Goal: Task Accomplishment & Management: Manage account settings

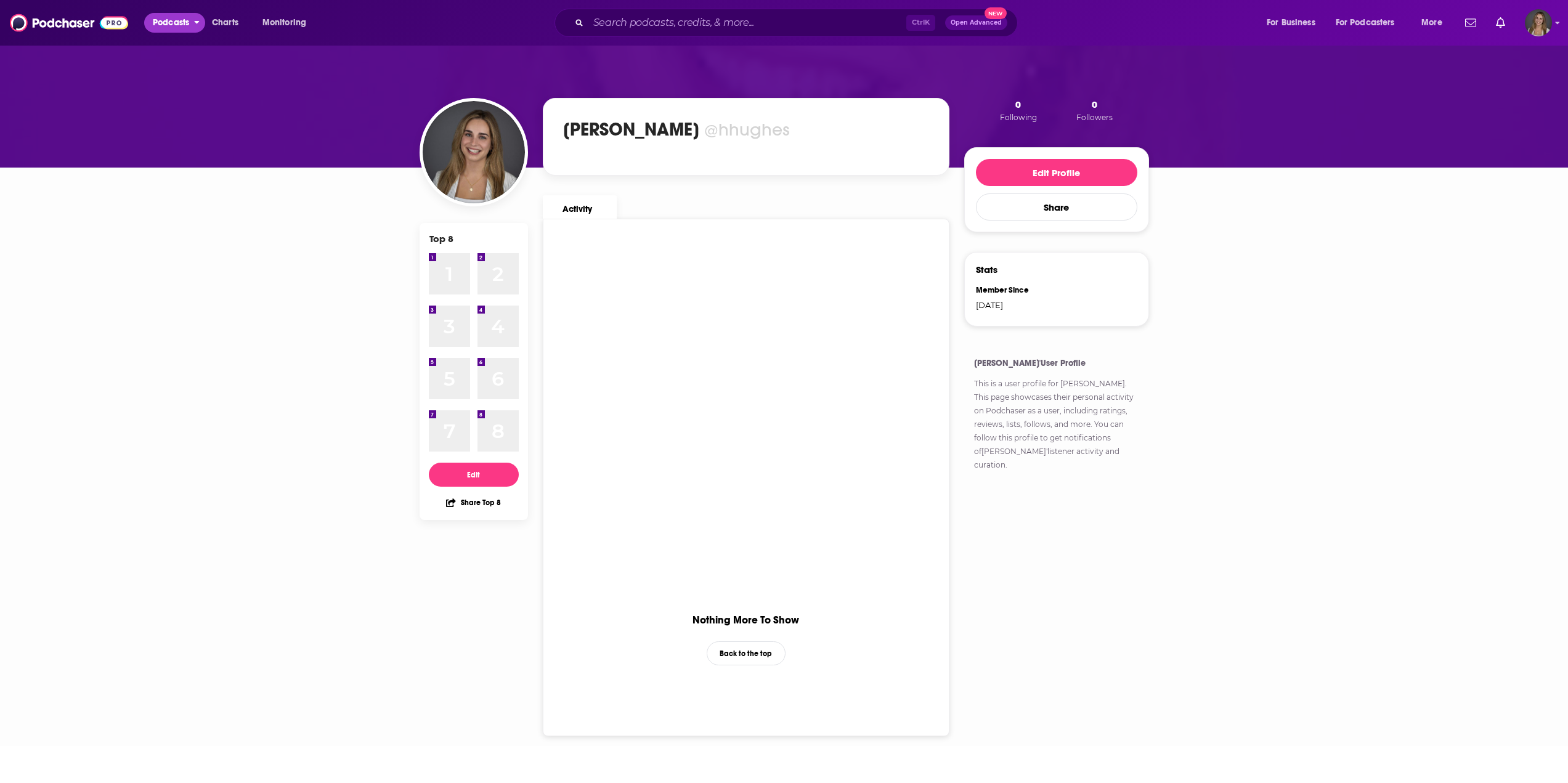
click at [168, 31] on span "Podcasts" at bounding box center [171, 23] width 37 height 17
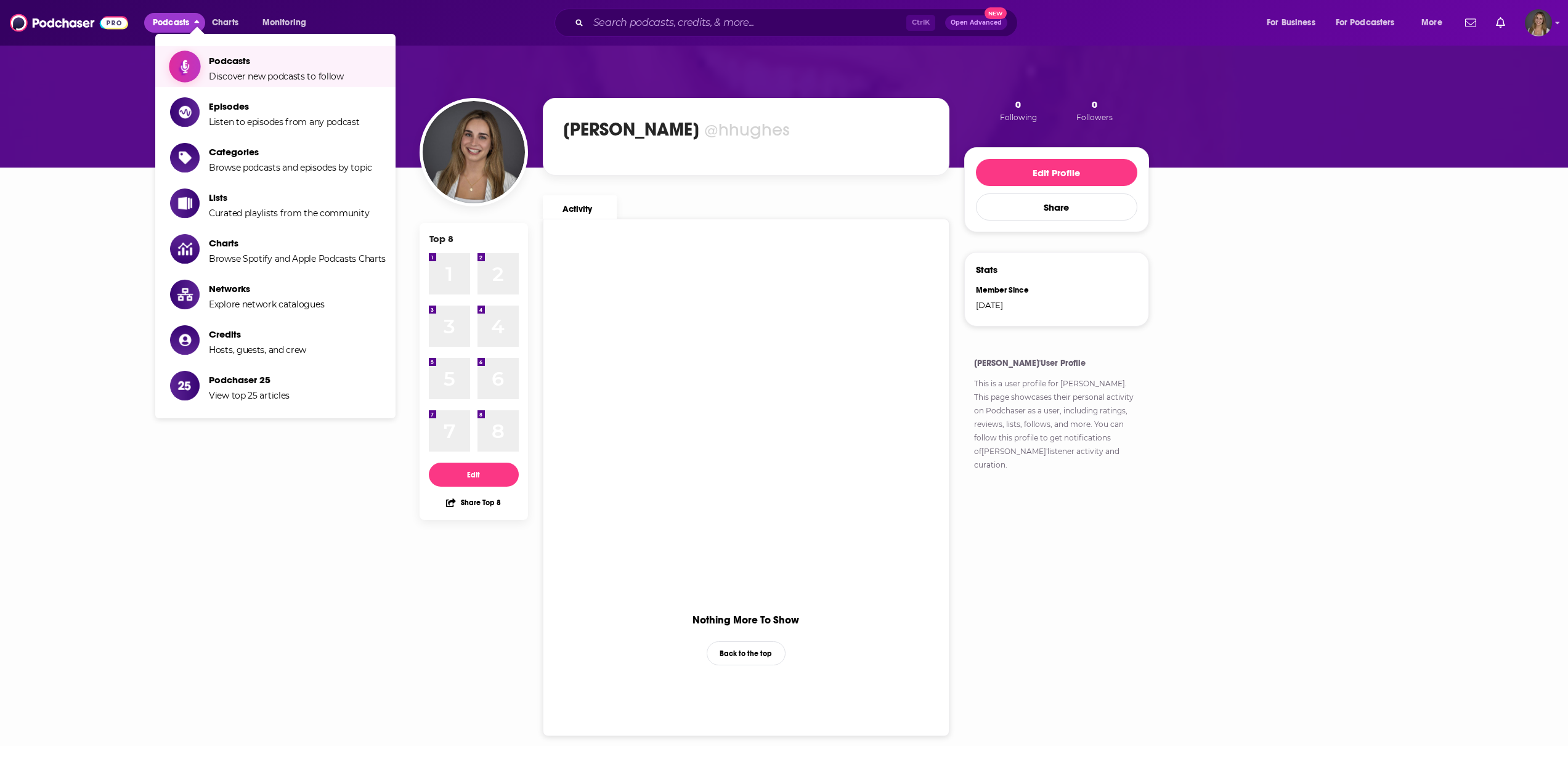
click at [252, 61] on span "Podcasts" at bounding box center [276, 60] width 135 height 11
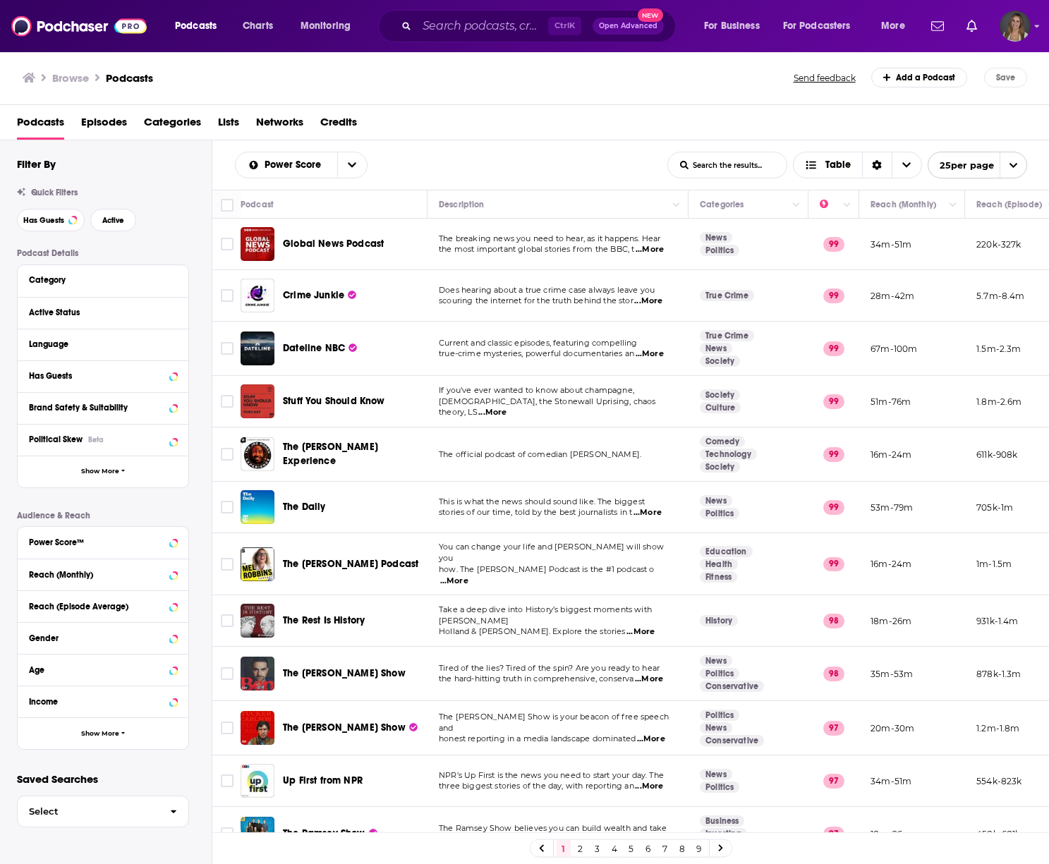
click at [26, 74] on icon at bounding box center [29, 77] width 13 height 11
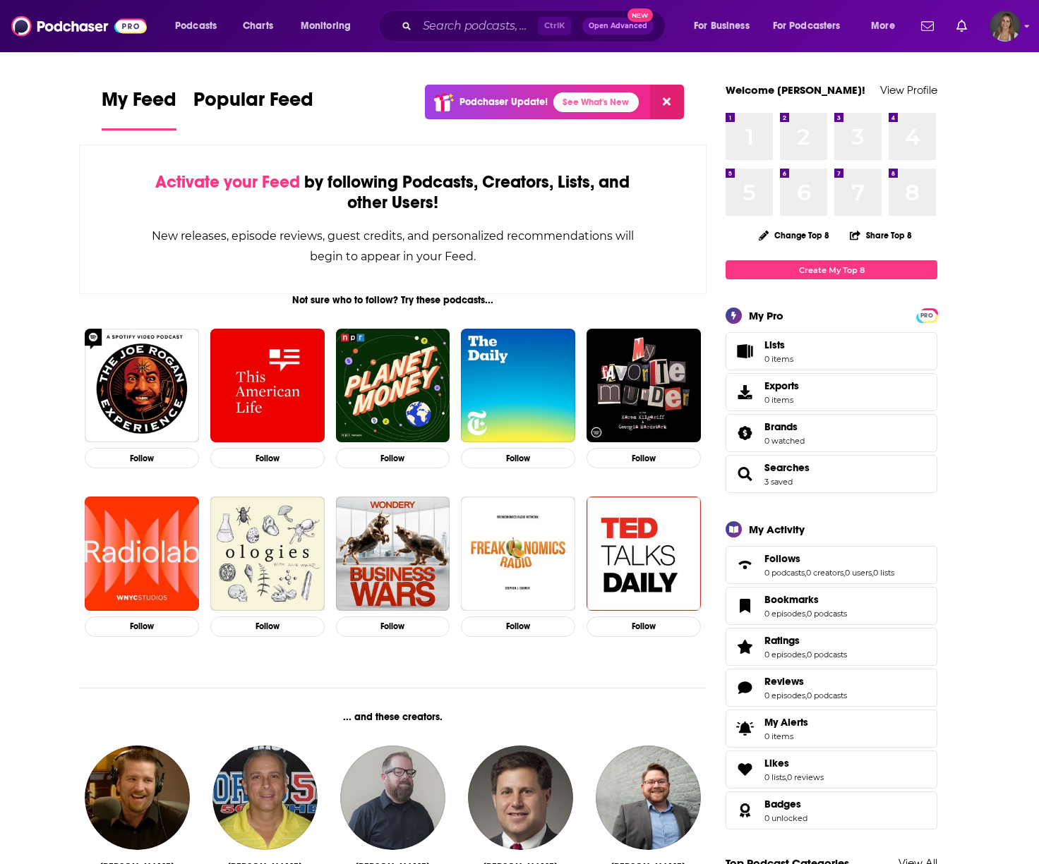
click at [456, 13] on div "Ctrl K Open Advanced New" at bounding box center [521, 26] width 287 height 32
click at [459, 29] on input "Search podcasts, credits, & more..." at bounding box center [477, 26] width 121 height 23
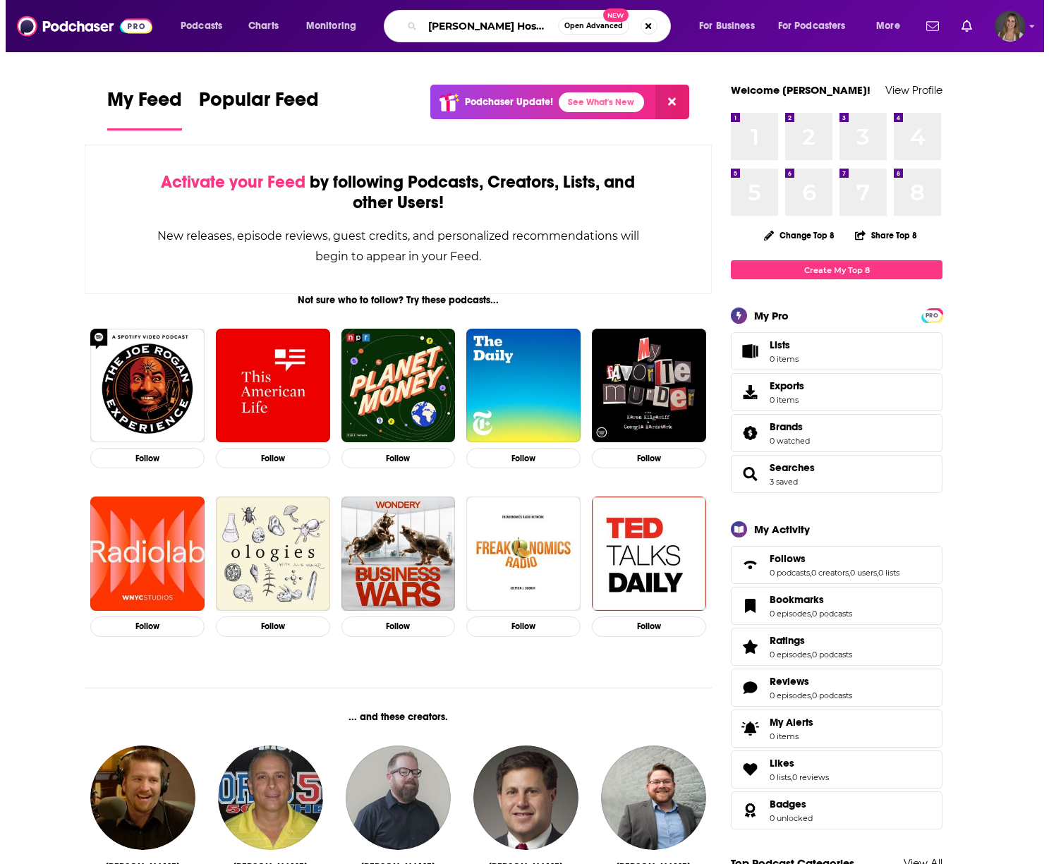
scroll to position [0, 7]
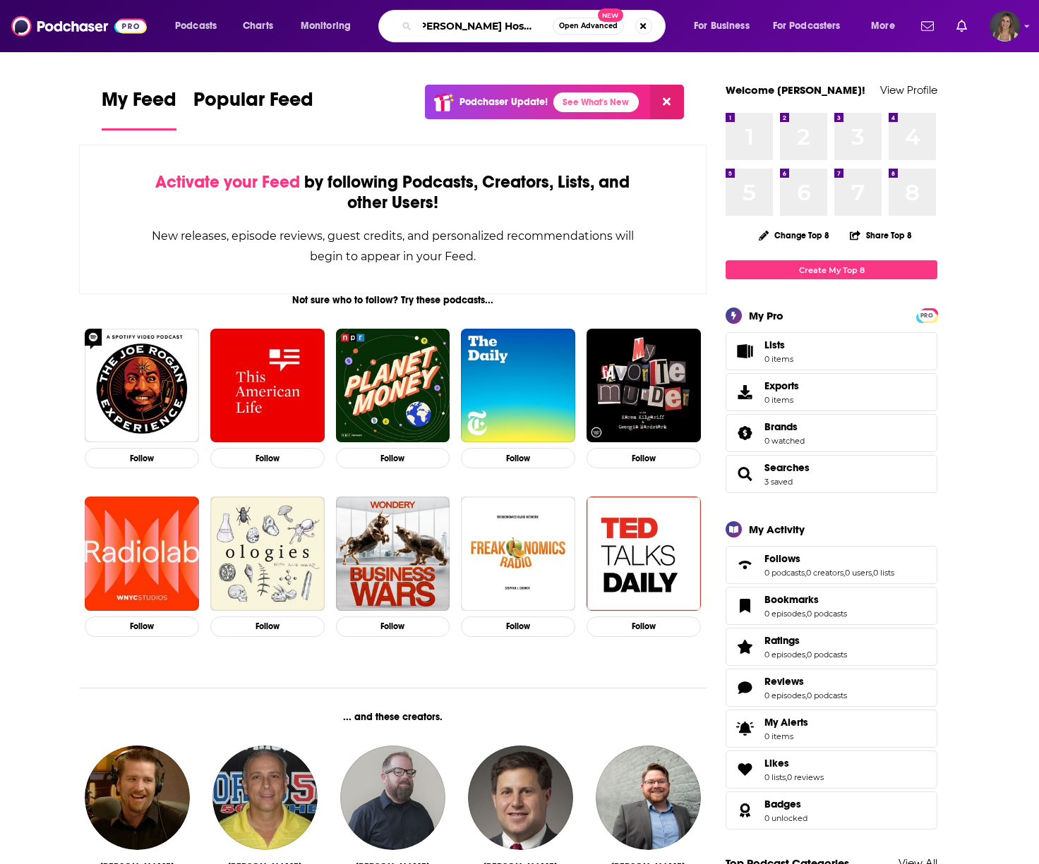
type input "[PERSON_NAME] Hospital Review"
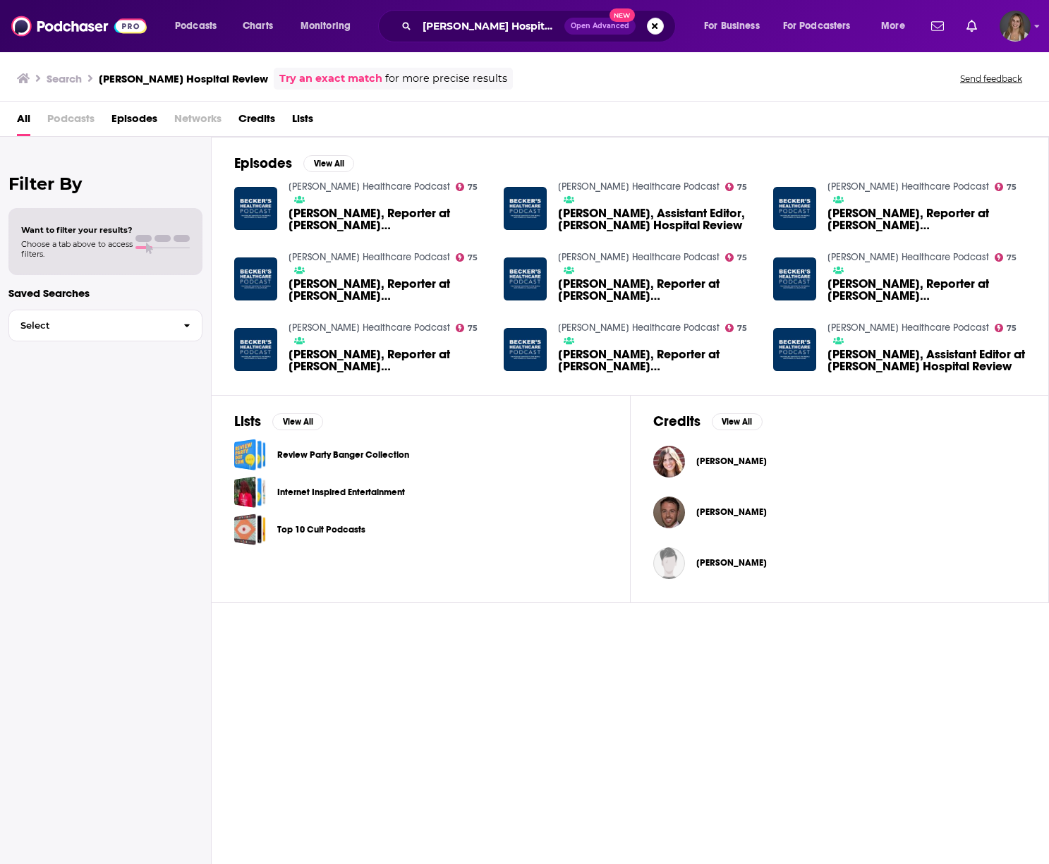
click at [67, 120] on span "Podcasts" at bounding box center [70, 121] width 47 height 29
click at [177, 28] on span "Podcasts" at bounding box center [196, 26] width 42 height 20
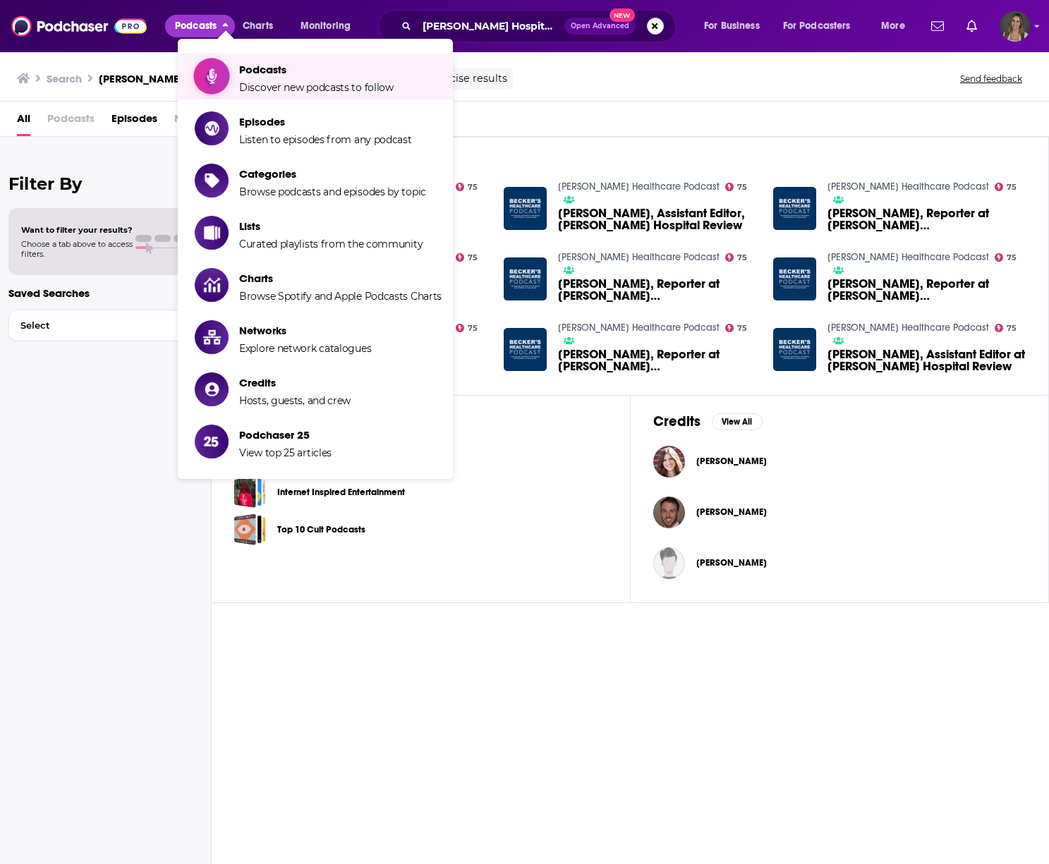
click at [284, 78] on span "Podcasts Discover new podcasts to follow" at bounding box center [316, 76] width 155 height 35
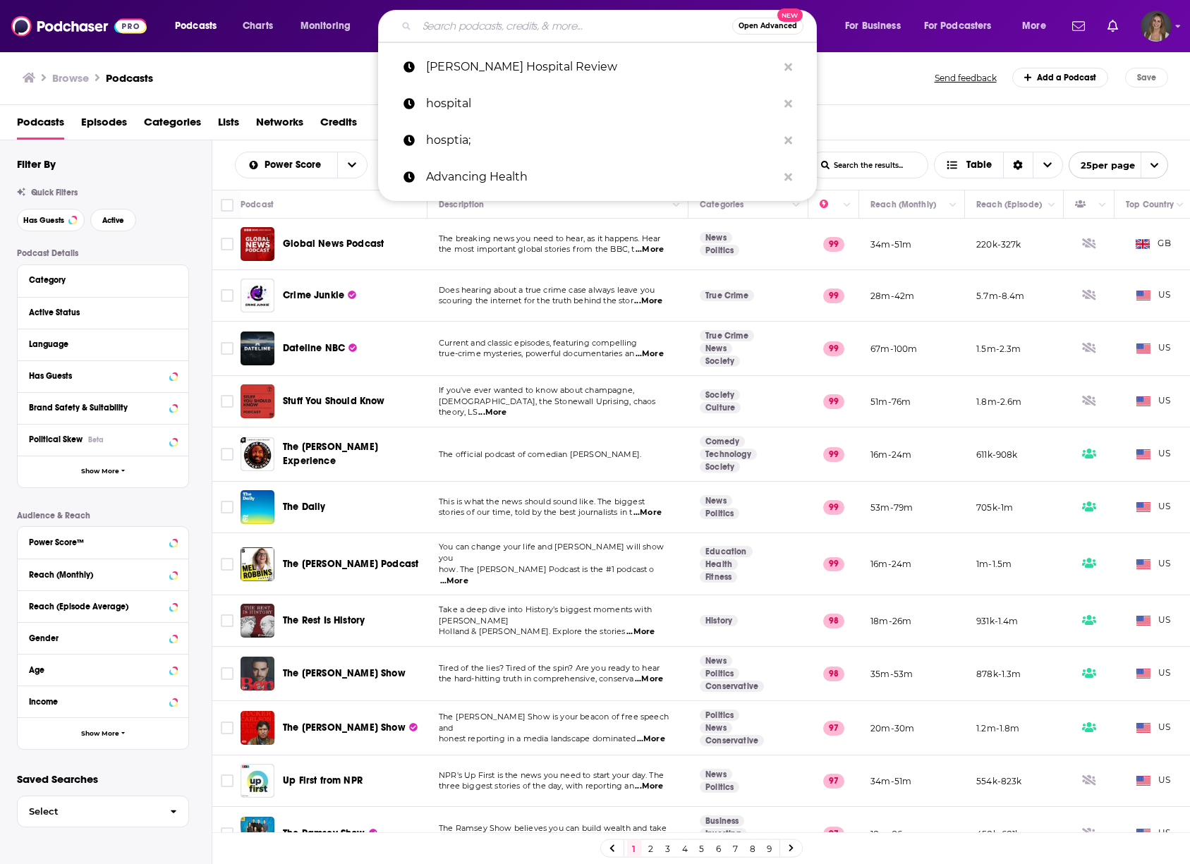
click at [486, 30] on input "Search podcasts, credits, & more..." at bounding box center [574, 26] width 315 height 23
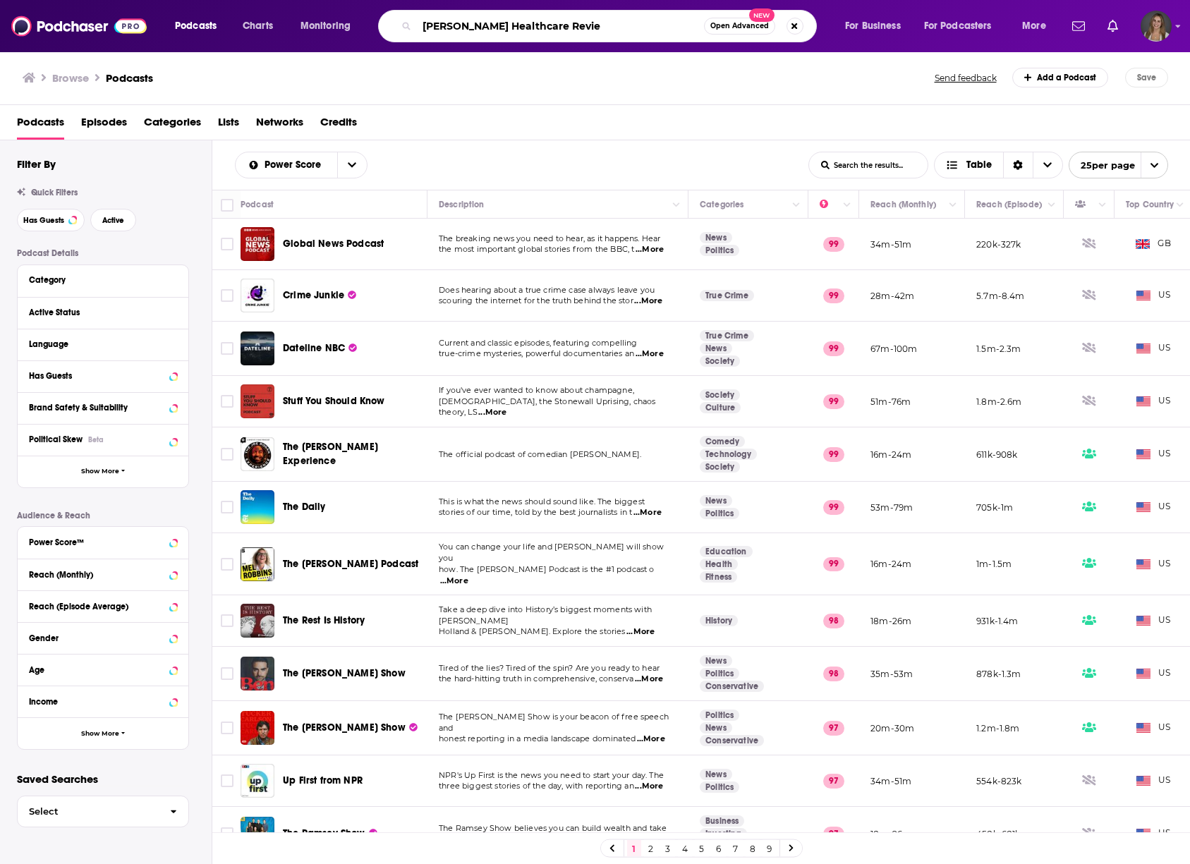
type input "[PERSON_NAME] Healthcare Review"
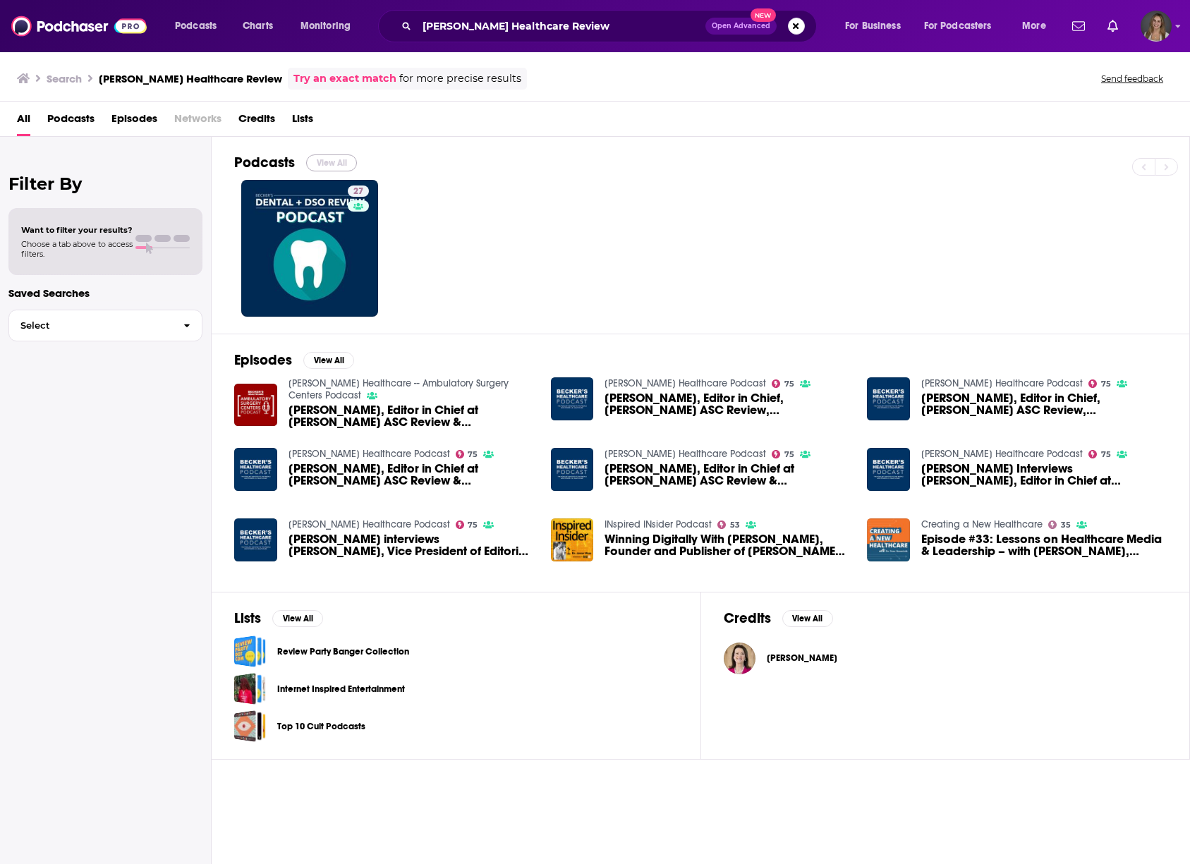
click at [321, 167] on button "View All" at bounding box center [331, 163] width 51 height 17
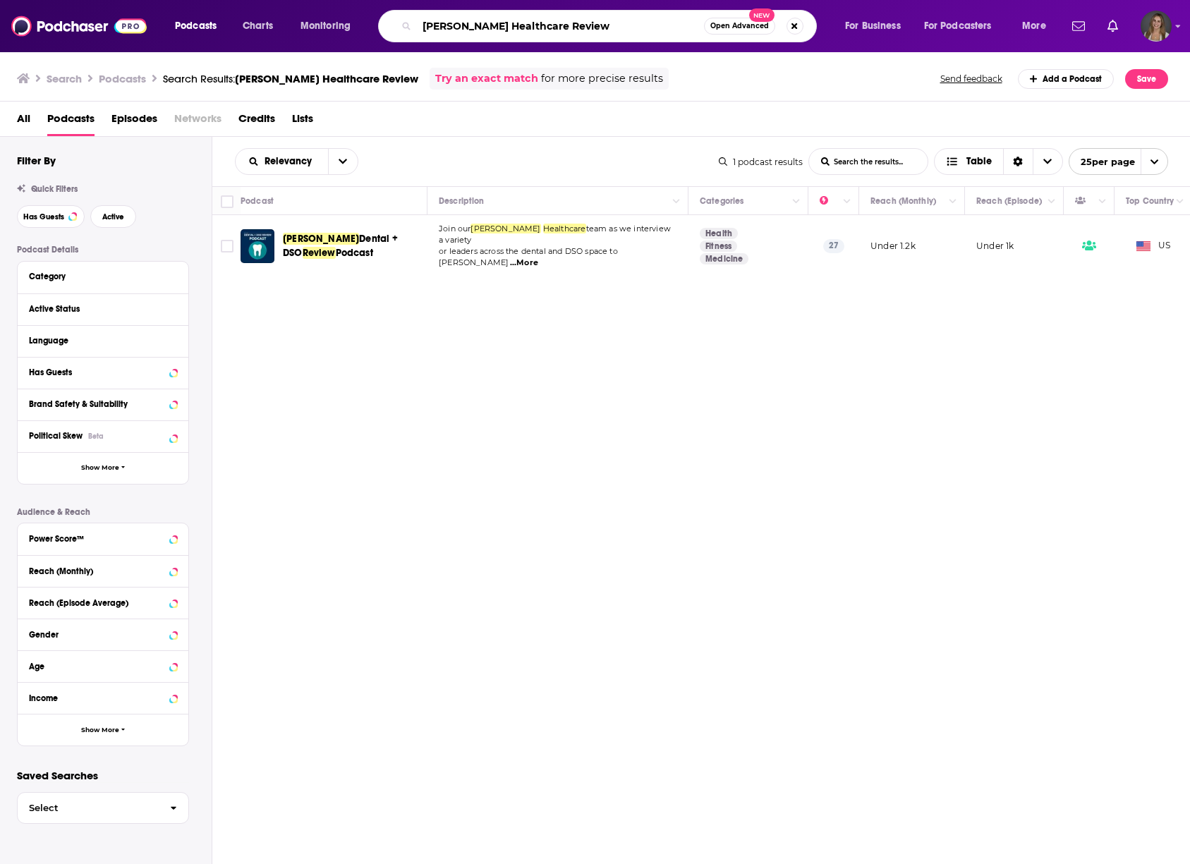
drag, startPoint x: 586, startPoint y: 26, endPoint x: 373, endPoint y: 19, distance: 213.9
click at [373, 19] on div "Podcasts Charts Monitoring [PERSON_NAME] Healthcare Review Open Advanced New Fo…" at bounding box center [612, 26] width 895 height 32
paste input "[PERSON_NAME] Healthcare Spine and Orthopedic Podcast"
type input "[PERSON_NAME] Healthcare Spine and Orthopedic Podcast"
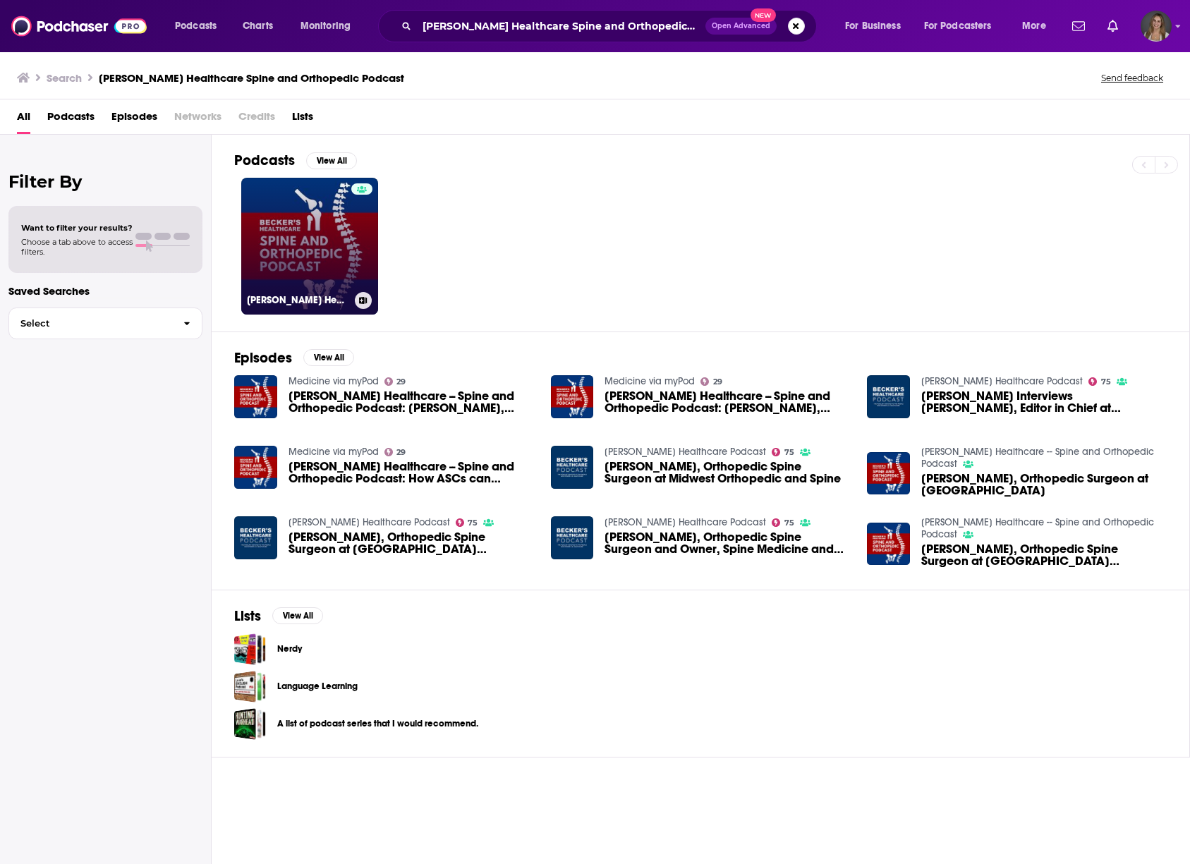
click at [332, 241] on link "[PERSON_NAME] Healthcare -- Spine and Orthopedic Podcast" at bounding box center [309, 246] width 137 height 137
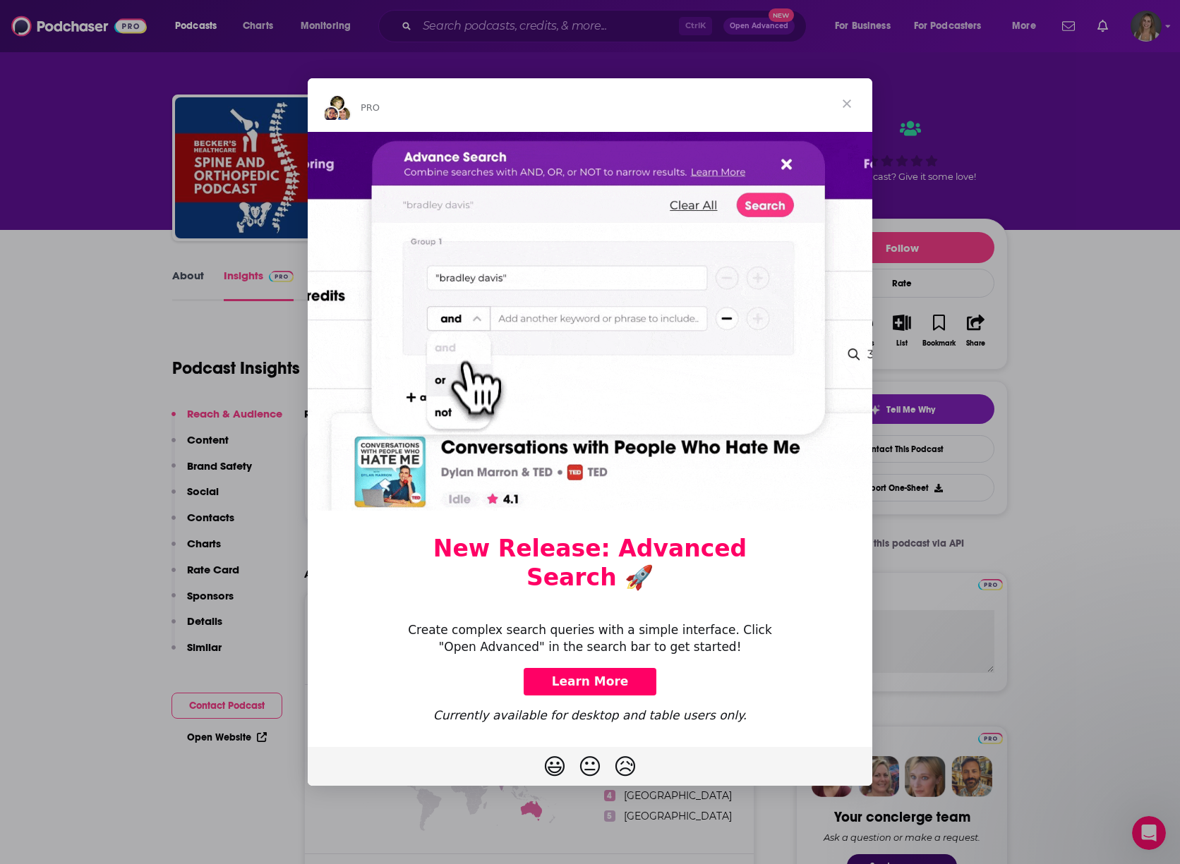
click at [848, 111] on span "Close" at bounding box center [846, 103] width 51 height 51
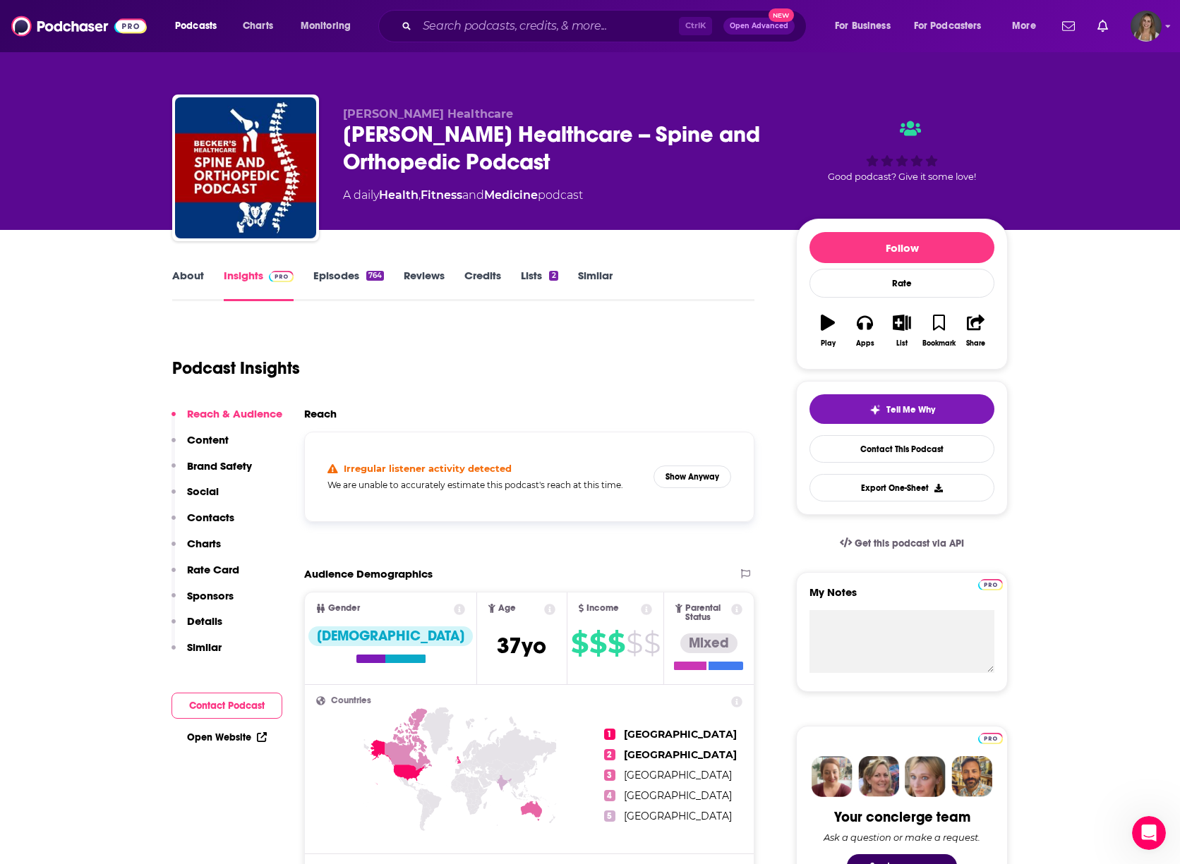
click at [189, 277] on link "About" at bounding box center [188, 285] width 32 height 32
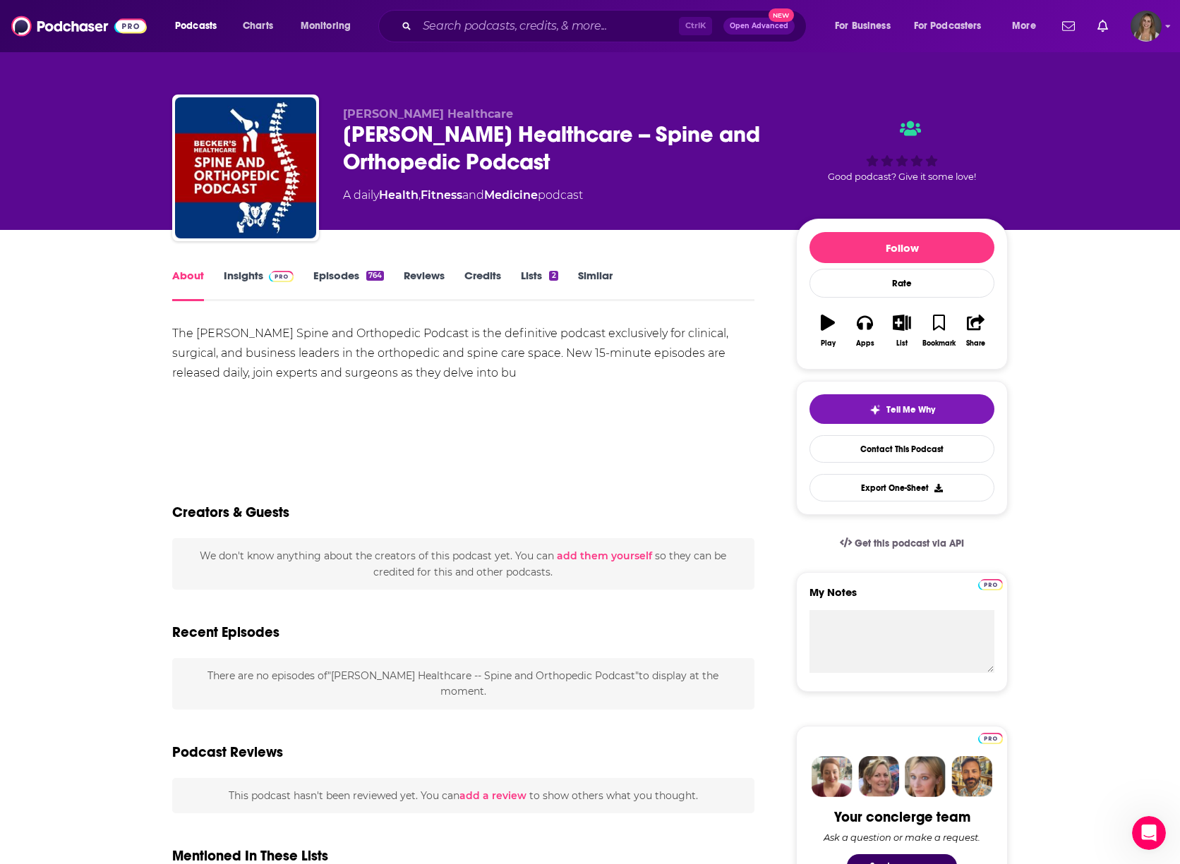
click at [341, 275] on link "Episodes 764" at bounding box center [348, 285] width 71 height 32
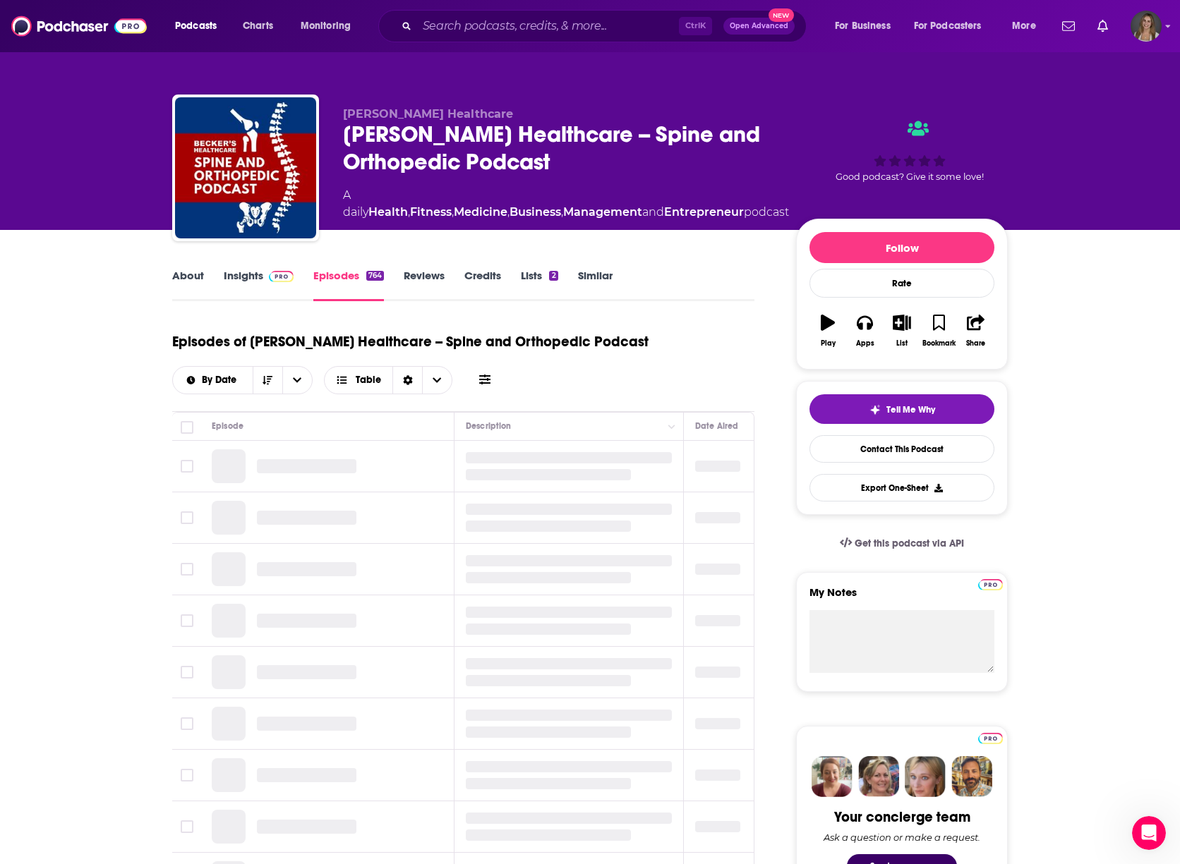
click at [186, 276] on link "About" at bounding box center [188, 285] width 32 height 32
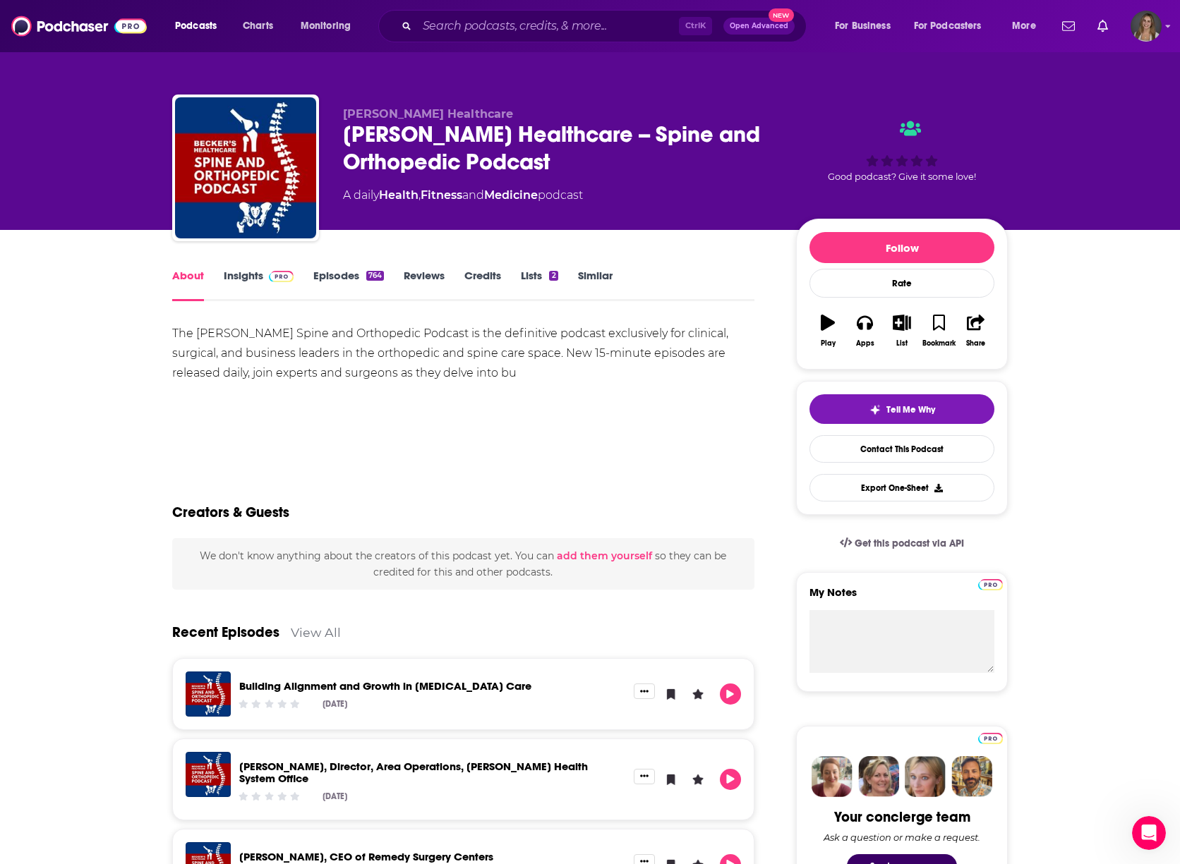
click at [240, 272] on link "Insights" at bounding box center [259, 285] width 70 height 32
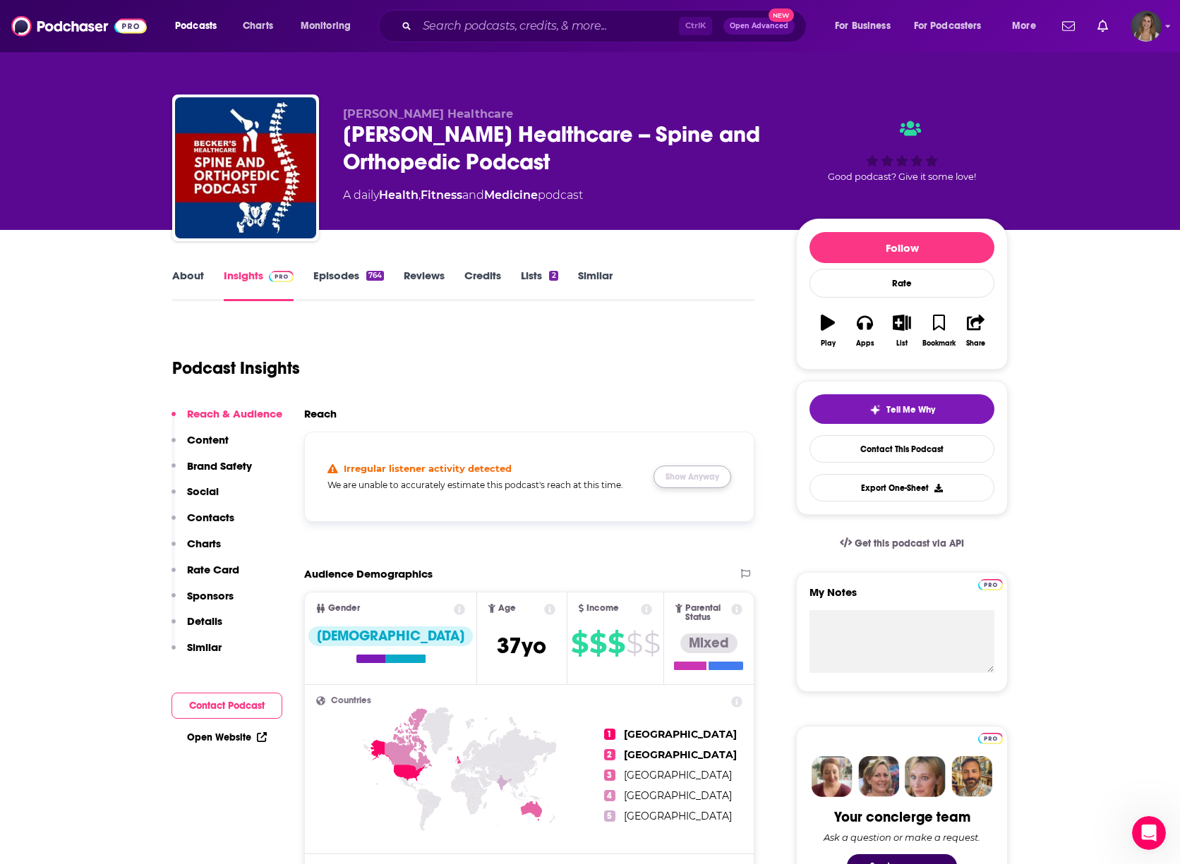
click at [702, 477] on button "Show Anyway" at bounding box center [692, 477] width 78 height 23
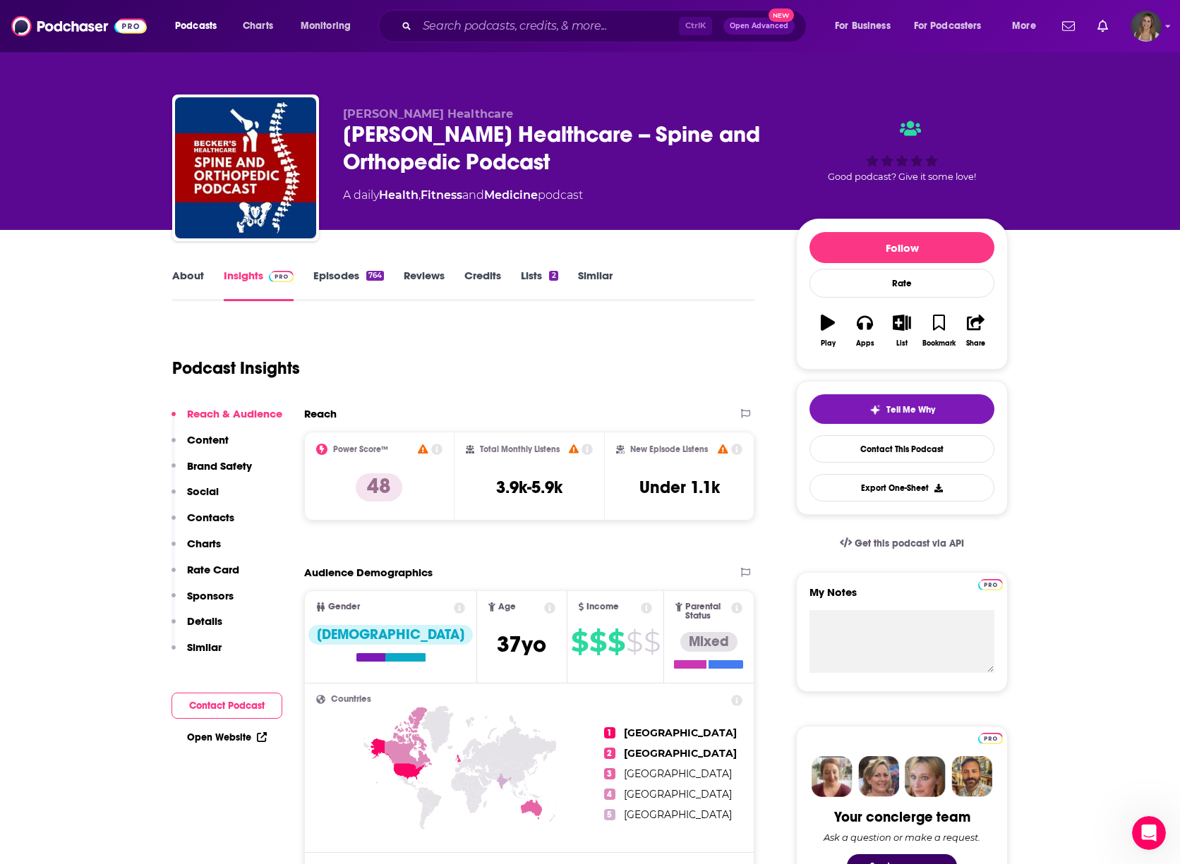
click at [346, 281] on link "Episodes 764" at bounding box center [348, 285] width 71 height 32
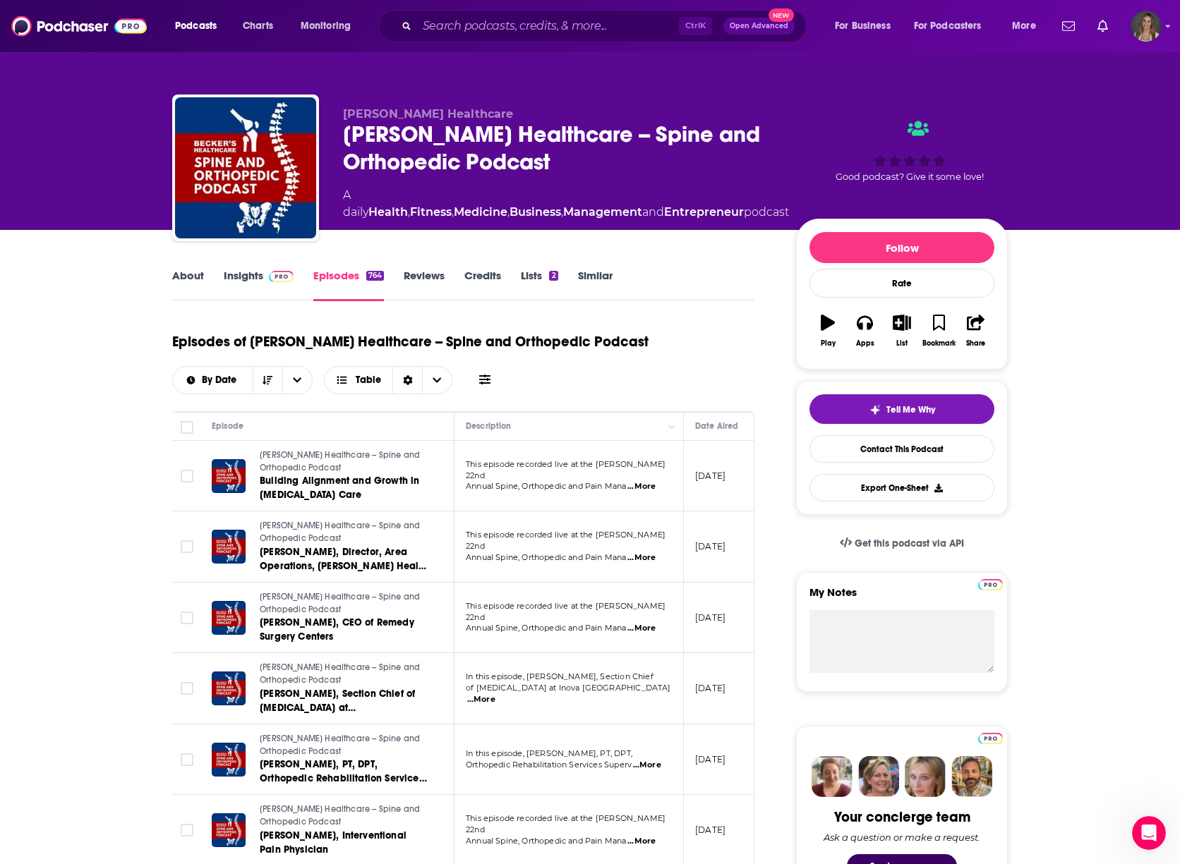
click at [428, 278] on link "Reviews" at bounding box center [424, 285] width 41 height 32
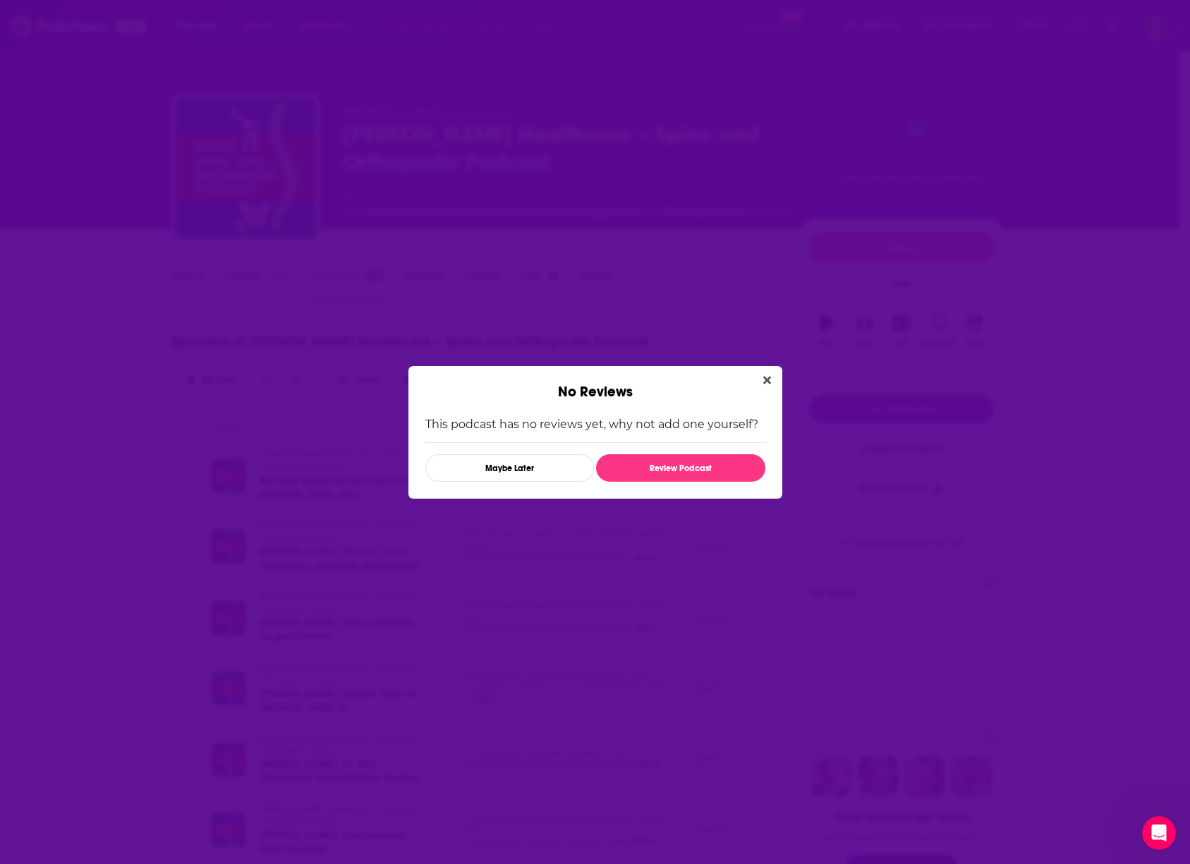
click at [764, 378] on icon "Close" at bounding box center [768, 380] width 8 height 11
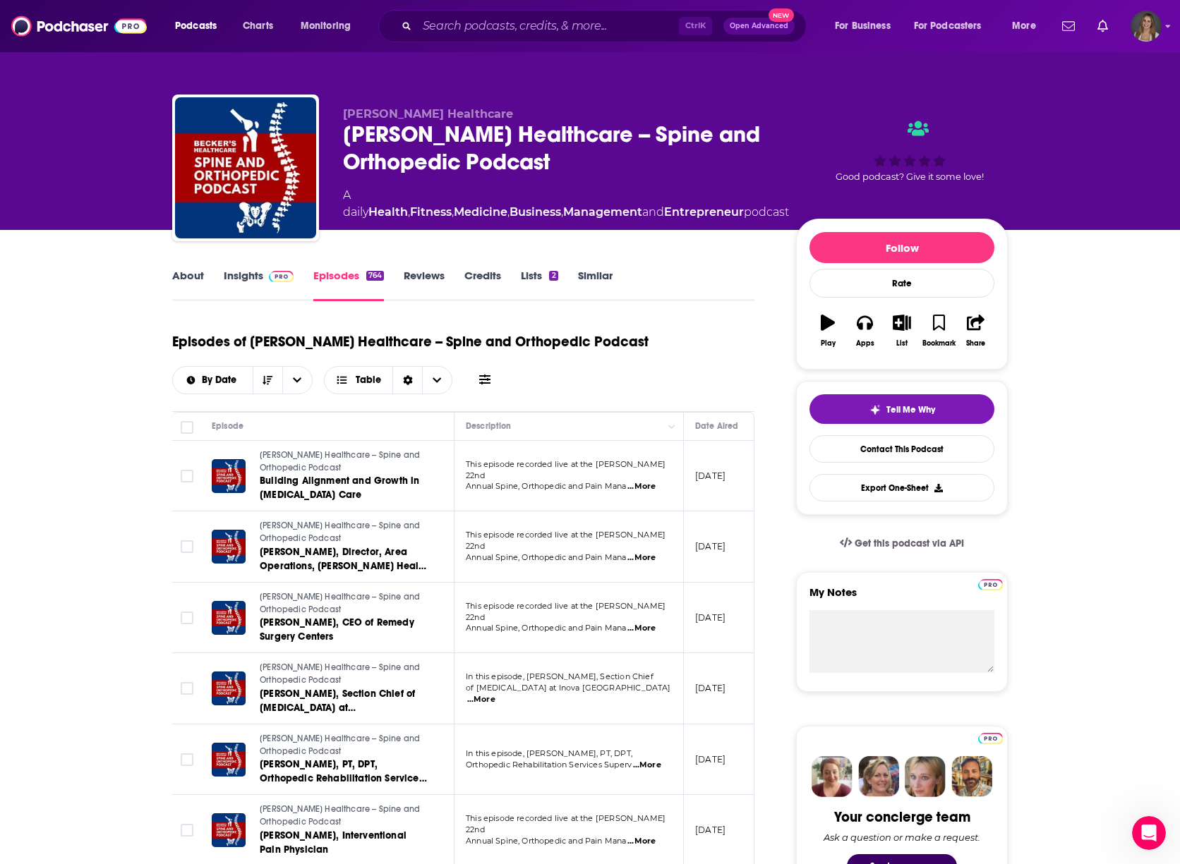
click at [186, 277] on link "About" at bounding box center [188, 285] width 32 height 32
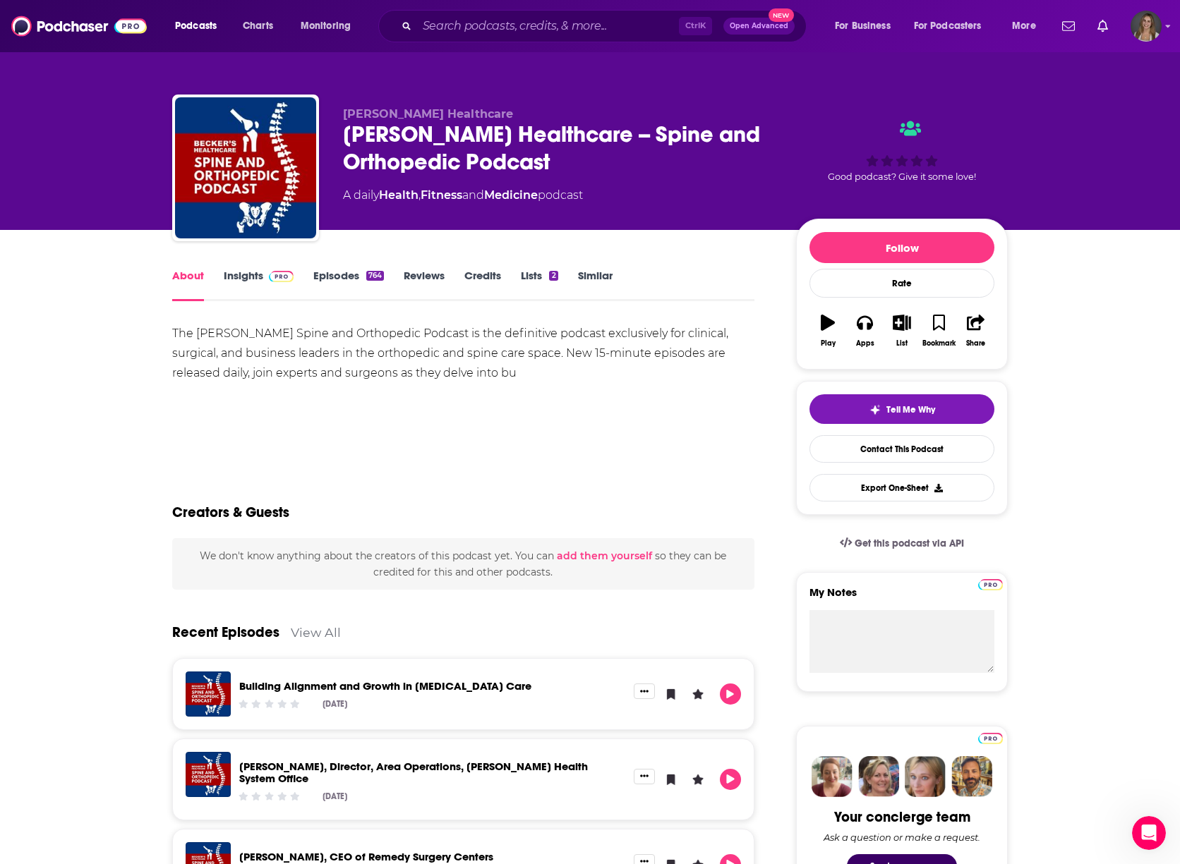
click at [238, 279] on link "Insights" at bounding box center [259, 285] width 70 height 32
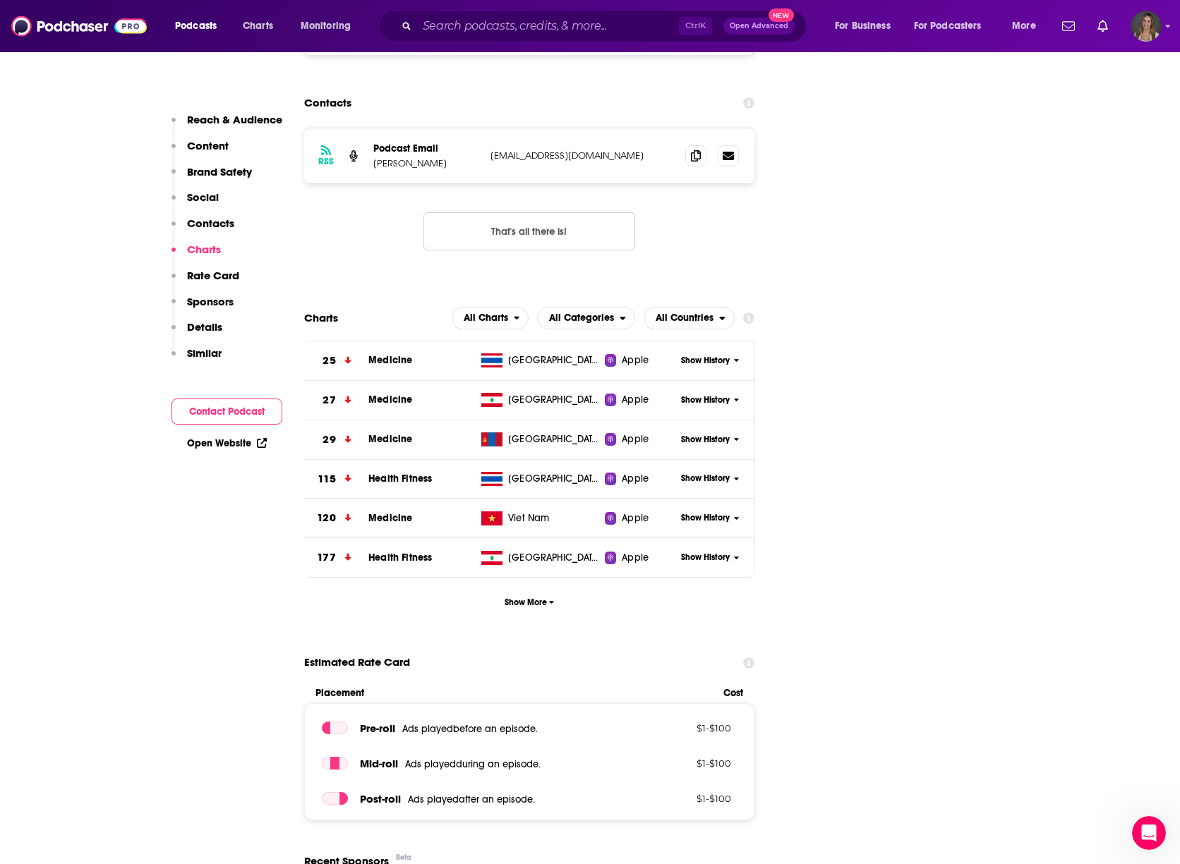
scroll to position [1482, 0]
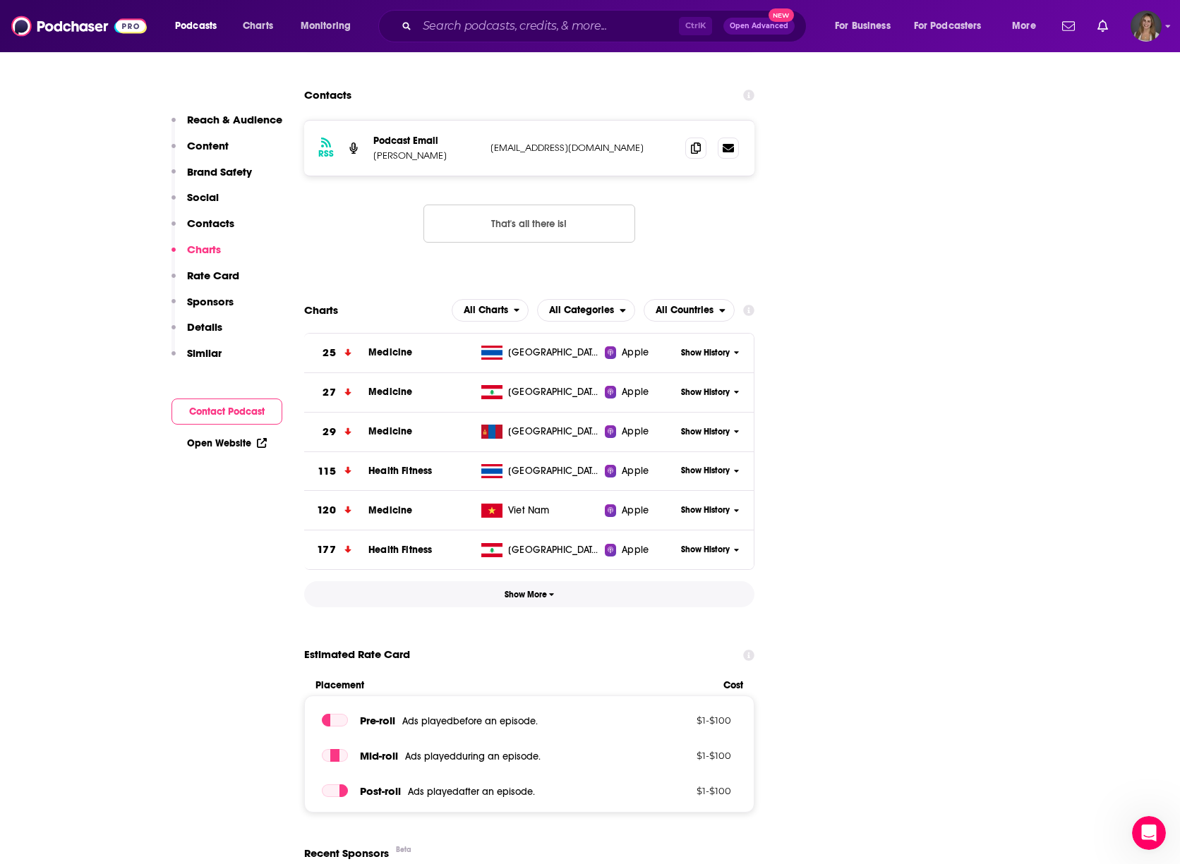
click at [528, 590] on span "Show More" at bounding box center [530, 595] width 50 height 10
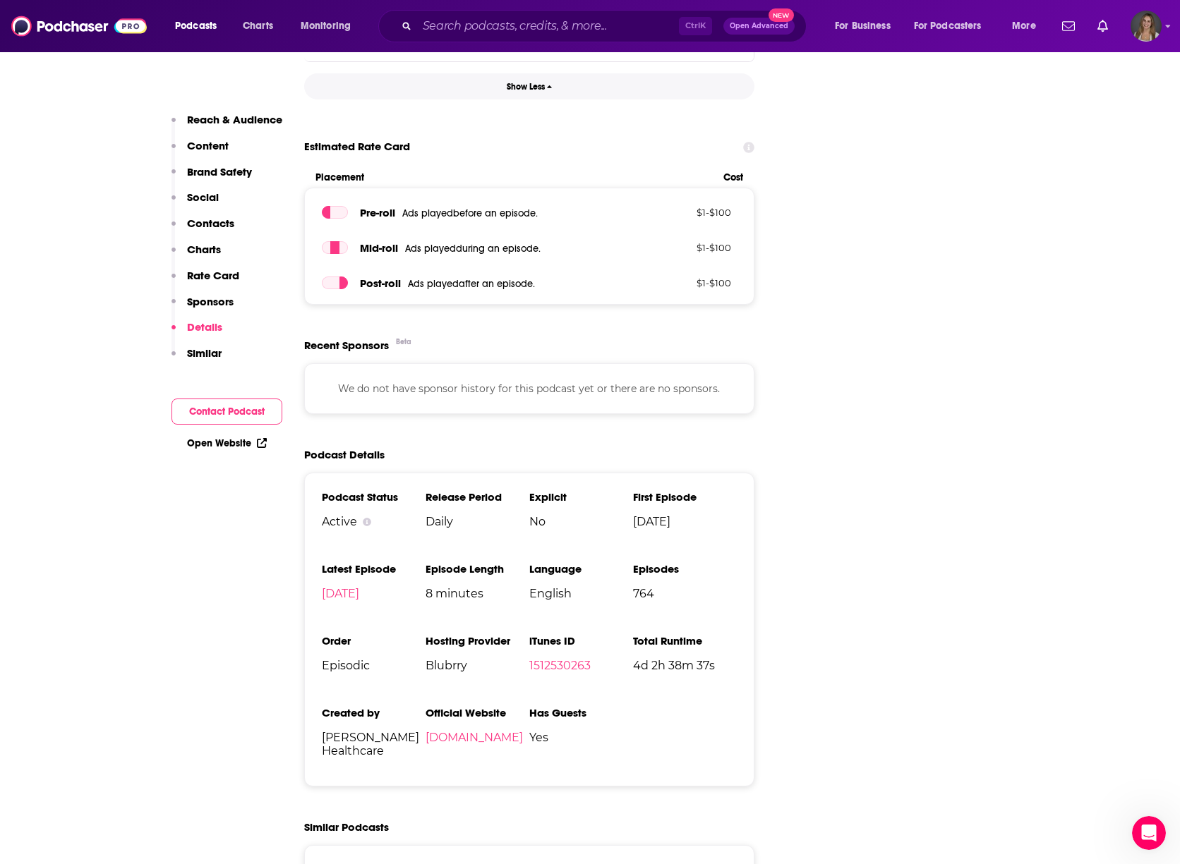
scroll to position [1905, 0]
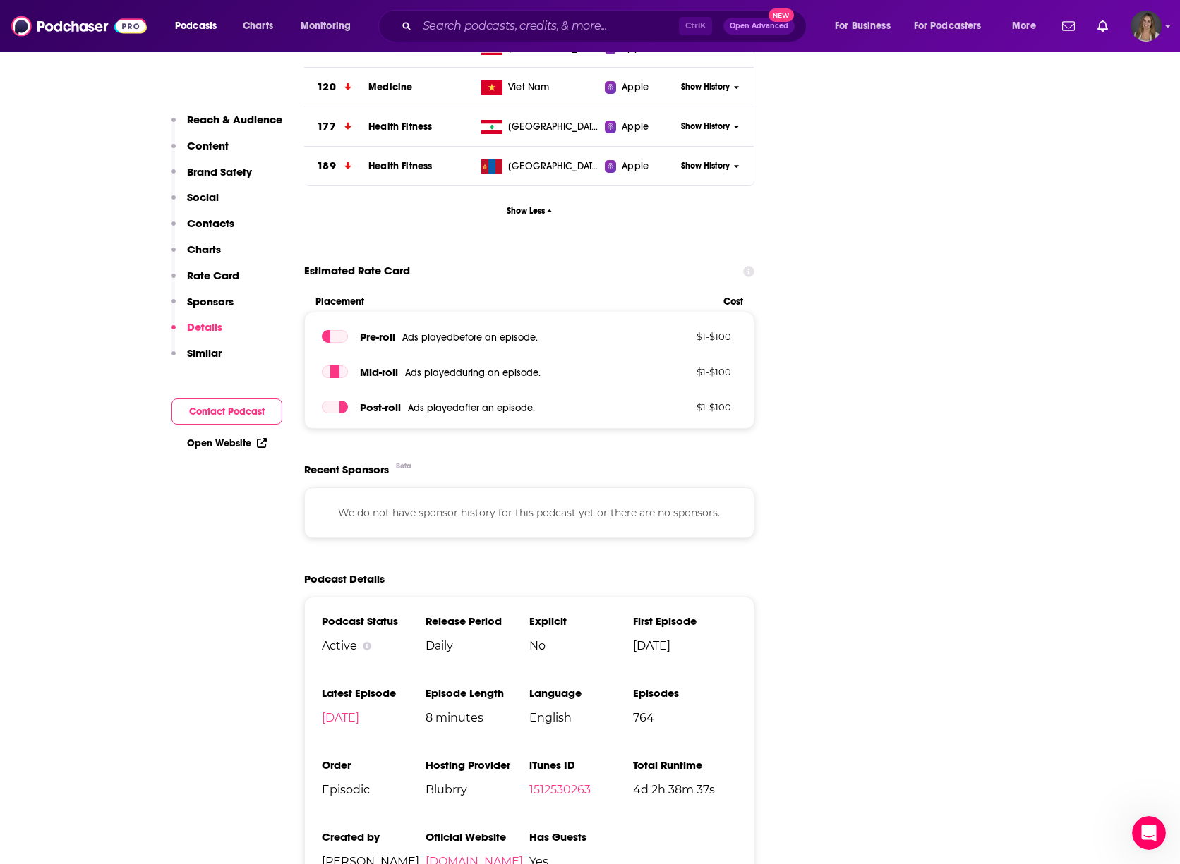
click at [203, 147] on p "Content" at bounding box center [208, 145] width 42 height 13
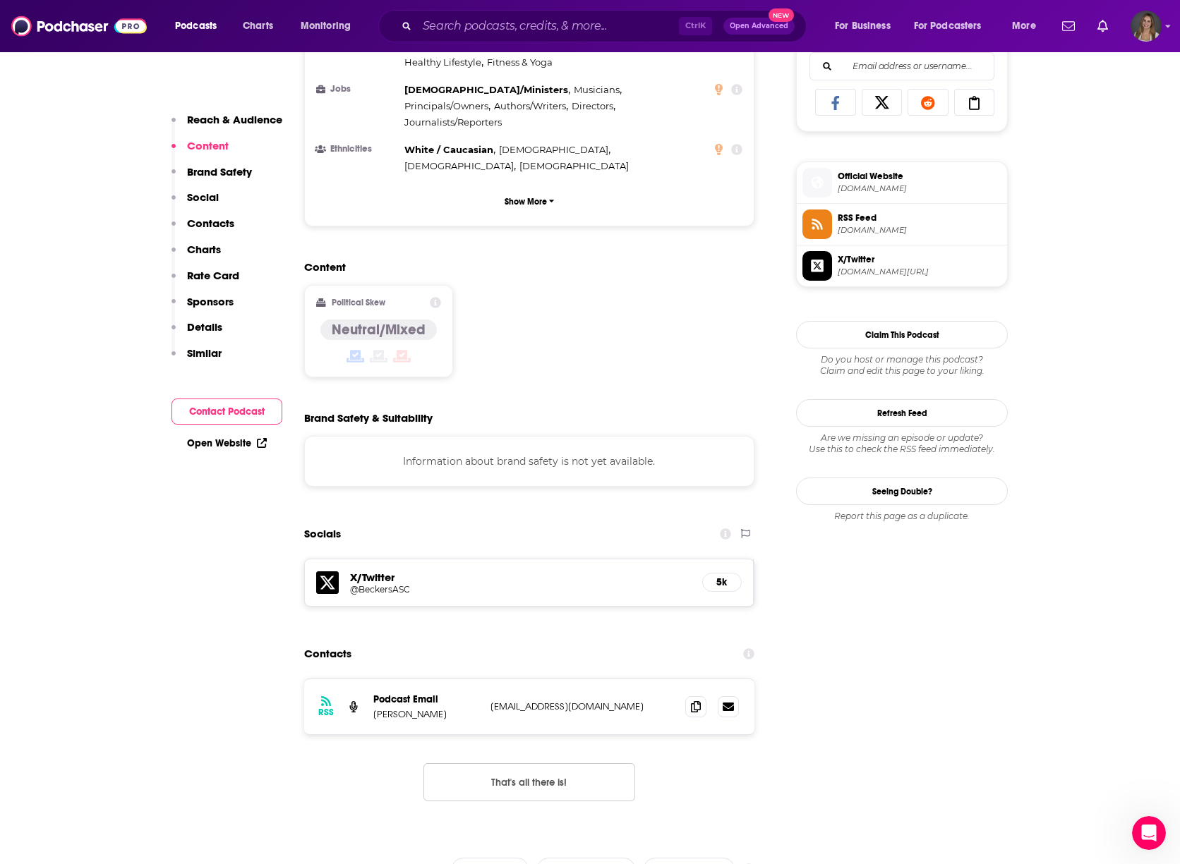
scroll to position [915, 0]
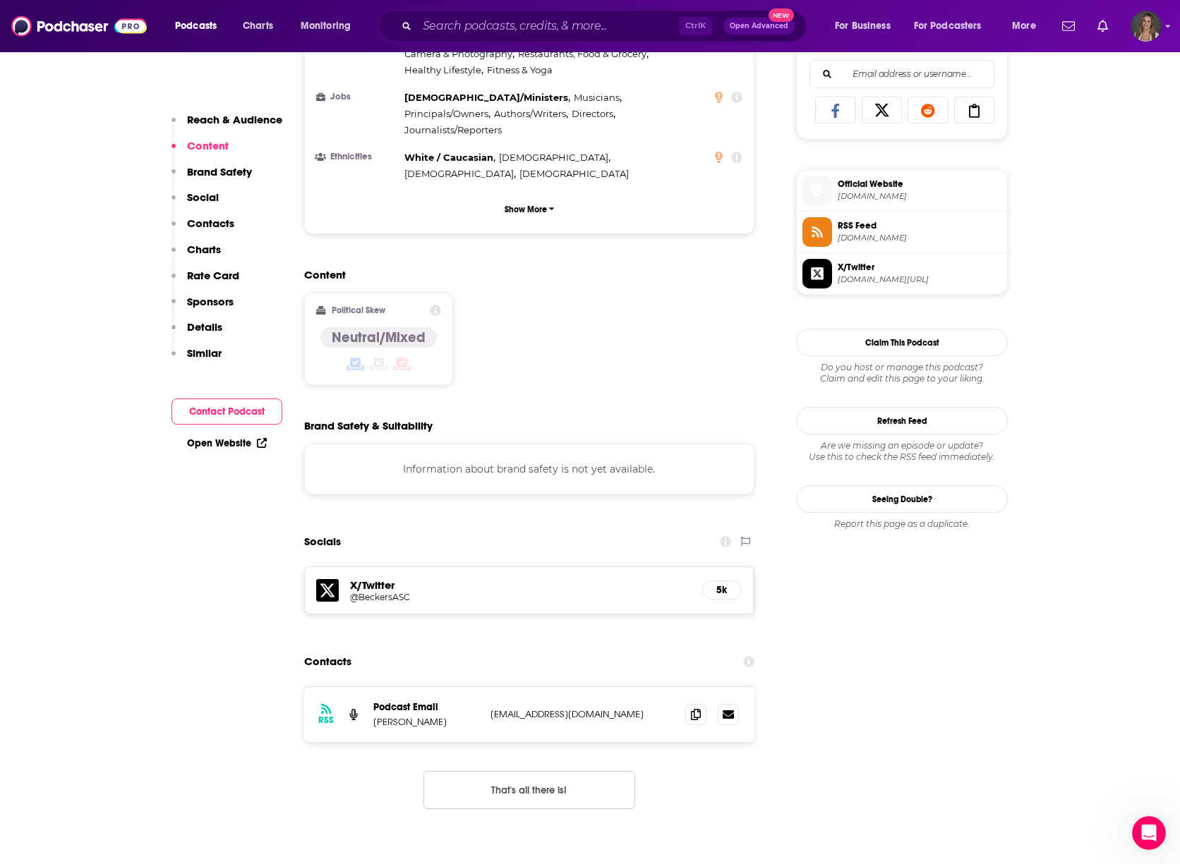
click at [383, 327] on div "Neutral/Mixed" at bounding box center [378, 350] width 116 height 46
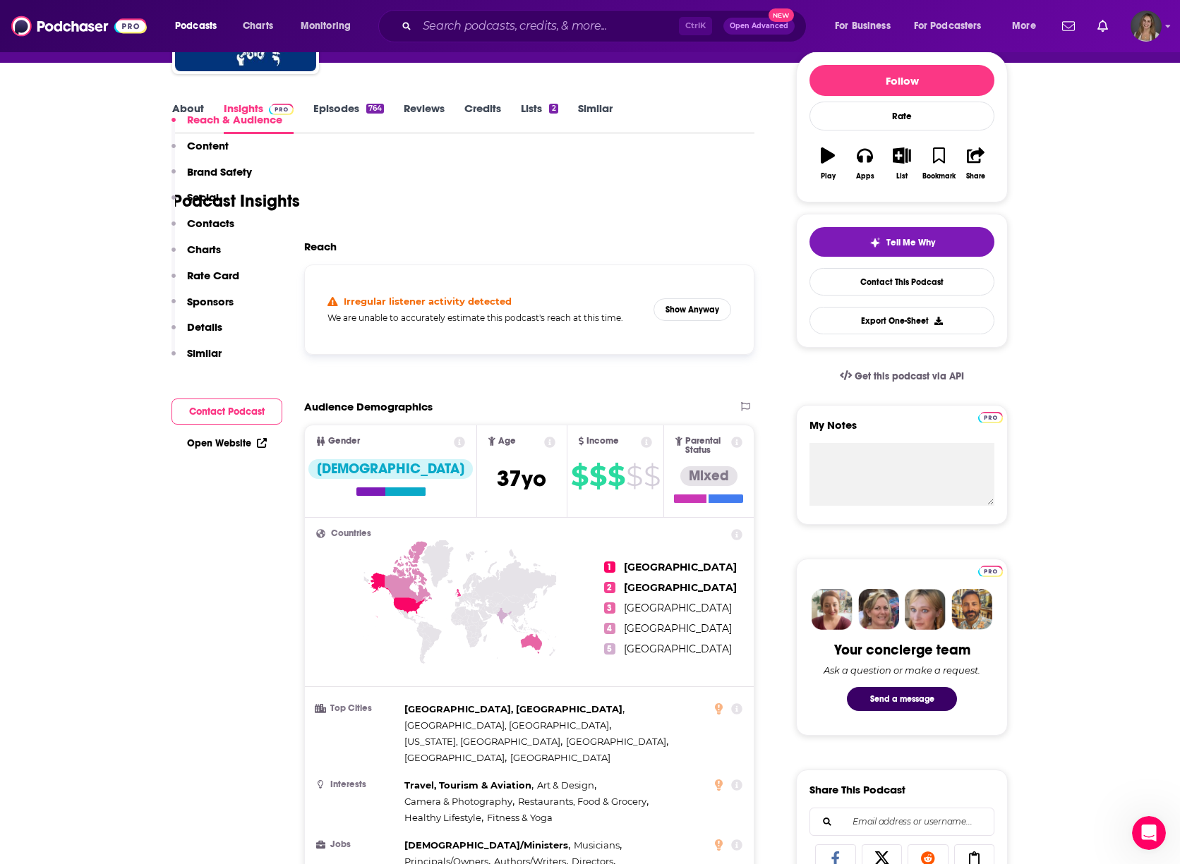
scroll to position [51, 0]
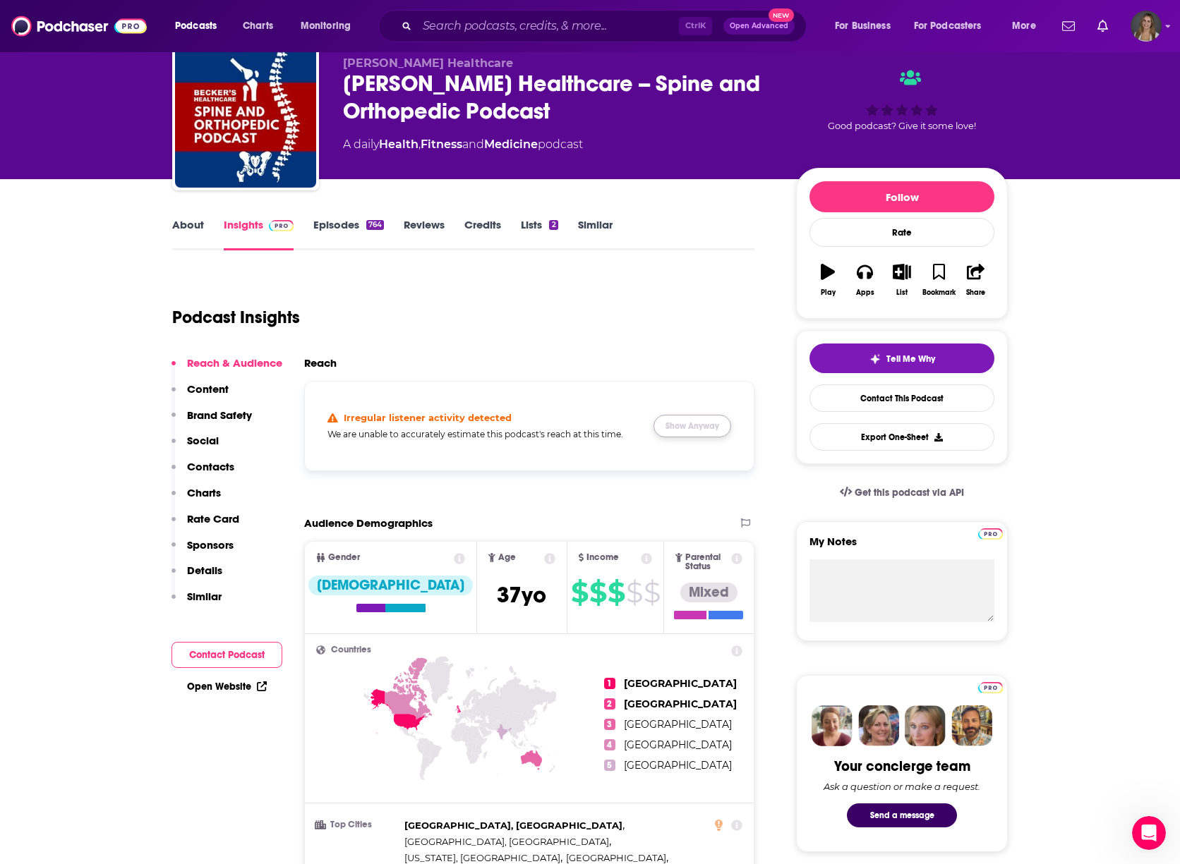
click at [710, 427] on button "Show Anyway" at bounding box center [692, 426] width 78 height 23
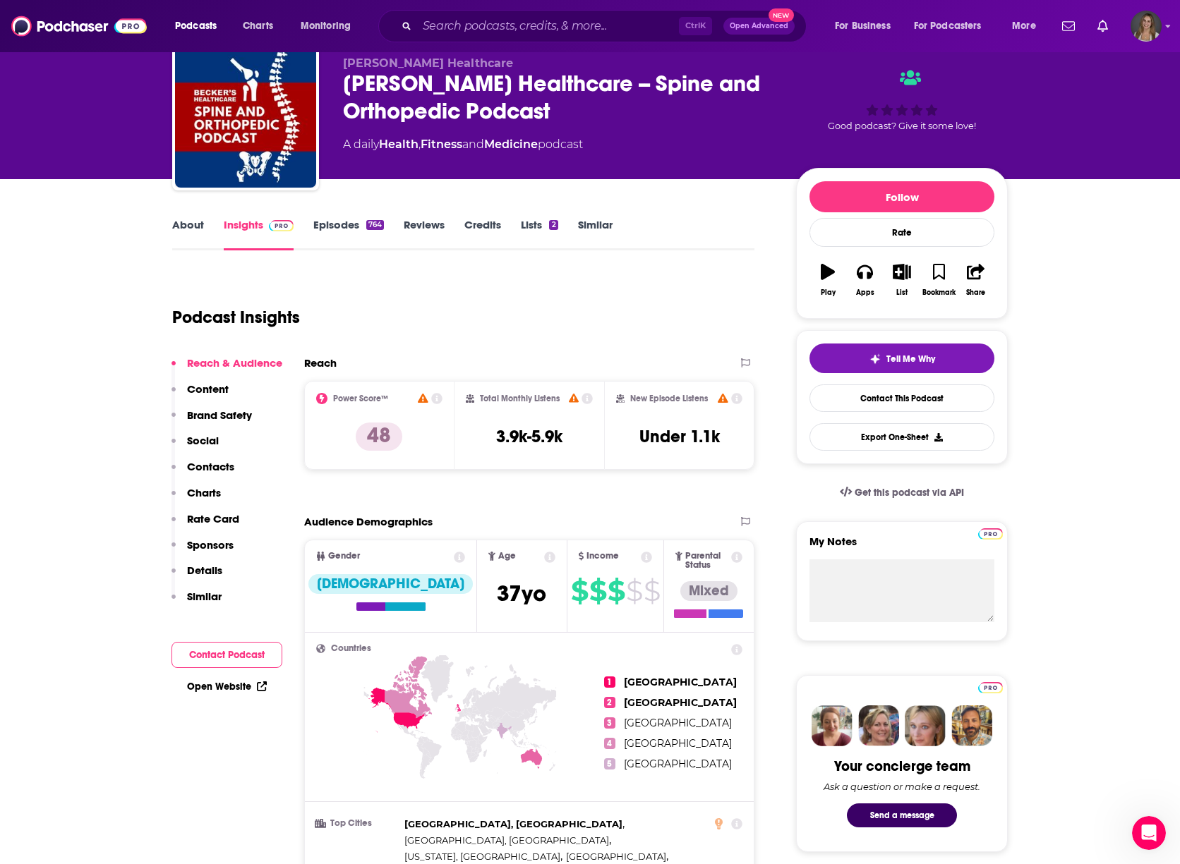
click at [203, 471] on p "Contacts" at bounding box center [210, 466] width 47 height 13
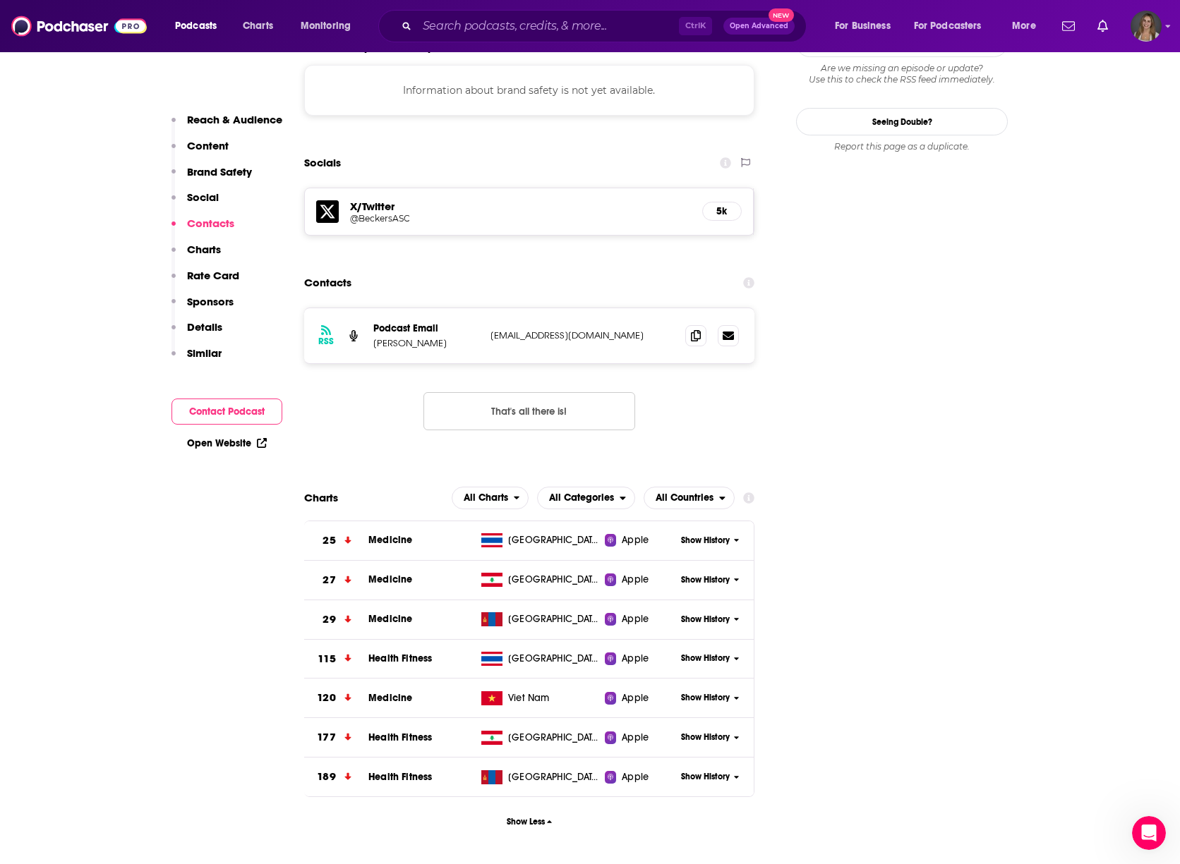
scroll to position [1294, 0]
click at [203, 256] on button "Charts" at bounding box center [195, 256] width 49 height 26
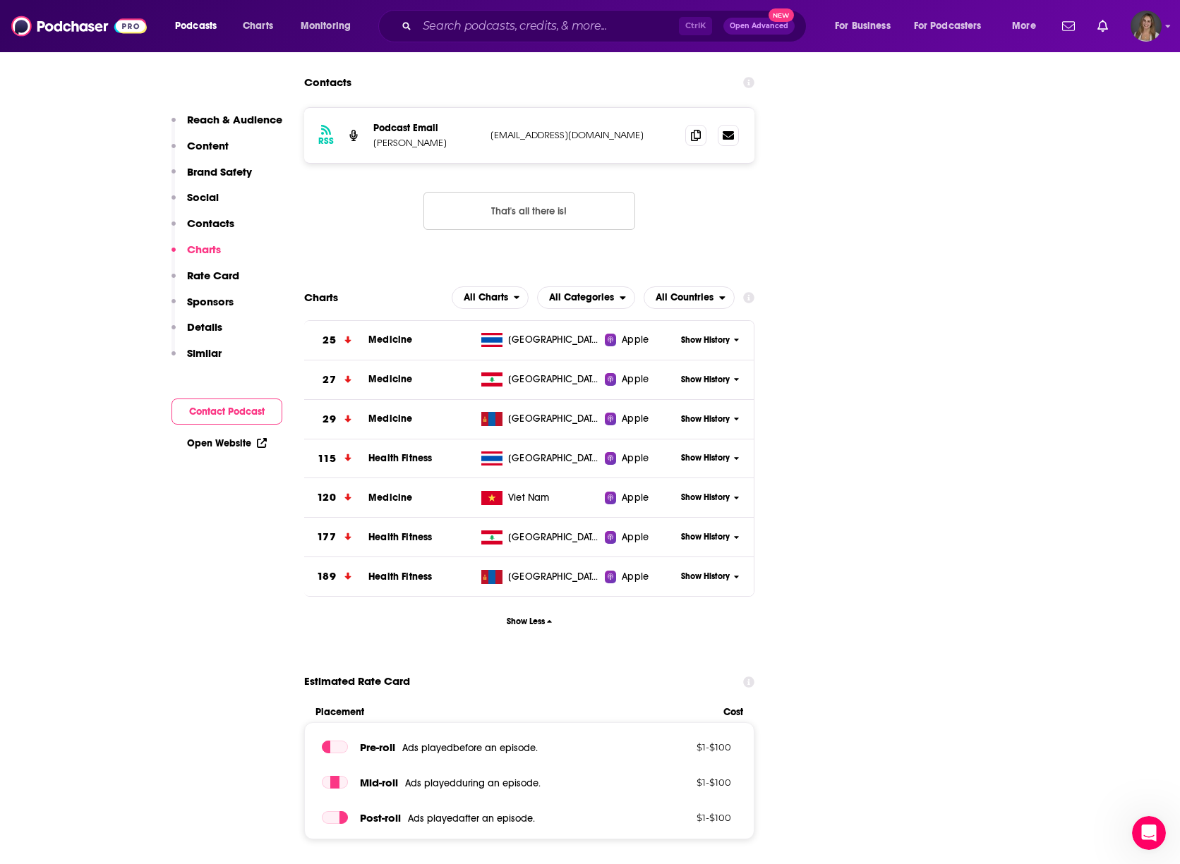
scroll to position [1512, 0]
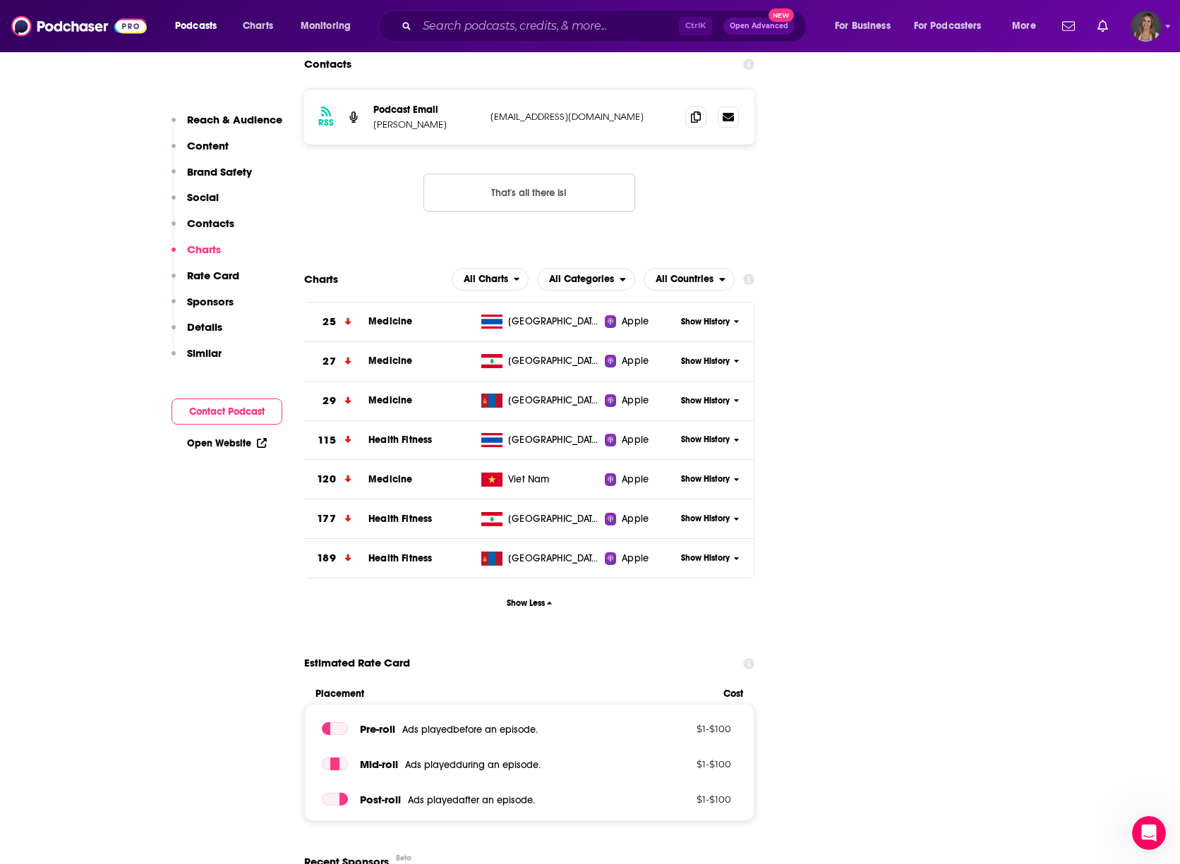
click at [205, 275] on p "Rate Card" at bounding box center [213, 275] width 52 height 13
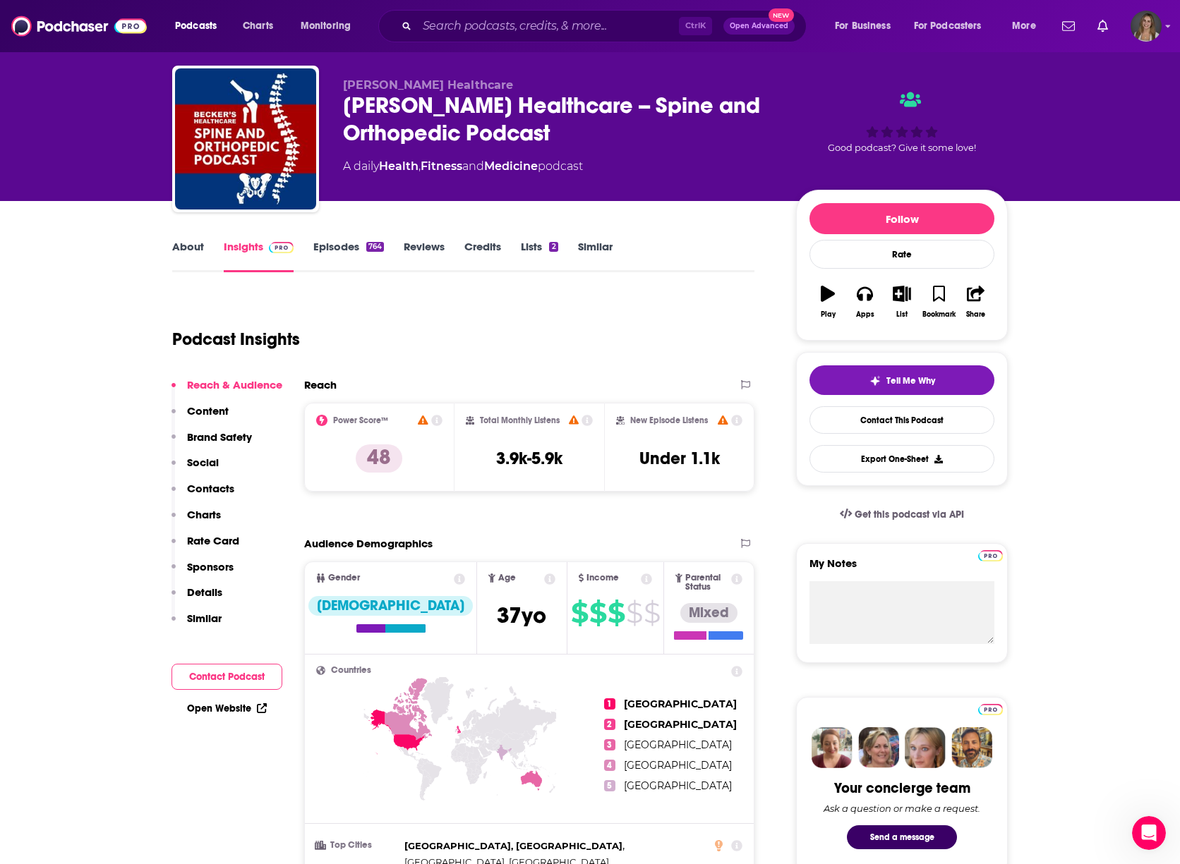
scroll to position [0, 0]
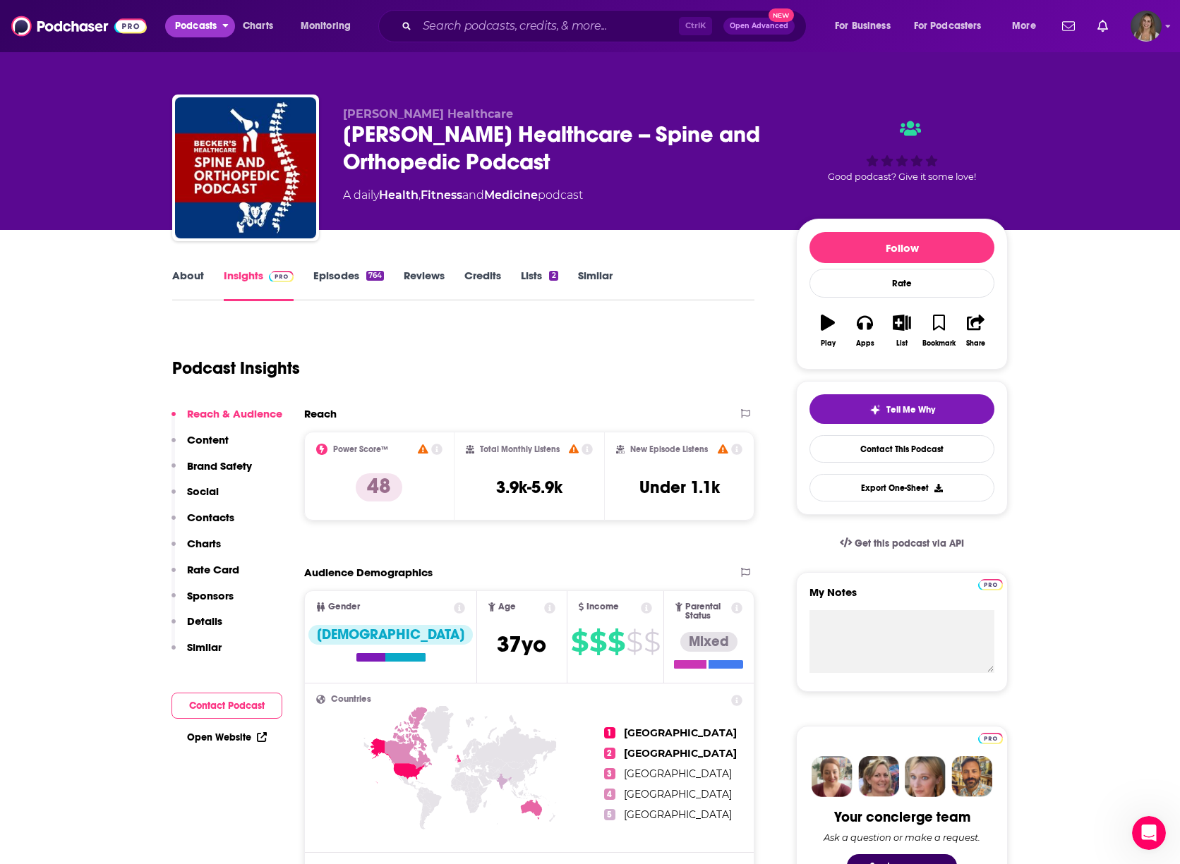
click at [206, 28] on span "Podcasts" at bounding box center [196, 26] width 42 height 20
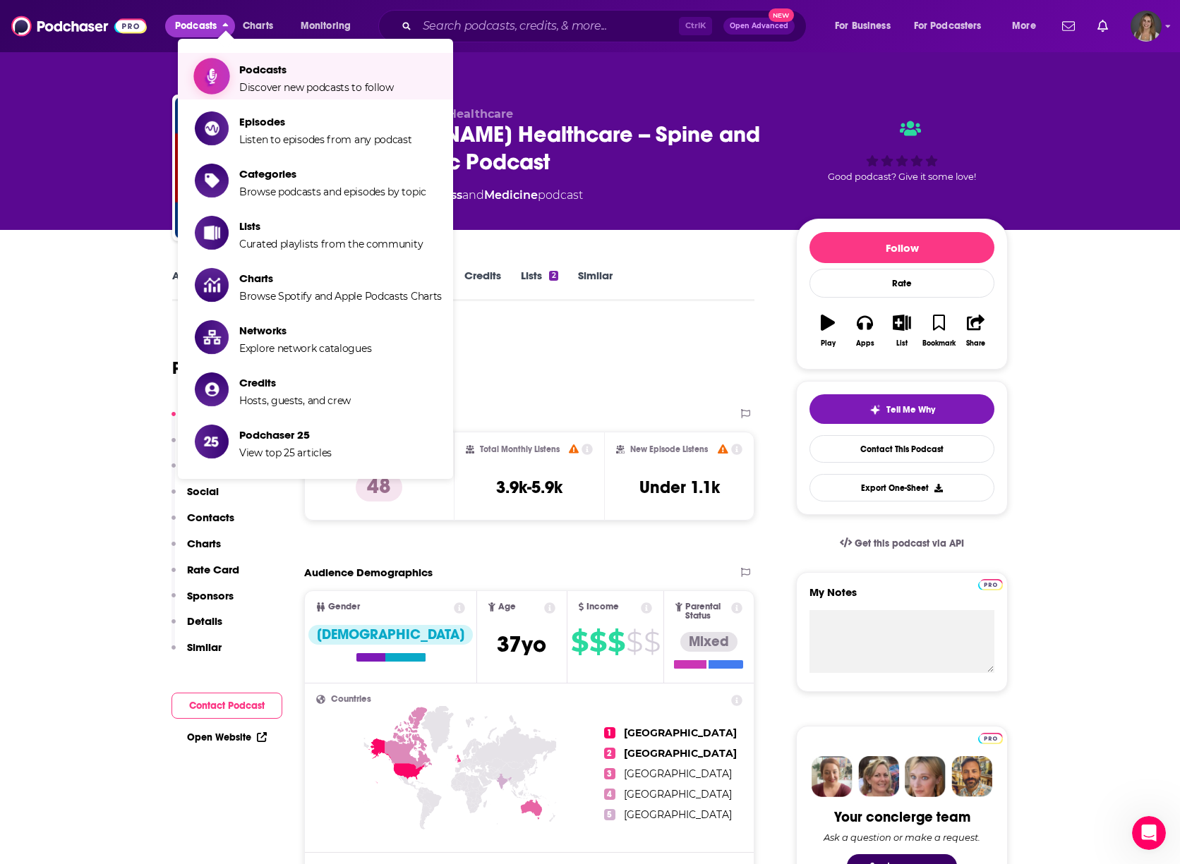
click at [341, 85] on span "Discover new podcasts to follow" at bounding box center [316, 87] width 155 height 13
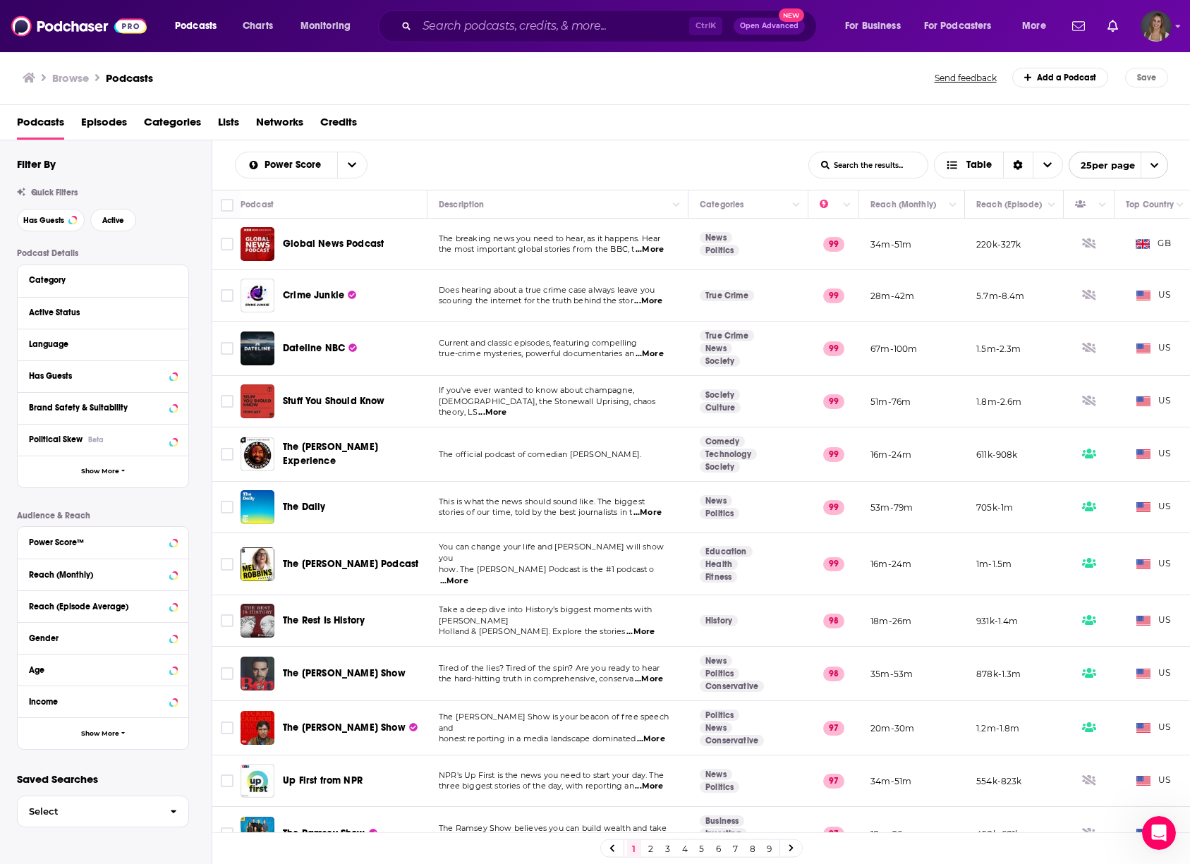
click at [29, 77] on icon at bounding box center [29, 78] width 13 height 10
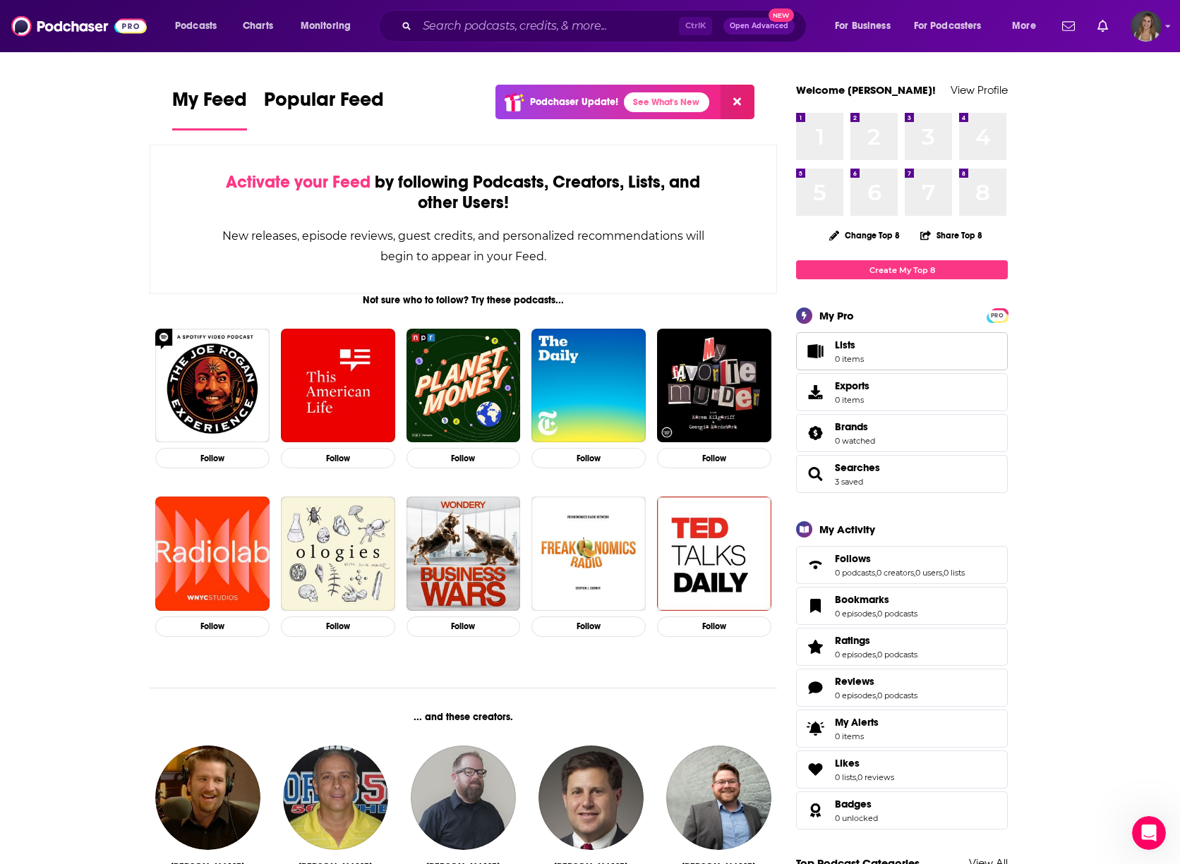
click at [876, 351] on link "Lists 0 items" at bounding box center [902, 351] width 212 height 38
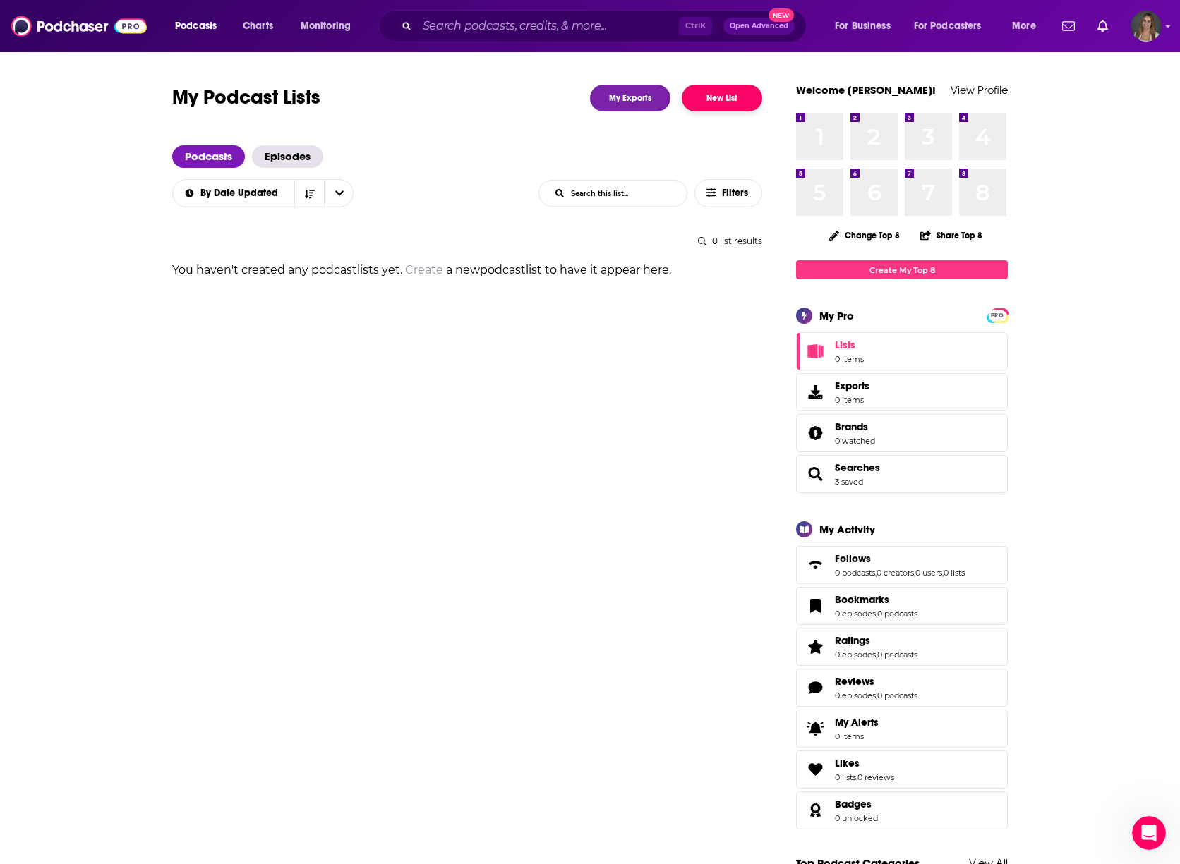
click at [732, 104] on button "New List" at bounding box center [722, 98] width 80 height 27
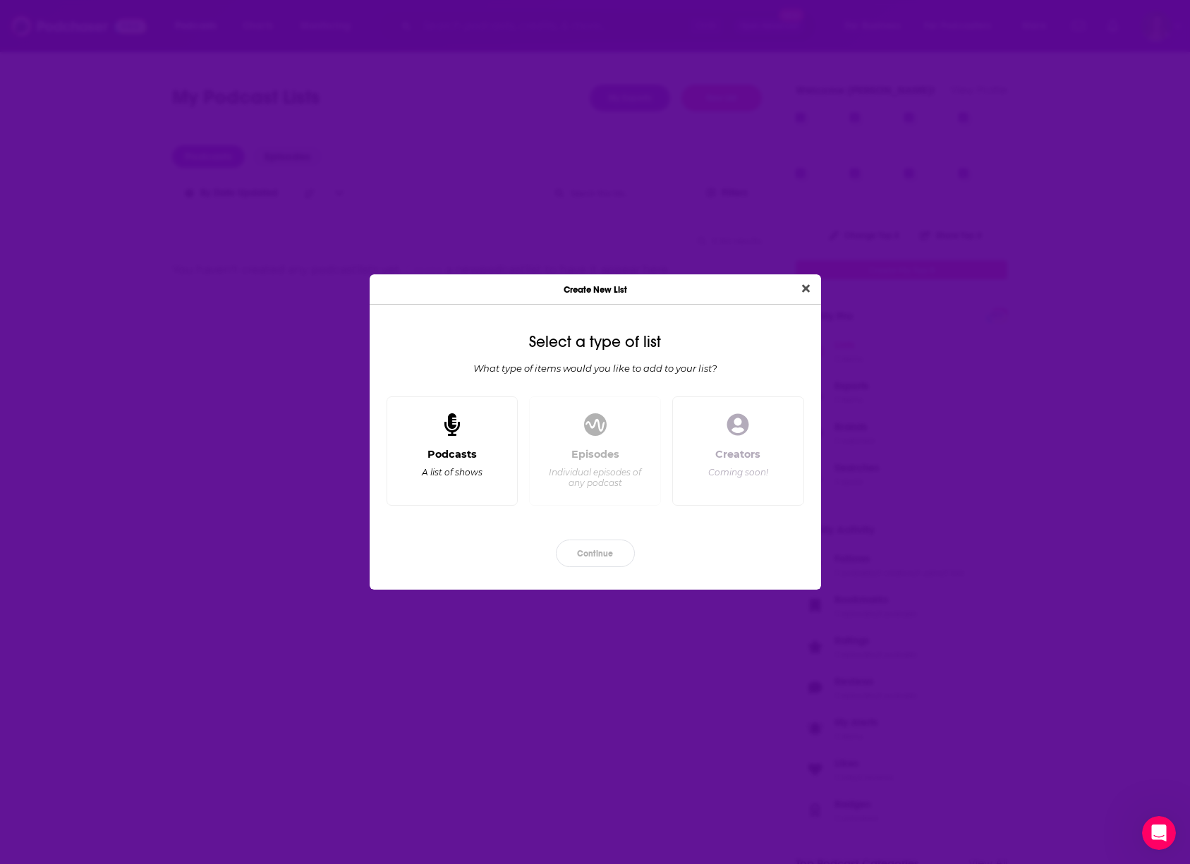
click at [471, 454] on div "Podcasts" at bounding box center [452, 454] width 49 height 13
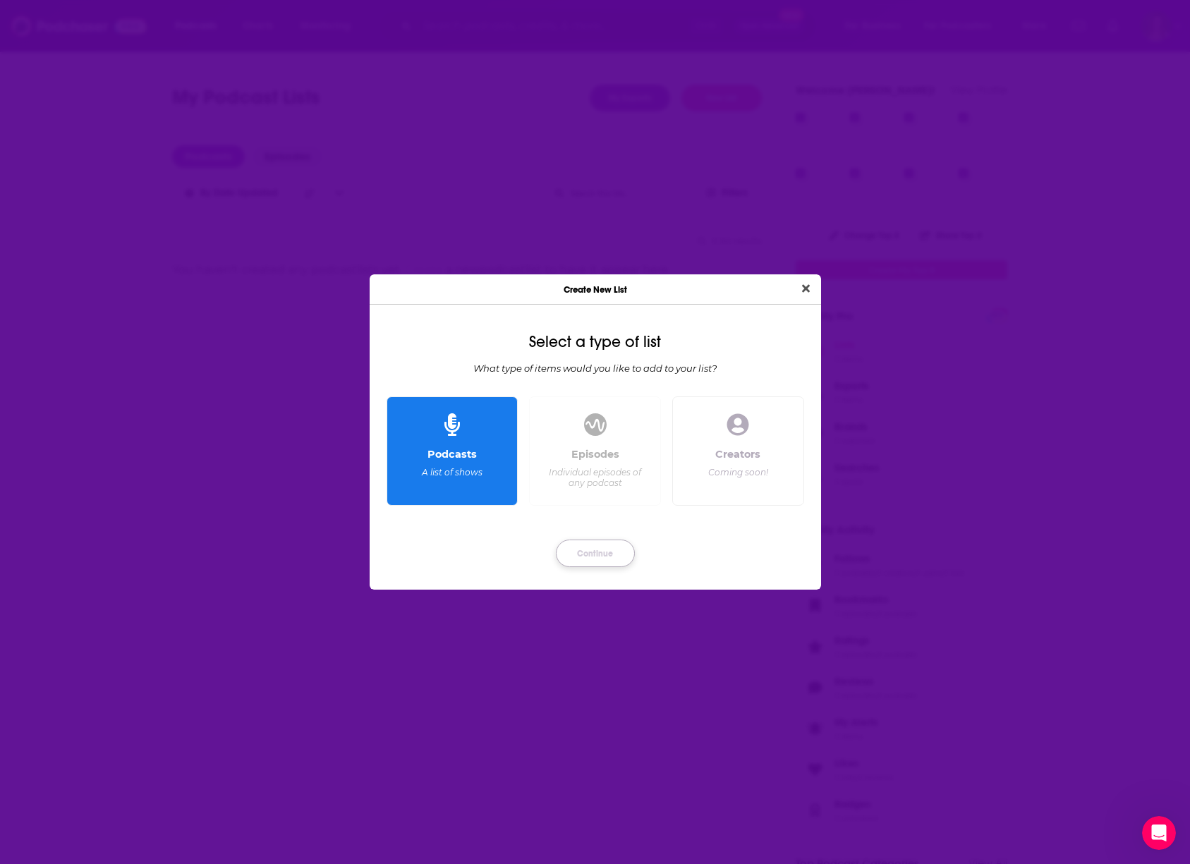
click at [592, 555] on button "Continue" at bounding box center [595, 554] width 79 height 28
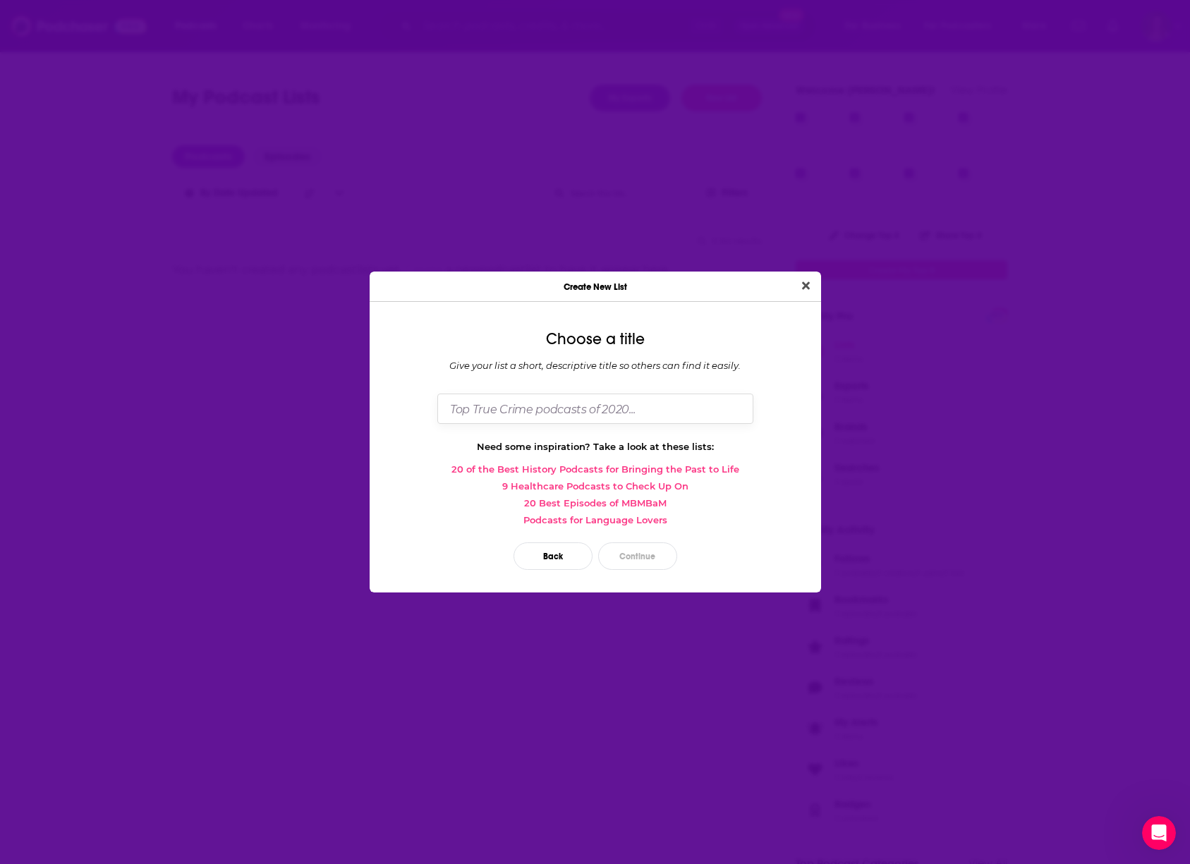
click at [514, 409] on input "Dialog" at bounding box center [596, 409] width 316 height 30
type input "HSS"
click at [633, 557] on button "Continue" at bounding box center [637, 557] width 79 height 28
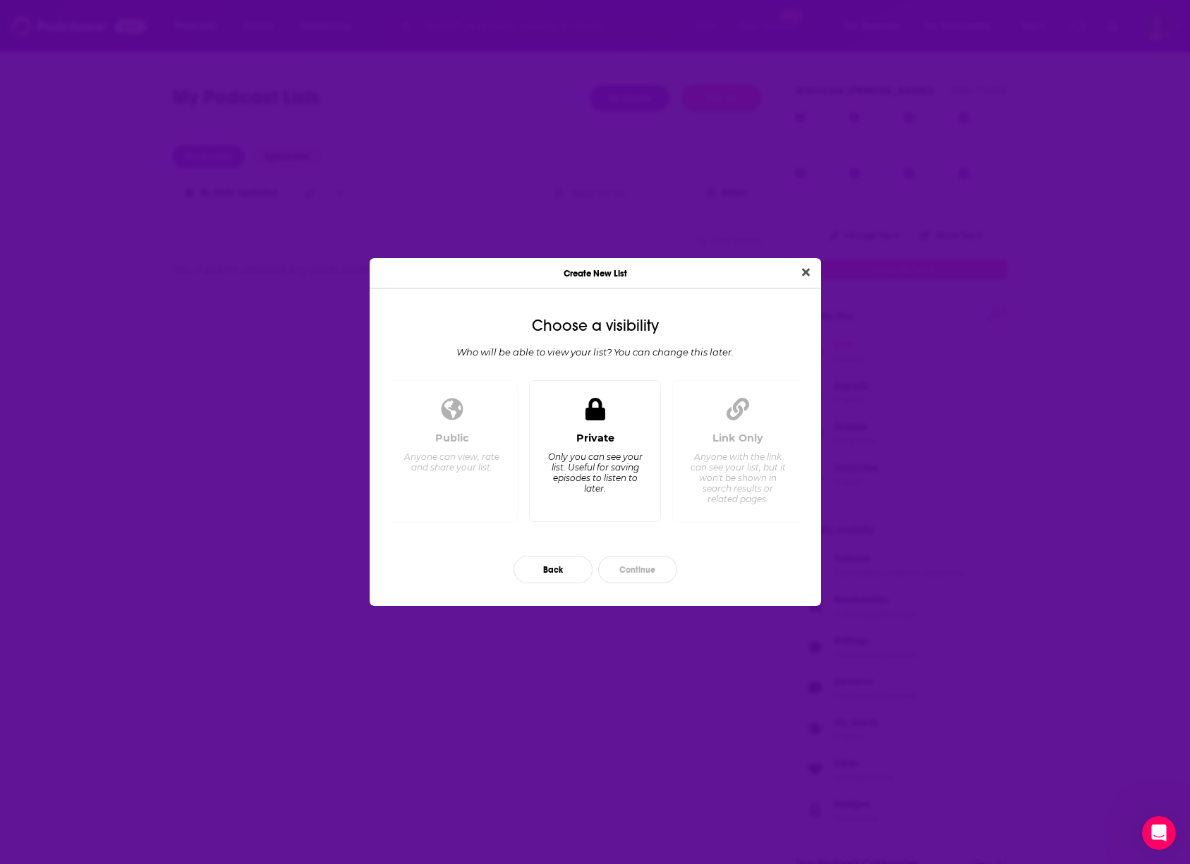
click at [639, 416] on div "Private Only you can see your list. Useful for saving episodes to listen to lat…" at bounding box center [595, 451] width 132 height 142
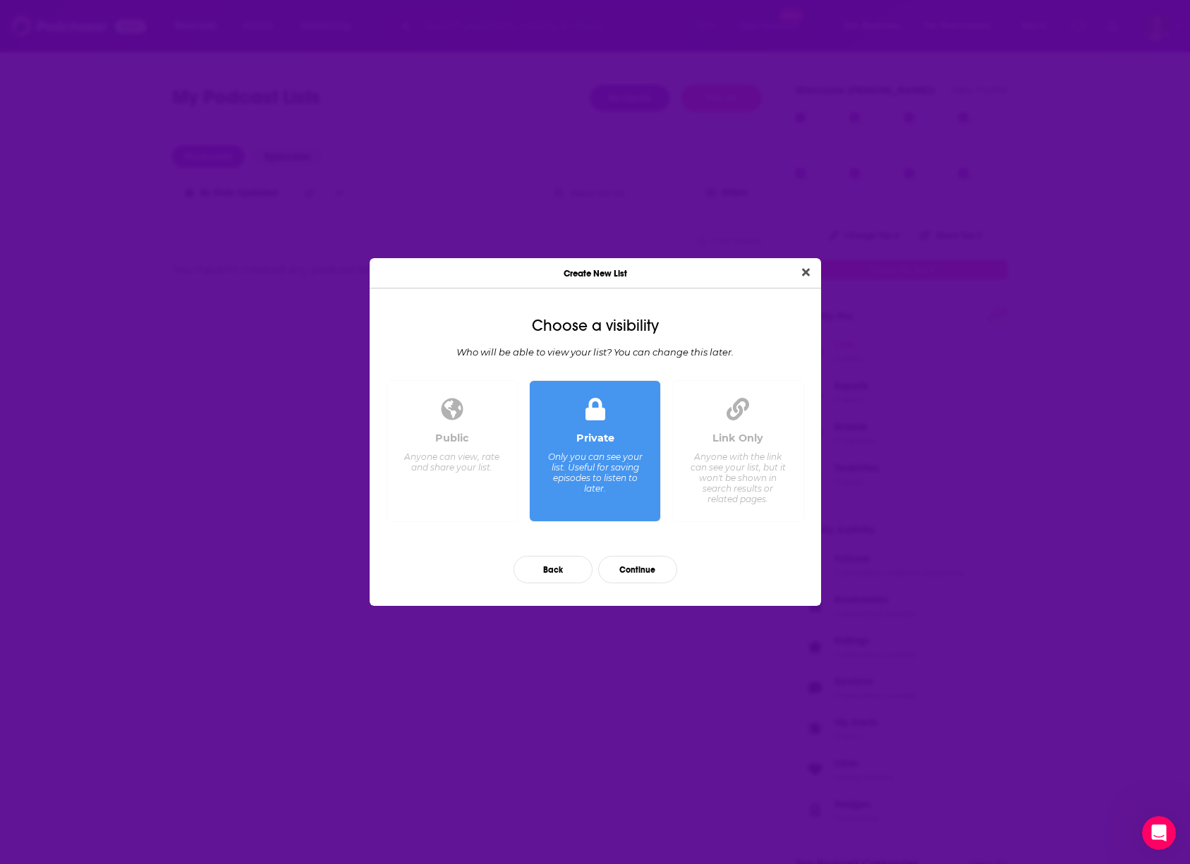
click at [780, 423] on div "Link Only Anyone with the link can see your list, but it won't be shown in sear…" at bounding box center [739, 451] width 132 height 142
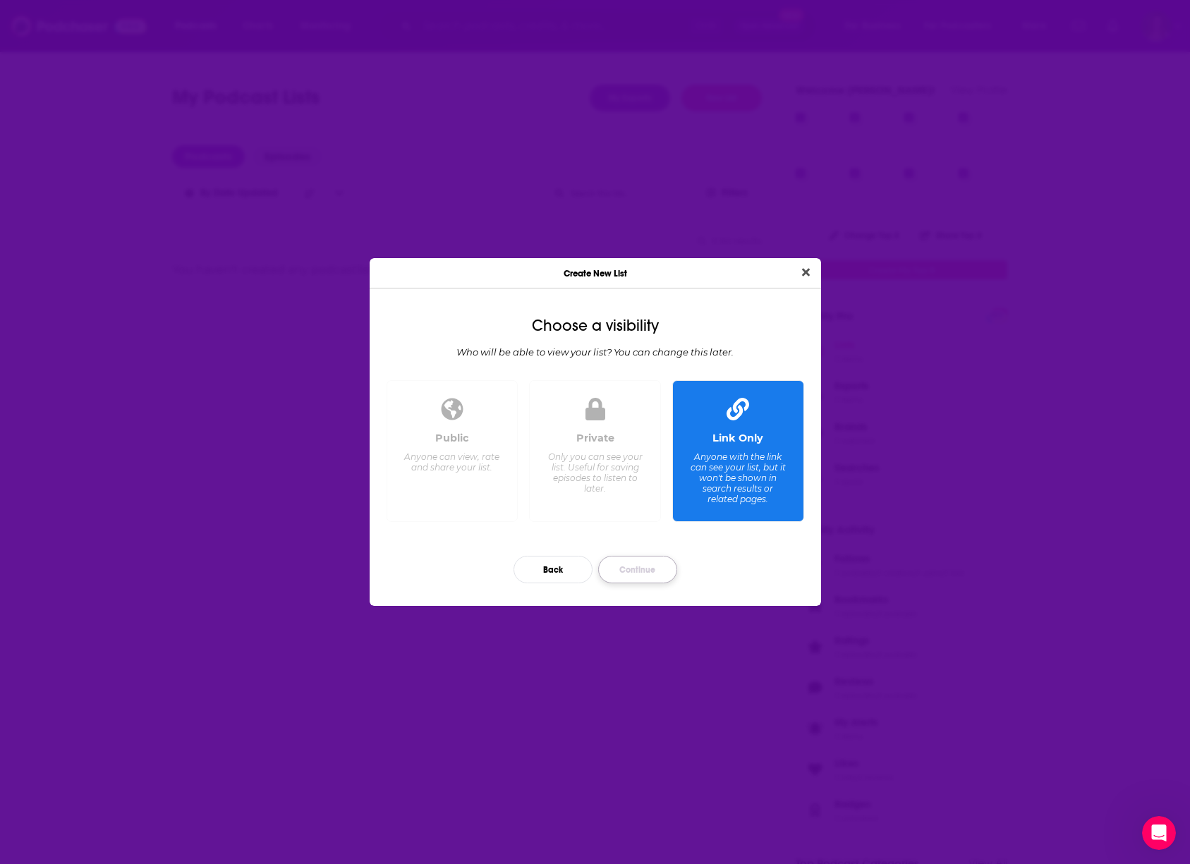
drag, startPoint x: 627, startPoint y: 582, endPoint x: 626, endPoint y: 571, distance: 11.4
click at [627, 582] on button "Continue" at bounding box center [637, 570] width 79 height 28
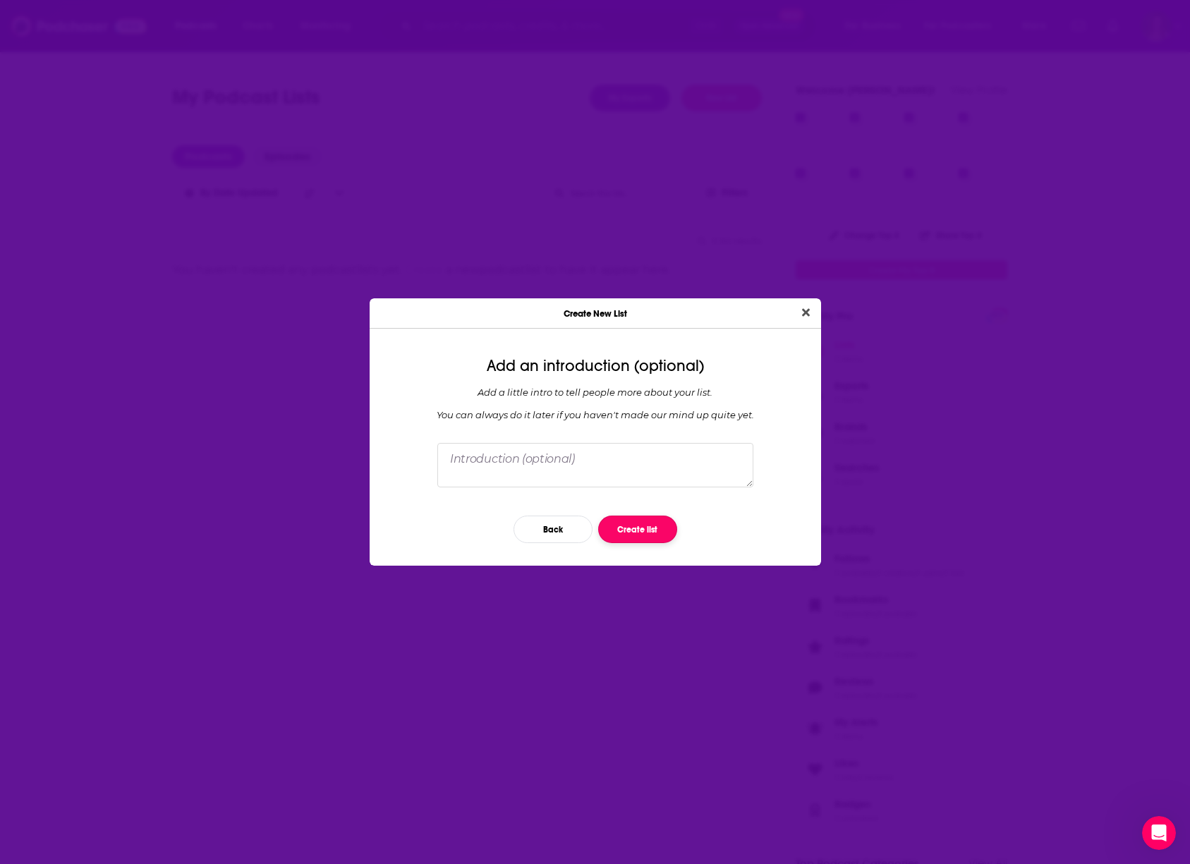
click at [638, 532] on button "Create list" at bounding box center [637, 530] width 79 height 28
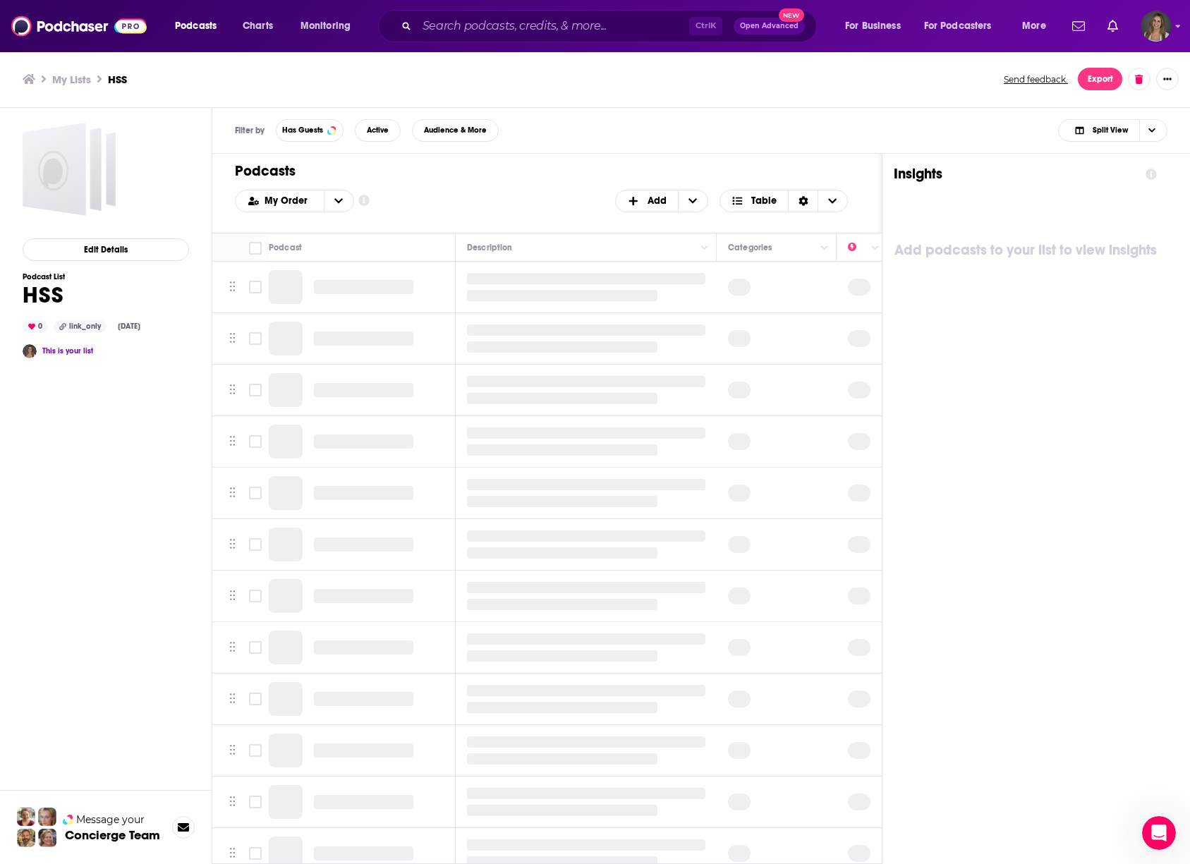
click at [64, 76] on h3 "My Lists" at bounding box center [71, 79] width 39 height 13
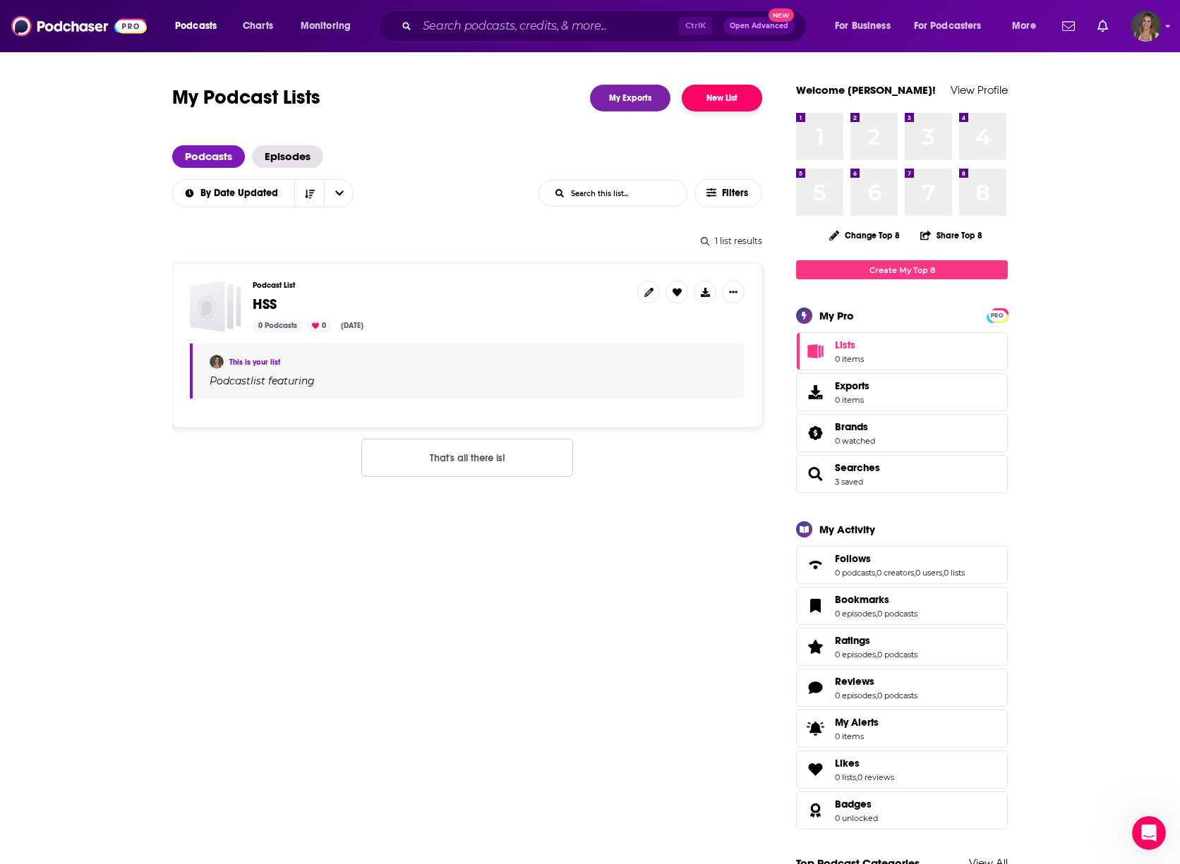
click at [704, 102] on button "New List" at bounding box center [722, 98] width 80 height 27
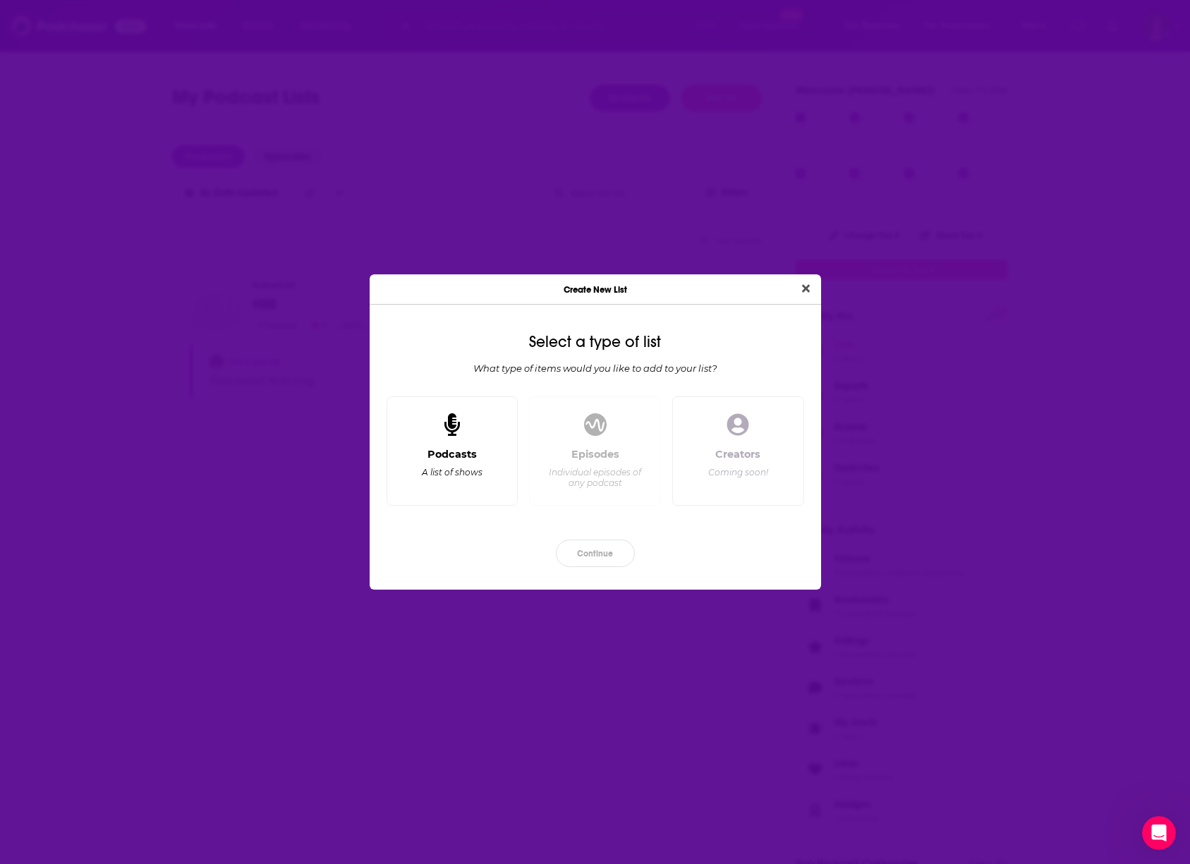
click at [468, 451] on div "Podcasts" at bounding box center [452, 454] width 49 height 13
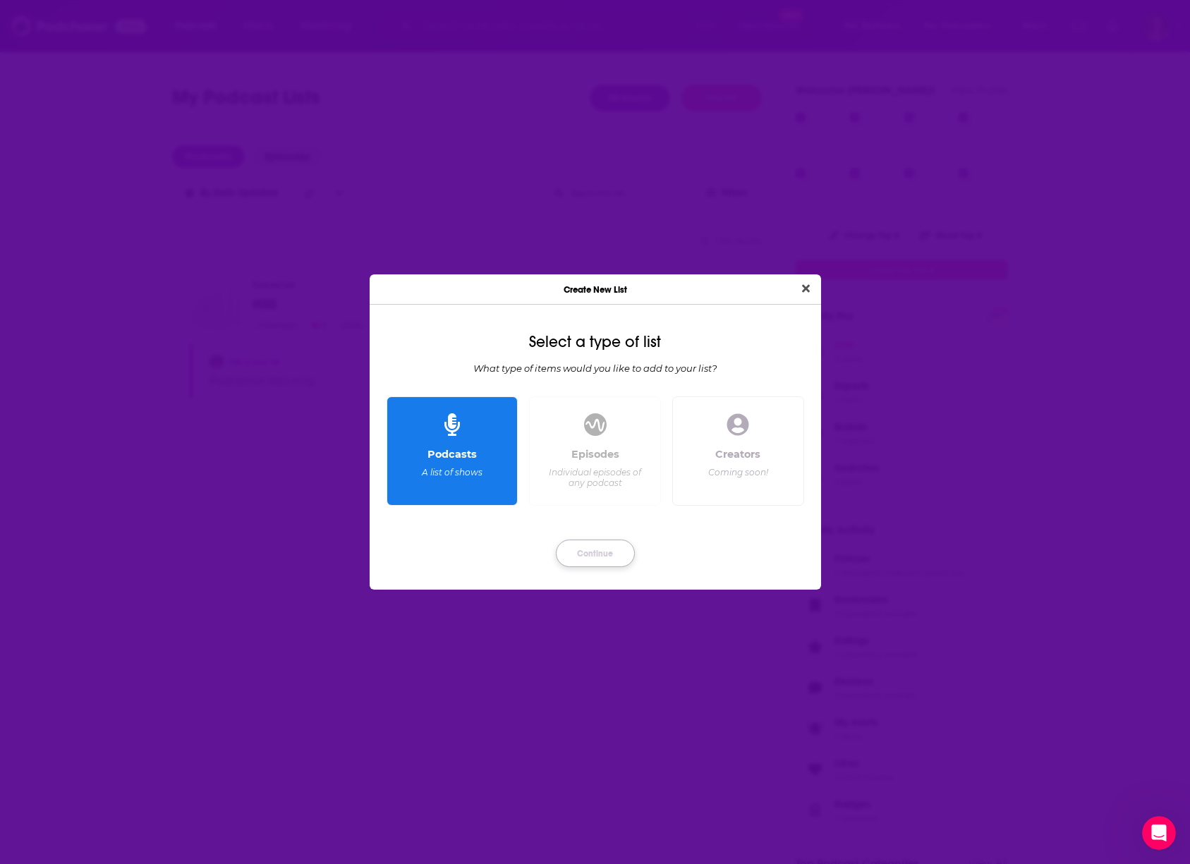
click at [591, 557] on button "Continue" at bounding box center [595, 554] width 79 height 28
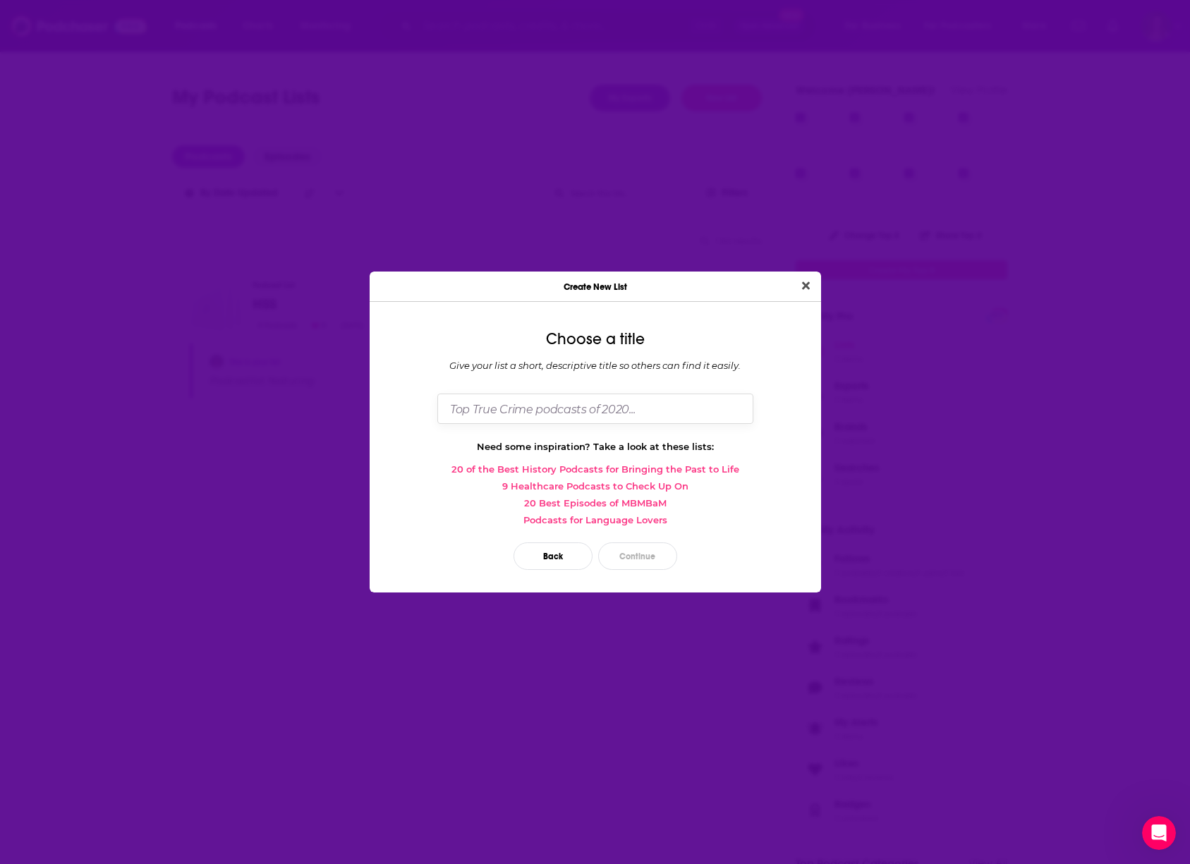
click at [568, 399] on input "Dialog" at bounding box center [596, 409] width 316 height 30
type input "RELX"
click at [656, 553] on button "Continue" at bounding box center [637, 557] width 79 height 28
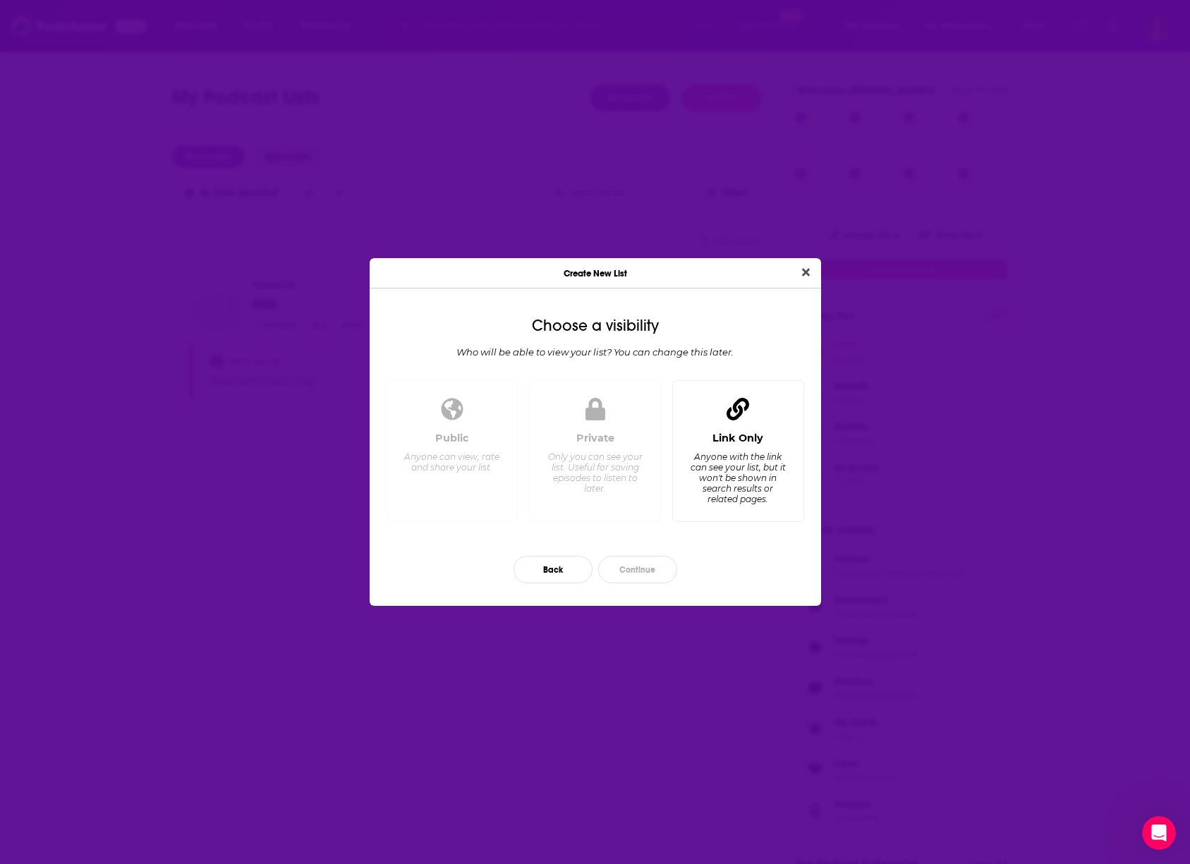
click at [731, 428] on div "Link Only Anyone with the link can see your list, but it won't be shown in sear…" at bounding box center [739, 451] width 132 height 142
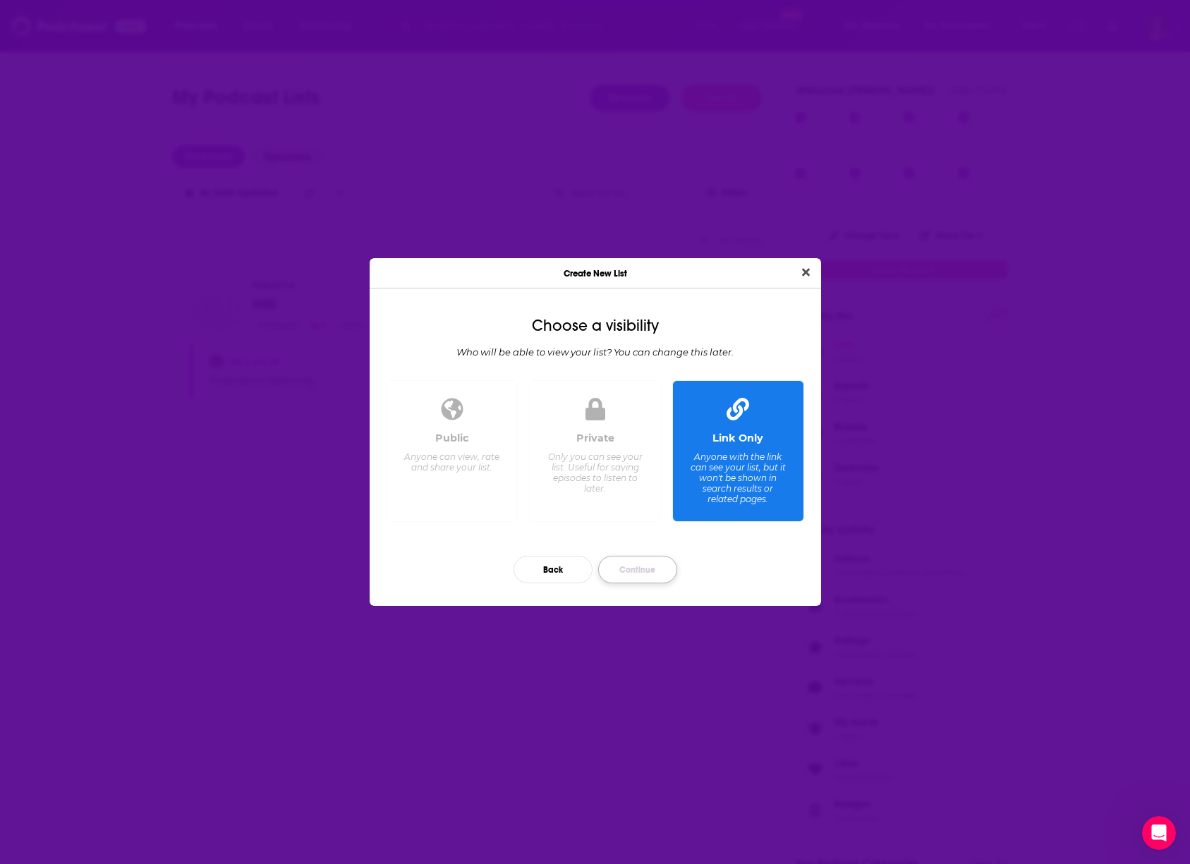
click at [637, 574] on button "Continue" at bounding box center [637, 570] width 79 height 28
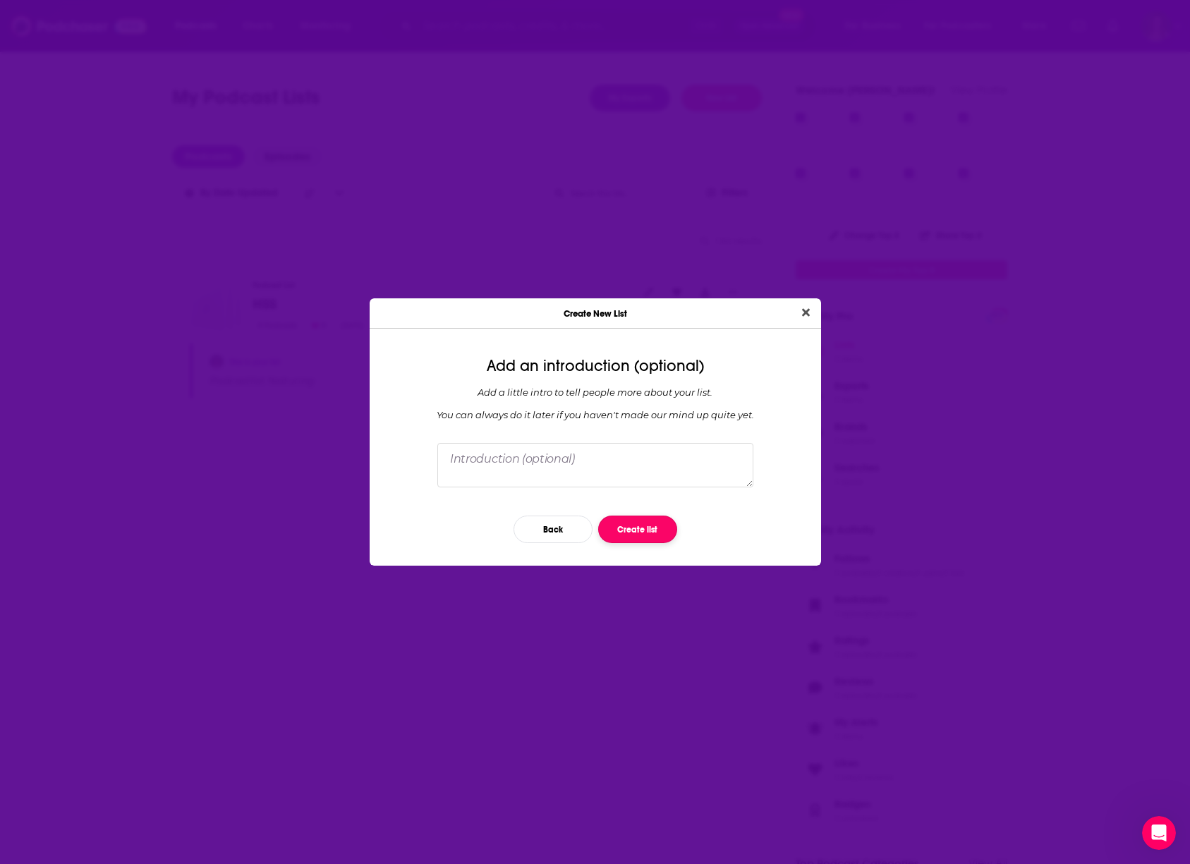
click at [633, 525] on button "Create list" at bounding box center [637, 530] width 79 height 28
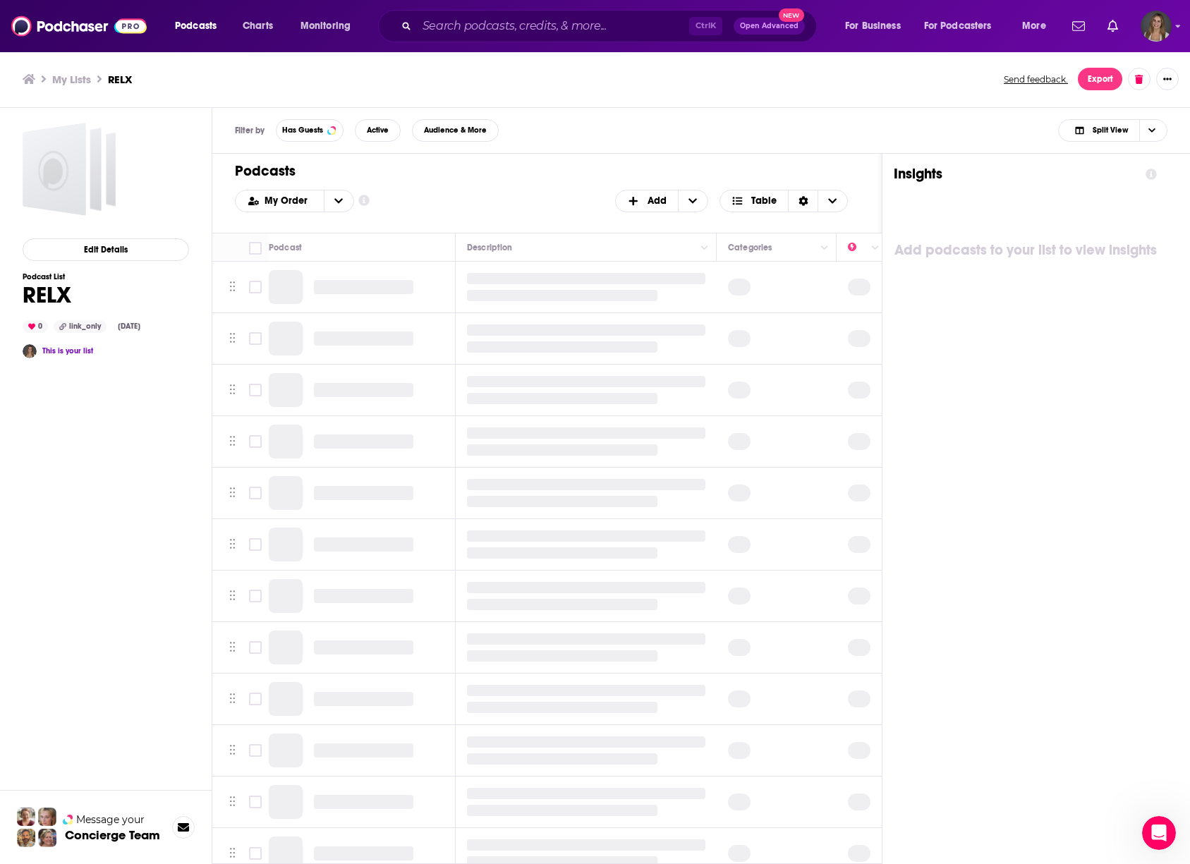
click at [69, 81] on h3 "My Lists" at bounding box center [71, 79] width 39 height 13
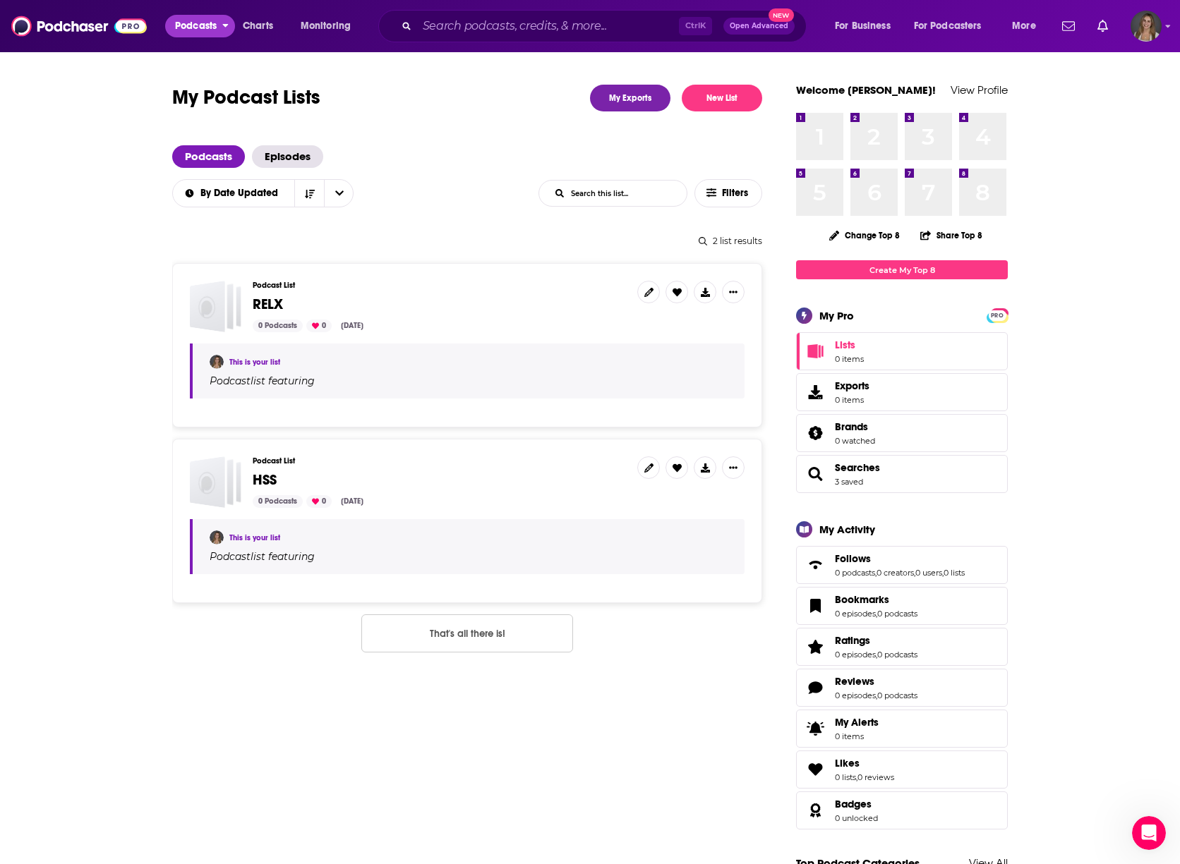
click at [183, 30] on span "Podcasts" at bounding box center [196, 26] width 42 height 20
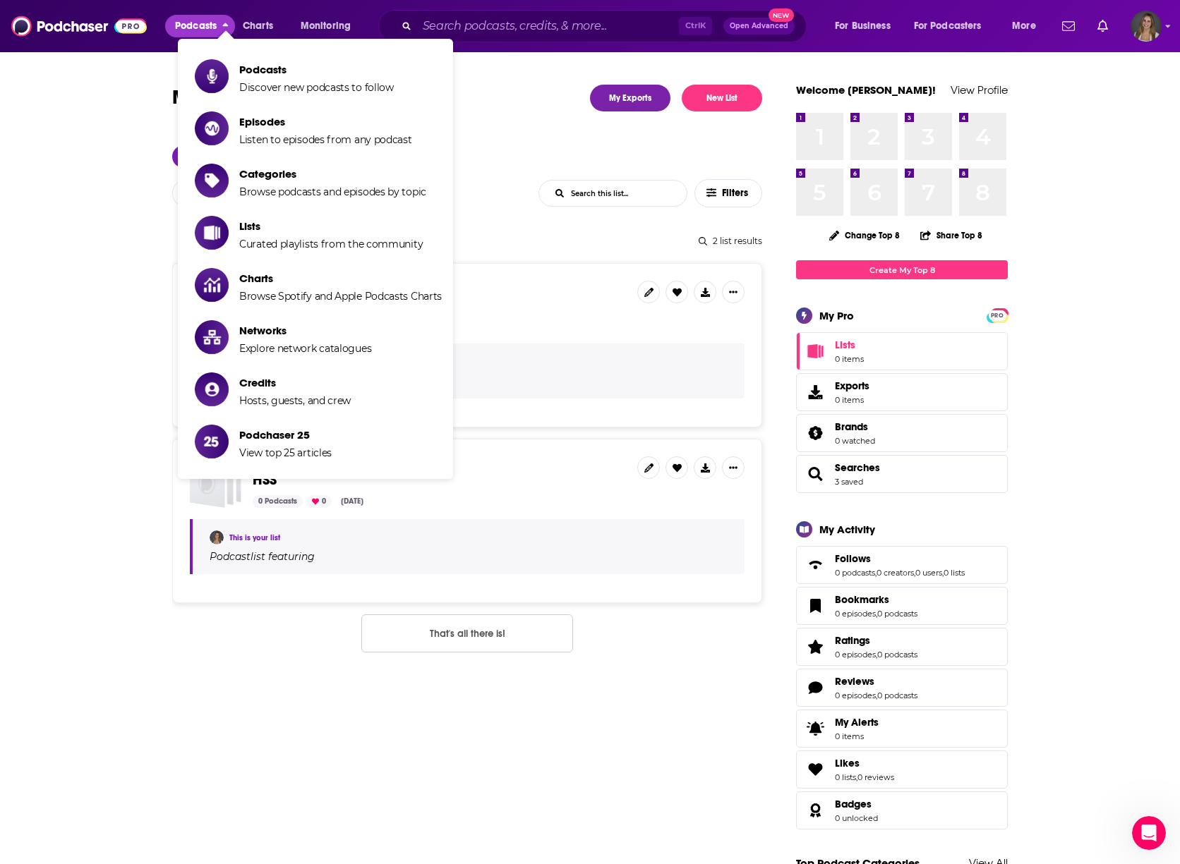
click at [188, 29] on span "Podcasts" at bounding box center [196, 26] width 42 height 20
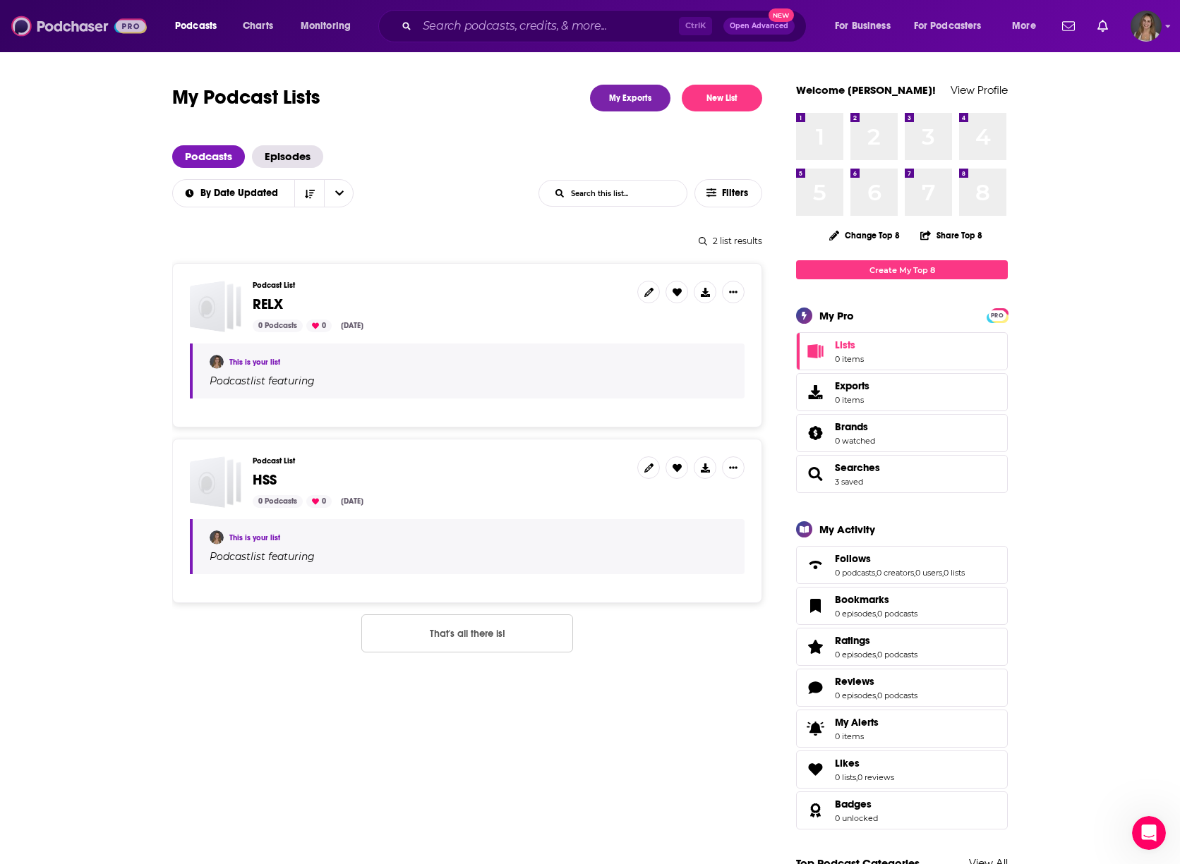
click at [88, 23] on img at bounding box center [78, 26] width 135 height 27
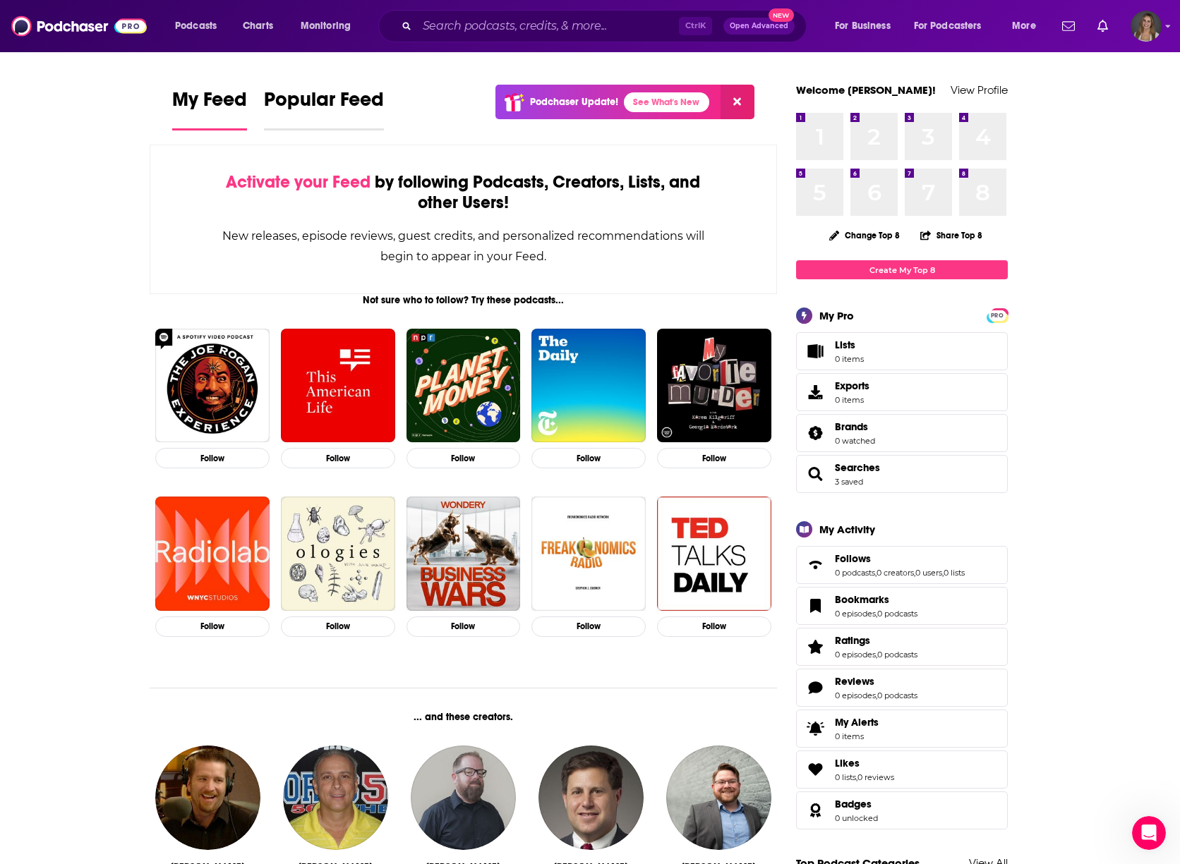
click at [312, 103] on span "Popular Feed" at bounding box center [324, 104] width 120 height 32
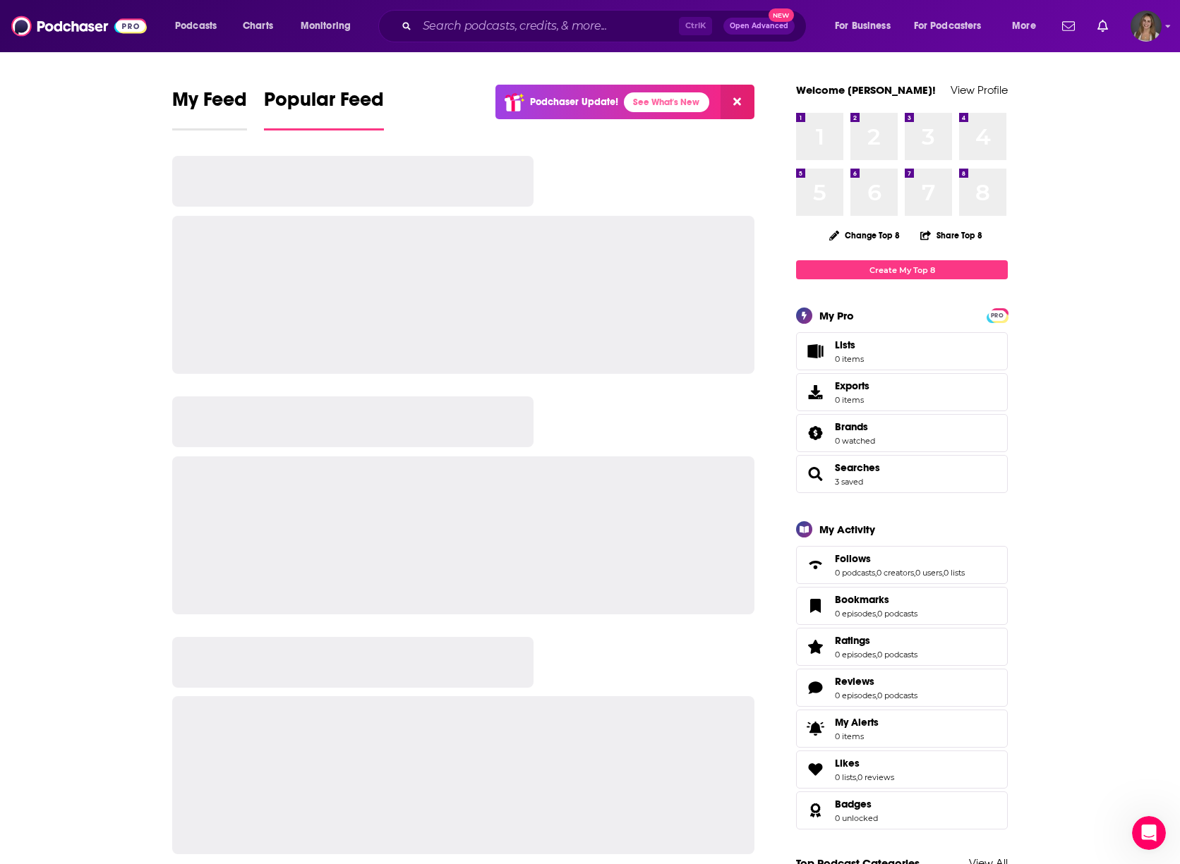
click at [174, 102] on span "My Feed" at bounding box center [209, 104] width 75 height 32
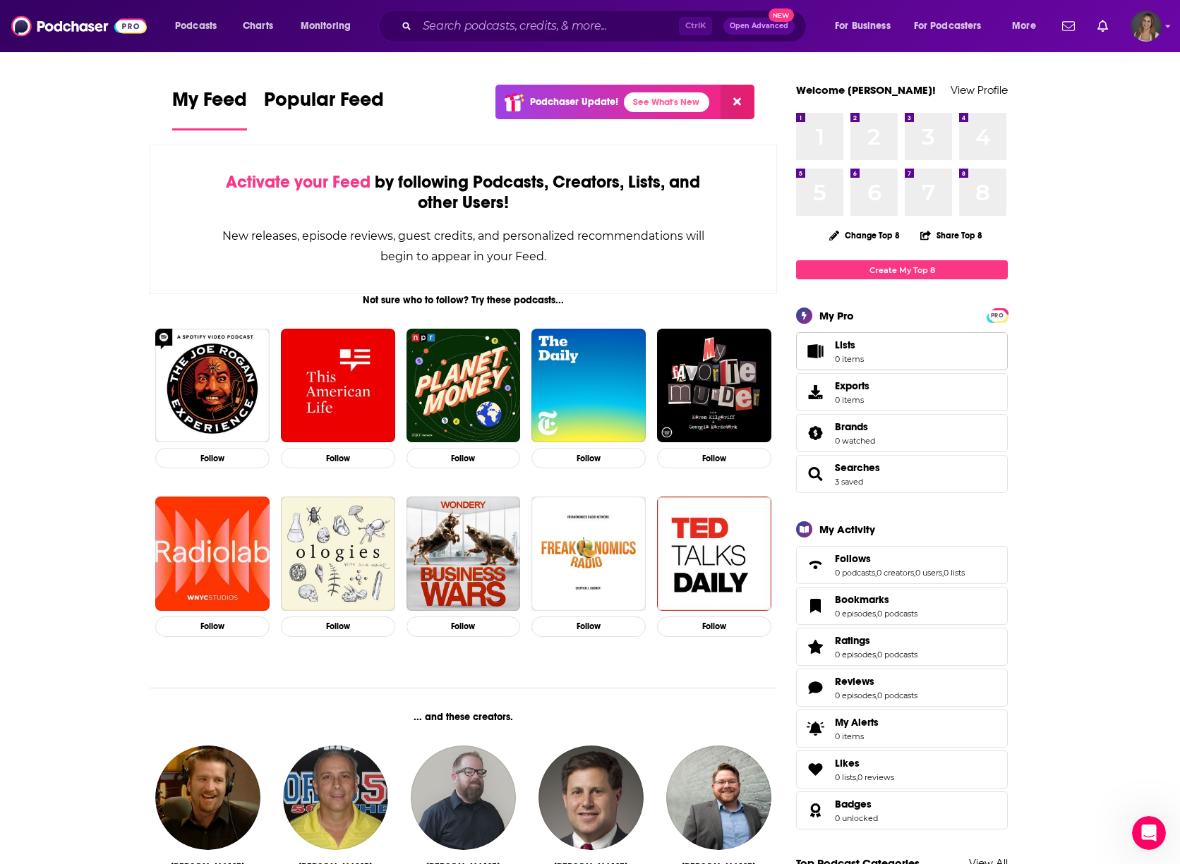
click at [894, 349] on link "Lists 0 items" at bounding box center [902, 351] width 212 height 38
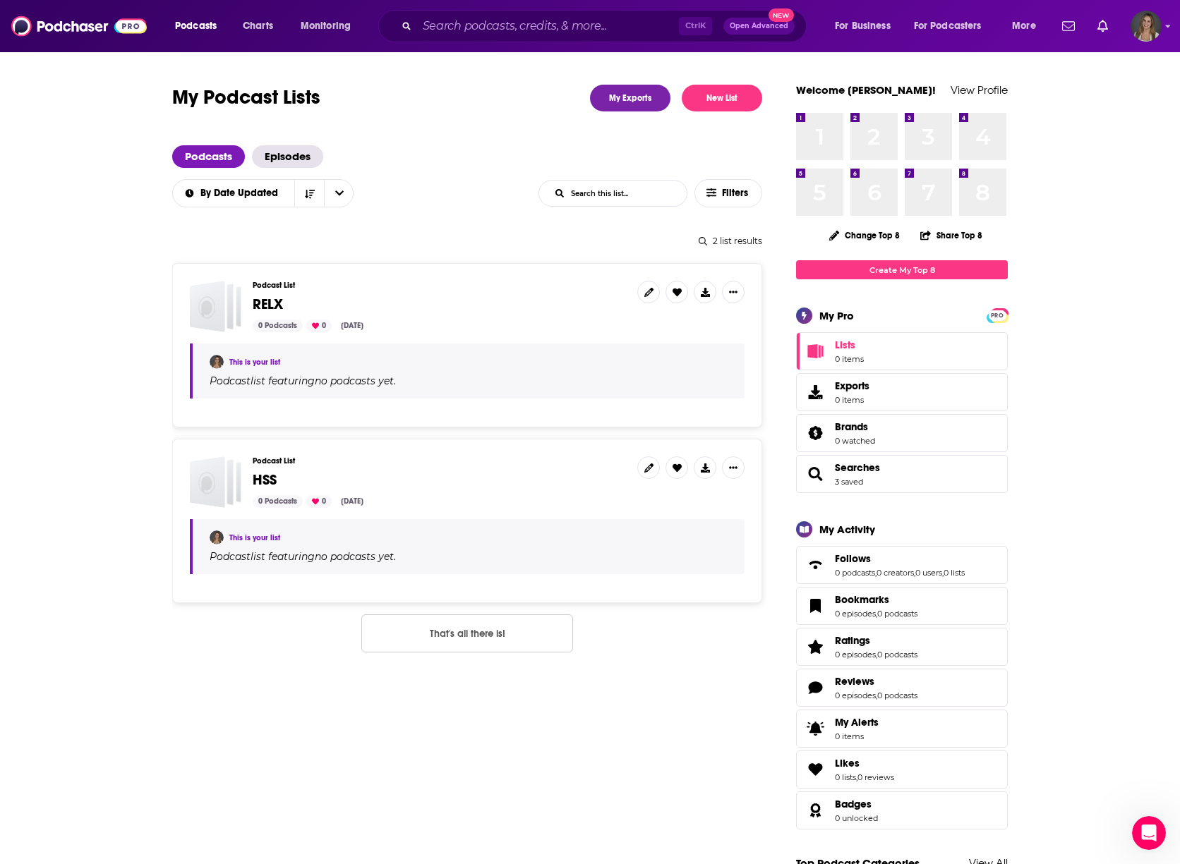
click at [450, 315] on div "Podcast List RELX 0 Podcasts 0 [DATE]" at bounding box center [439, 307] width 373 height 52
click at [348, 382] on div "Podcast list featuring no podcasts yet." at bounding box center [469, 381] width 518 height 13
click at [206, 25] on span "Podcasts" at bounding box center [196, 26] width 42 height 20
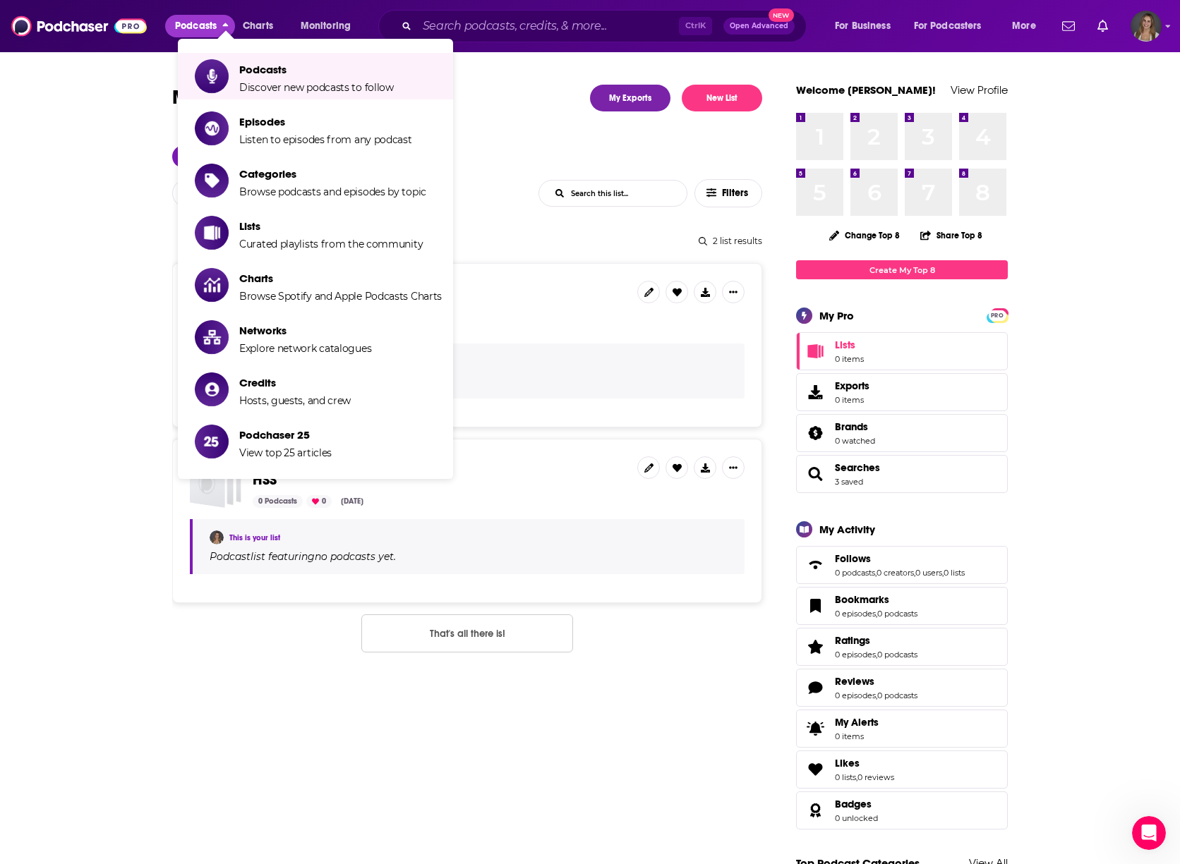
click at [512, 96] on div "My Podcast Lists My Exports New List" at bounding box center [467, 98] width 590 height 27
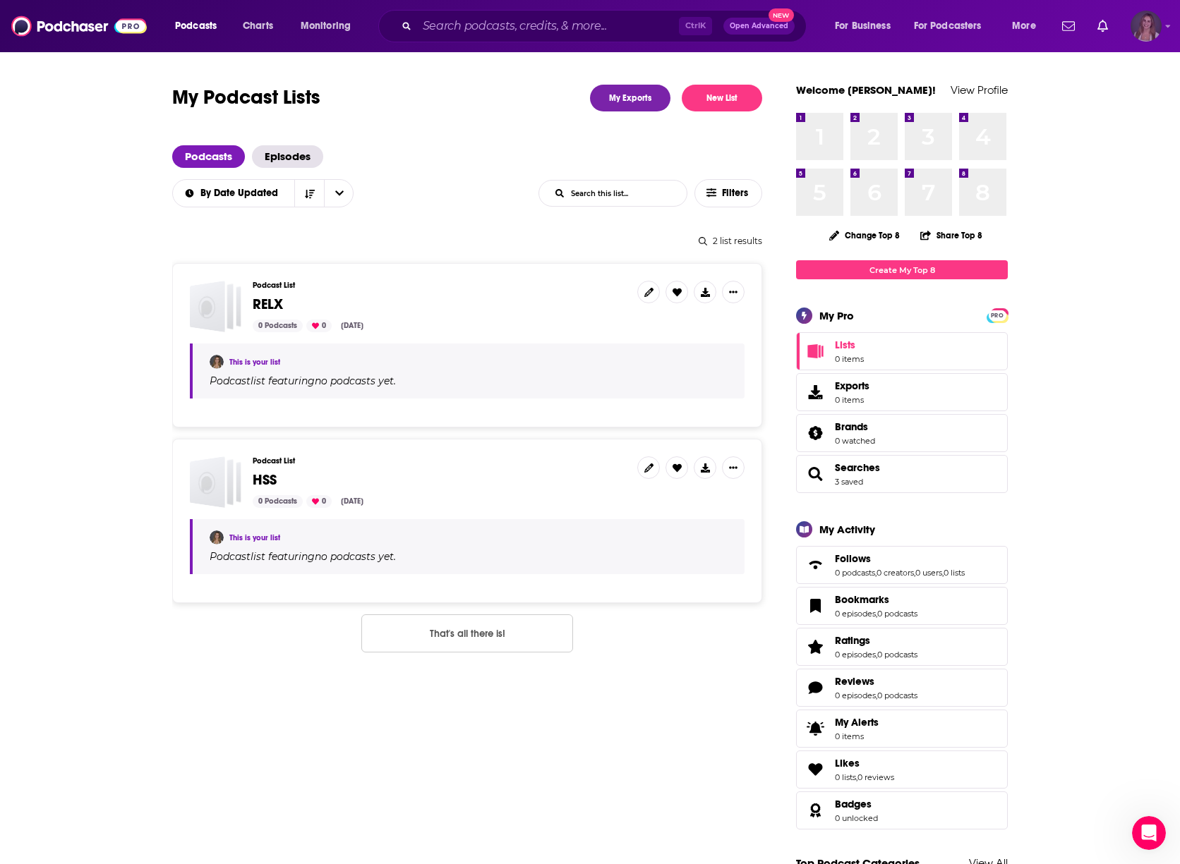
click at [1148, 28] on img "Logged in as hhughes" at bounding box center [1145, 26] width 31 height 31
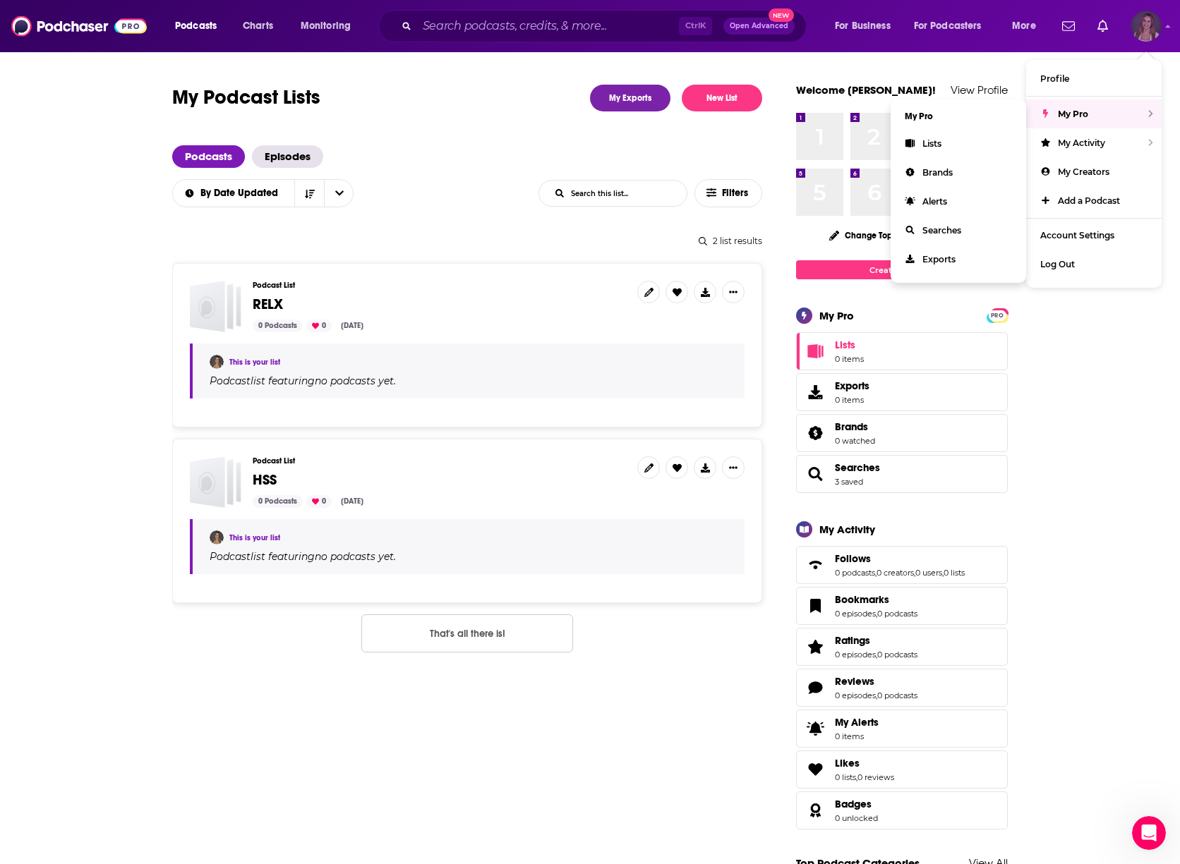
click at [1083, 111] on span "My Pro" at bounding box center [1073, 114] width 30 height 11
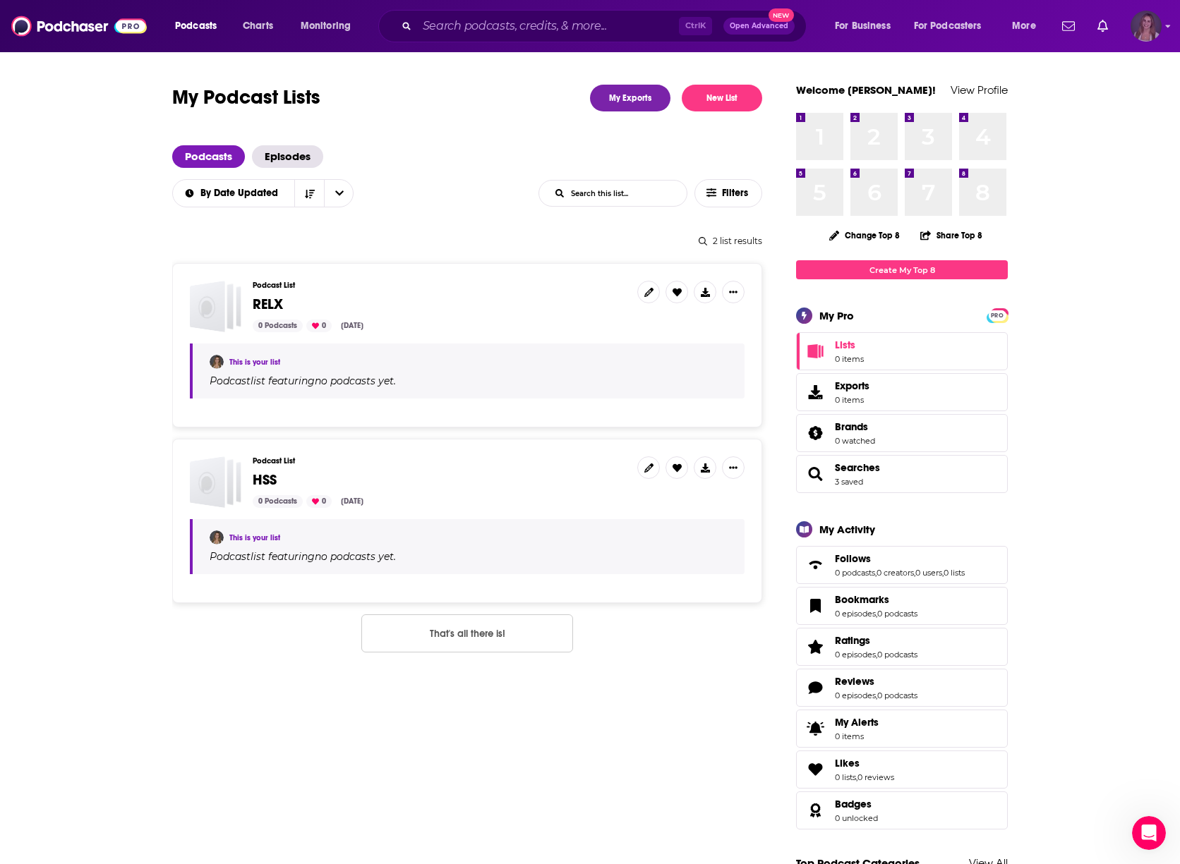
click at [1142, 41] on img "Logged in as hhughes" at bounding box center [1145, 26] width 31 height 31
click at [56, 31] on img at bounding box center [78, 26] width 135 height 27
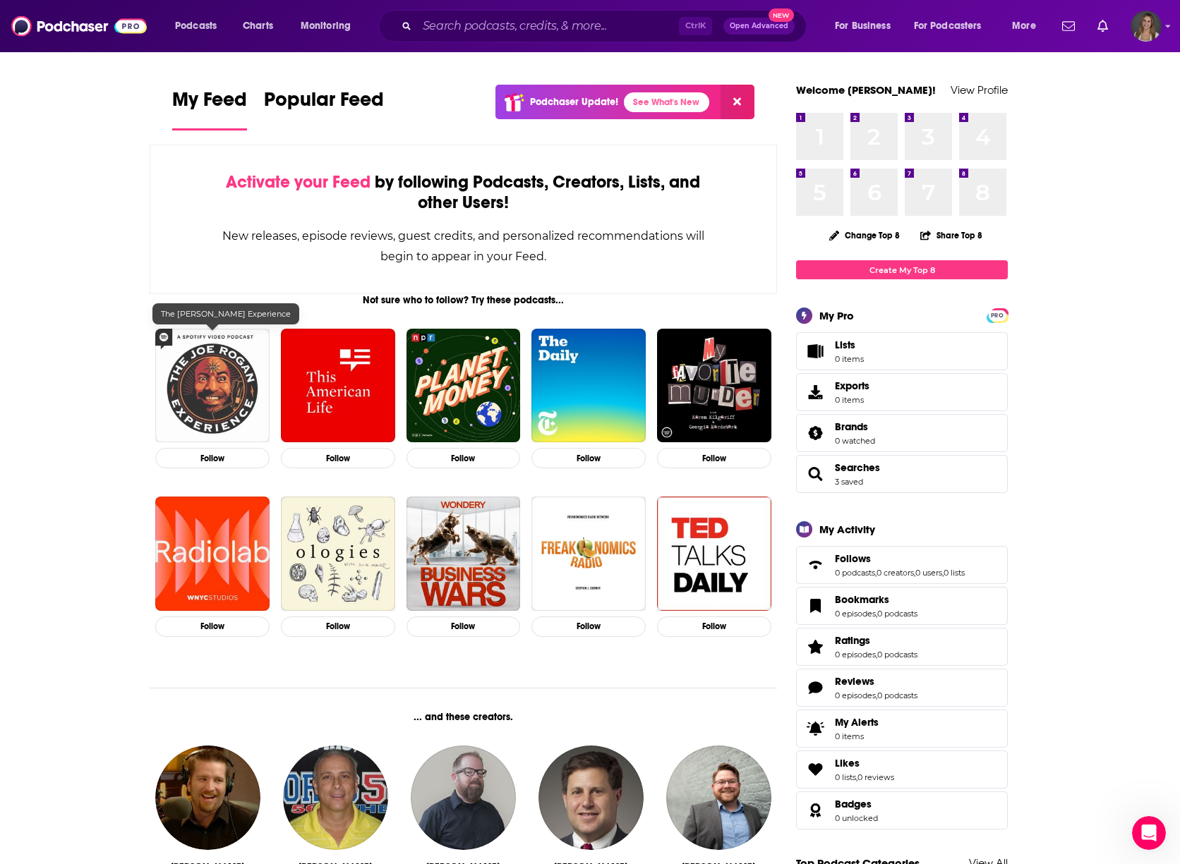
click at [218, 379] on img "The Joe Rogan Experience" at bounding box center [212, 386] width 114 height 114
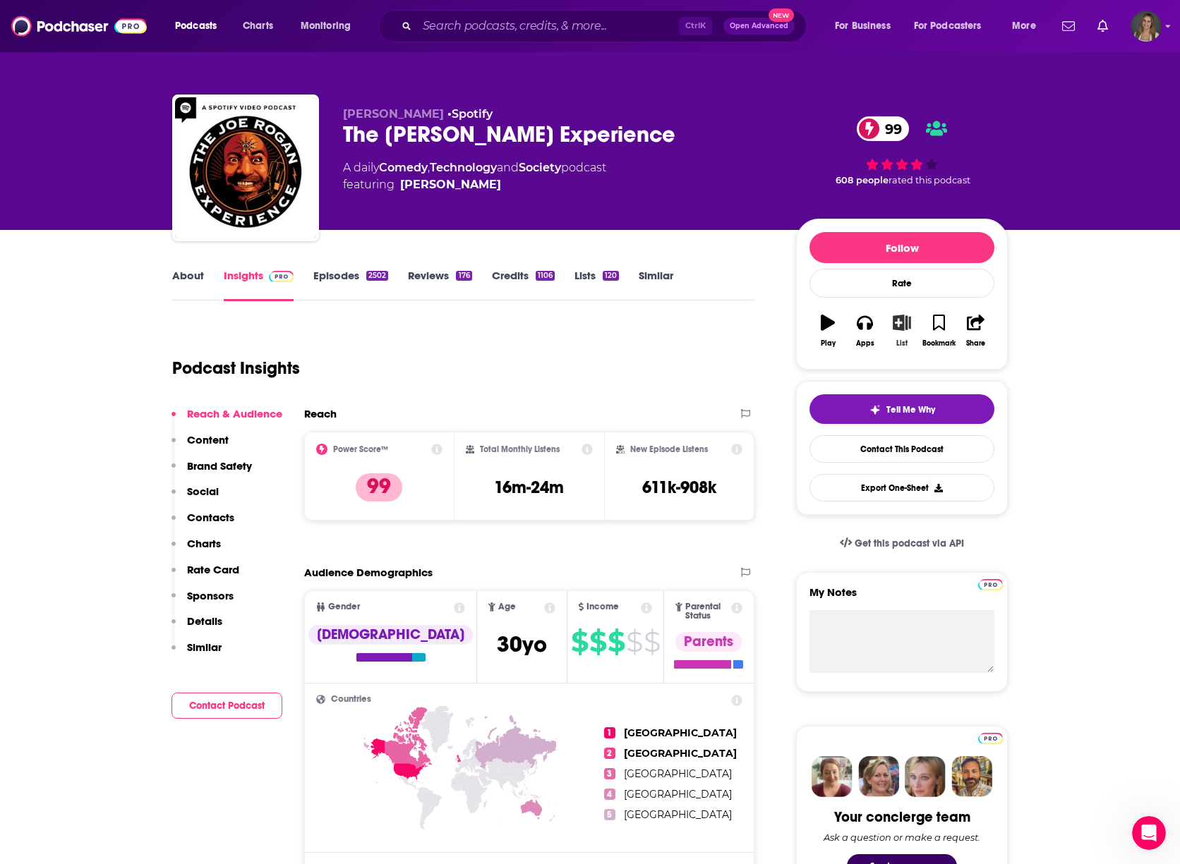
click at [903, 325] on icon "button" at bounding box center [902, 323] width 18 height 16
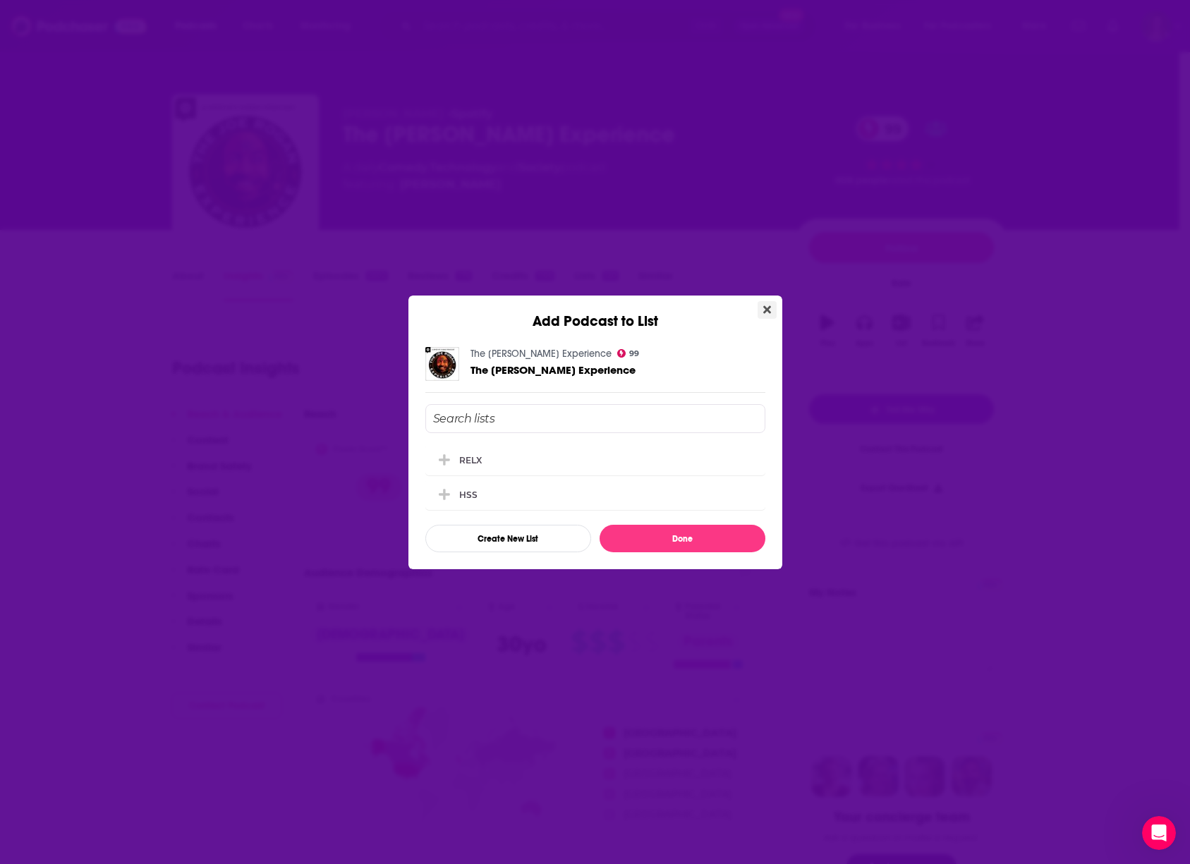
click at [764, 313] on icon "Close" at bounding box center [768, 310] width 8 height 8
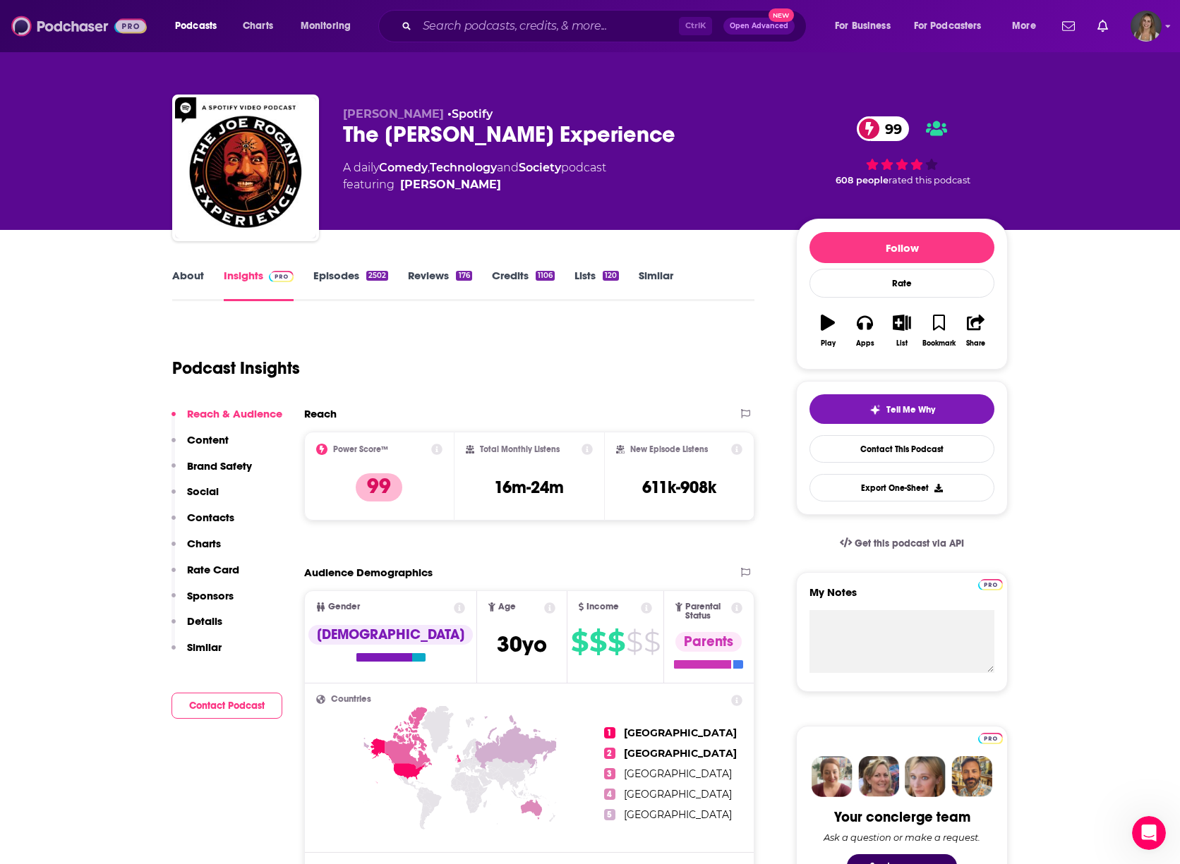
click at [28, 23] on img at bounding box center [78, 26] width 135 height 27
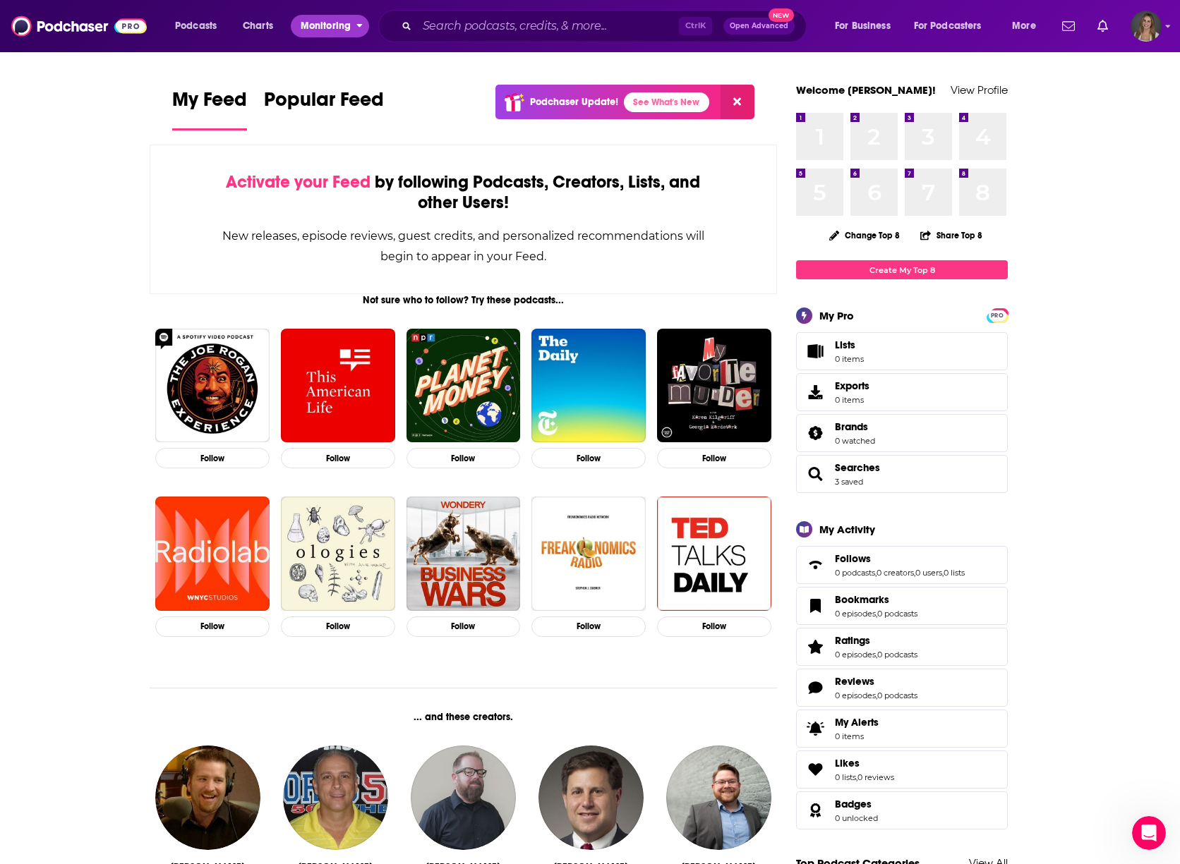
click at [330, 25] on span "Monitoring" at bounding box center [326, 26] width 50 height 20
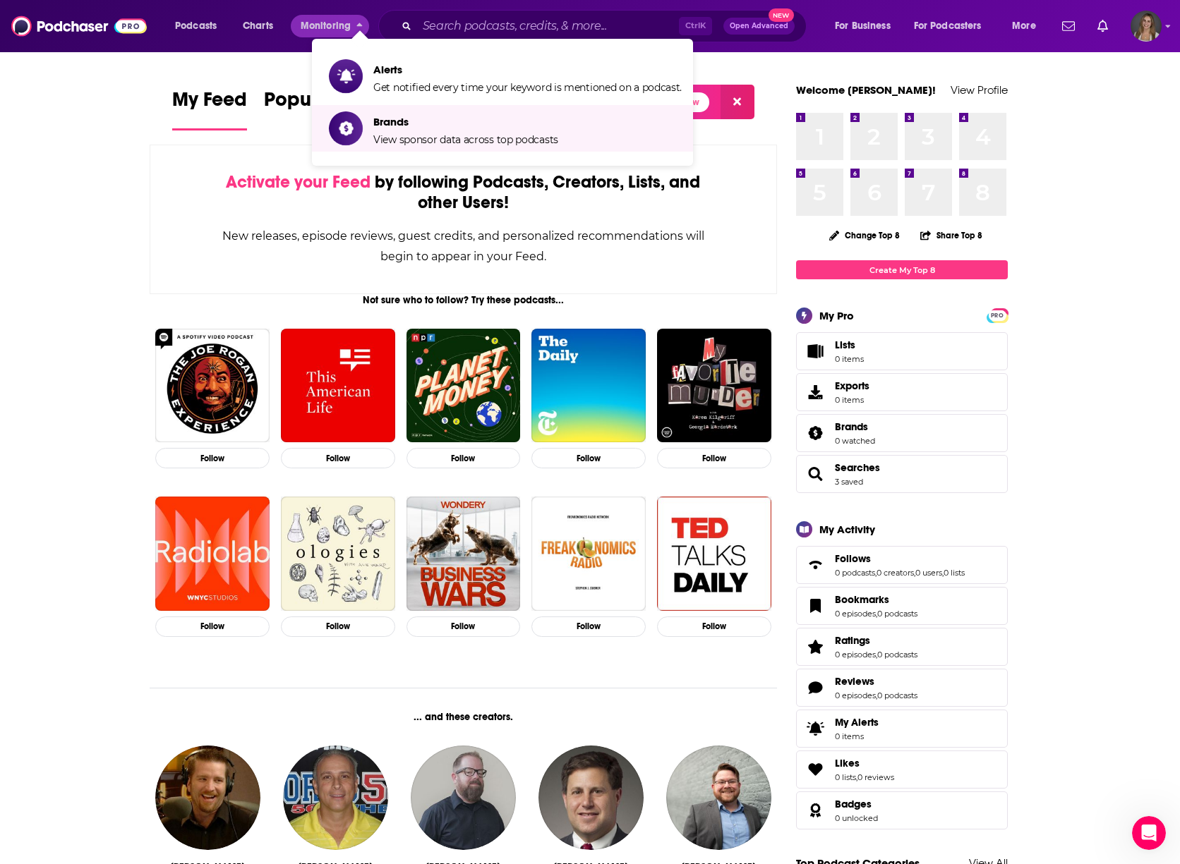
drag, startPoint x: 74, startPoint y: 131, endPoint x: 76, endPoint y: 109, distance: 21.2
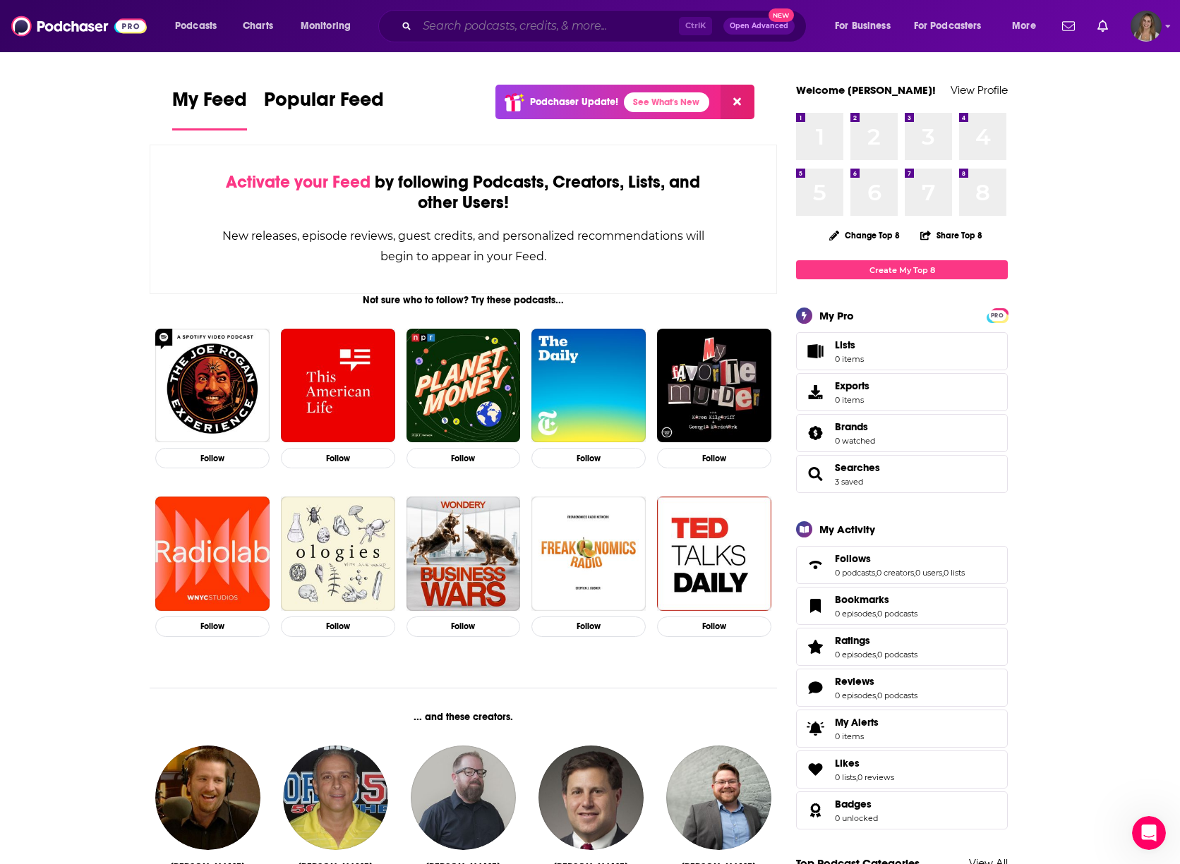
click at [446, 23] on input "Search podcasts, credits, & more..." at bounding box center [548, 26] width 262 height 23
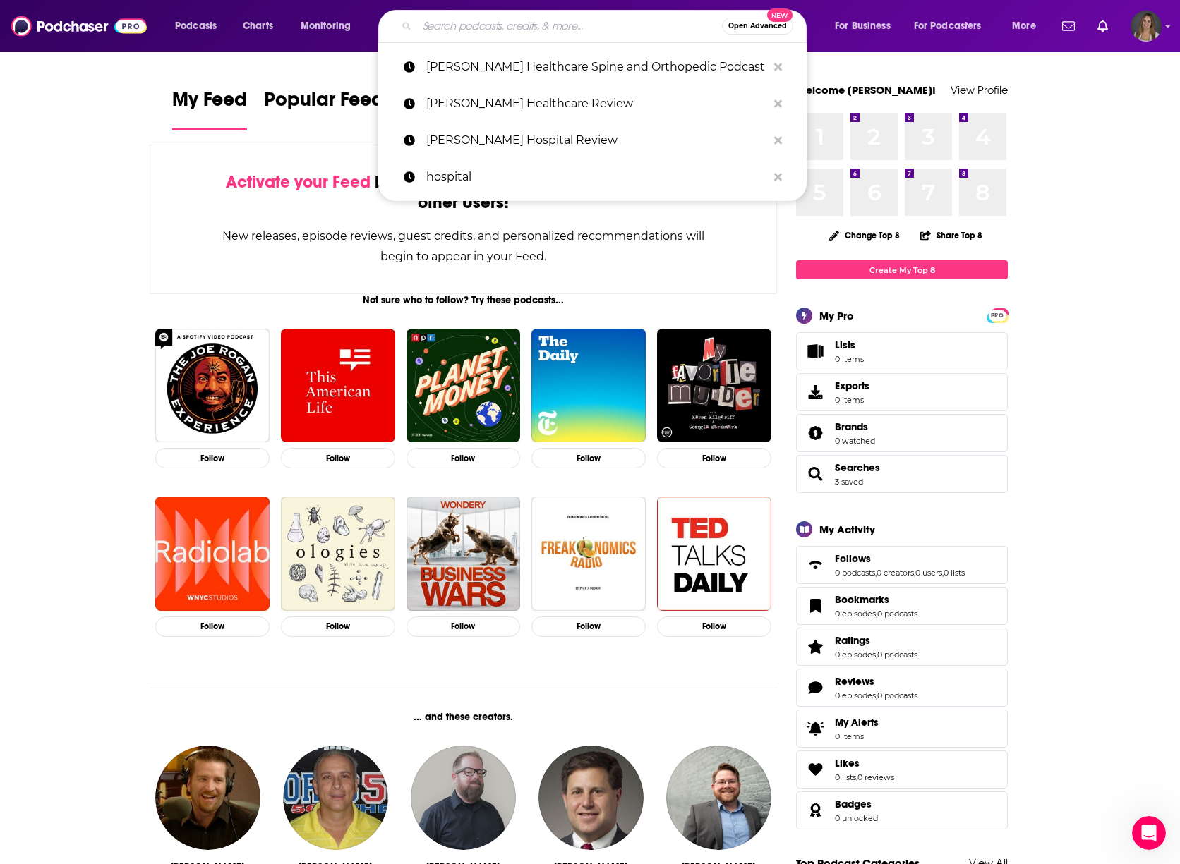
type input "e"
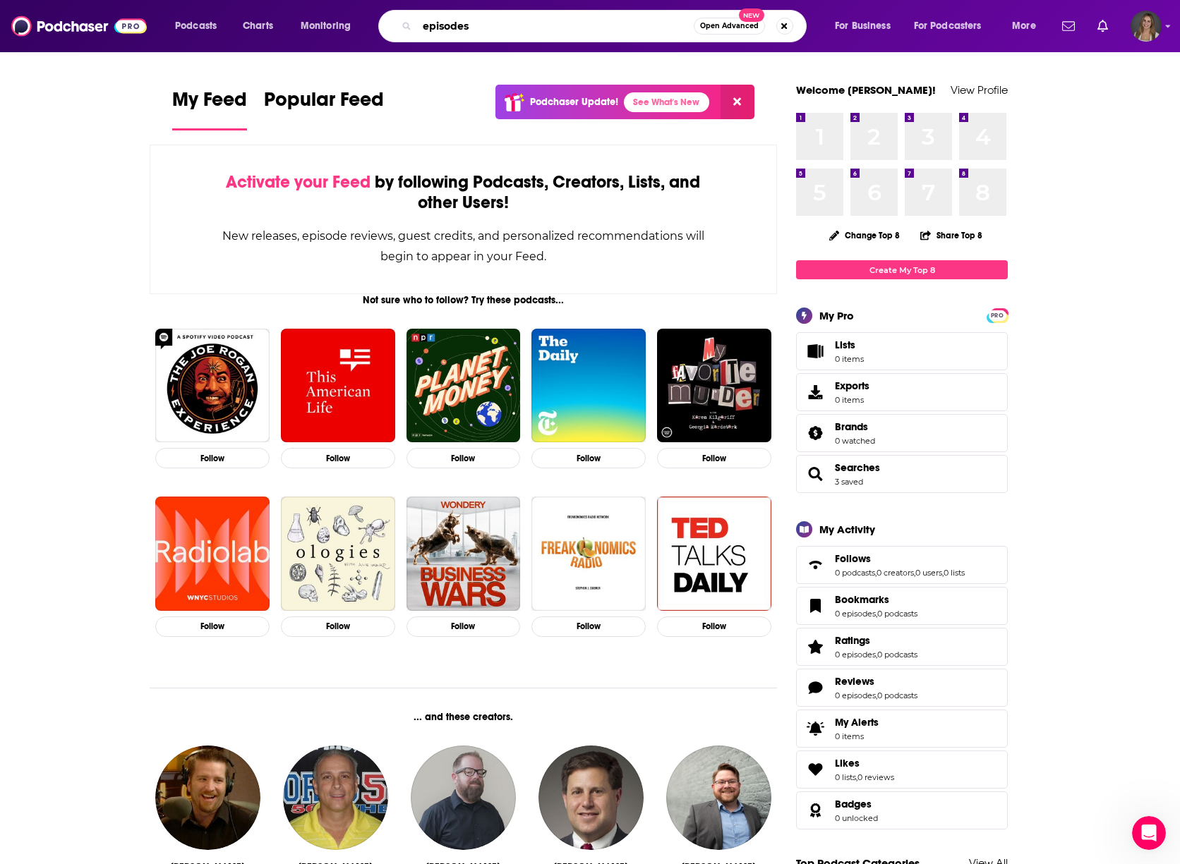
type input "episodes"
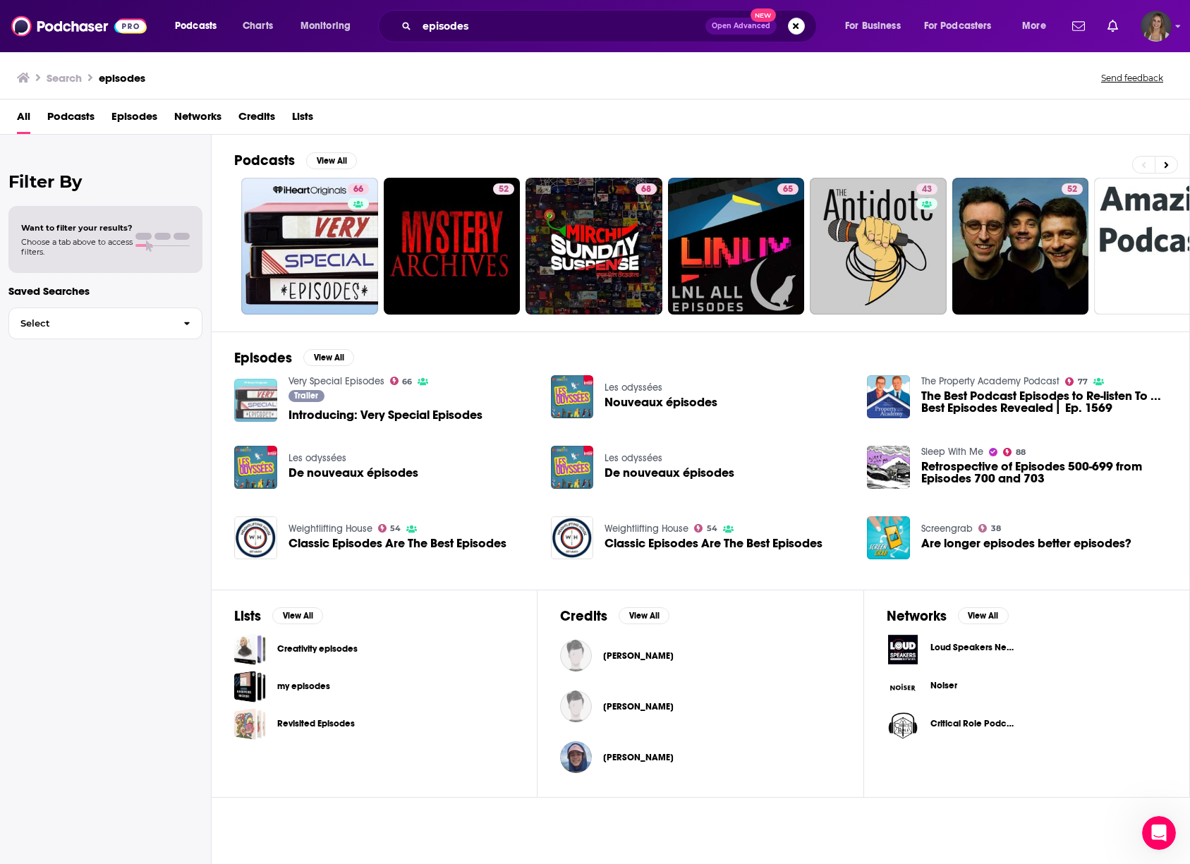
click at [254, 405] on img "Introducing: Very Special Episodes" at bounding box center [255, 400] width 43 height 43
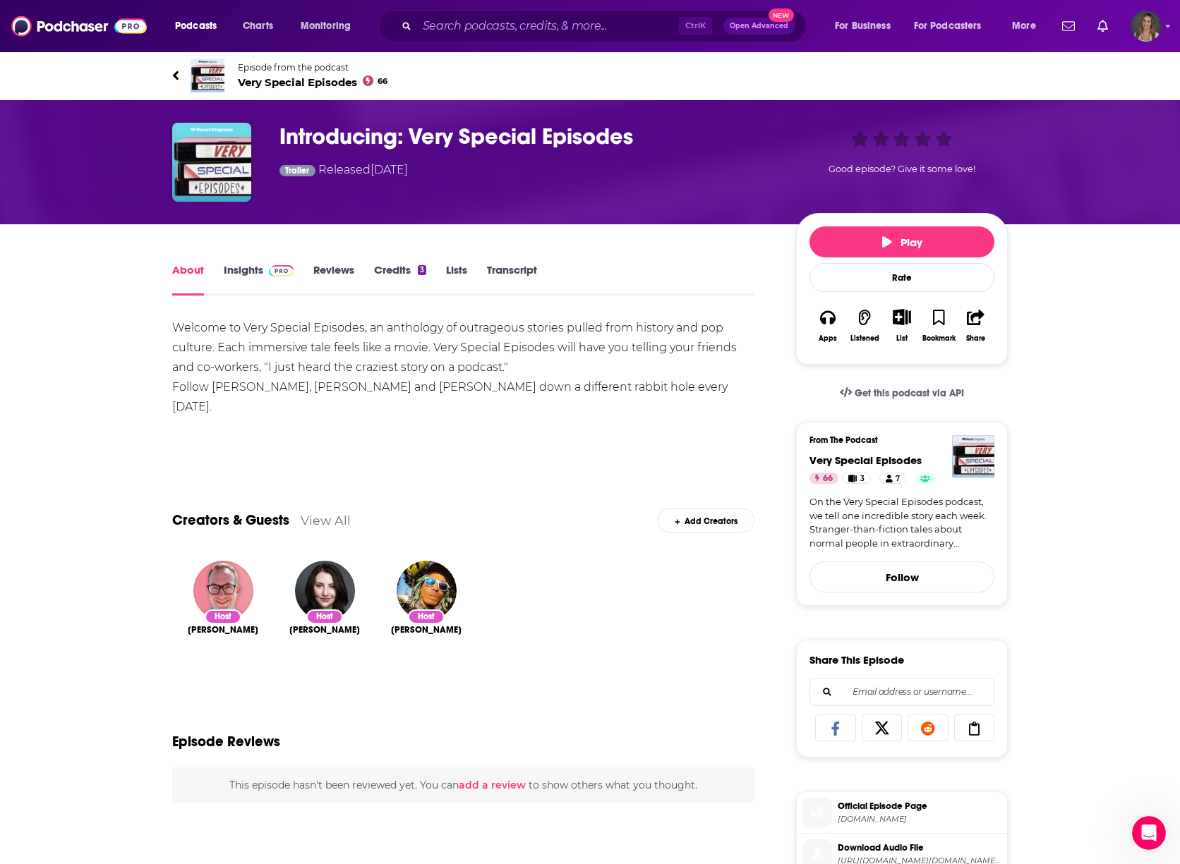
click at [251, 268] on link "Insights" at bounding box center [259, 279] width 70 height 32
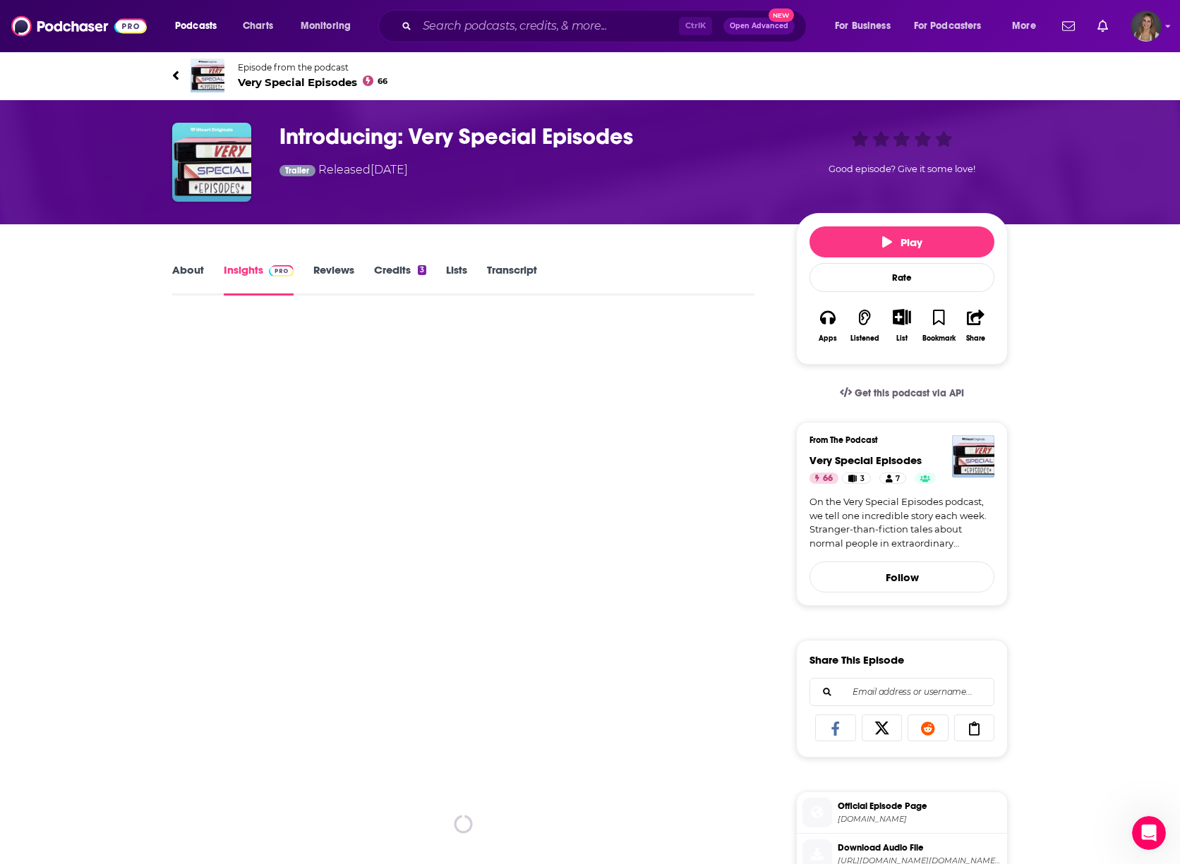
click at [316, 272] on link "Reviews" at bounding box center [333, 279] width 41 height 32
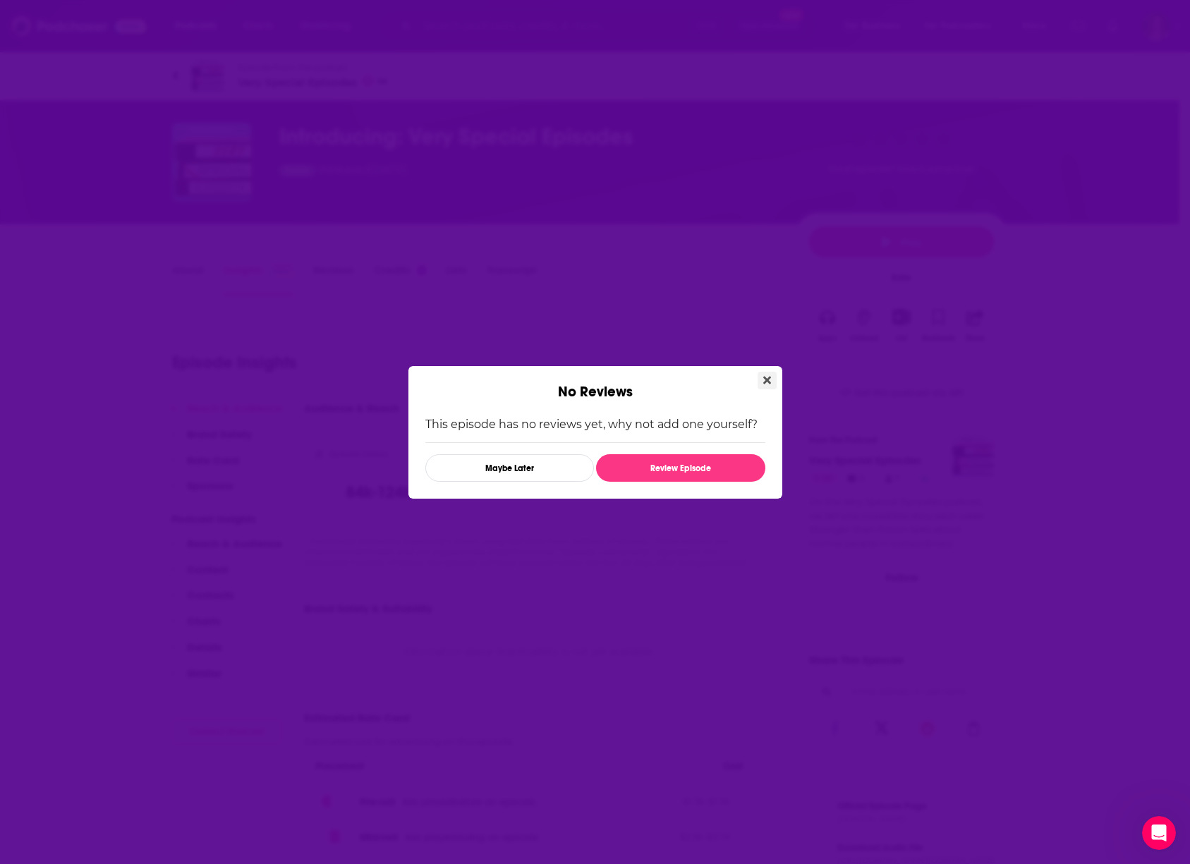
drag, startPoint x: 766, startPoint y: 381, endPoint x: 140, endPoint y: 101, distance: 685.8
click at [764, 380] on icon "Close" at bounding box center [768, 380] width 8 height 11
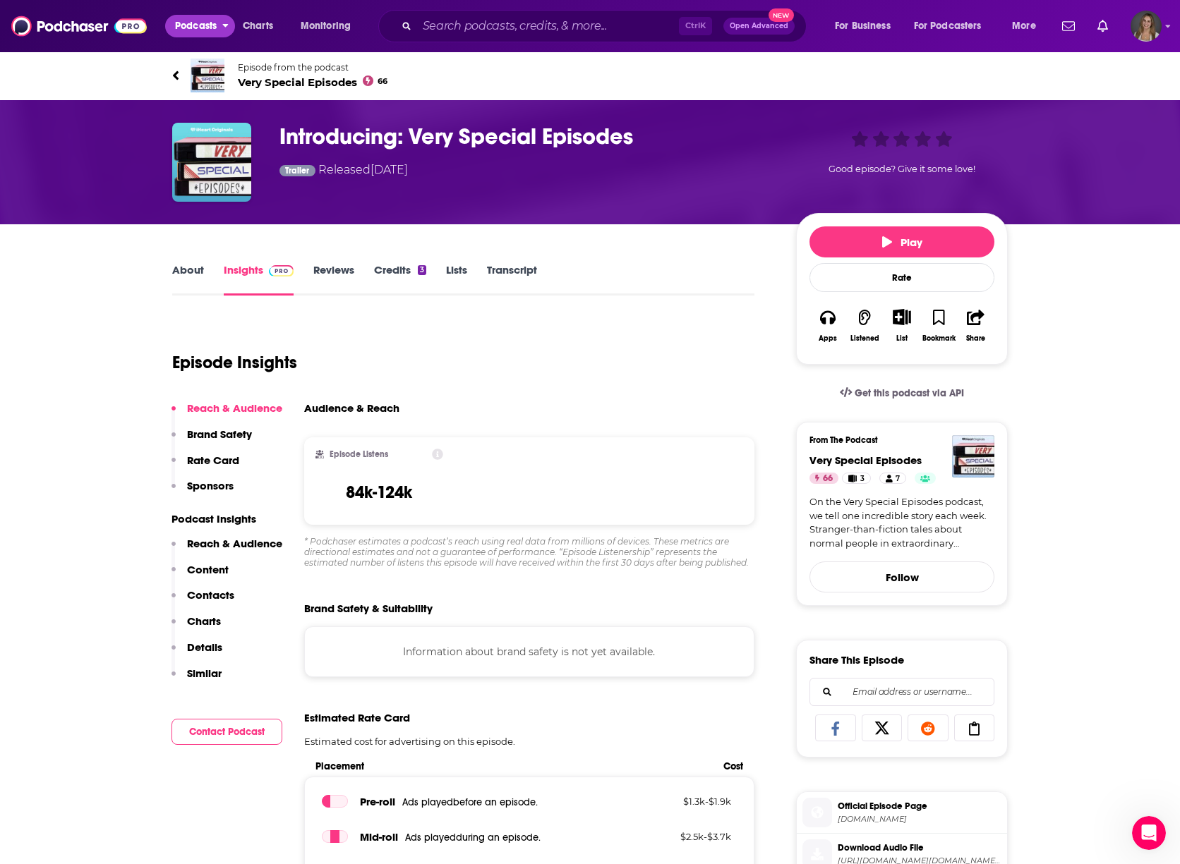
click at [186, 25] on span "Podcasts" at bounding box center [196, 26] width 42 height 20
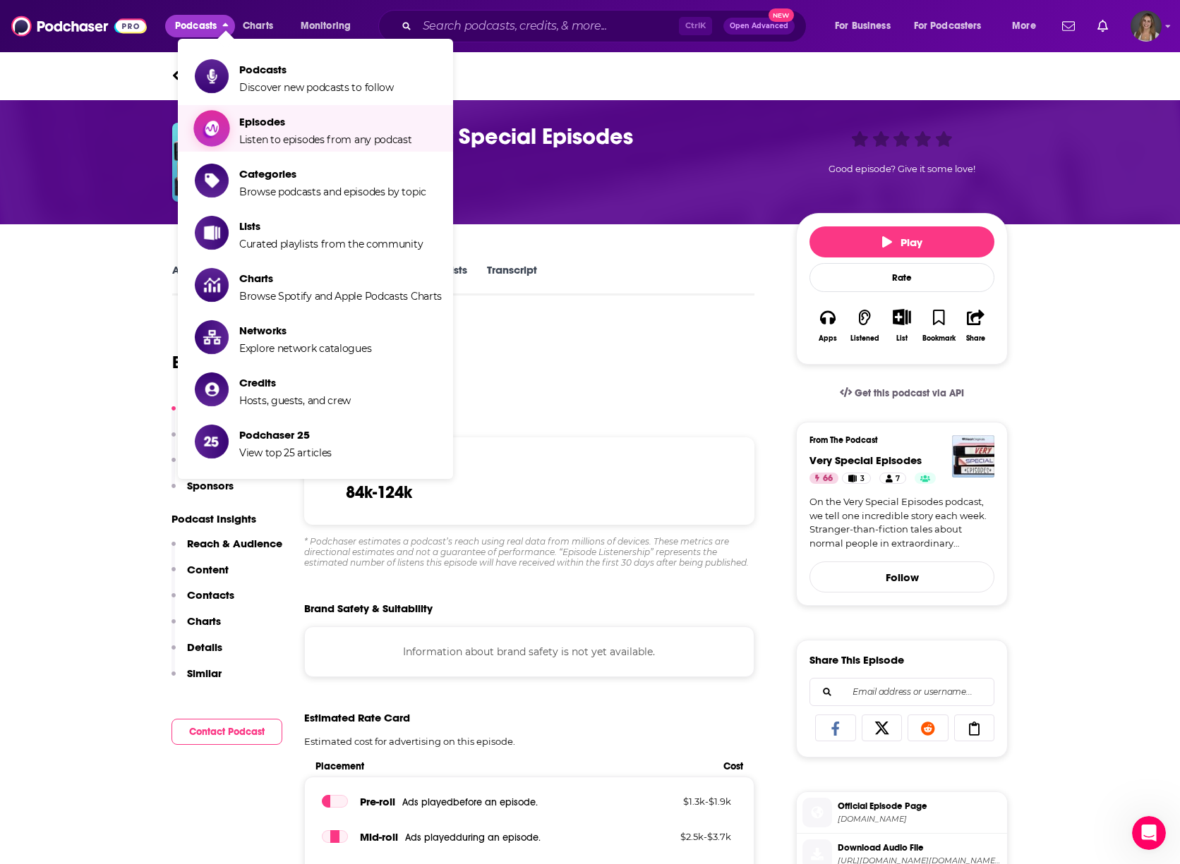
click at [313, 140] on span "Listen to episodes from any podcast" at bounding box center [325, 139] width 173 height 13
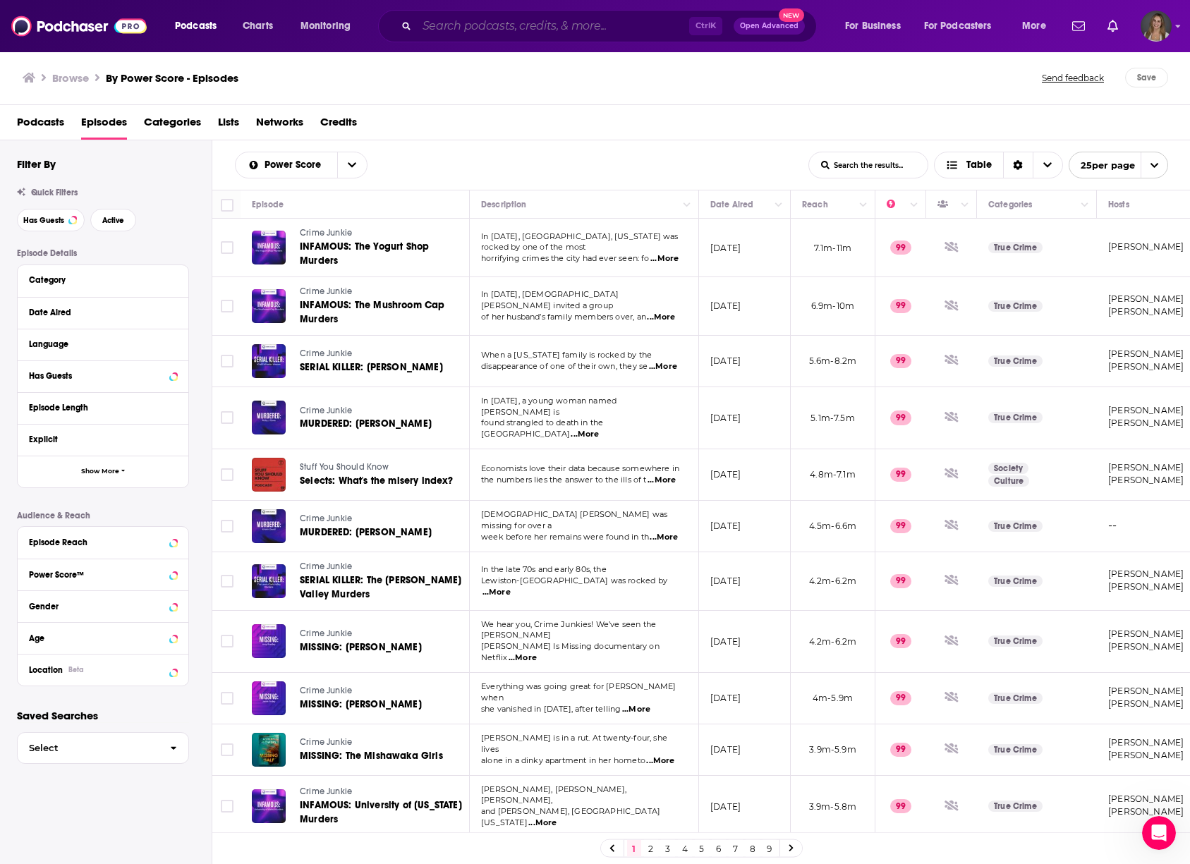
click at [471, 32] on input "Search podcasts, credits, & more..." at bounding box center [553, 26] width 272 height 23
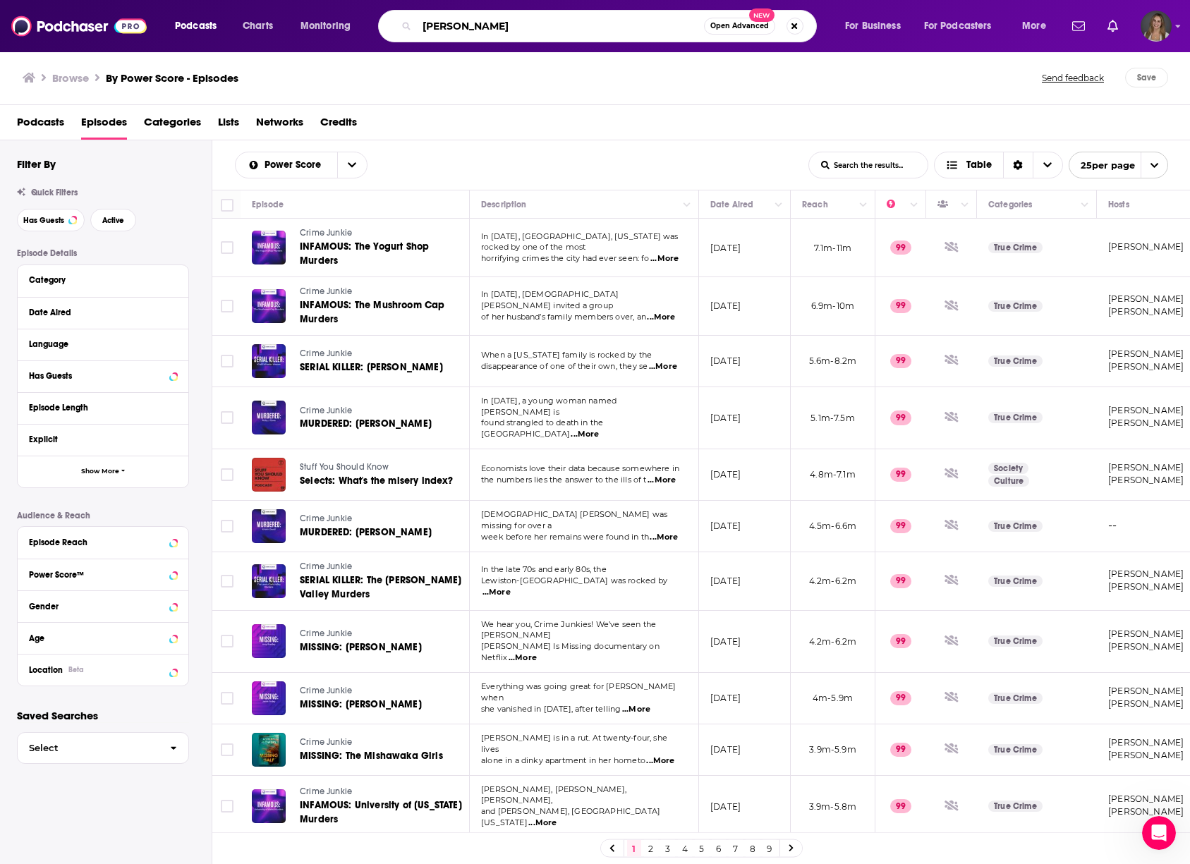
type input "[PERSON_NAME]"
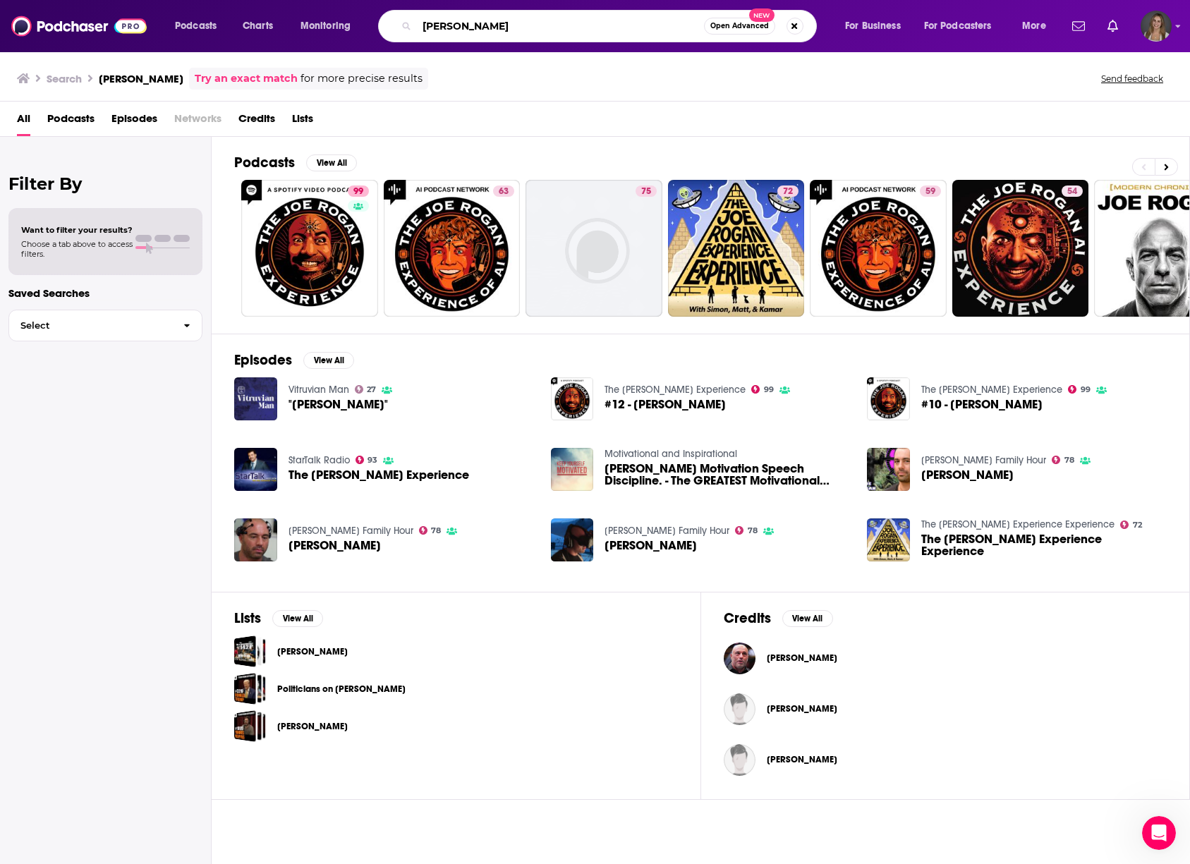
drag, startPoint x: 495, startPoint y: 20, endPoint x: 379, endPoint y: 18, distance: 115.7
click at [379, 18] on div "Podcasts Charts Monitoring [PERSON_NAME] Open Advanced New For Business For Pod…" at bounding box center [612, 26] width 895 height 32
type input "[PERSON_NAME]"
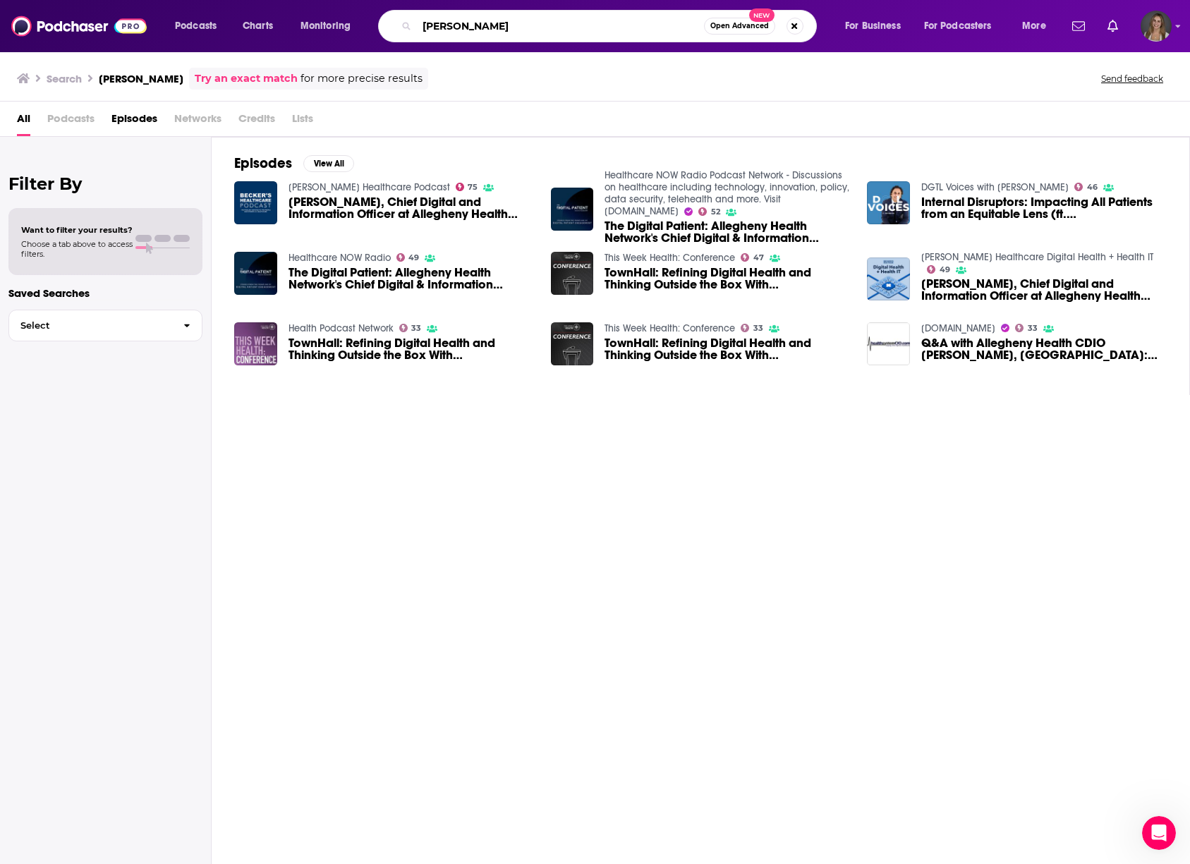
click at [536, 16] on input "[PERSON_NAME]" at bounding box center [560, 26] width 287 height 23
click at [351, 212] on span "[PERSON_NAME], Chief Digital and Information Officer at Allegheny Health Network" at bounding box center [412, 208] width 246 height 24
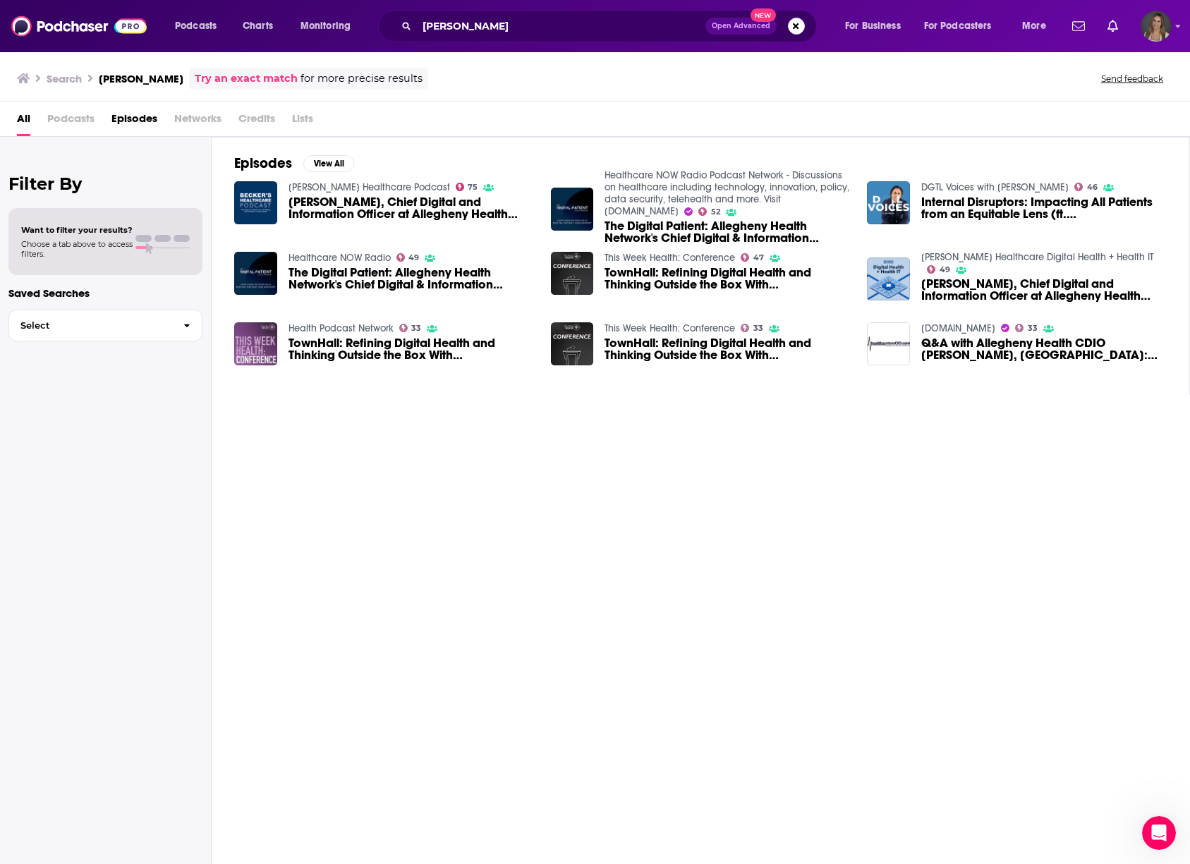
click at [989, 205] on span "Internal Disruptors: Impacting All Patients from an Equitable Lens (ft. [PERSON…" at bounding box center [1045, 208] width 246 height 24
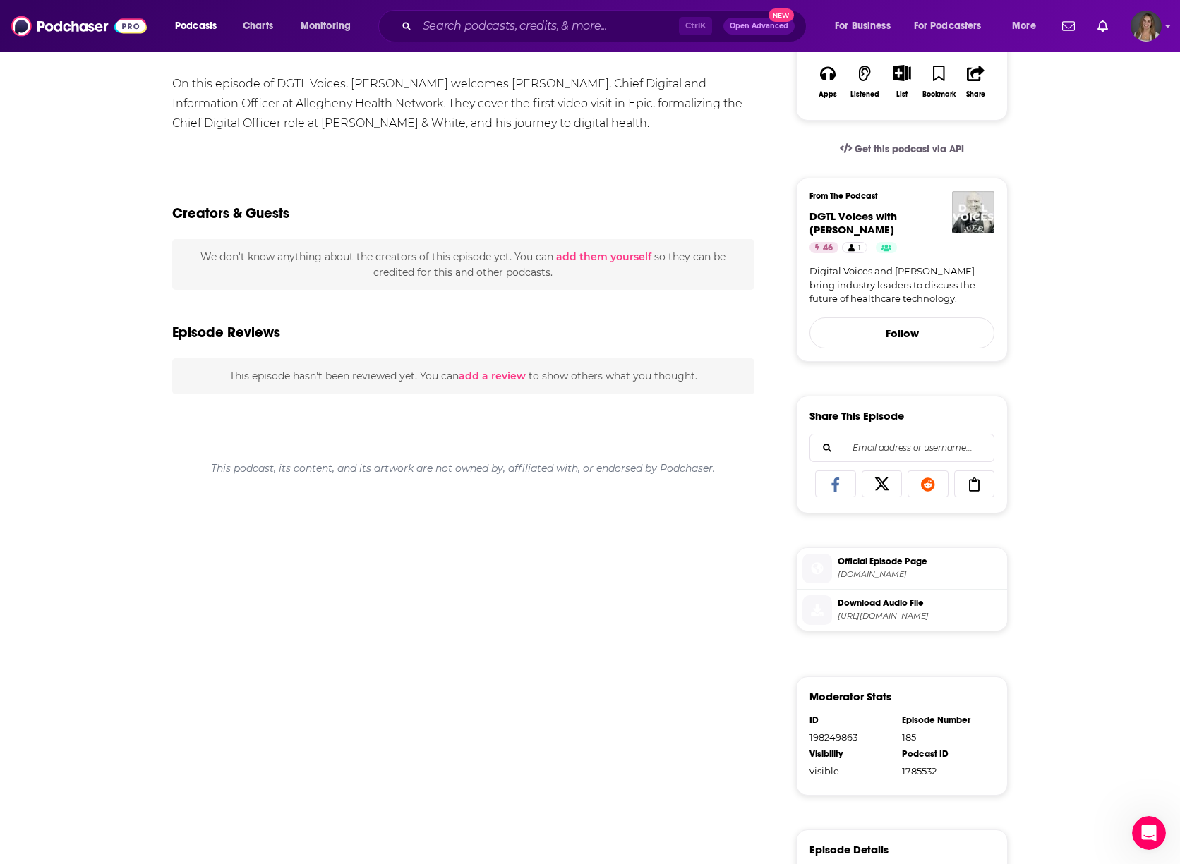
scroll to position [26, 0]
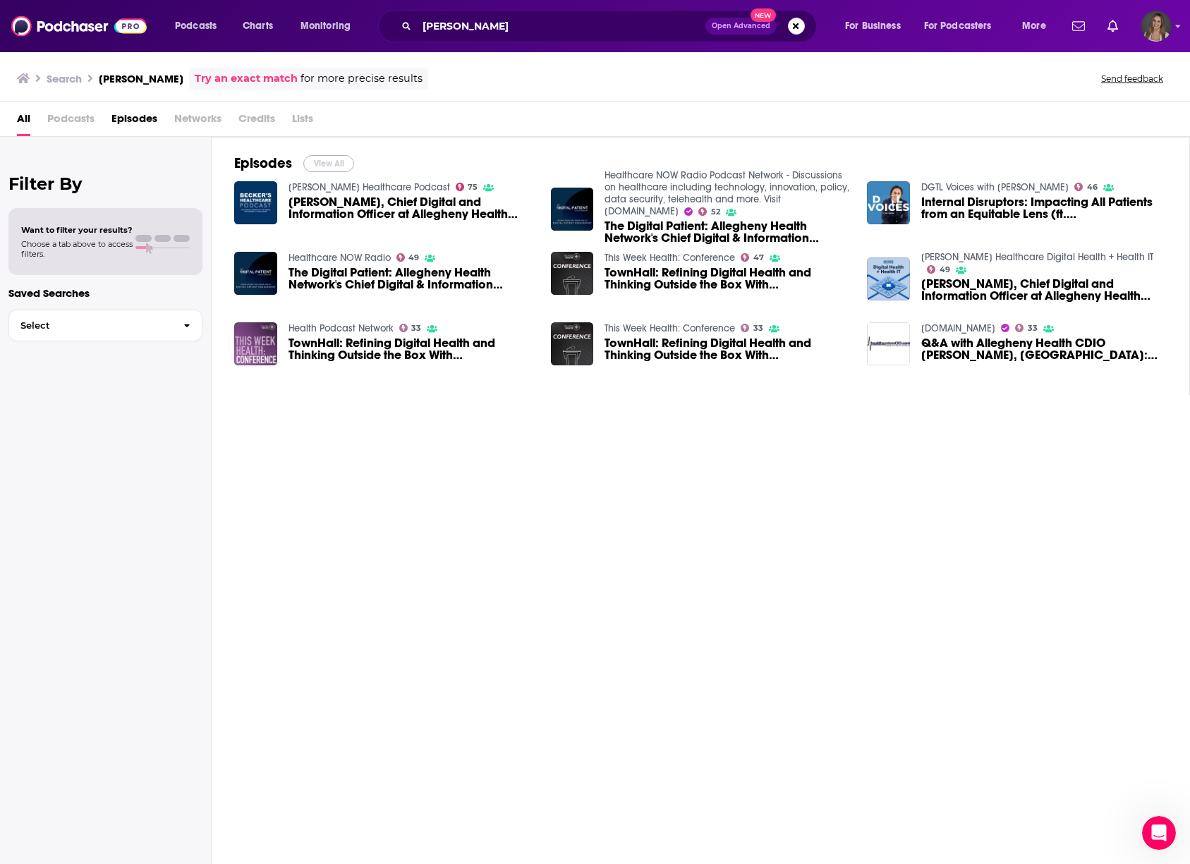
click at [342, 164] on button "View All" at bounding box center [328, 163] width 51 height 17
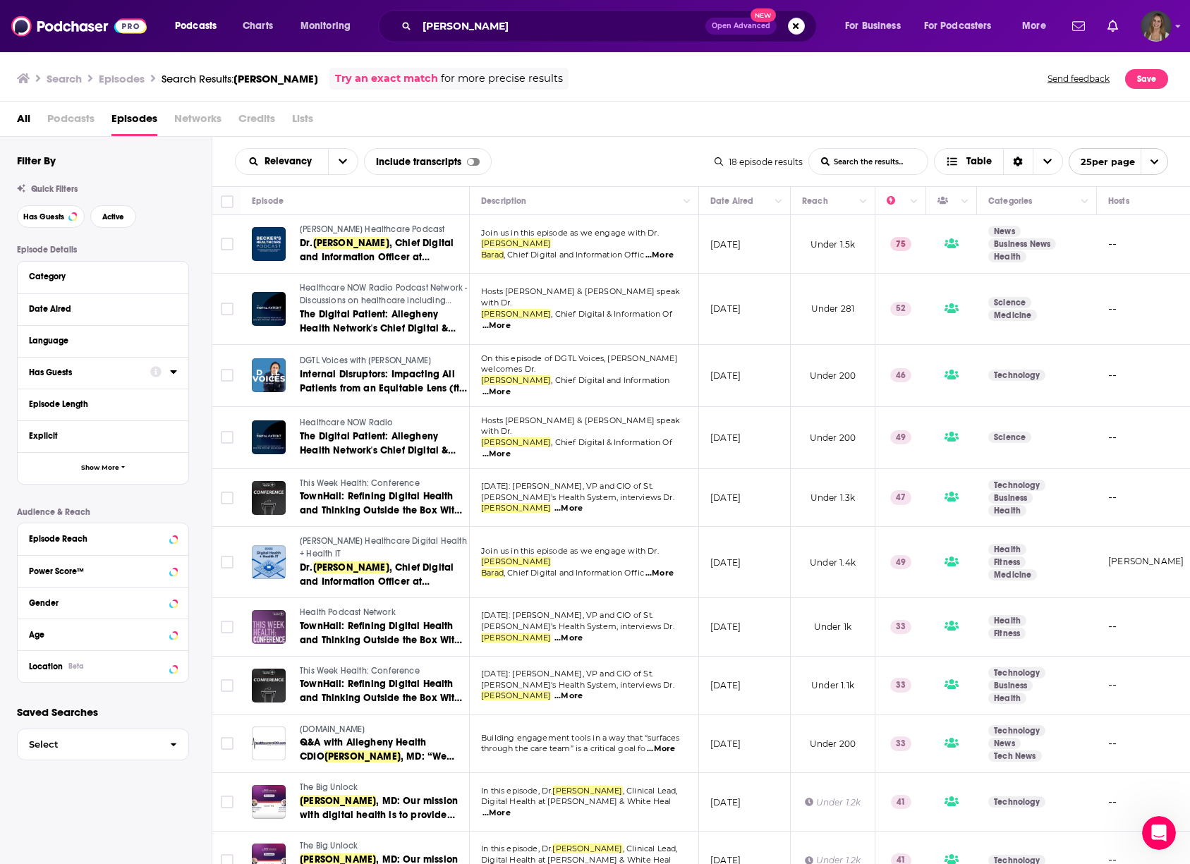
click at [68, 374] on div "Has Guests" at bounding box center [85, 373] width 112 height 10
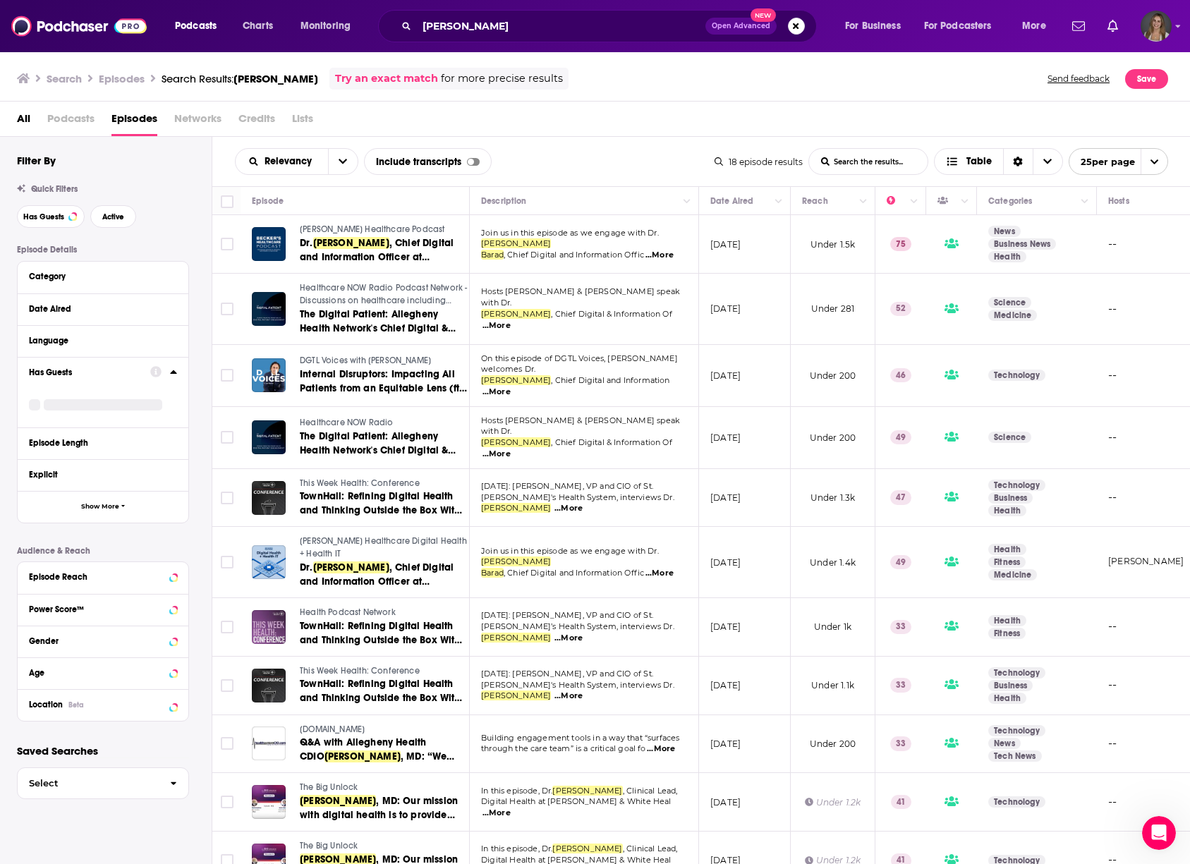
click at [171, 374] on icon at bounding box center [173, 372] width 6 height 4
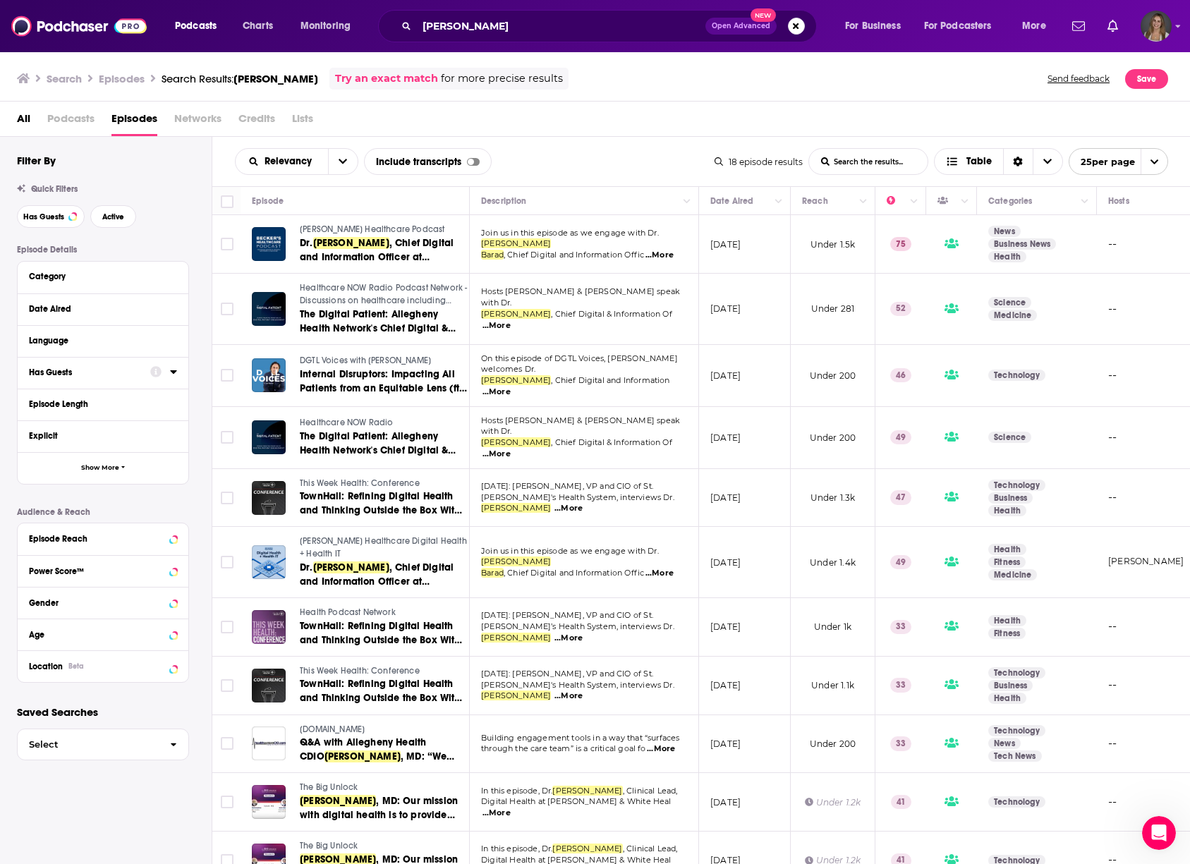
click at [169, 374] on div at bounding box center [163, 372] width 27 height 18
click at [174, 370] on icon at bounding box center [173, 371] width 7 height 11
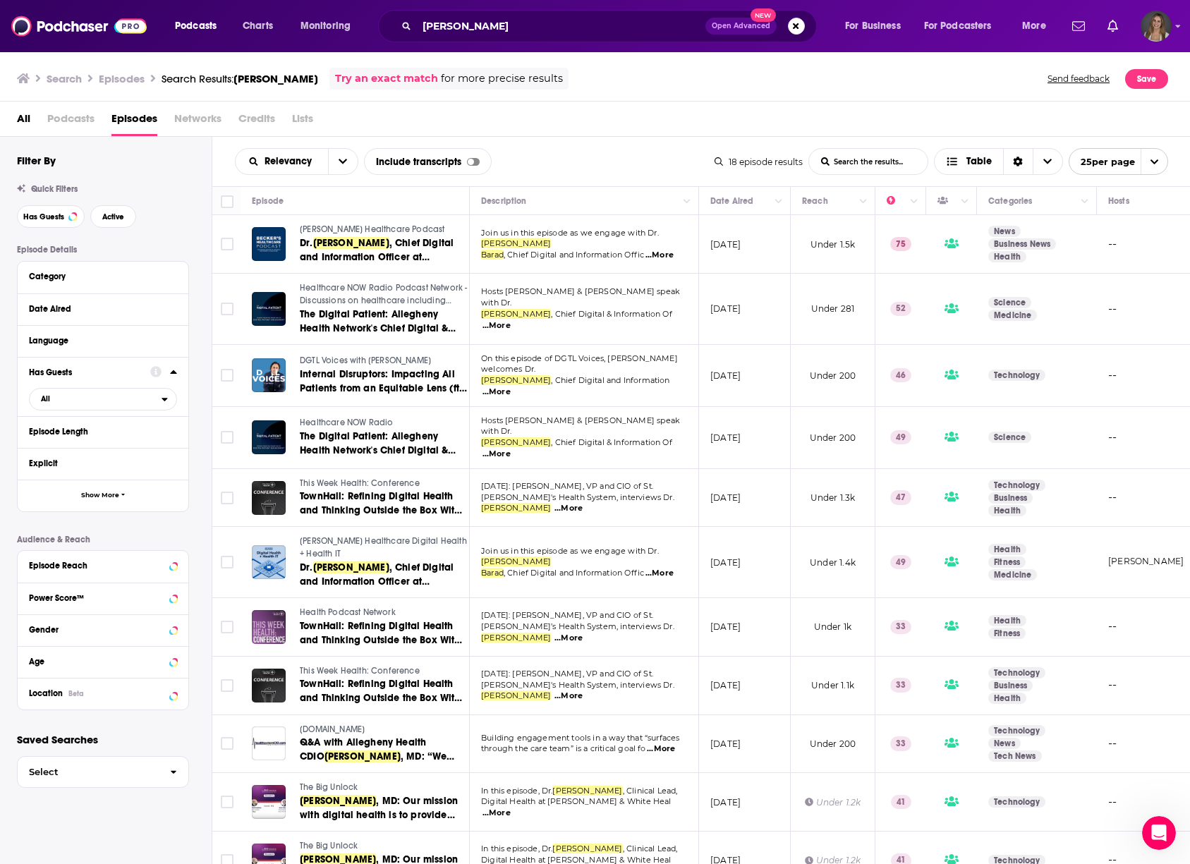
click at [181, 180] on div "Filter By Quick Filters Has Guests Active Episode Details Category Date Aired L…" at bounding box center [114, 443] width 195 height 579
click at [254, 118] on span "Credits" at bounding box center [257, 121] width 37 height 29
click at [265, 116] on span "Credits" at bounding box center [257, 121] width 37 height 29
click at [177, 121] on span "Networks" at bounding box center [197, 121] width 47 height 29
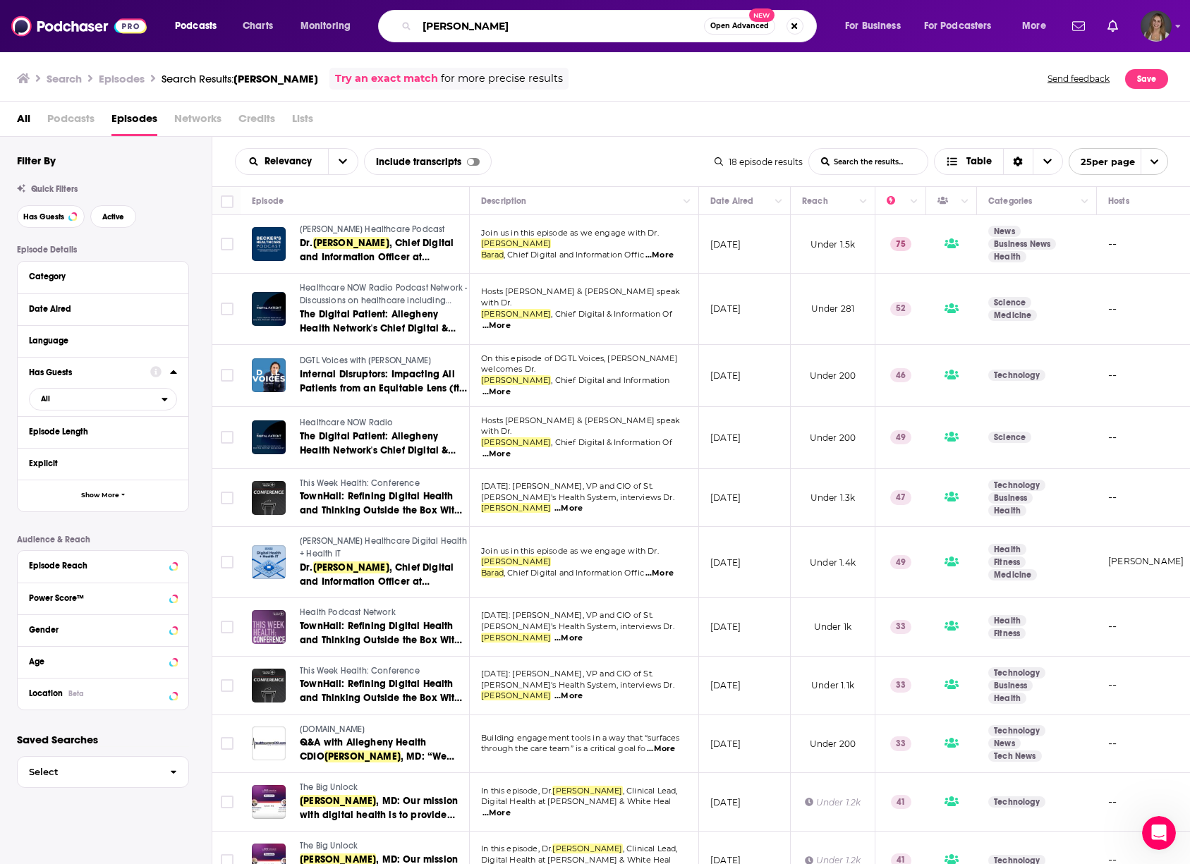
drag, startPoint x: 519, startPoint y: 23, endPoint x: 352, endPoint y: 15, distance: 166.8
click at [352, 15] on div "Podcasts Charts Monitoring [PERSON_NAME] Open Advanced New For Business For Pod…" at bounding box center [612, 26] width 895 height 32
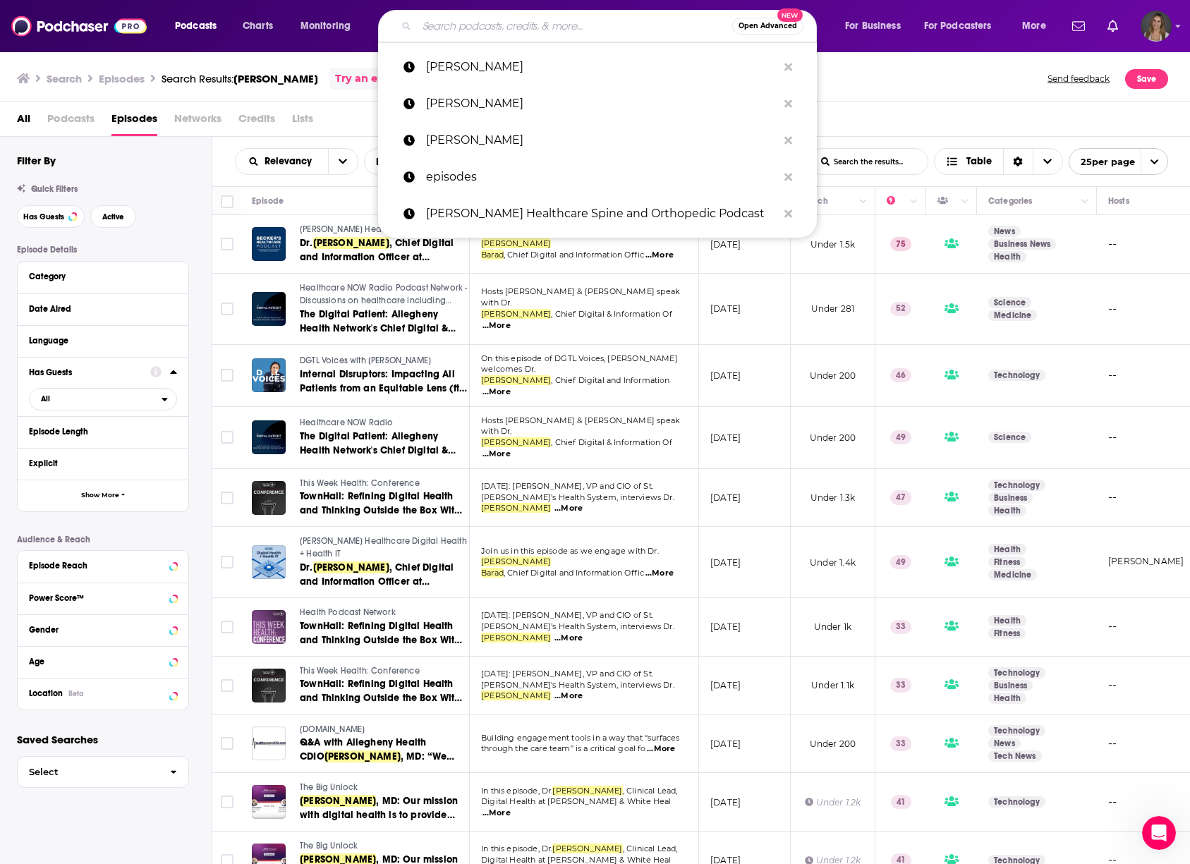
click at [179, 185] on div "Quick Filters" at bounding box center [114, 189] width 195 height 10
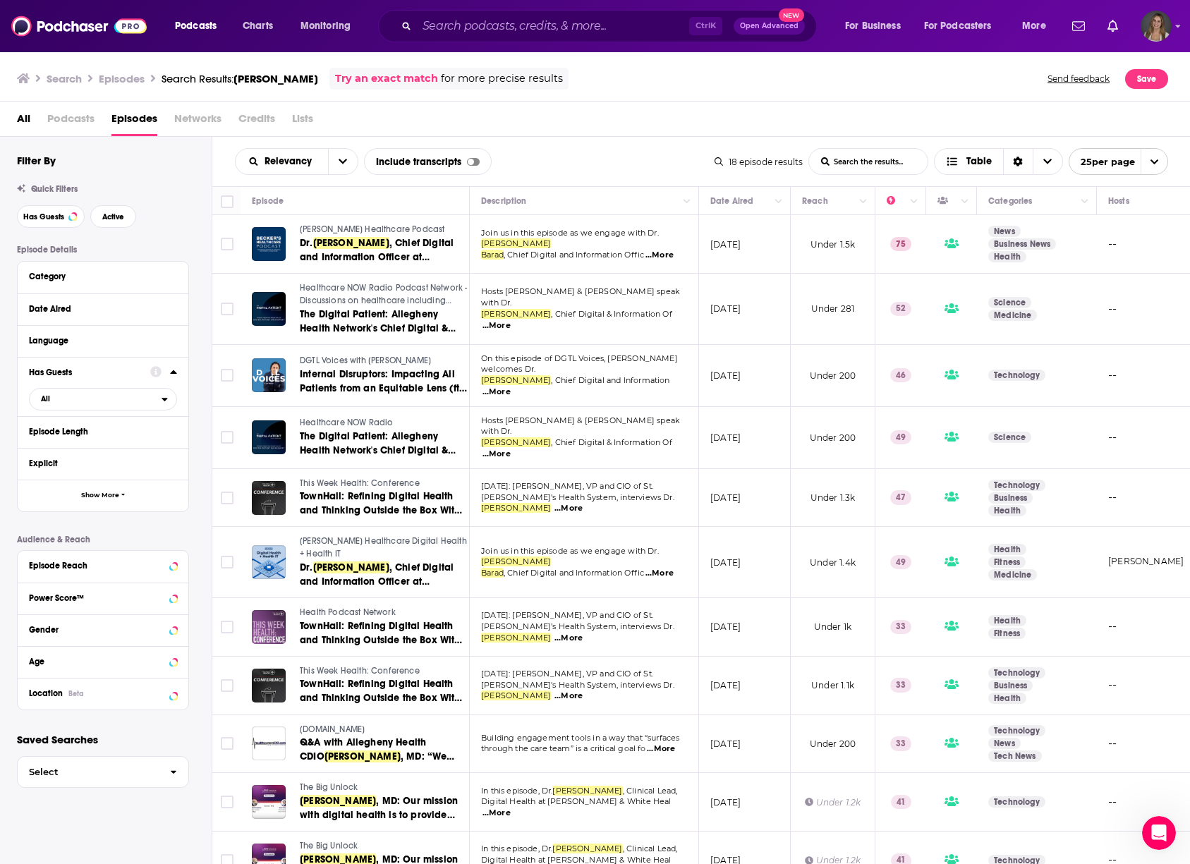
click at [252, 123] on span "Credits" at bounding box center [257, 121] width 37 height 29
click at [499, 27] on input "Search podcasts, credits, & more..." at bounding box center [553, 26] width 272 height 23
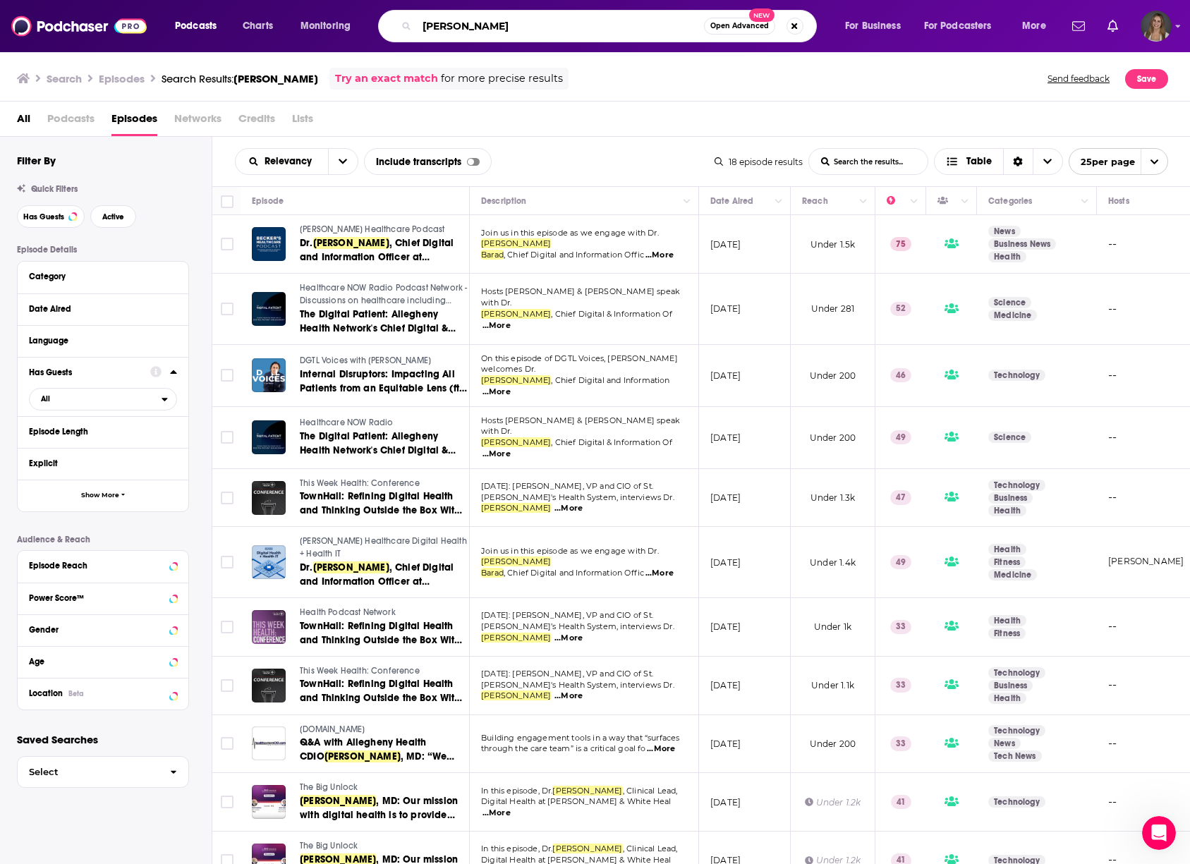
type input "[PERSON_NAME]"
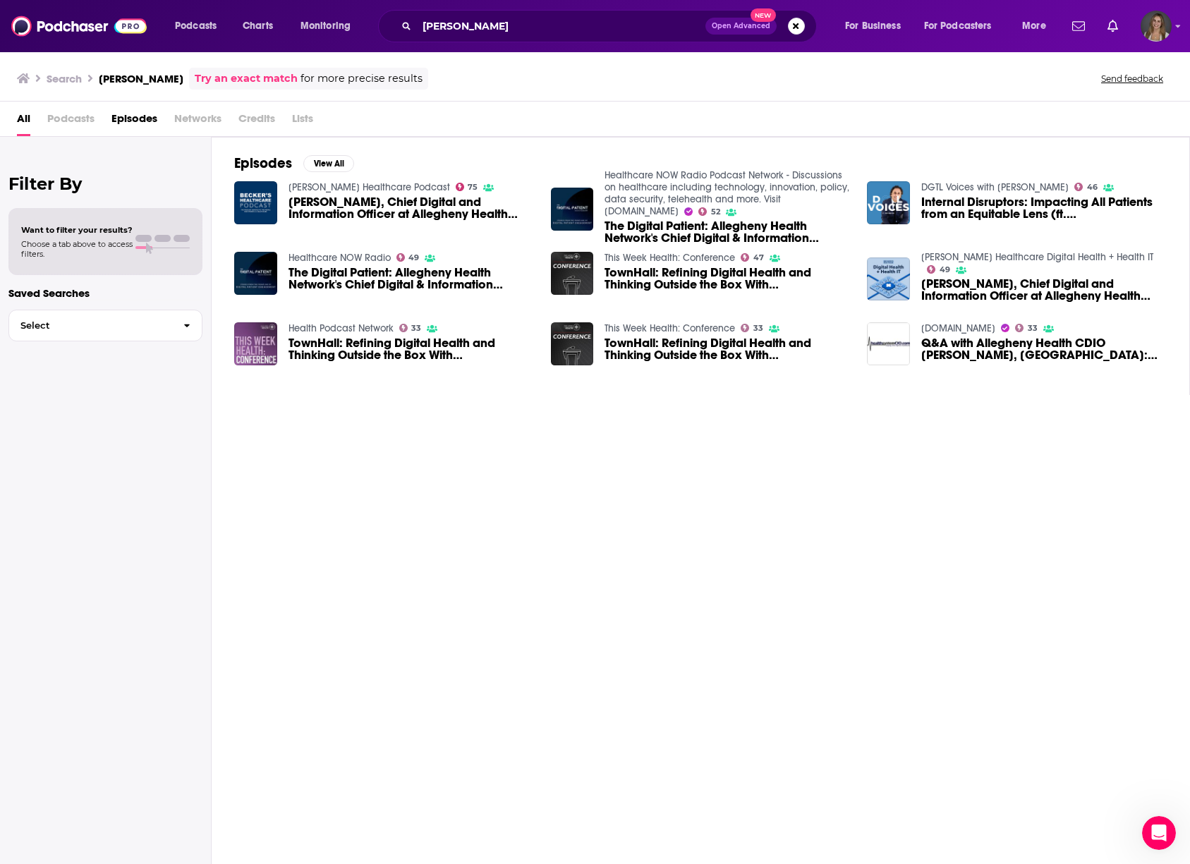
click at [248, 119] on span "Credits" at bounding box center [257, 121] width 37 height 29
click at [979, 346] on span "Q&A with Allegheny Health CDIO [PERSON_NAME], [GEOGRAPHIC_DATA]: “We Need to Do…" at bounding box center [1045, 349] width 246 height 24
click at [126, 337] on button "Select" at bounding box center [105, 326] width 194 height 32
drag, startPoint x: 367, startPoint y: 430, endPoint x: 241, endPoint y: 175, distance: 285.0
click at [365, 428] on div "Episodes View All [PERSON_NAME] Healthcare Podcast 75 [PERSON_NAME], Chief Digi…" at bounding box center [701, 502] width 979 height 730
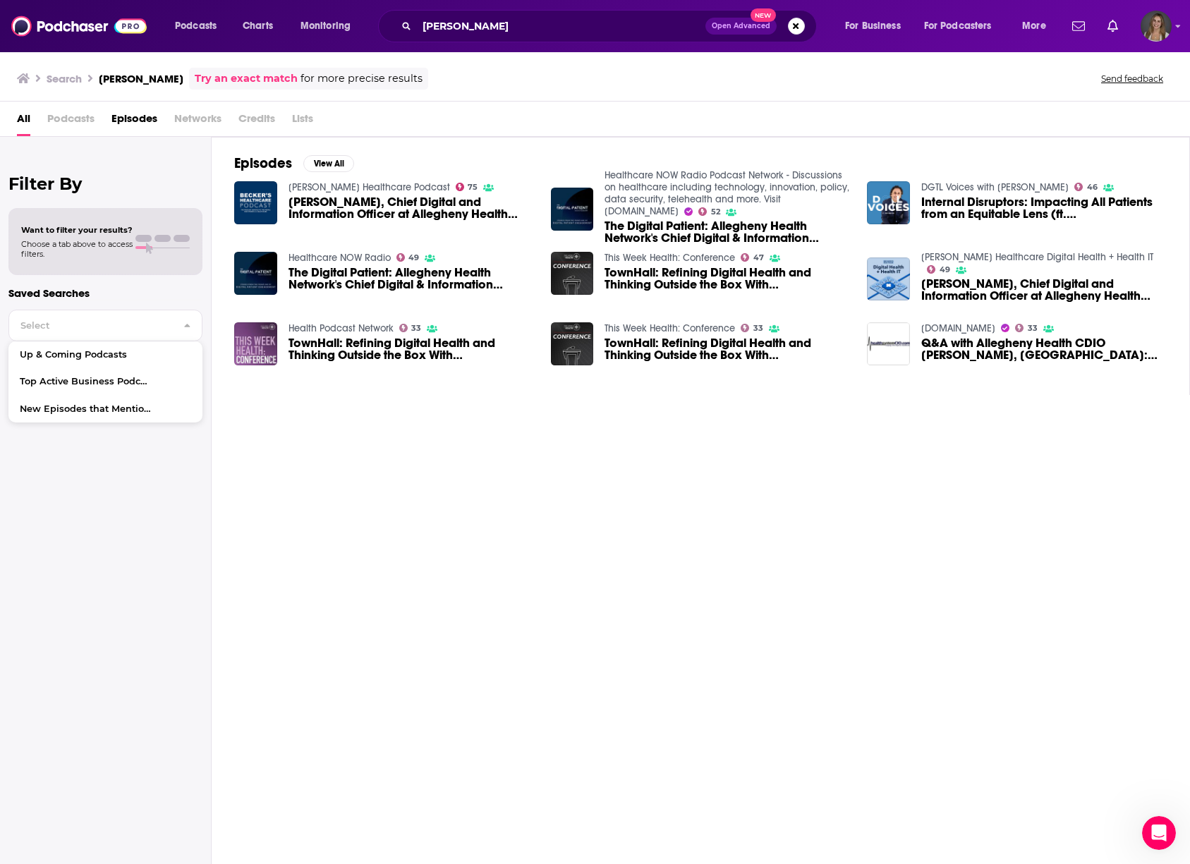
click at [208, 111] on span "Networks" at bounding box center [197, 121] width 47 height 29
click at [378, 206] on span "[PERSON_NAME], Chief Digital and Information Officer at Allegheny Health Network" at bounding box center [412, 208] width 246 height 24
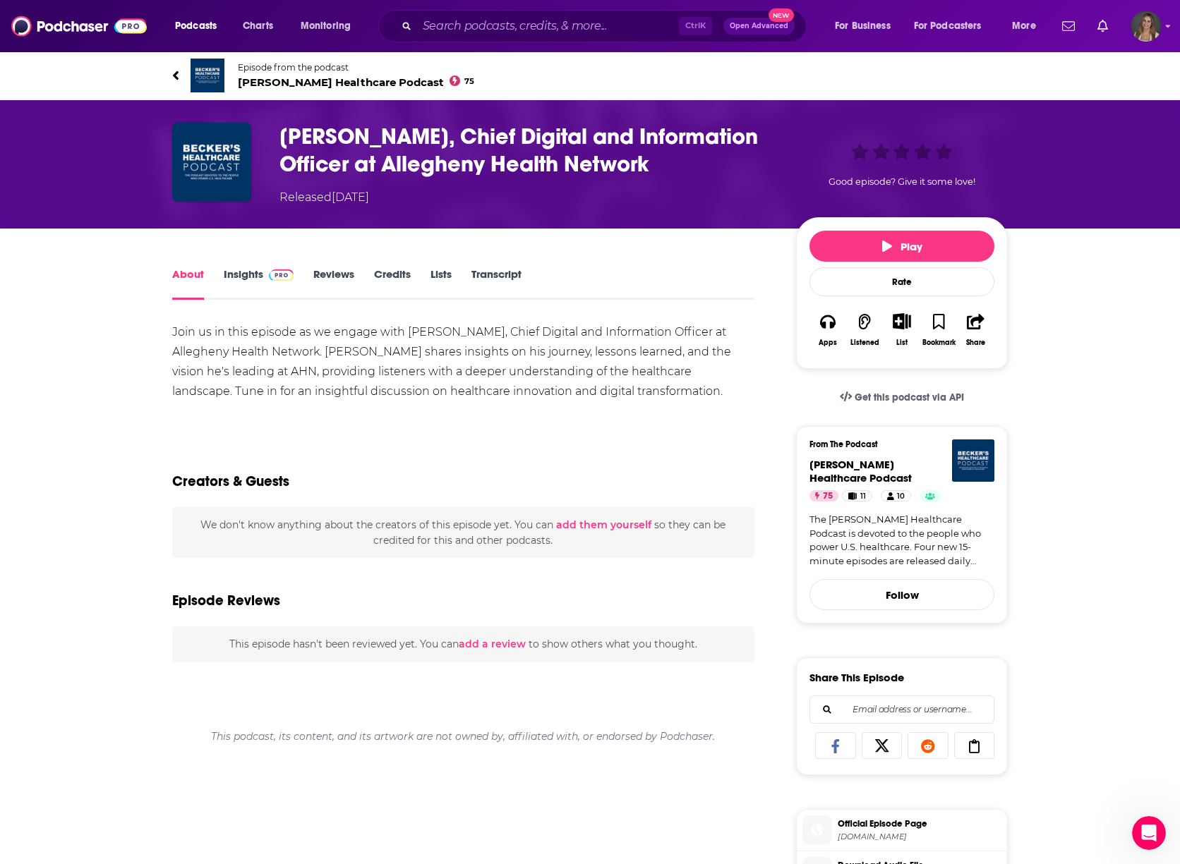
click at [749, 32] on button "Open Advanced New" at bounding box center [758, 26] width 71 height 17
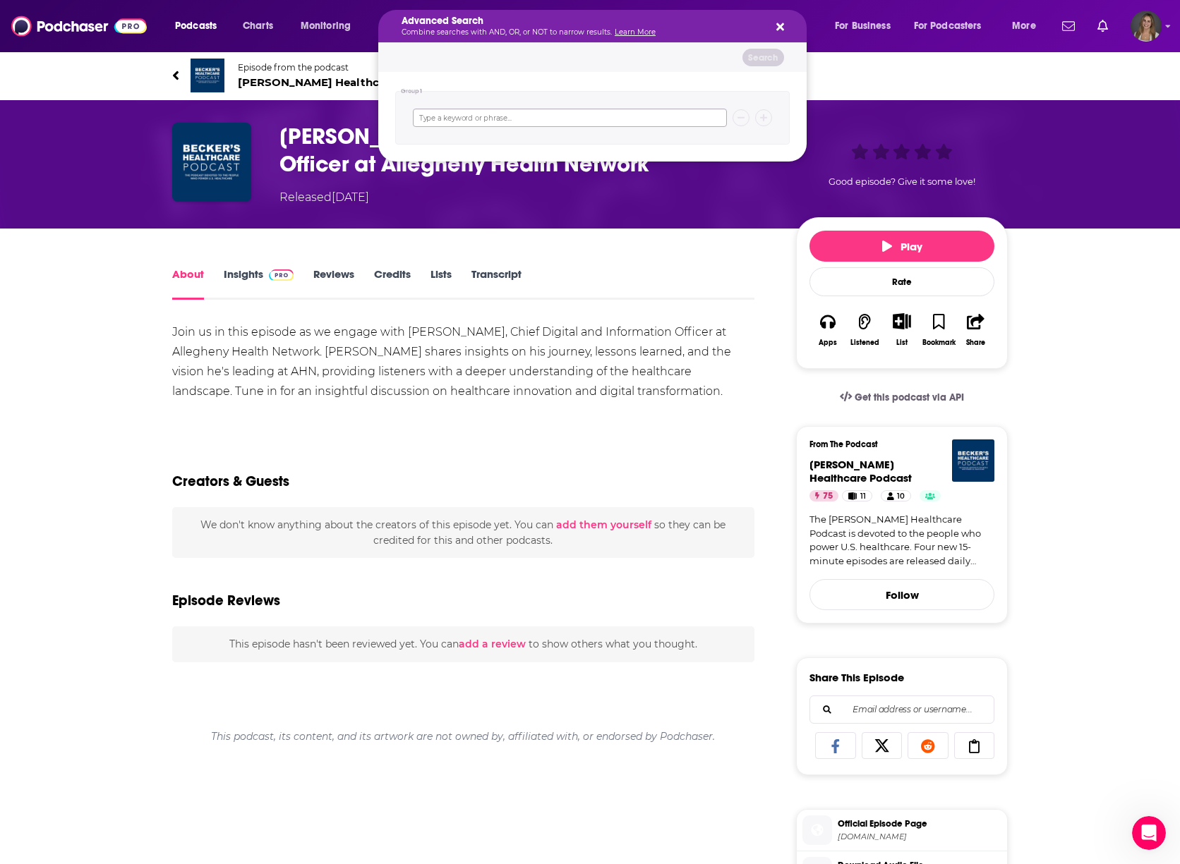
click at [450, 115] on input "Search podcasts, credits, & more..." at bounding box center [570, 118] width 314 height 18
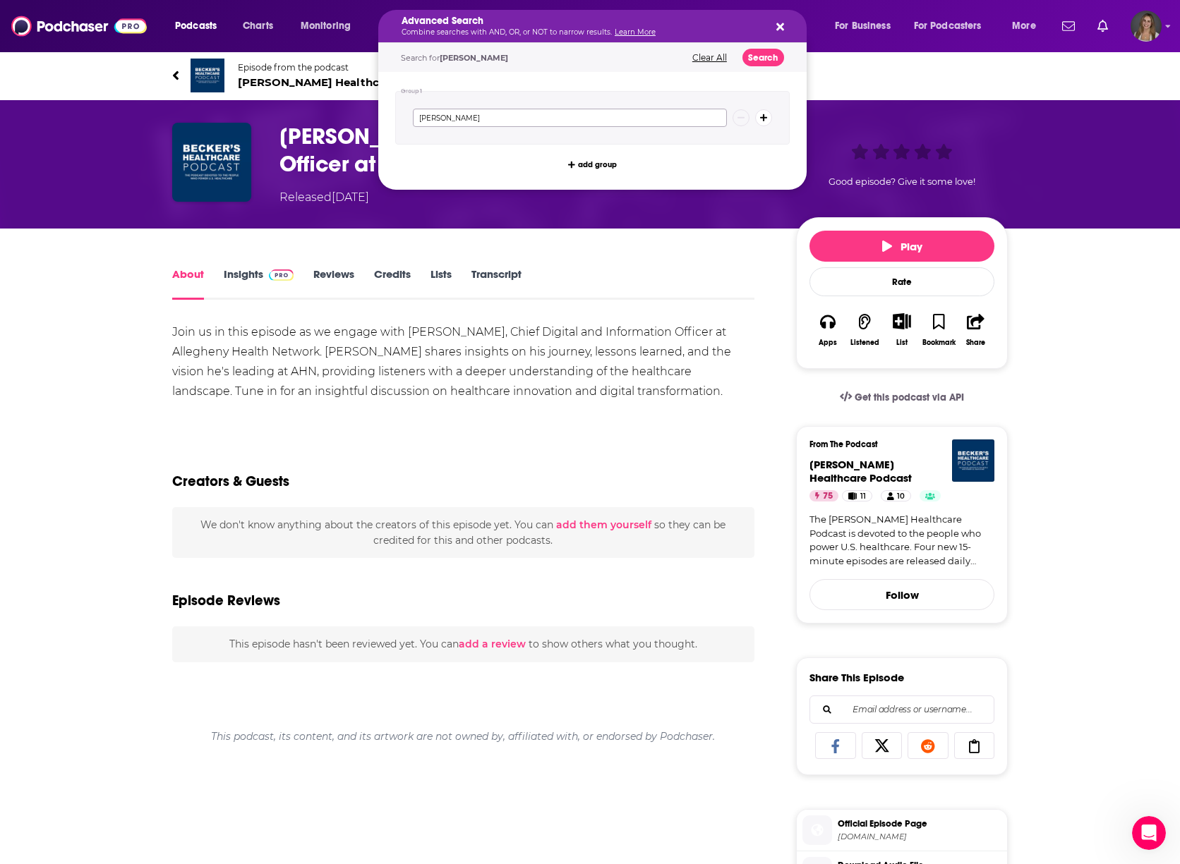
type input "[PERSON_NAME]"
click at [748, 49] on button "Search" at bounding box center [763, 58] width 42 height 18
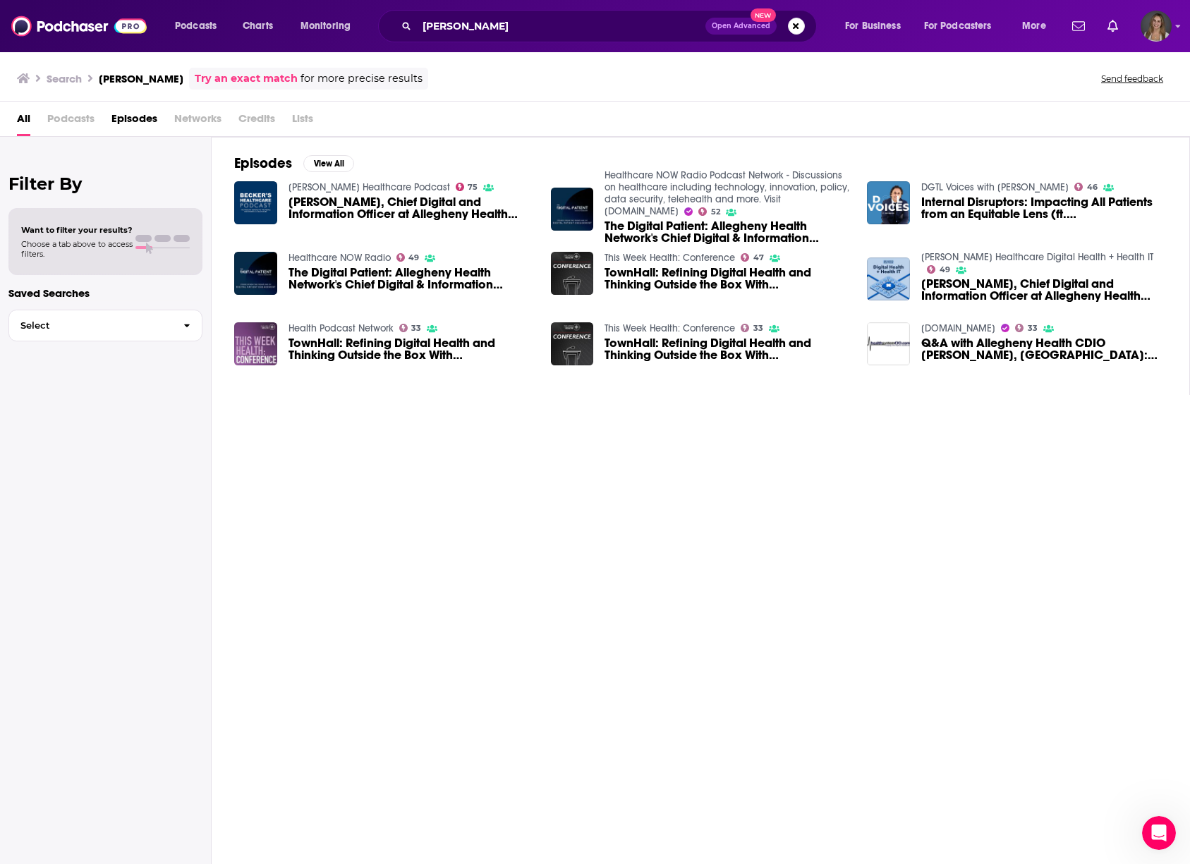
click at [319, 154] on div "Episodes View All [PERSON_NAME] Healthcare Podcast 75 [PERSON_NAME], Chief Digi…" at bounding box center [701, 266] width 979 height 258
click at [320, 158] on button "View All" at bounding box center [328, 163] width 51 height 17
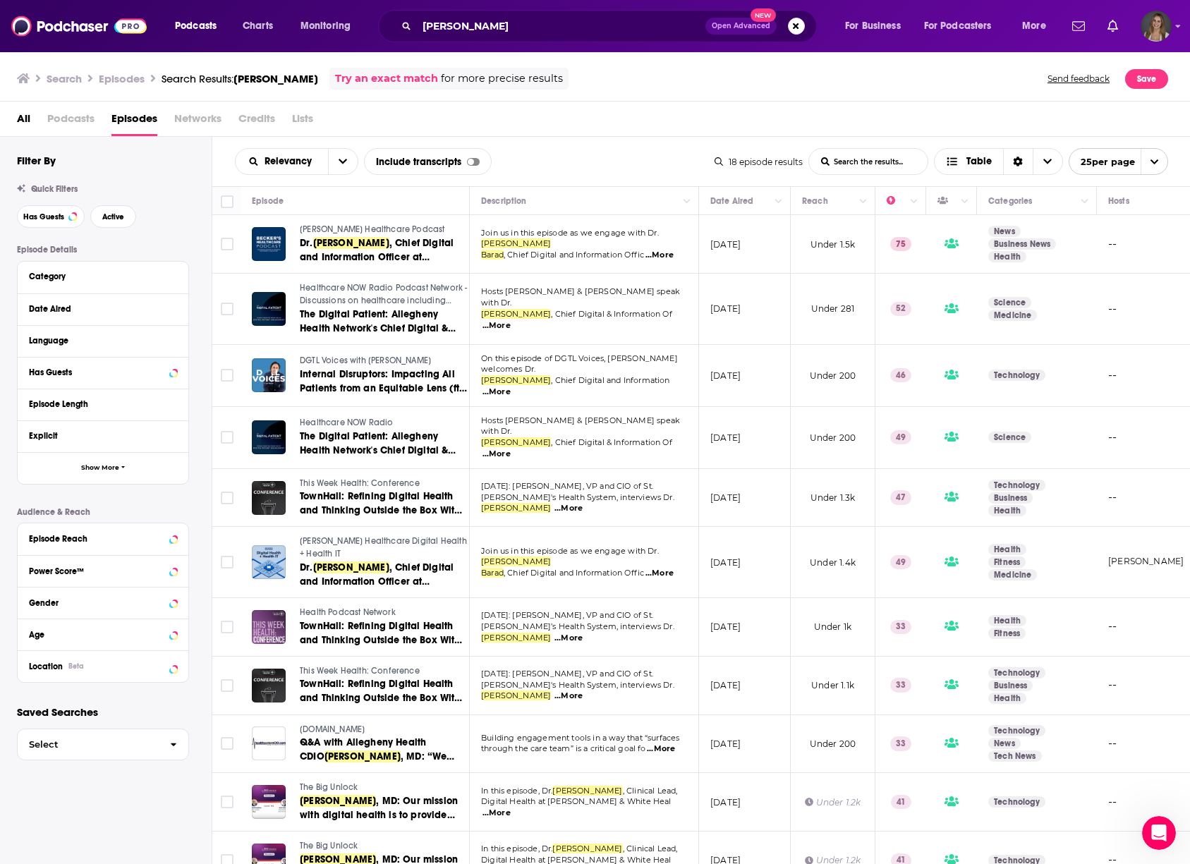
drag, startPoint x: 519, startPoint y: 8, endPoint x: 521, endPoint y: 18, distance: 9.4
click at [520, 13] on div "Podcasts Charts Monitoring [PERSON_NAME] Open Advanced New For Business For Pod…" at bounding box center [595, 26] width 1190 height 52
click at [522, 19] on input "[PERSON_NAME]" at bounding box center [561, 26] width 289 height 23
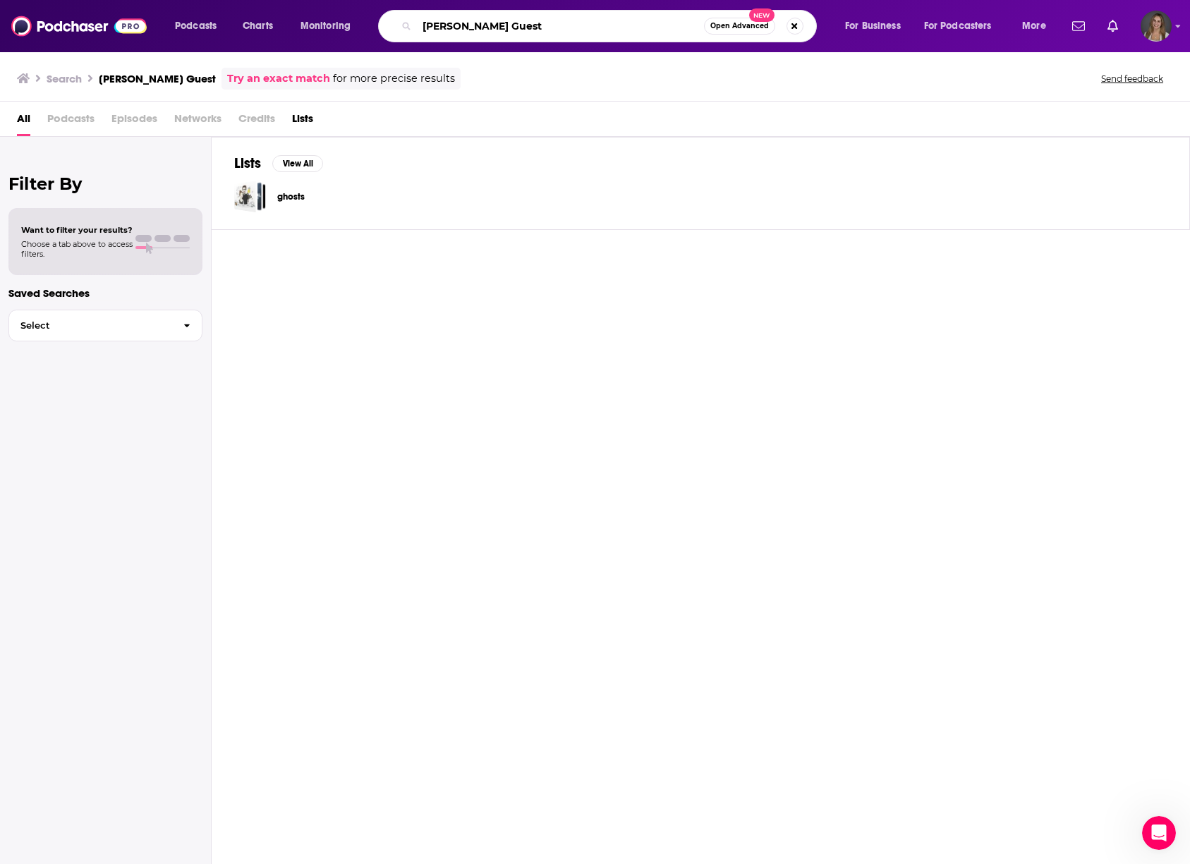
drag, startPoint x: 524, startPoint y: 25, endPoint x: 488, endPoint y: 24, distance: 36.0
click at [488, 24] on input "[PERSON_NAME] Guest" at bounding box center [560, 26] width 287 height 23
type input "[PERSON_NAME]"
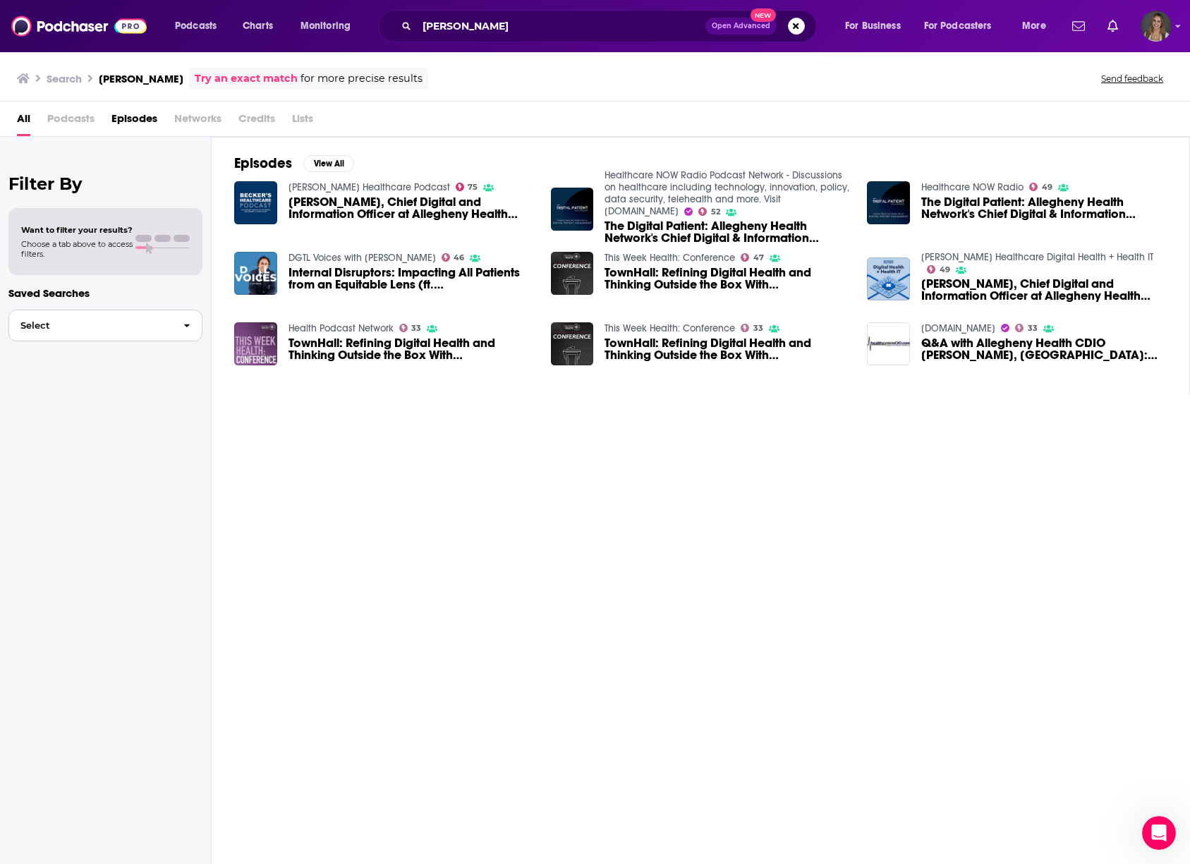
click at [160, 327] on span "Select" at bounding box center [90, 325] width 163 height 9
click at [385, 461] on div "Episodes View All [PERSON_NAME] Healthcare Podcast 75 [PERSON_NAME], Chief Digi…" at bounding box center [701, 502] width 979 height 730
click at [263, 123] on span "Credits" at bounding box center [257, 121] width 37 height 29
click at [84, 126] on span "Podcasts" at bounding box center [70, 121] width 47 height 29
click at [30, 124] on span "All" at bounding box center [23, 121] width 13 height 29
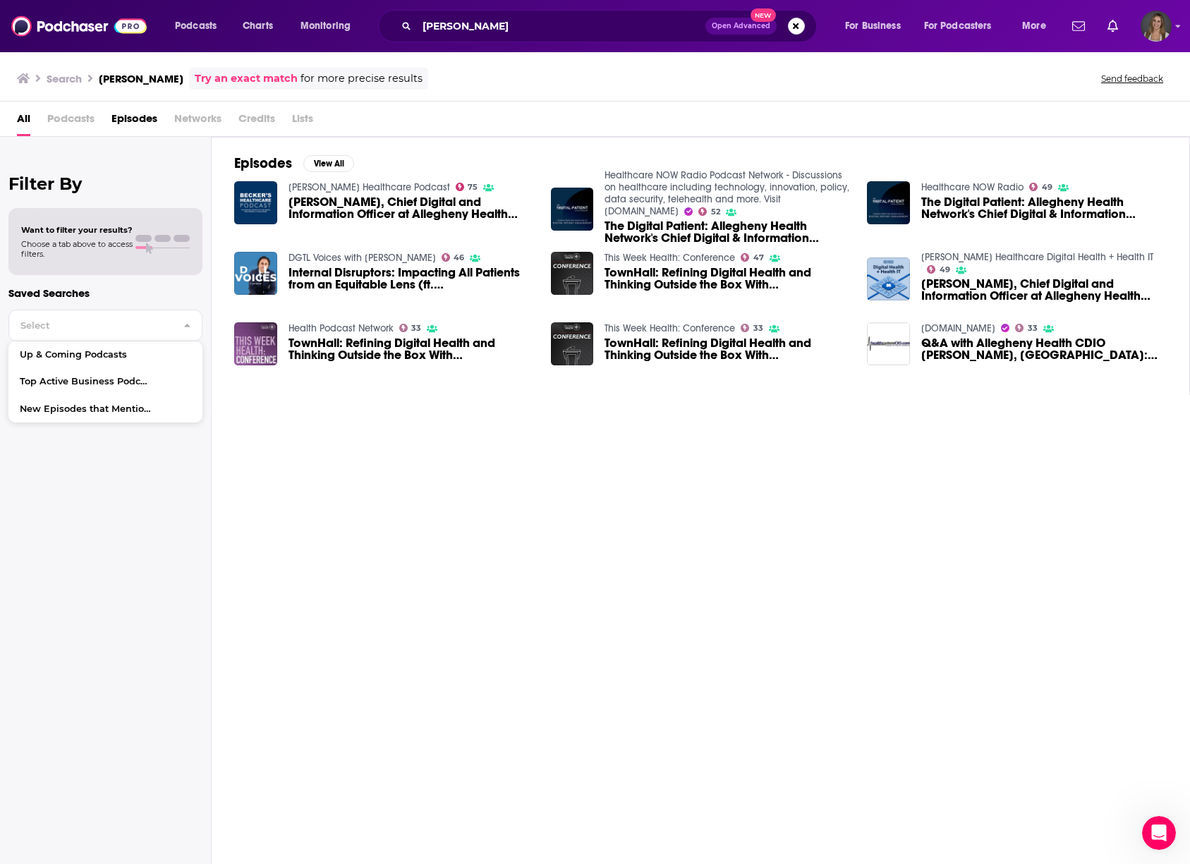
click at [68, 121] on span "Podcasts" at bounding box center [70, 121] width 47 height 29
click at [555, 21] on input "[PERSON_NAME]" at bounding box center [561, 26] width 289 height 23
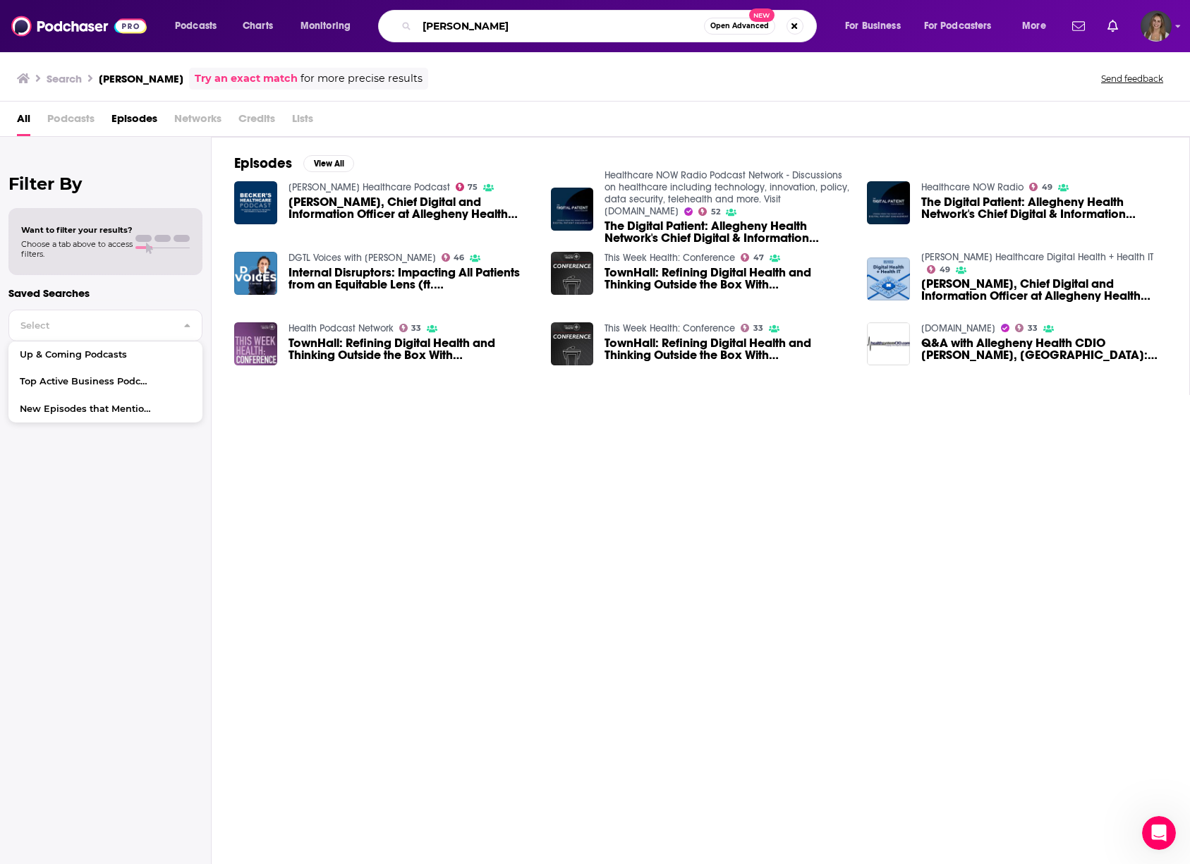
drag, startPoint x: 542, startPoint y: 20, endPoint x: 361, endPoint y: 14, distance: 181.5
click at [361, 14] on div "Podcasts Charts Monitoring [PERSON_NAME] Open Advanced New For Business For Pod…" at bounding box center [612, 26] width 895 height 32
type input "C"
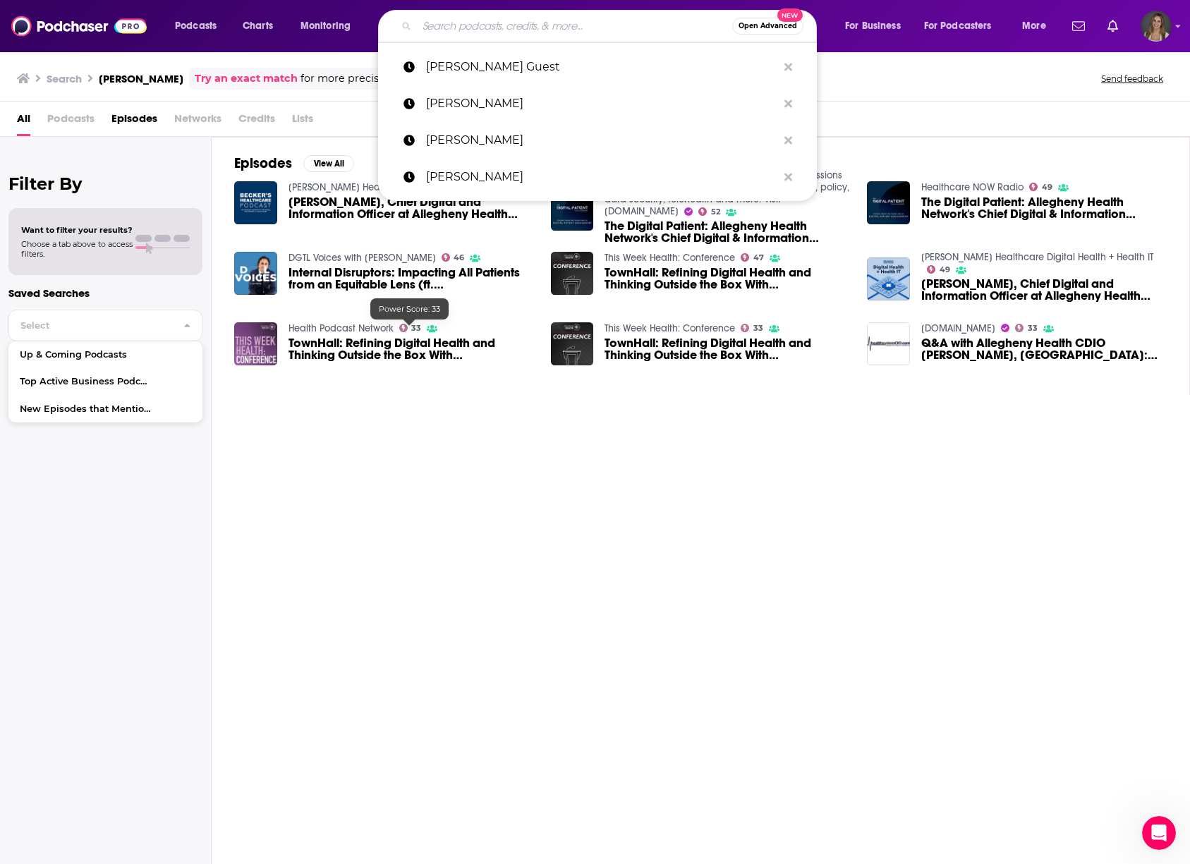
drag, startPoint x: 436, startPoint y: 442, endPoint x: 417, endPoint y: 422, distance: 28.0
click at [435, 442] on div "Episodes View All [PERSON_NAME] Healthcare Podcast 75 [PERSON_NAME], Chief Digi…" at bounding box center [701, 502] width 979 height 730
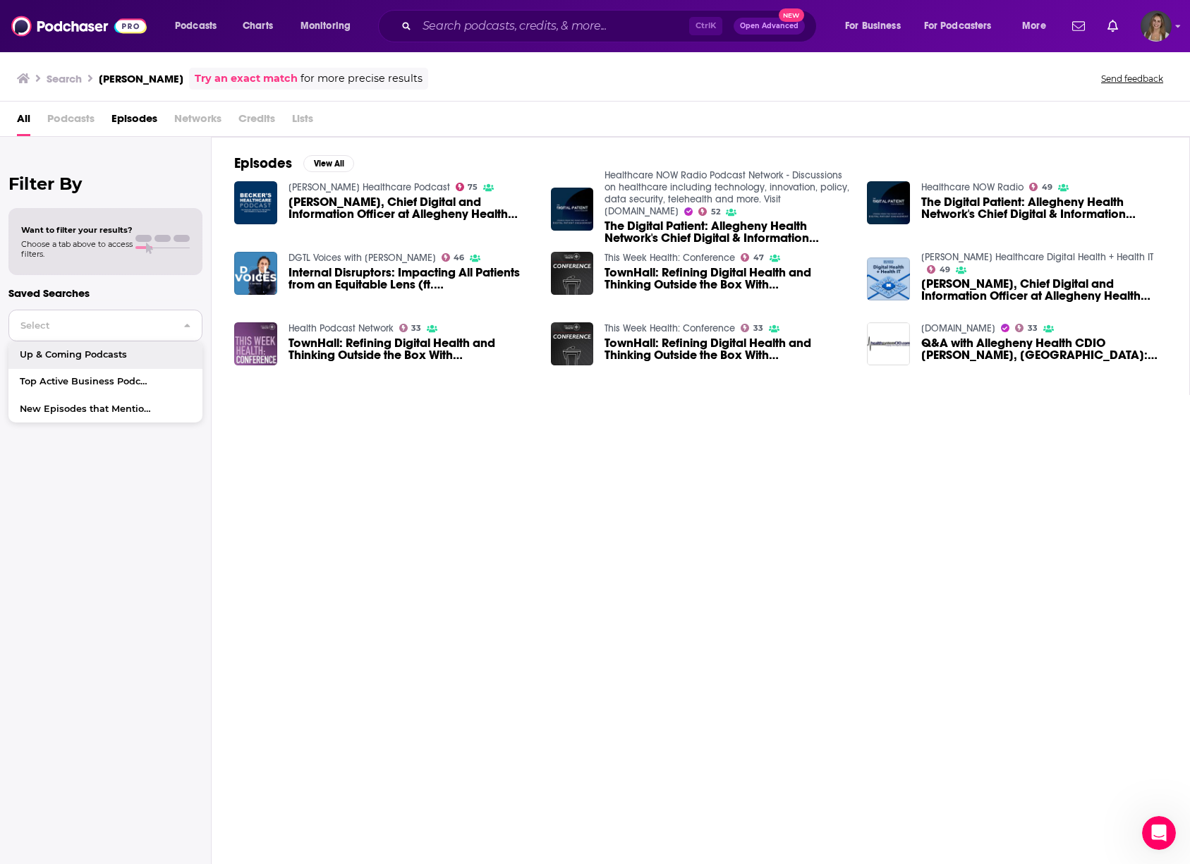
click at [76, 332] on button "Select" at bounding box center [105, 326] width 194 height 32
click at [119, 334] on button "Select" at bounding box center [105, 326] width 194 height 32
click at [341, 164] on button "View All" at bounding box center [328, 163] width 51 height 17
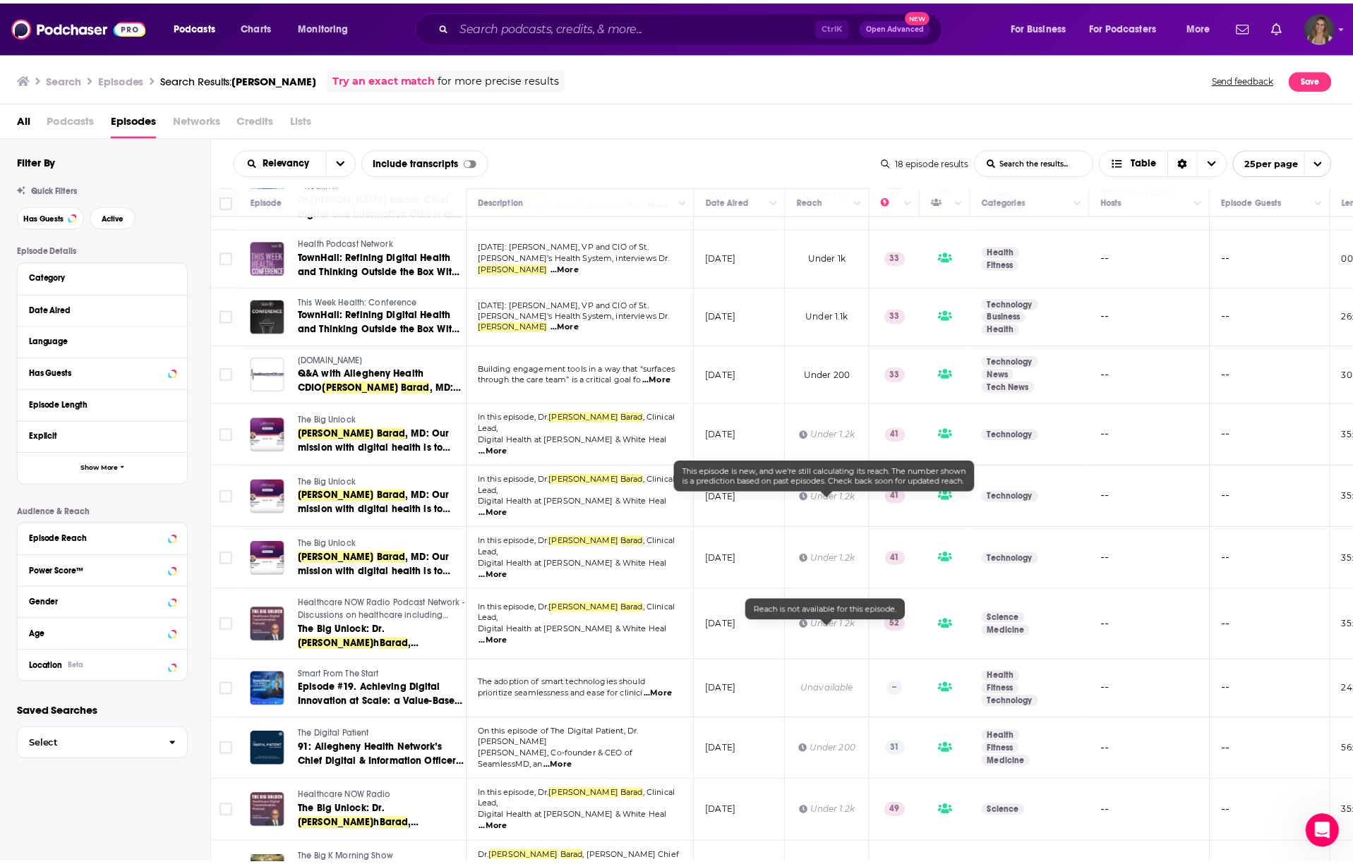
scroll to position [440, 0]
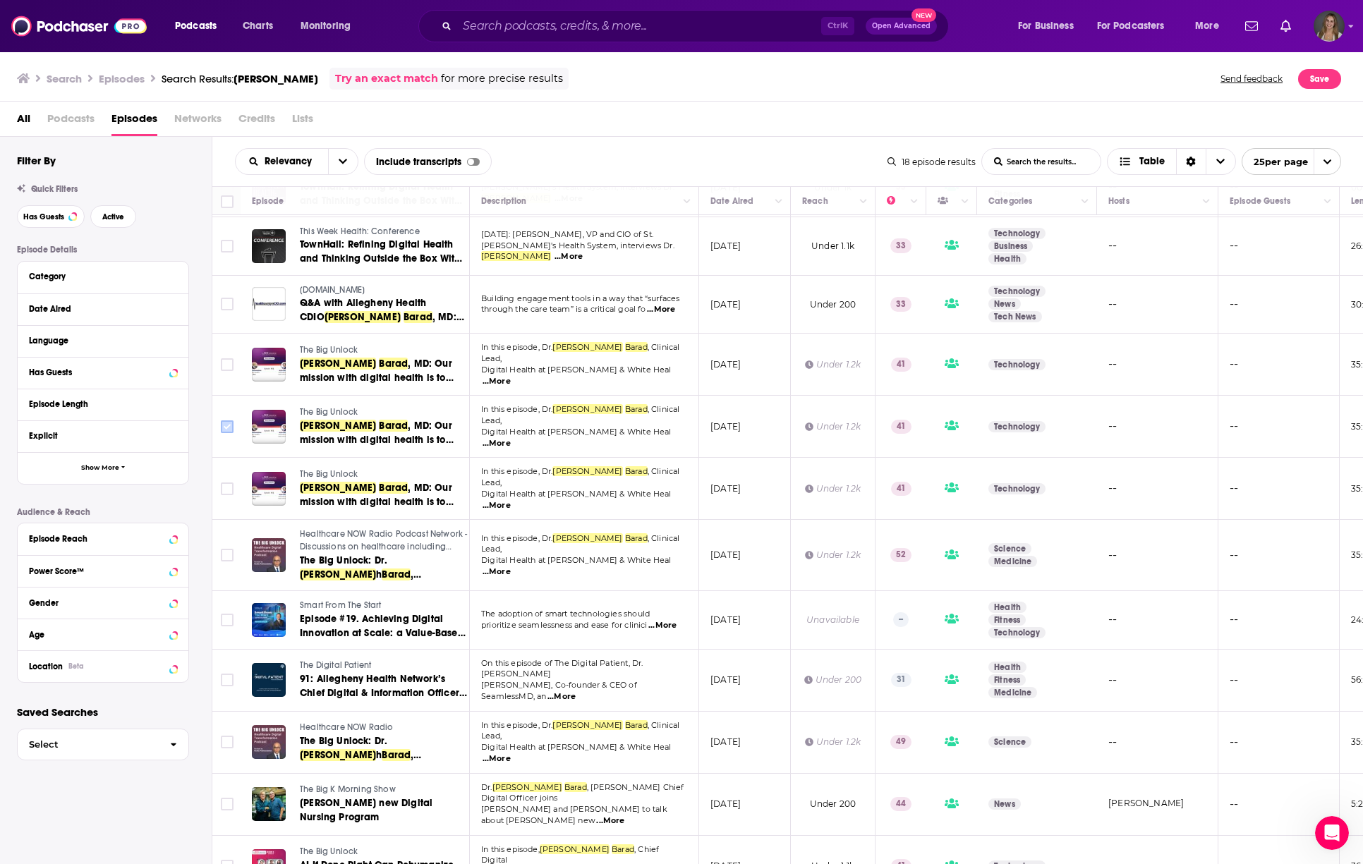
click at [229, 421] on input "Toggle select row" at bounding box center [227, 427] width 13 height 13
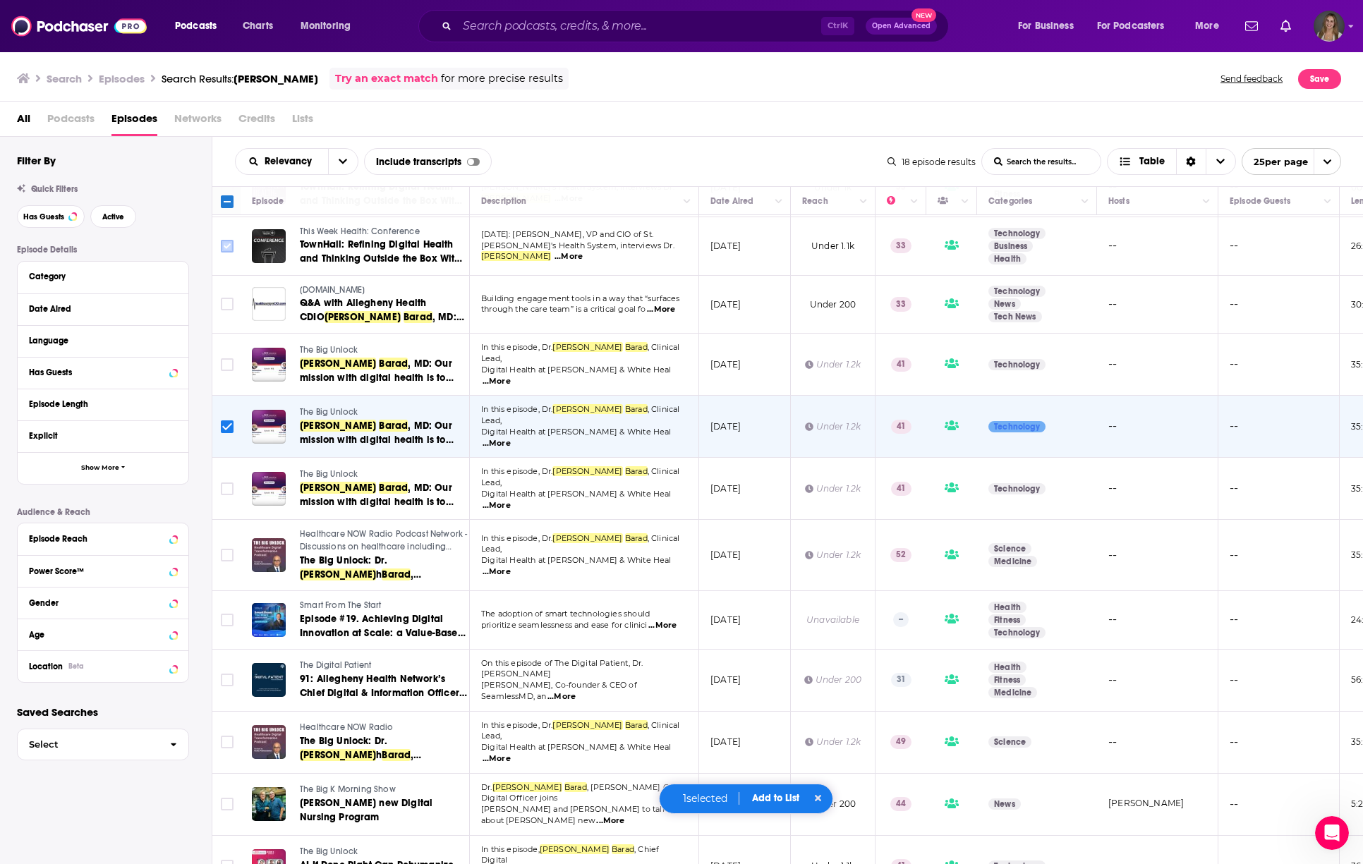
click at [231, 240] on input "Toggle select row" at bounding box center [227, 246] width 13 height 13
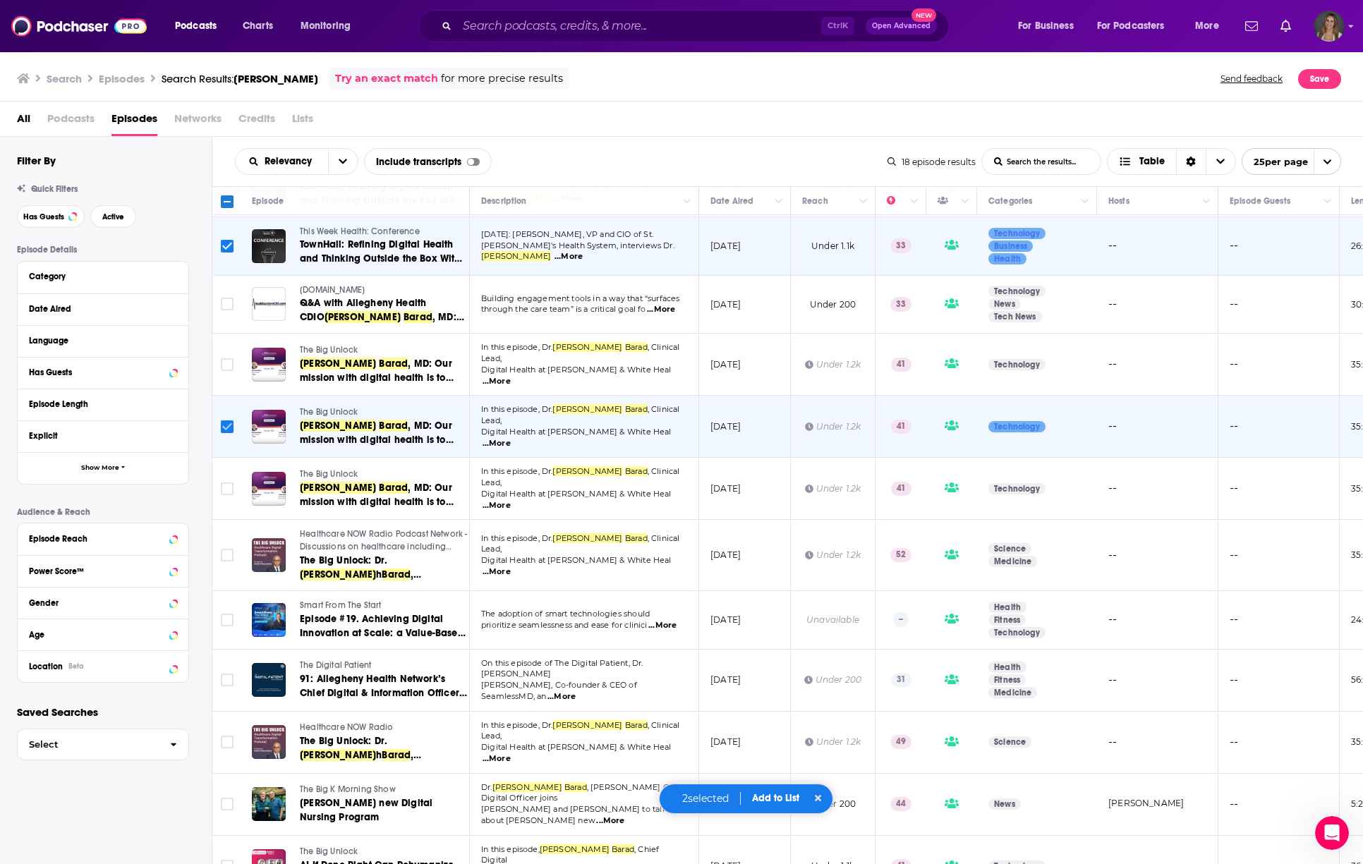
click at [226, 421] on input "Toggle select row" at bounding box center [227, 427] width 13 height 13
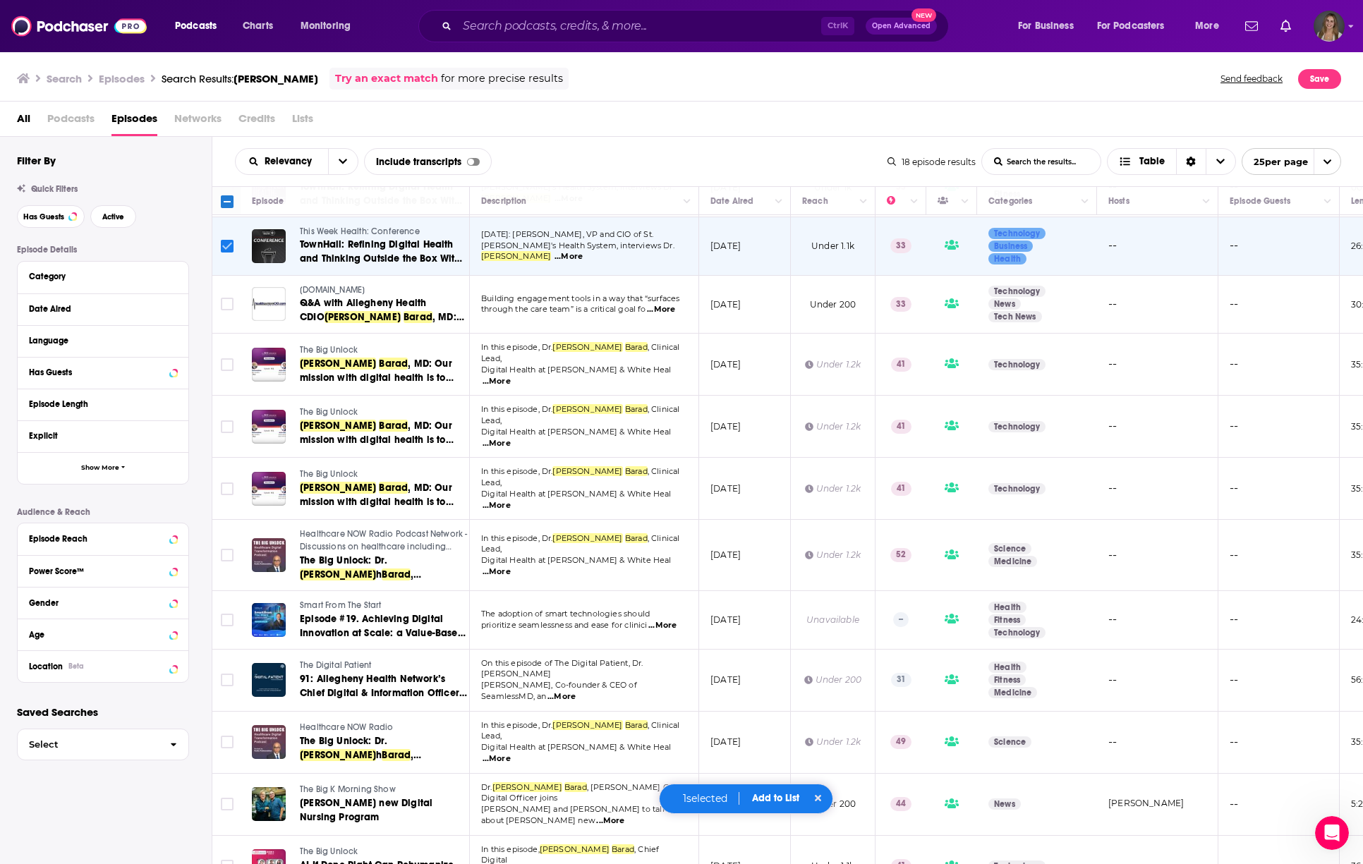
click at [224, 243] on input "Toggle select row" at bounding box center [227, 246] width 13 height 13
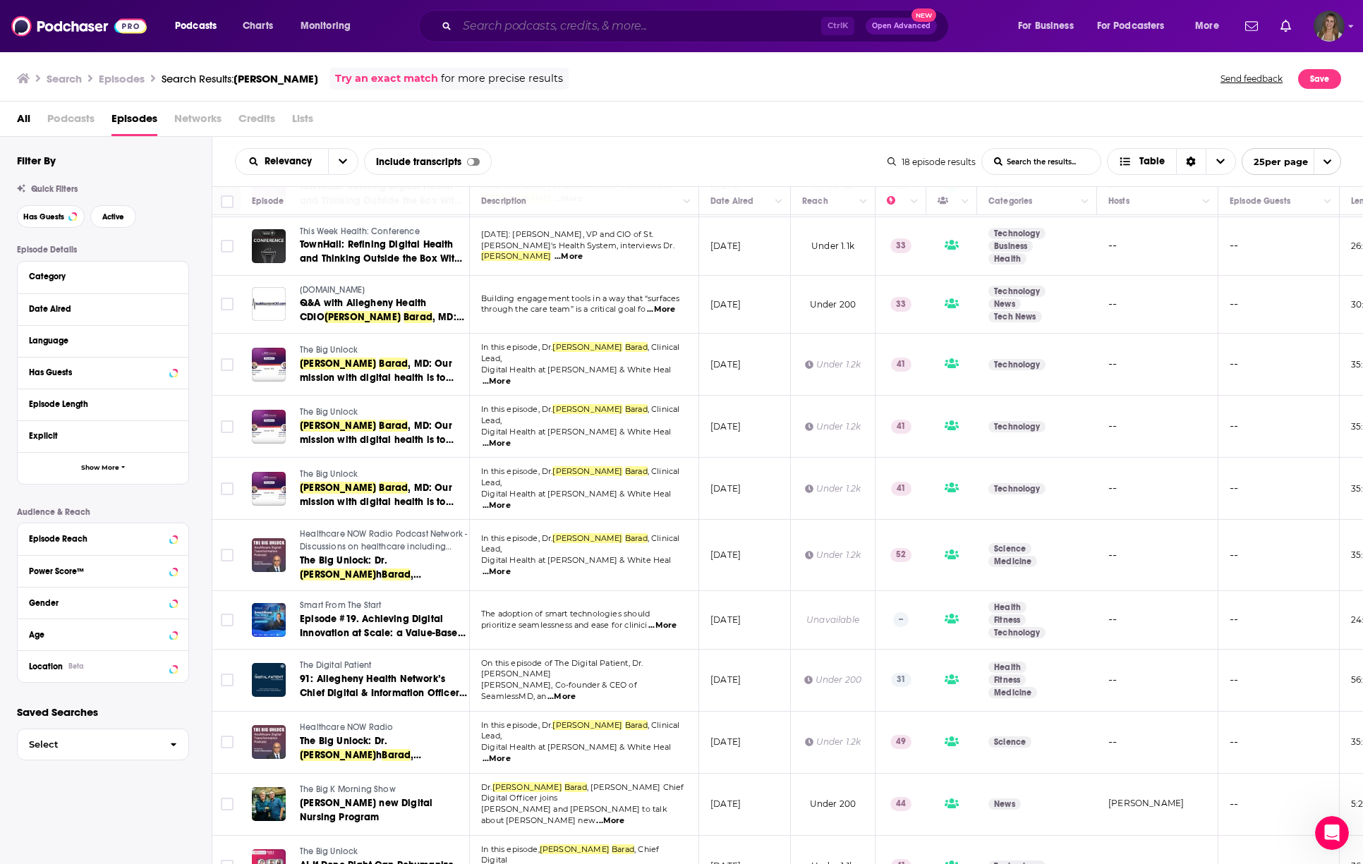
click at [622, 16] on input "Search podcasts, credits, & more..." at bounding box center [639, 26] width 364 height 23
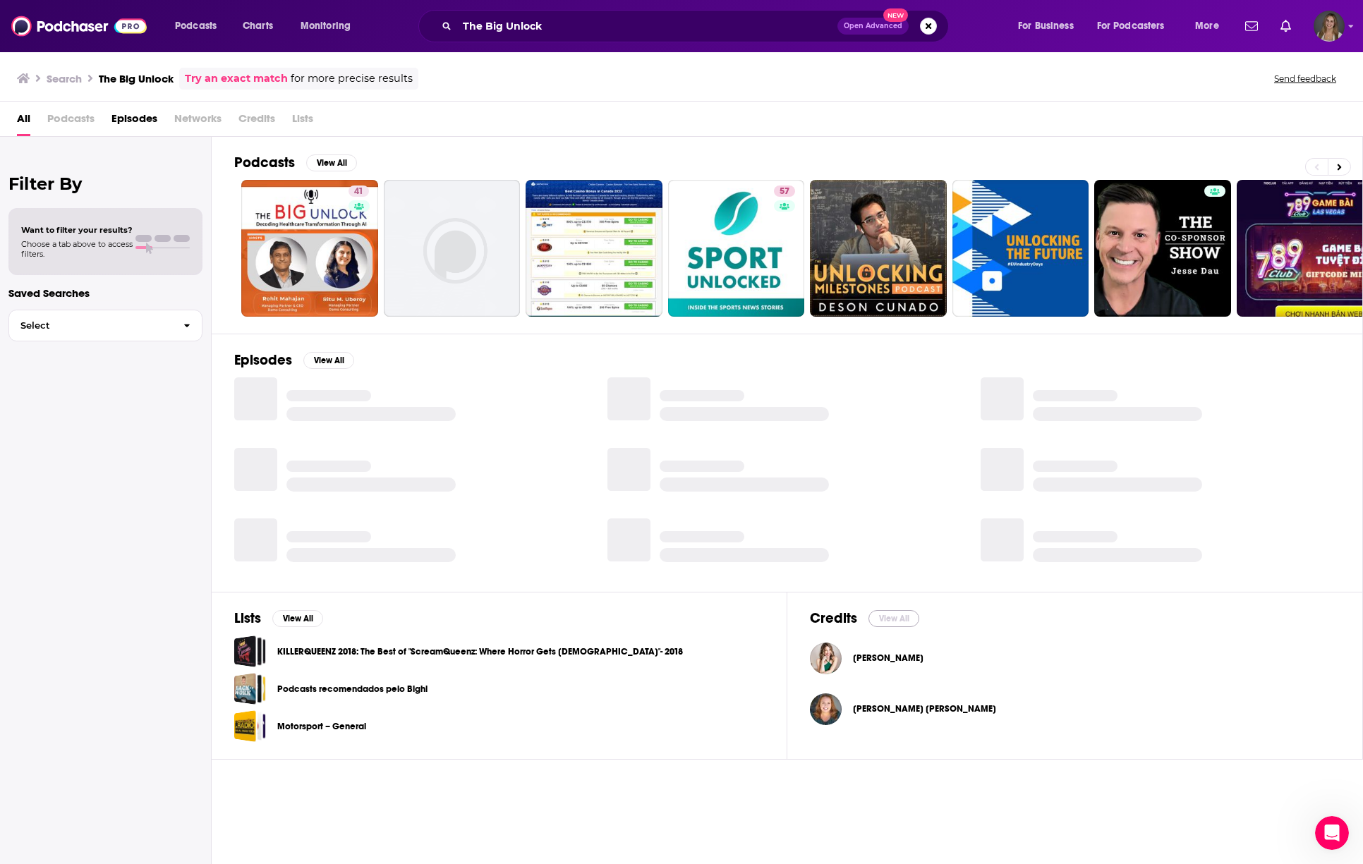
click at [898, 622] on button "View All" at bounding box center [894, 618] width 51 height 17
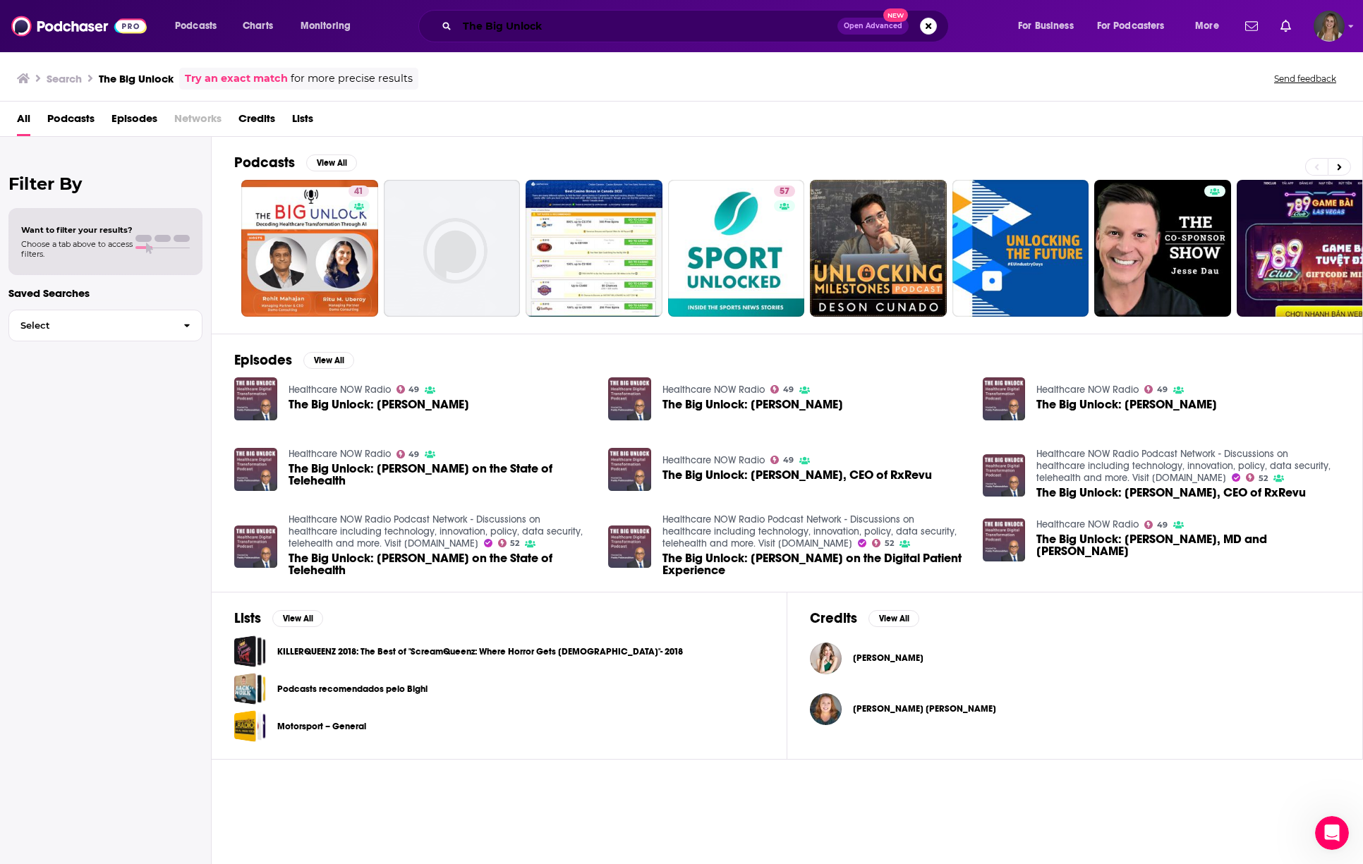
click at [560, 25] on input "The Big Unlock" at bounding box center [647, 26] width 380 height 23
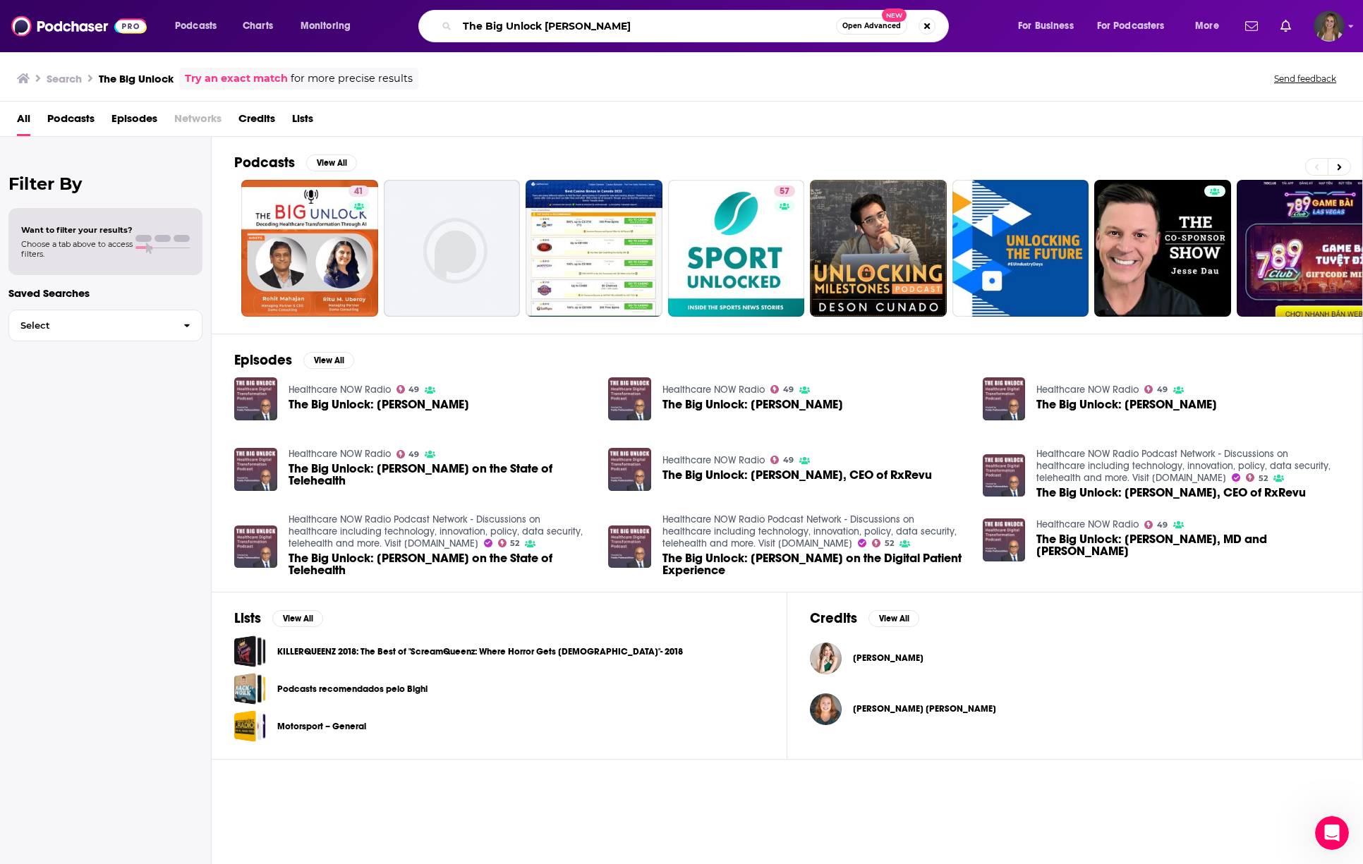
type input "The Big Unlock [PERSON_NAME]"
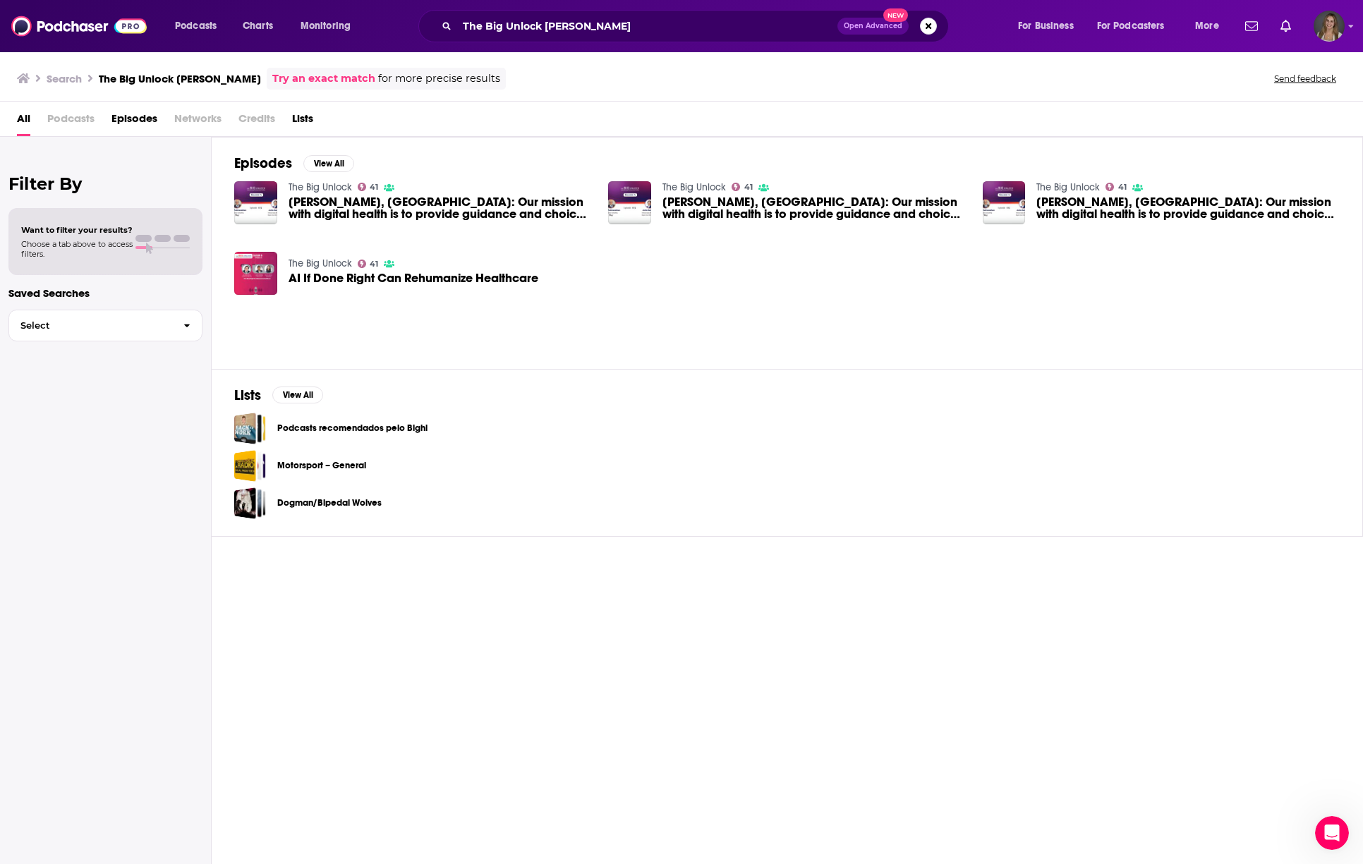
click at [363, 277] on span "AI If Done Right Can Rehumanize Healthcare" at bounding box center [414, 278] width 250 height 12
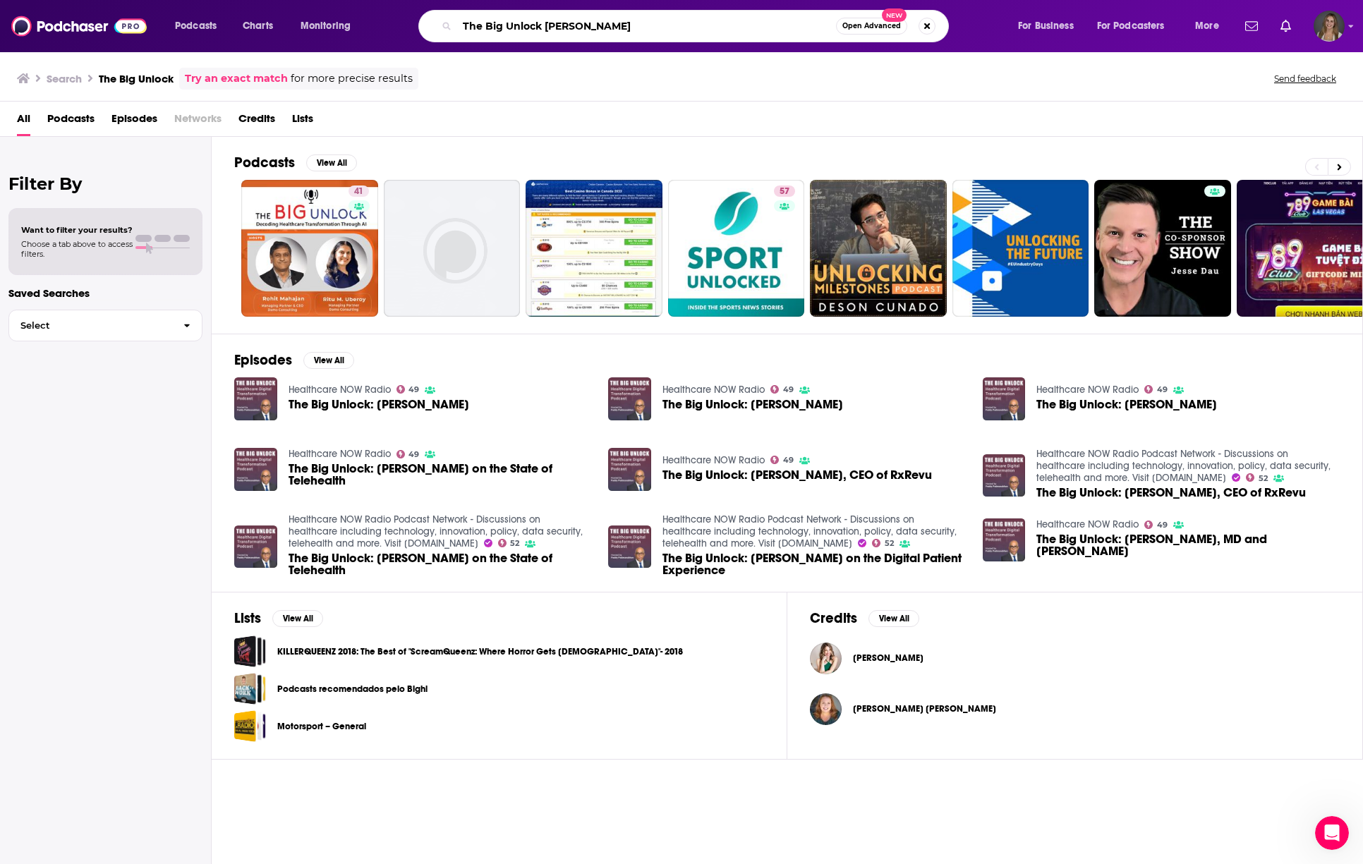
drag, startPoint x: 635, startPoint y: 27, endPoint x: 452, endPoint y: 29, distance: 182.8
click at [452, 29] on div "The Big Unlock [PERSON_NAME] Open Advanced New" at bounding box center [683, 26] width 531 height 32
type input "[PERSON_NAME]"
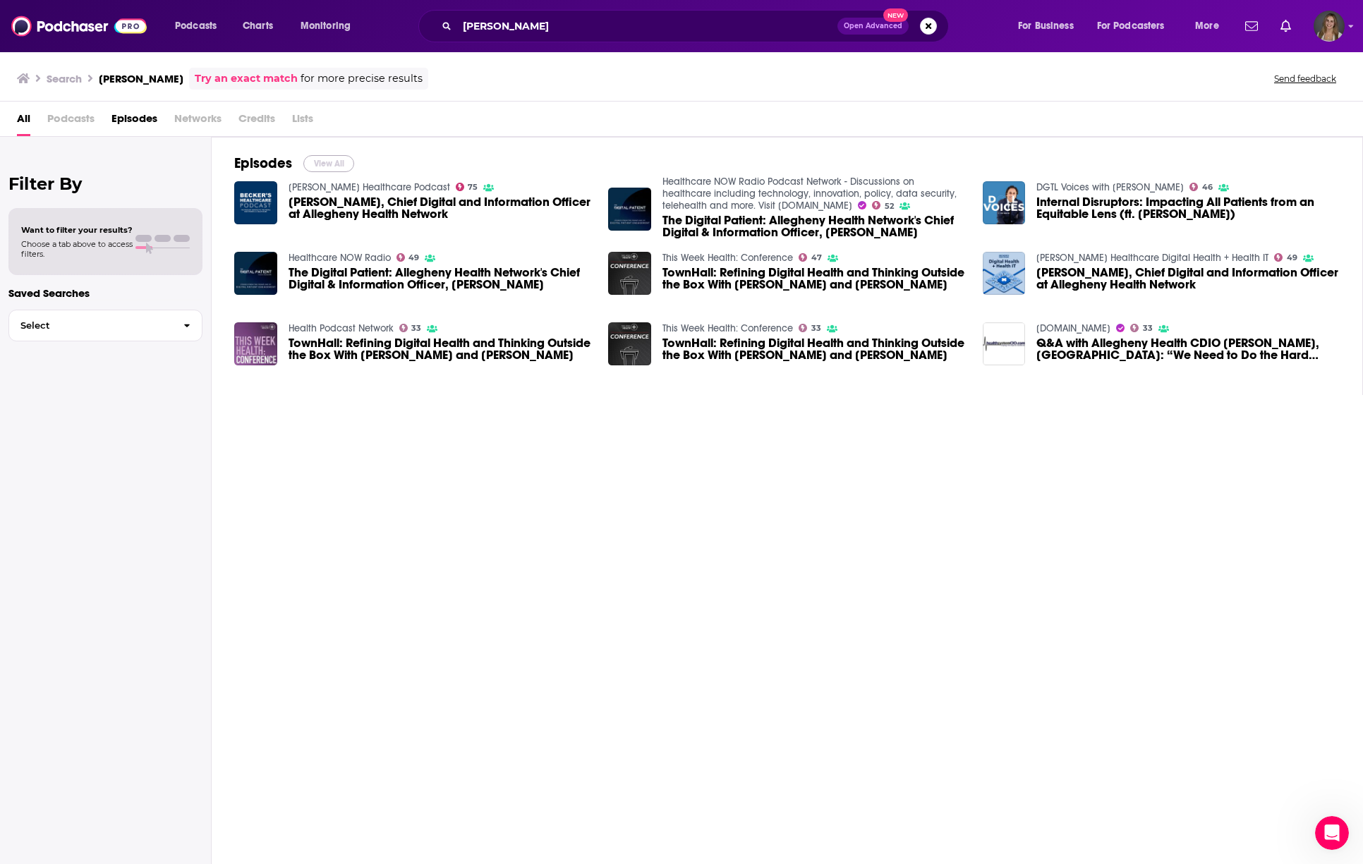
click at [320, 163] on button "View All" at bounding box center [328, 163] width 51 height 17
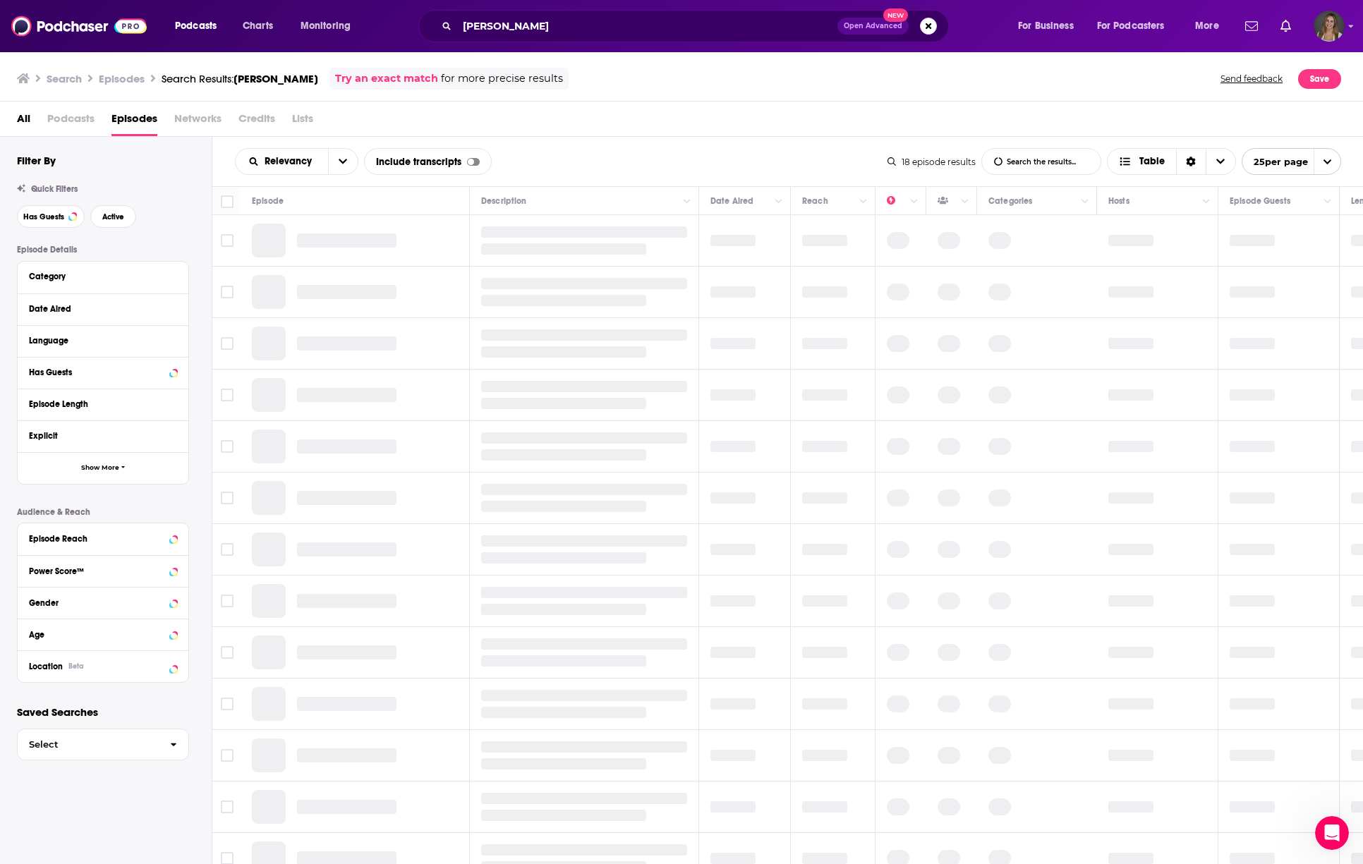
click at [251, 109] on span "Credits" at bounding box center [257, 121] width 37 height 29
click at [251, 114] on span "Credits" at bounding box center [257, 121] width 37 height 29
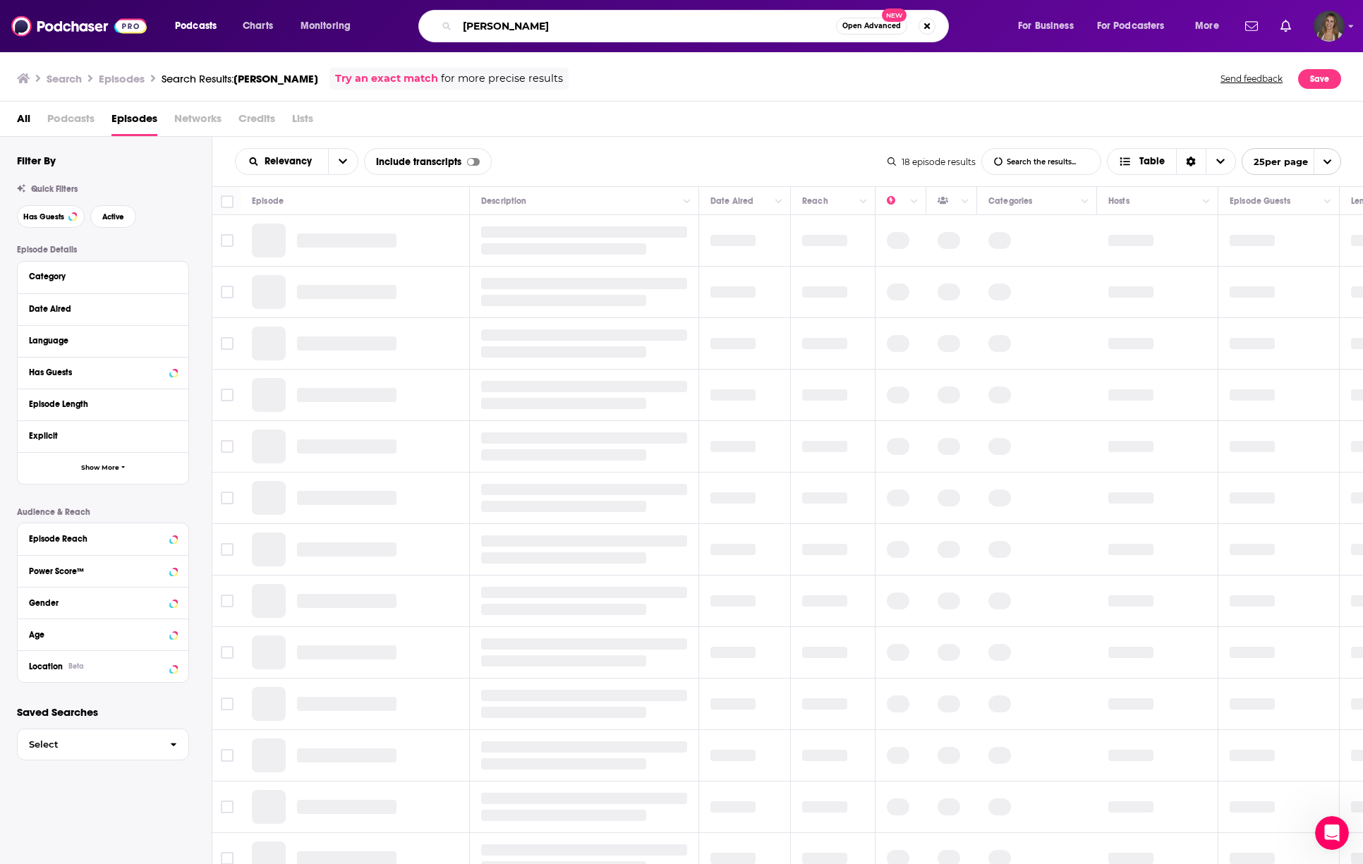
click at [575, 20] on input "[PERSON_NAME]" at bounding box center [646, 26] width 379 height 23
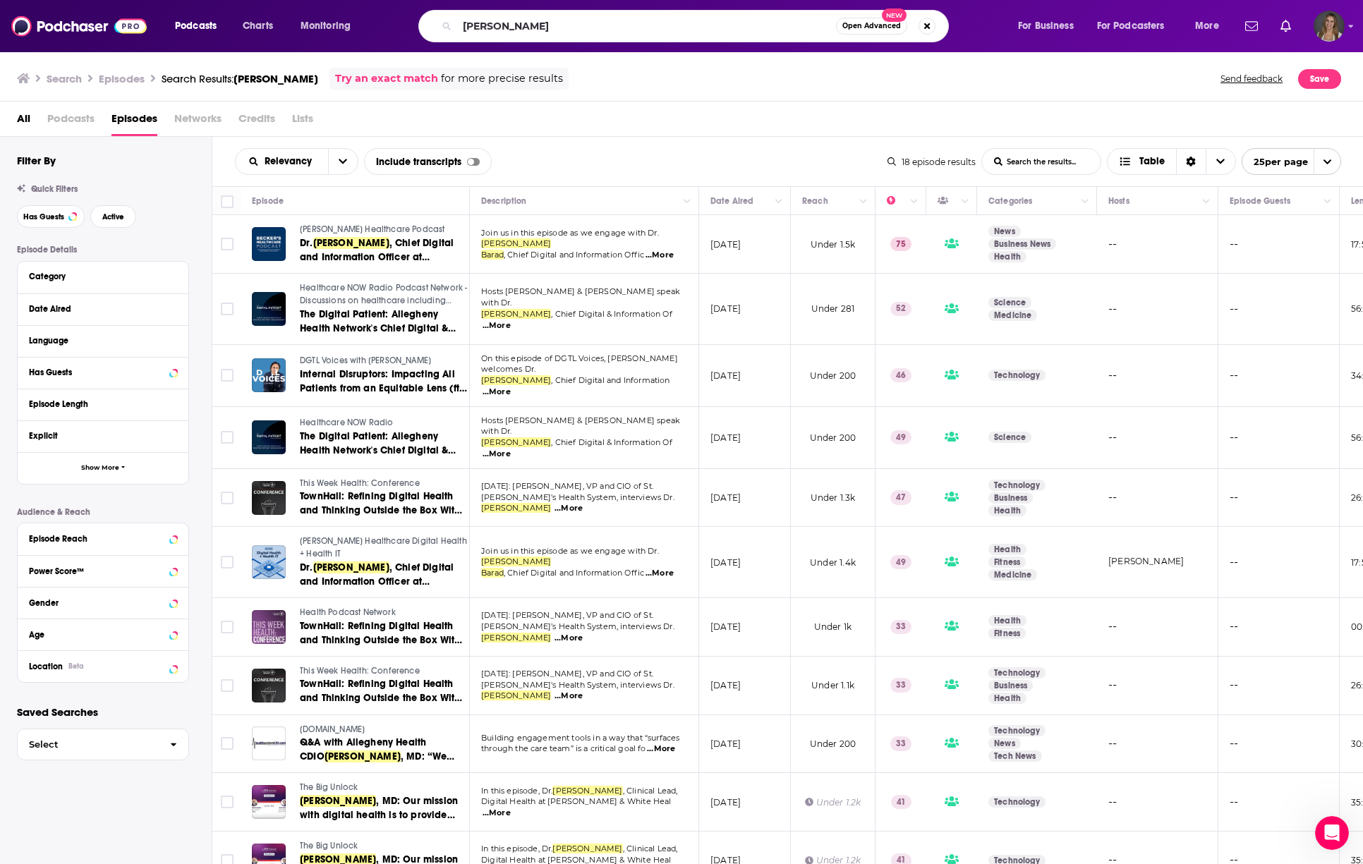
click at [255, 75] on span "[PERSON_NAME]" at bounding box center [276, 78] width 85 height 13
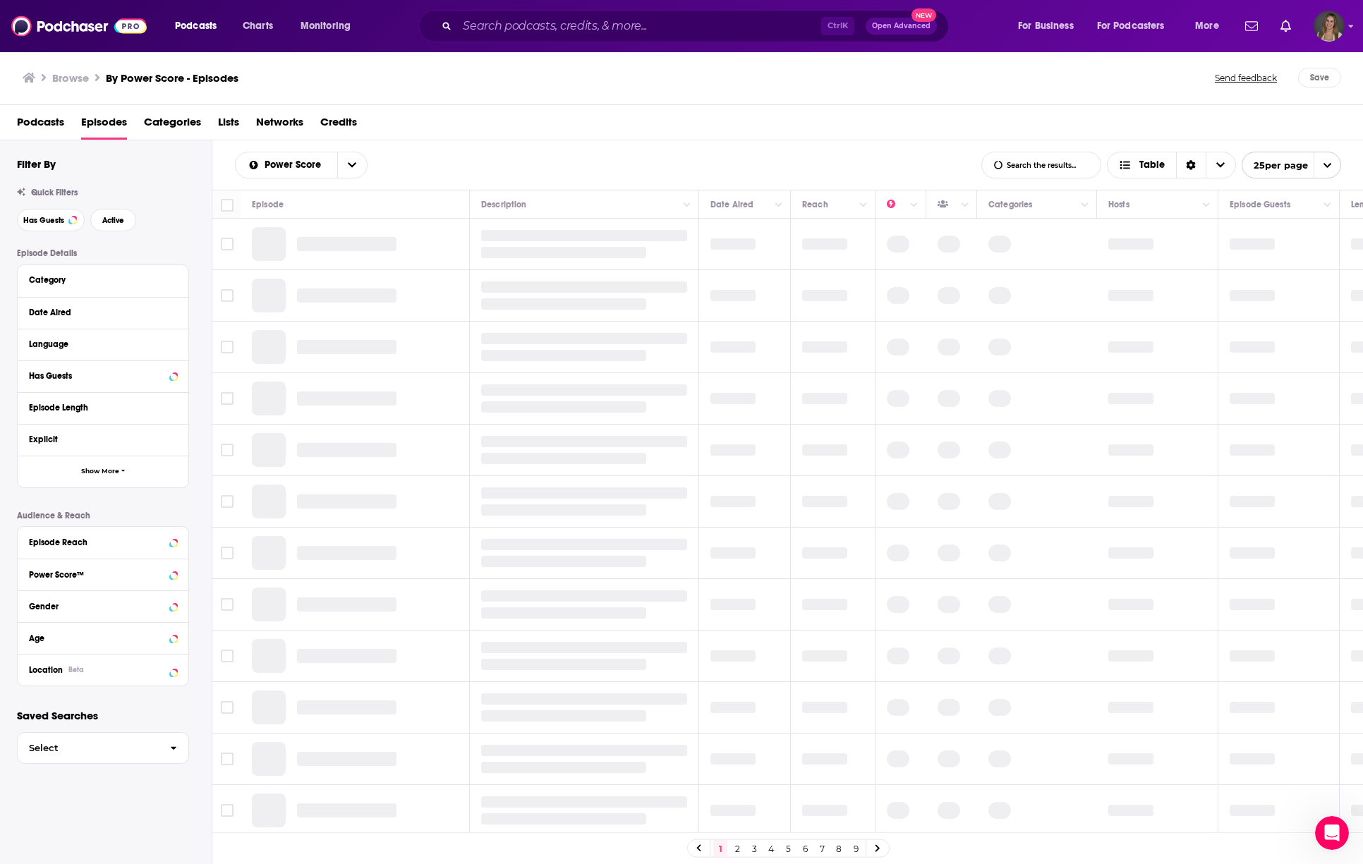
click at [137, 80] on h1 "By Power Score - Episodes" at bounding box center [172, 77] width 133 height 13
click at [345, 119] on span "Credits" at bounding box center [338, 125] width 37 height 29
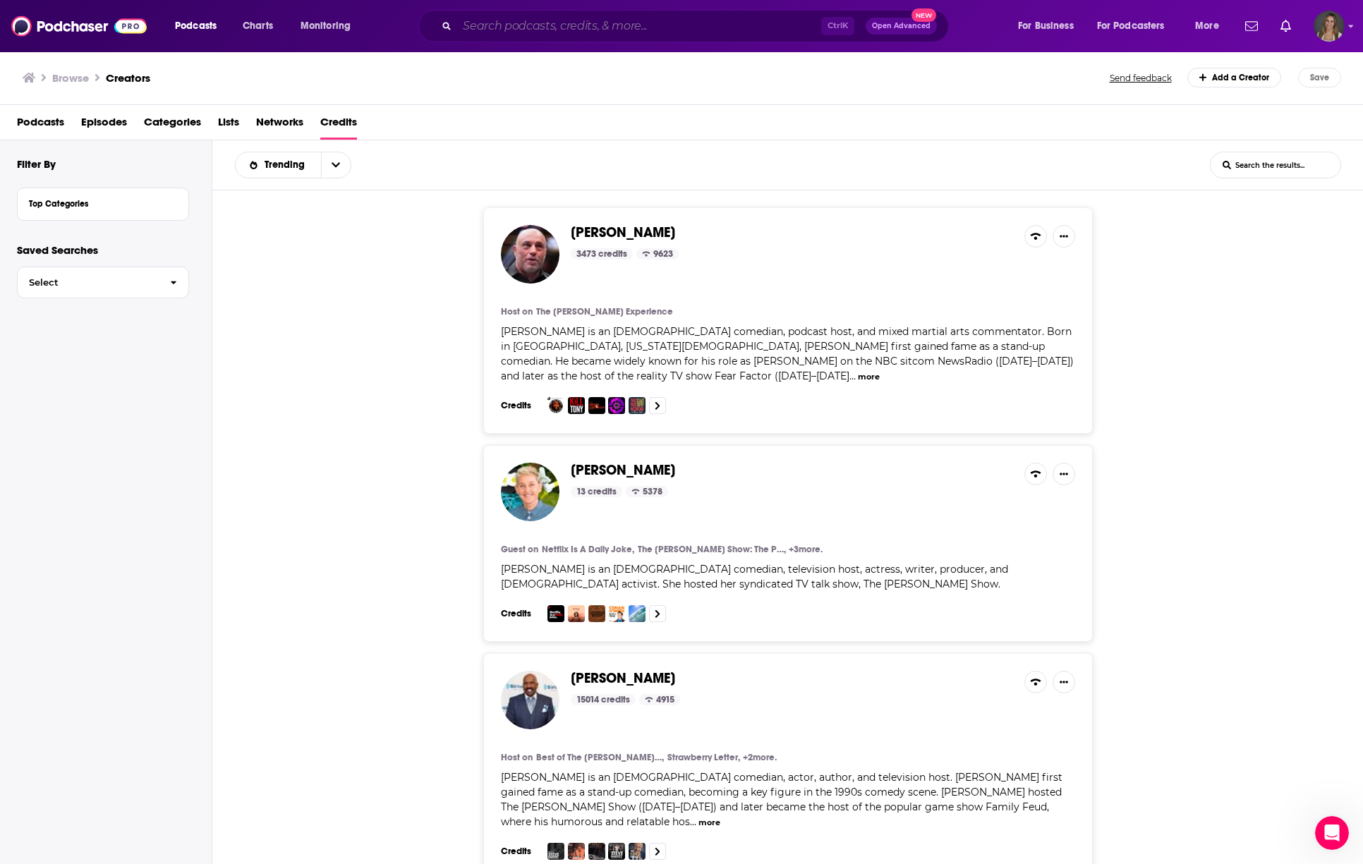
click at [504, 24] on input "Search podcasts, credits, & more..." at bounding box center [639, 26] width 364 height 23
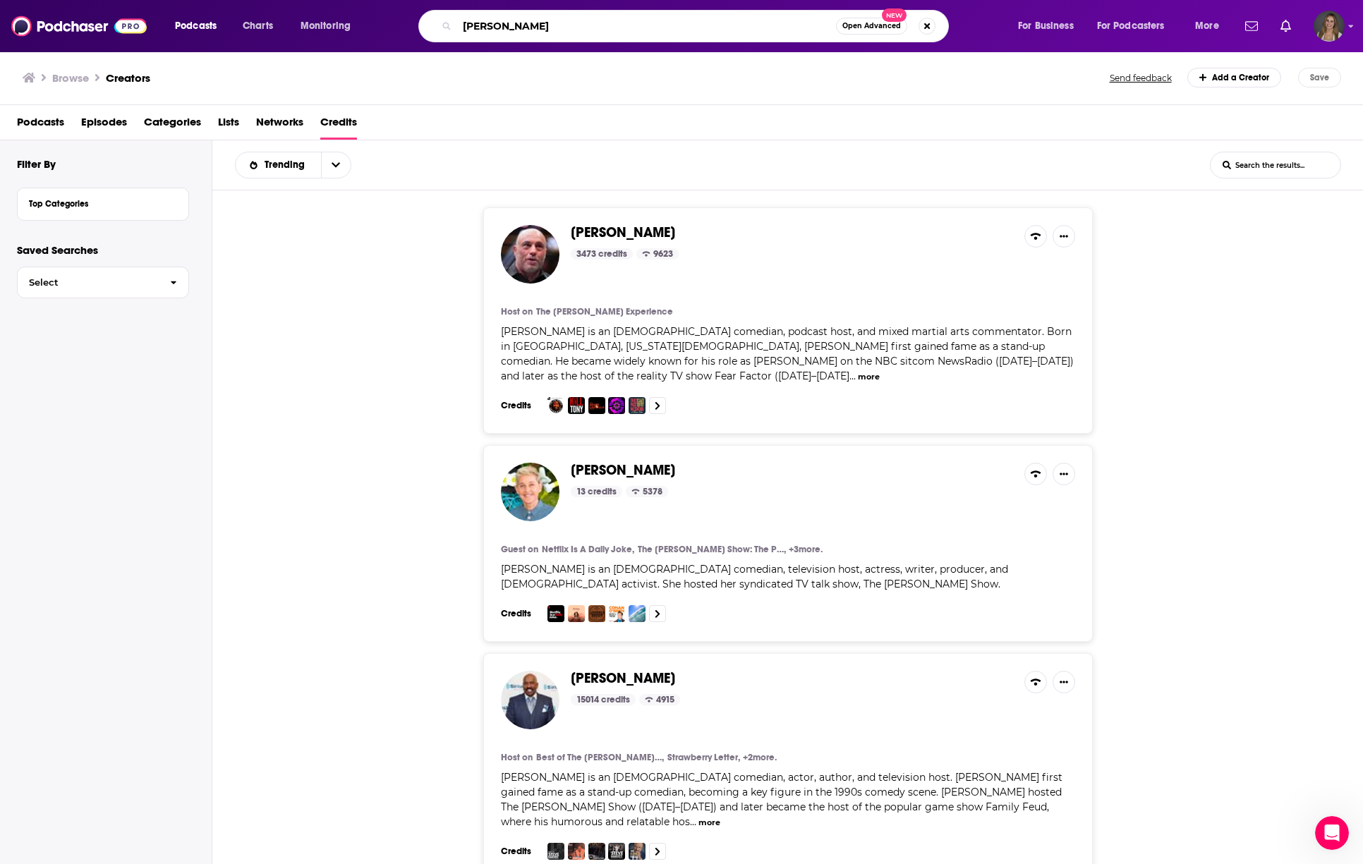
type input "[PERSON_NAME]"
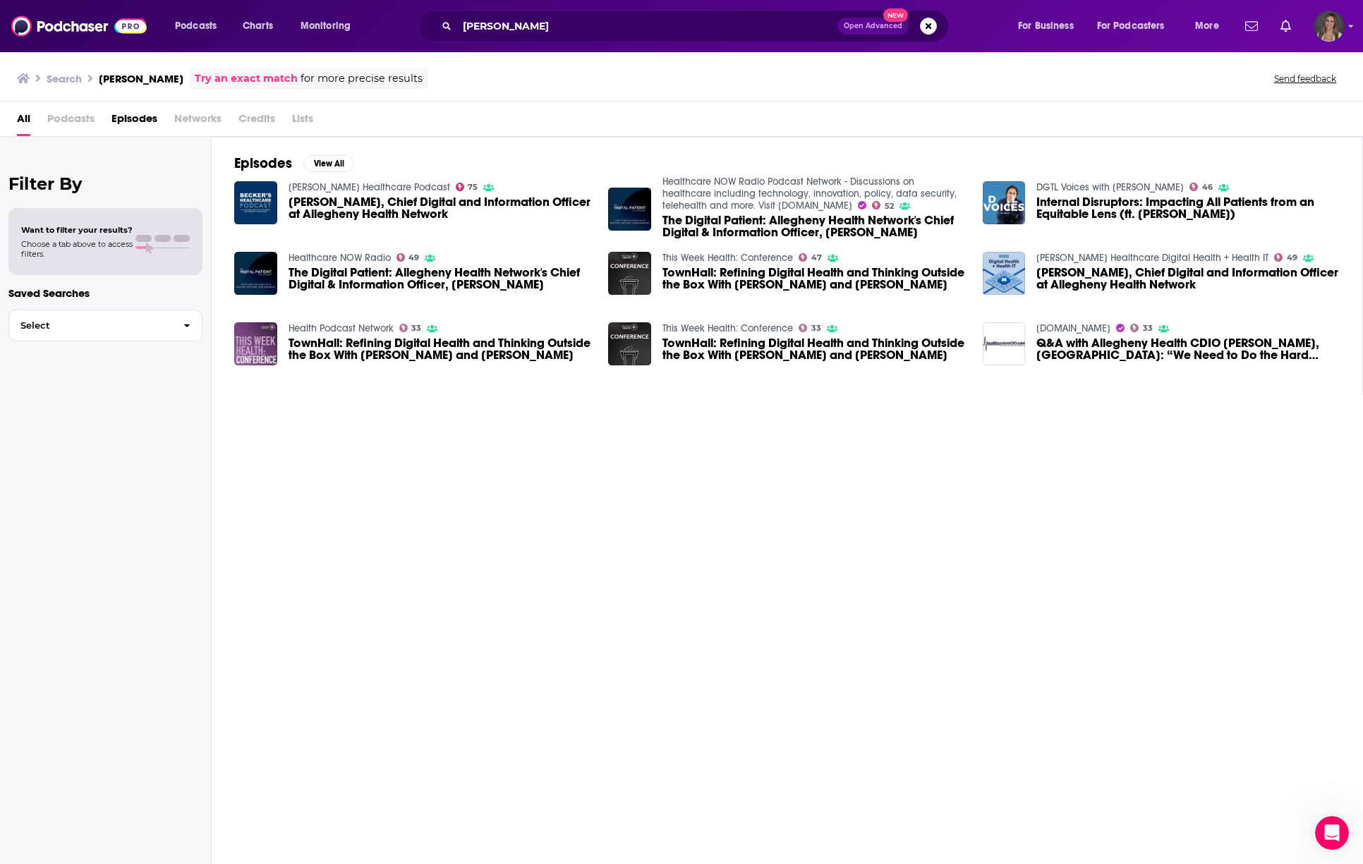
click at [263, 123] on span "Credits" at bounding box center [257, 121] width 37 height 29
click at [193, 116] on span "Networks" at bounding box center [197, 121] width 47 height 29
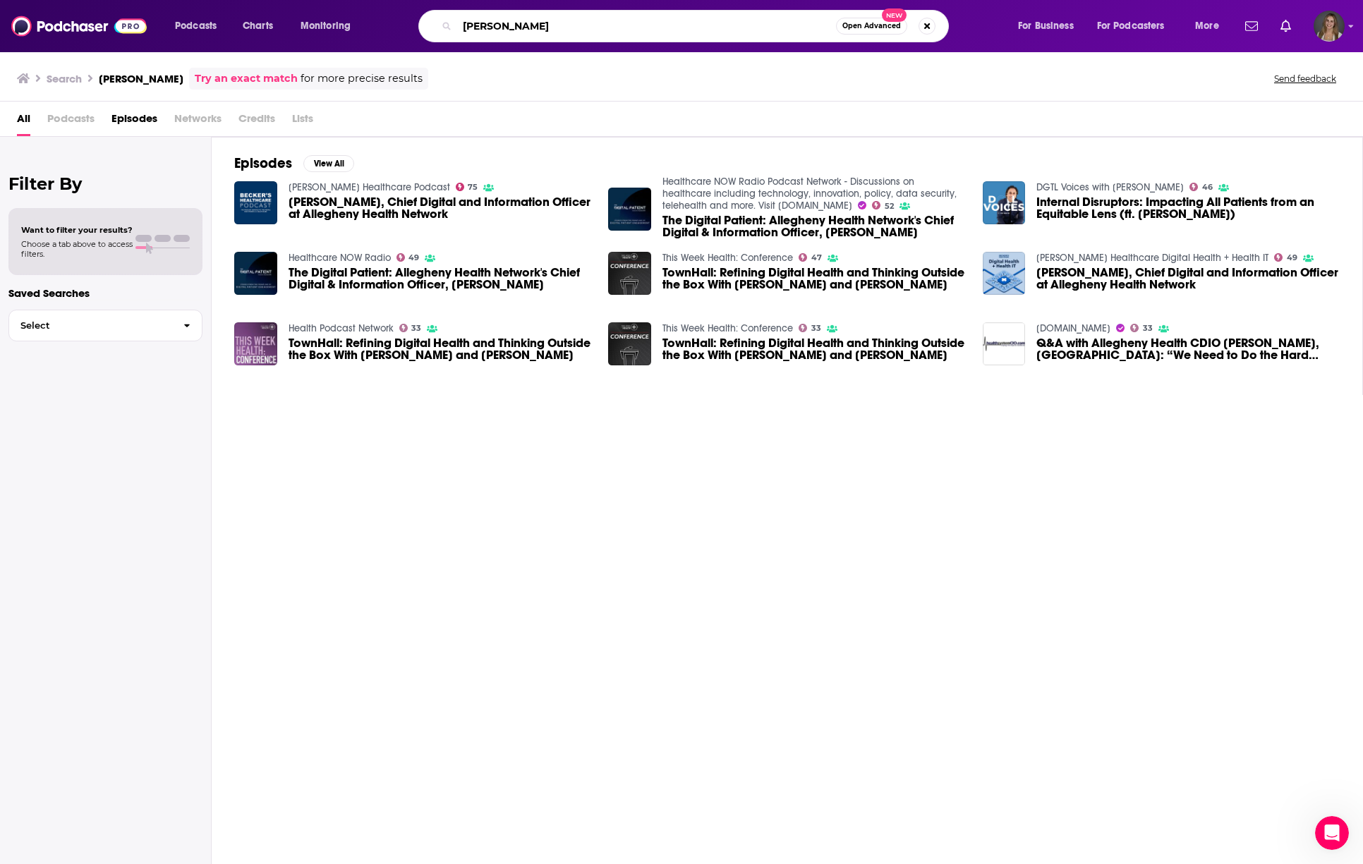
drag, startPoint x: 538, startPoint y: 16, endPoint x: 464, endPoint y: 12, distance: 74.2
click at [464, 12] on div "[PERSON_NAME] Open Advanced New" at bounding box center [683, 26] width 531 height 32
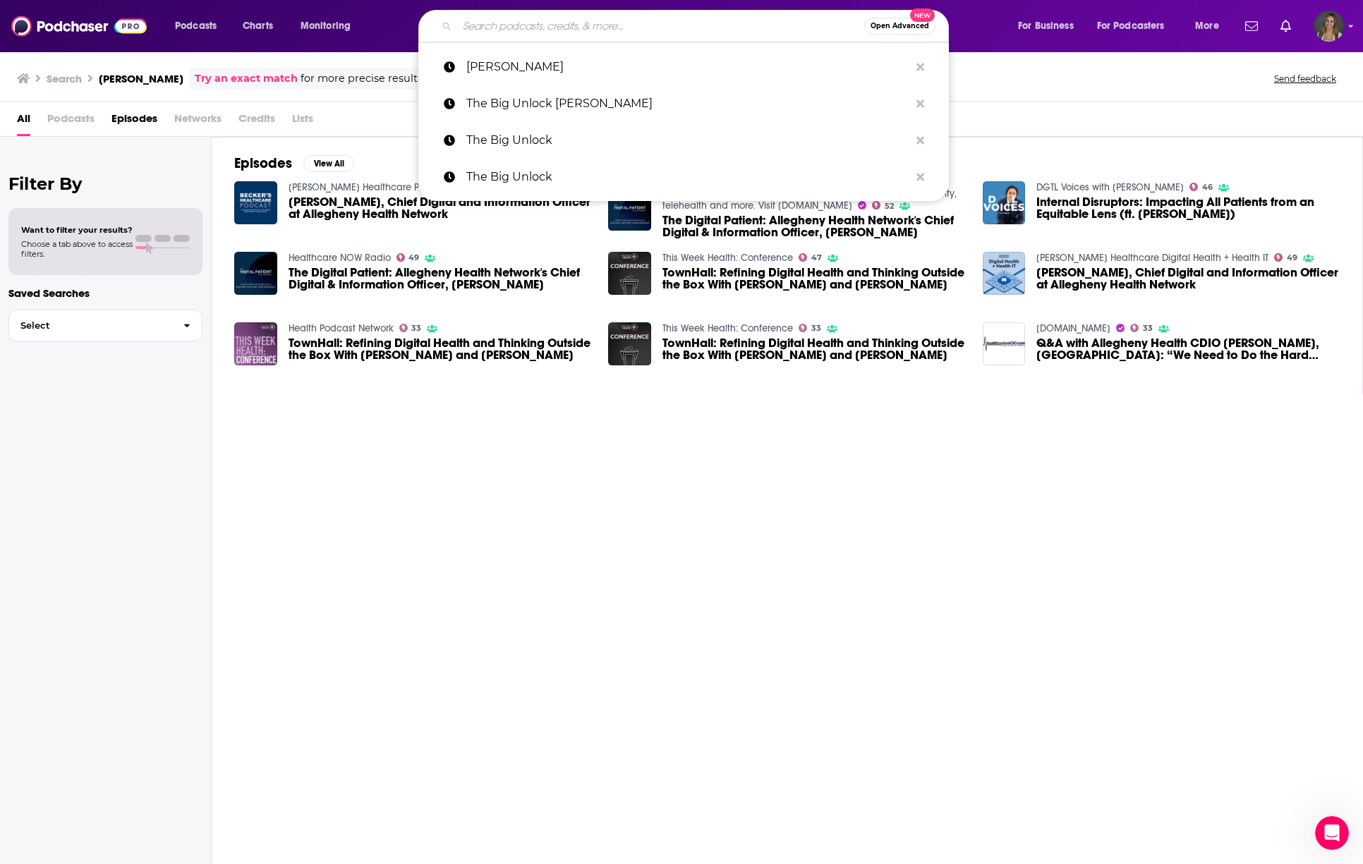
click at [373, 624] on div "Episodes View All [PERSON_NAME] Healthcare Podcast 75 [PERSON_NAME], Chief Digi…" at bounding box center [788, 502] width 1152 height 730
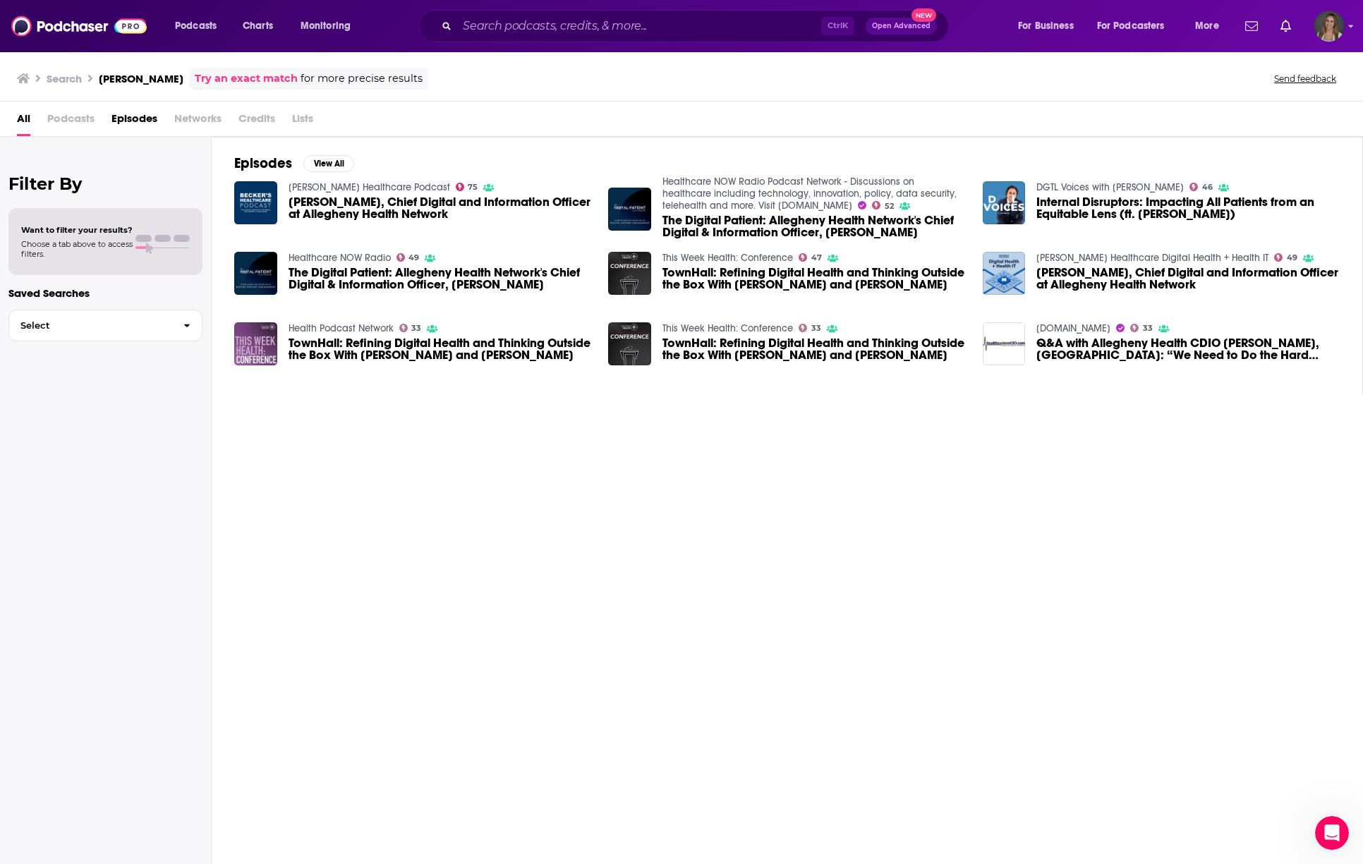
click at [44, 119] on div "All Podcasts Episodes Networks Credits Lists" at bounding box center [684, 121] width 1335 height 29
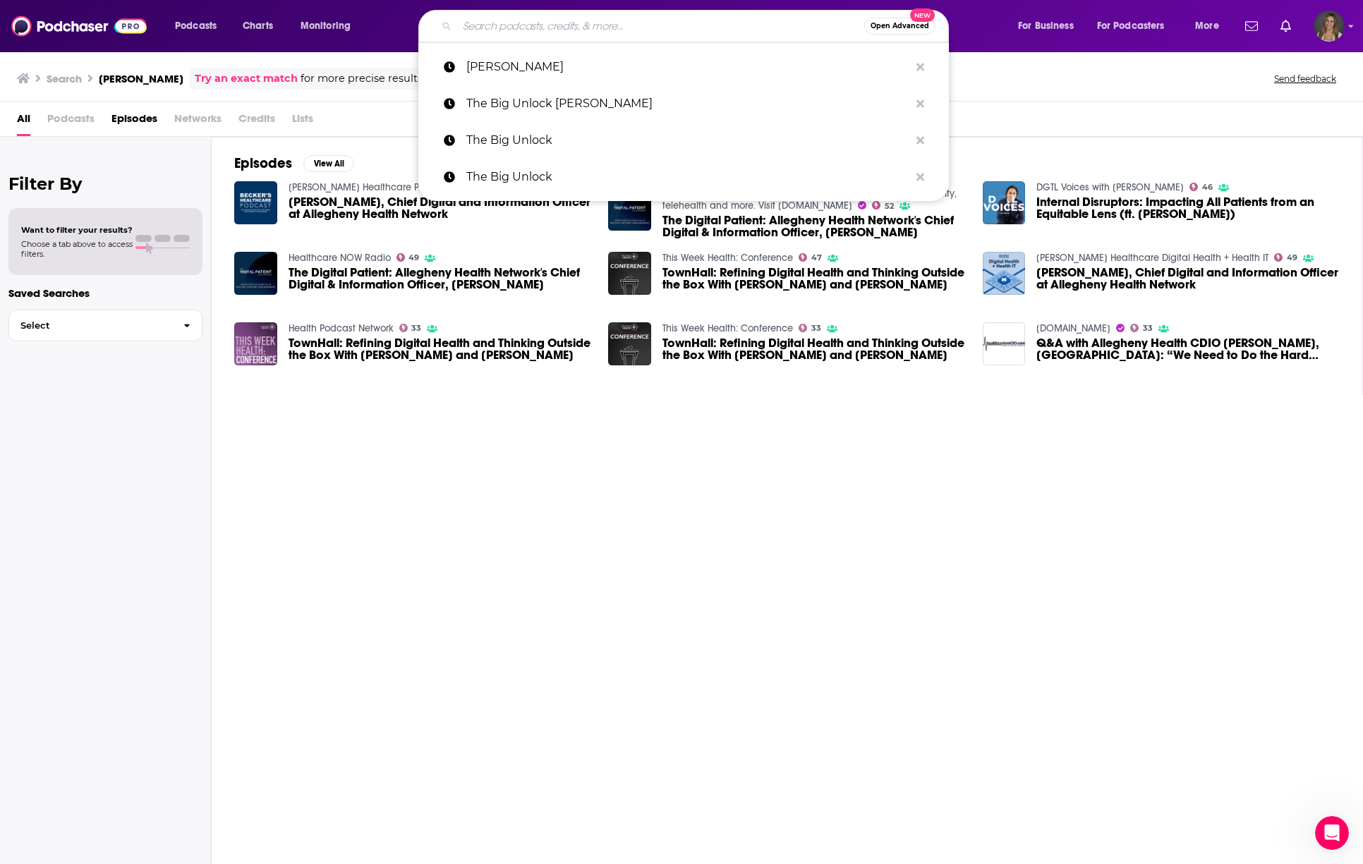
click at [497, 32] on input "Search podcasts, credits, & more..." at bounding box center [660, 26] width 407 height 23
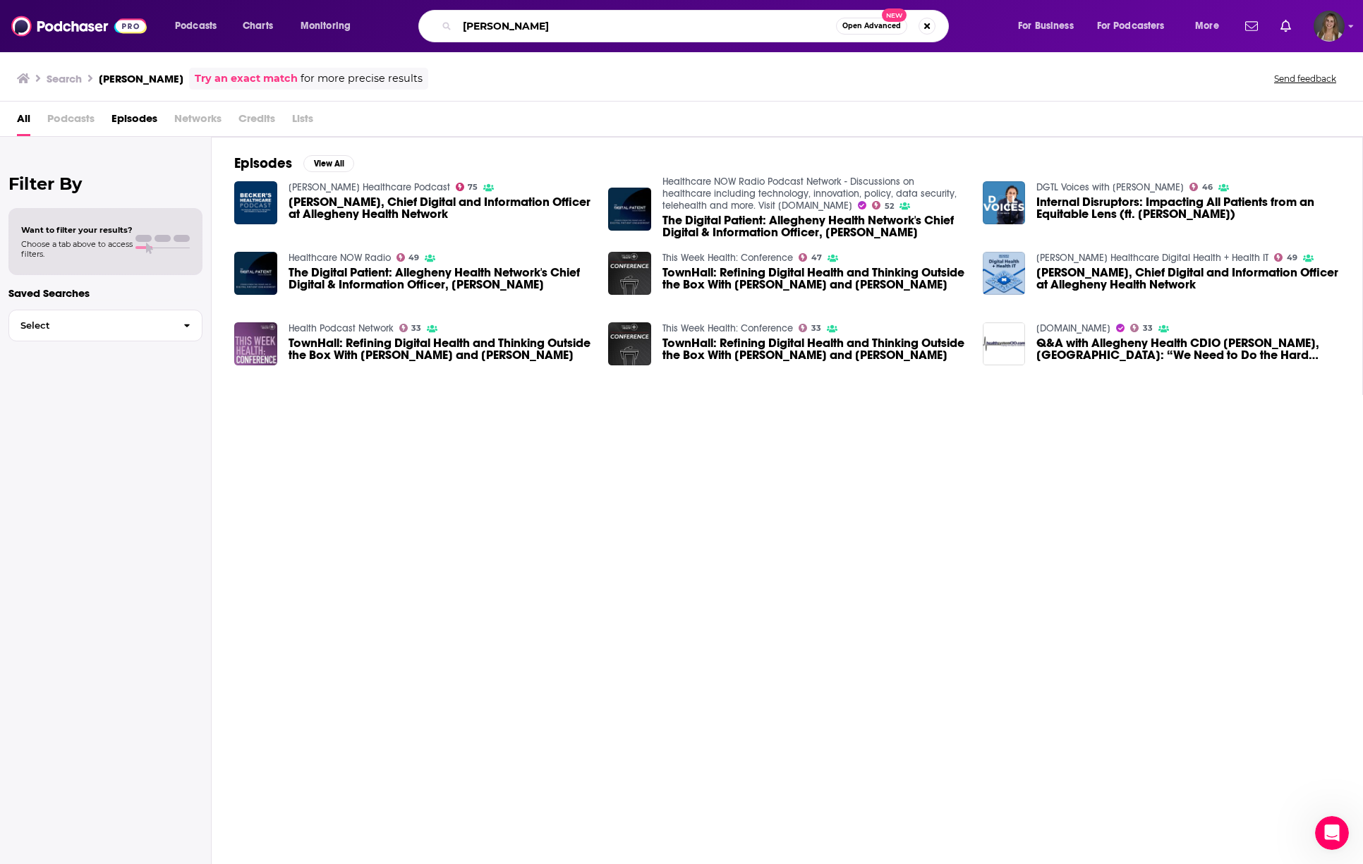
type input "[PERSON_NAME]"
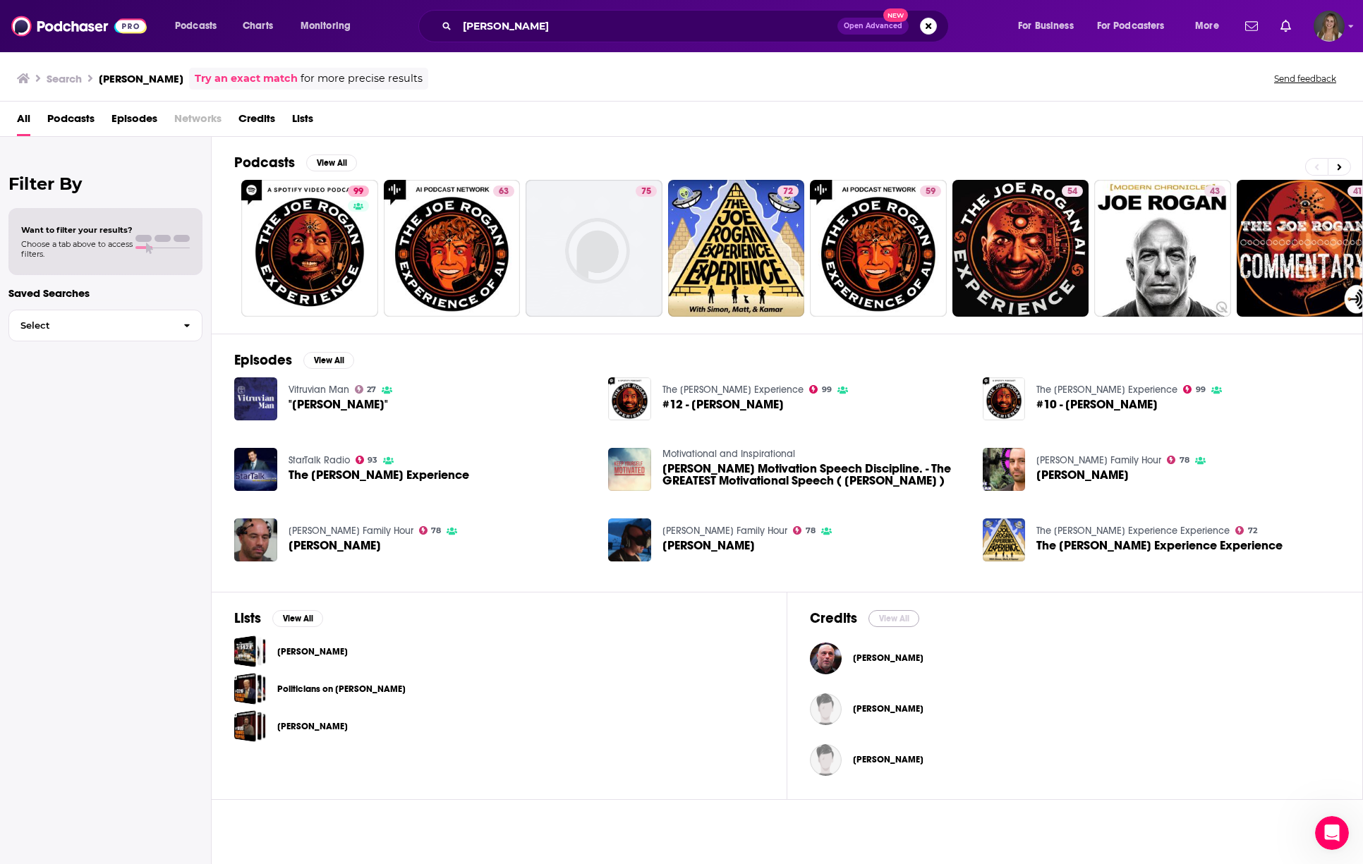
click at [891, 613] on button "View All" at bounding box center [894, 618] width 51 height 17
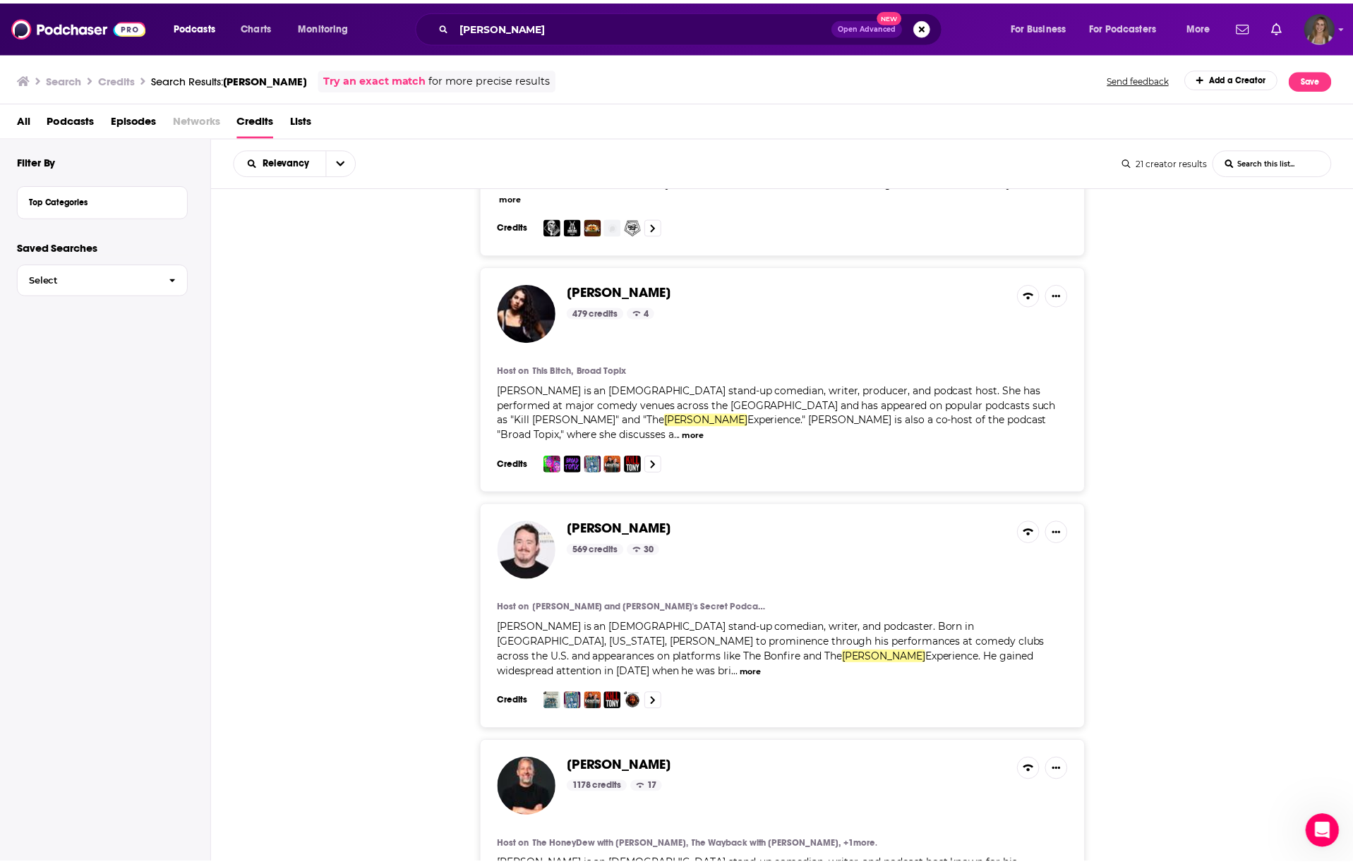
scroll to position [3176, 0]
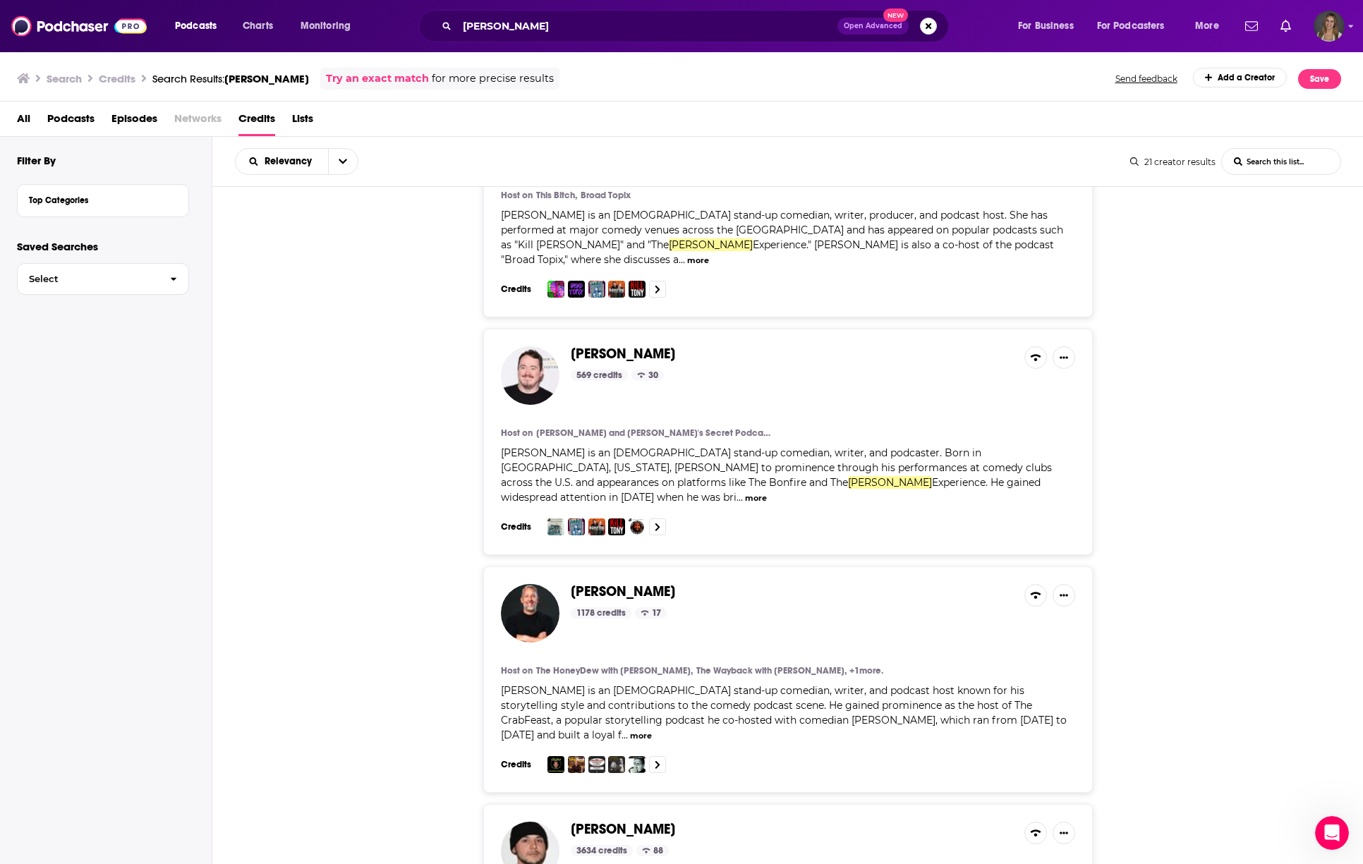
click at [197, 126] on span "Networks" at bounding box center [197, 121] width 47 height 29
click at [126, 124] on span "Episodes" at bounding box center [134, 121] width 46 height 29
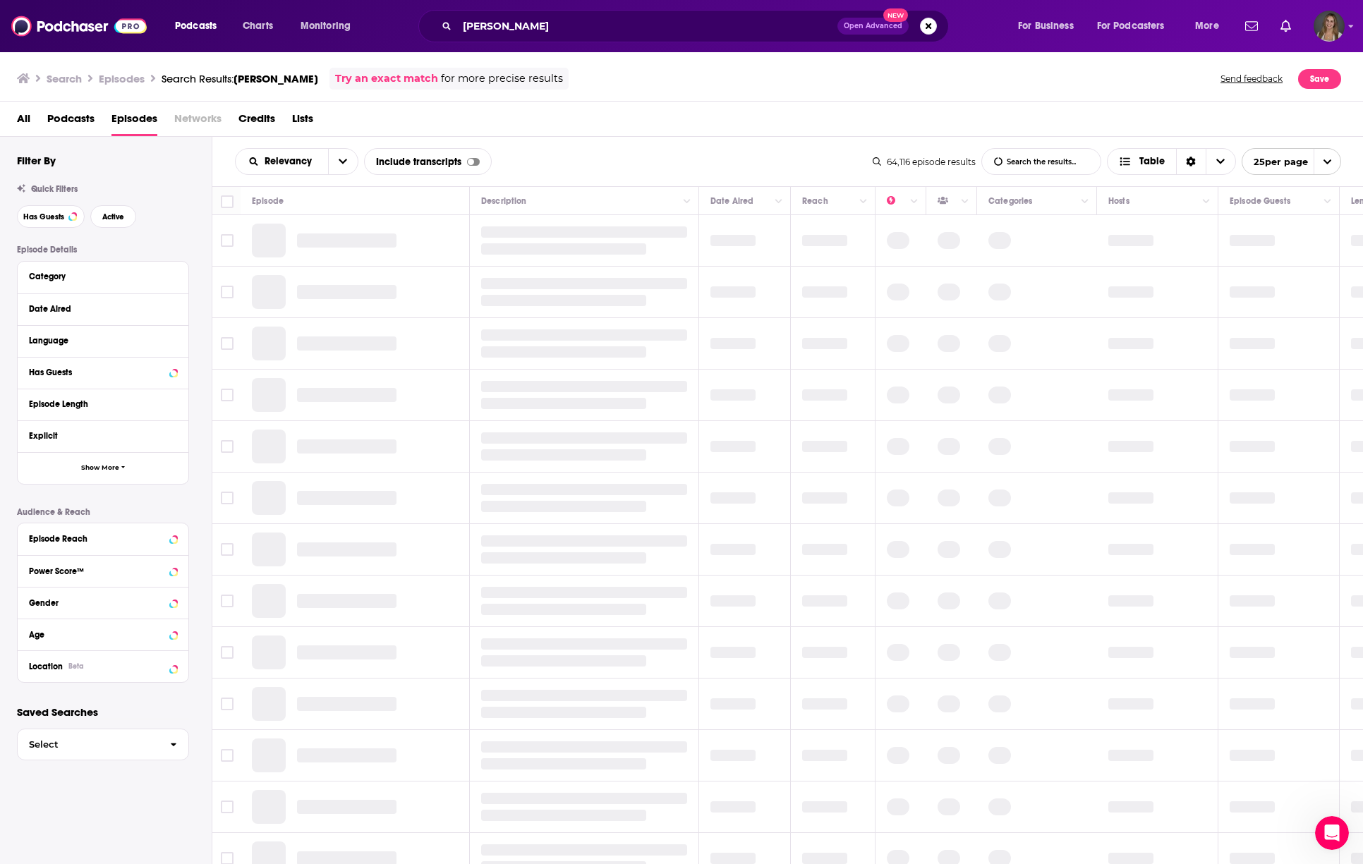
click at [82, 117] on span "Podcasts" at bounding box center [70, 121] width 47 height 29
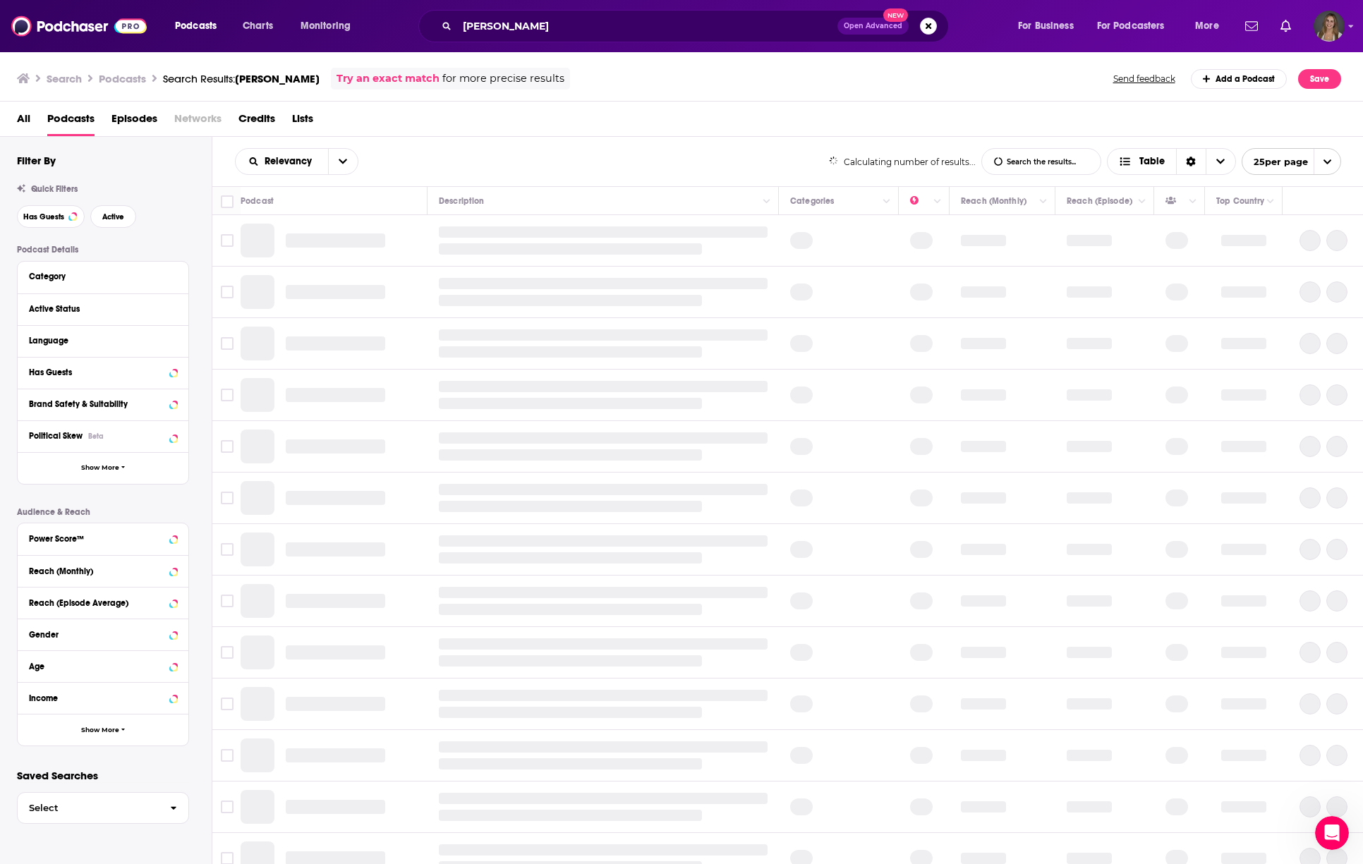
click at [260, 116] on span "Credits" at bounding box center [257, 121] width 37 height 29
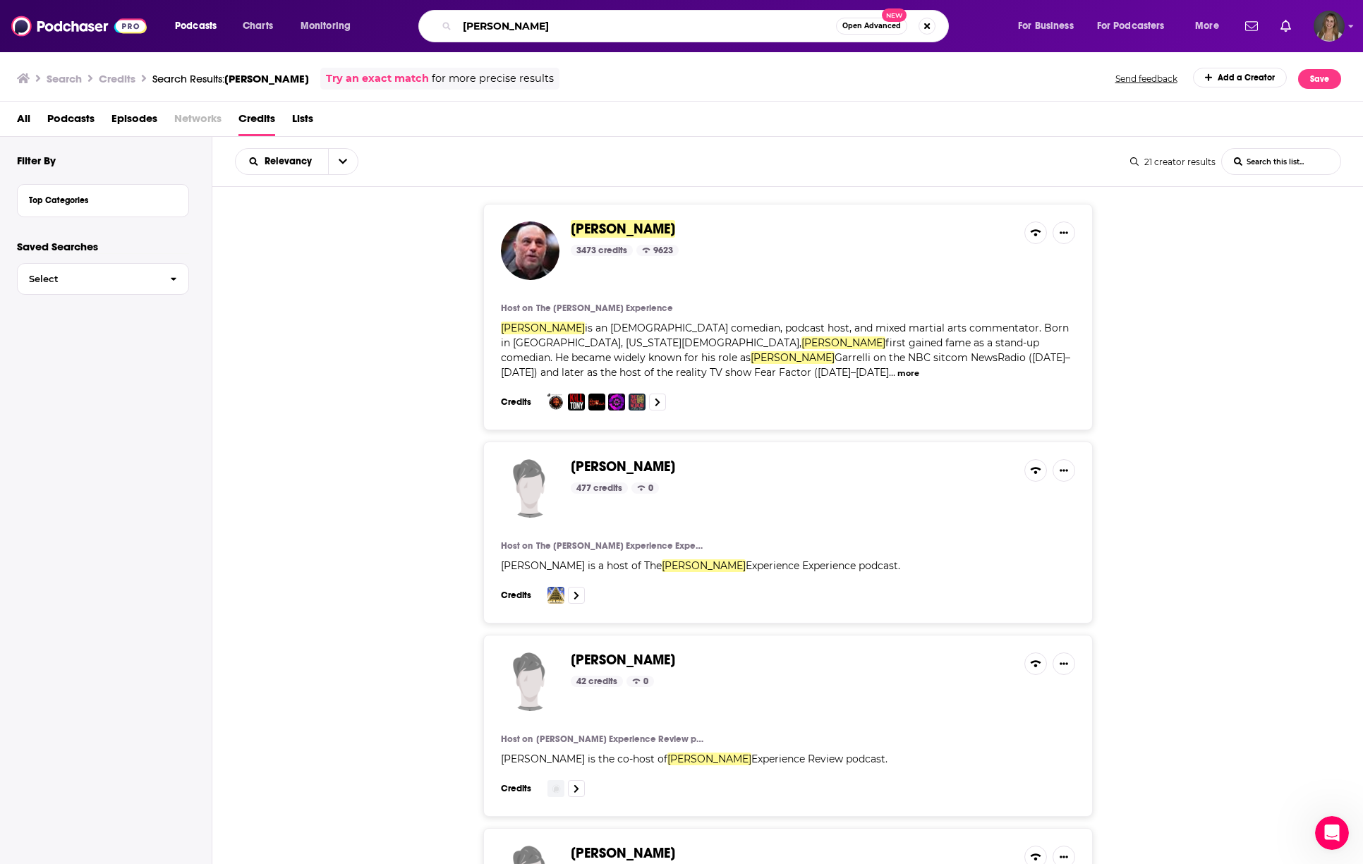
drag, startPoint x: 541, startPoint y: 25, endPoint x: 436, endPoint y: 28, distance: 104.5
click at [436, 28] on div "[PERSON_NAME] Open Advanced New" at bounding box center [683, 26] width 531 height 32
type input "[PERSON_NAME]"
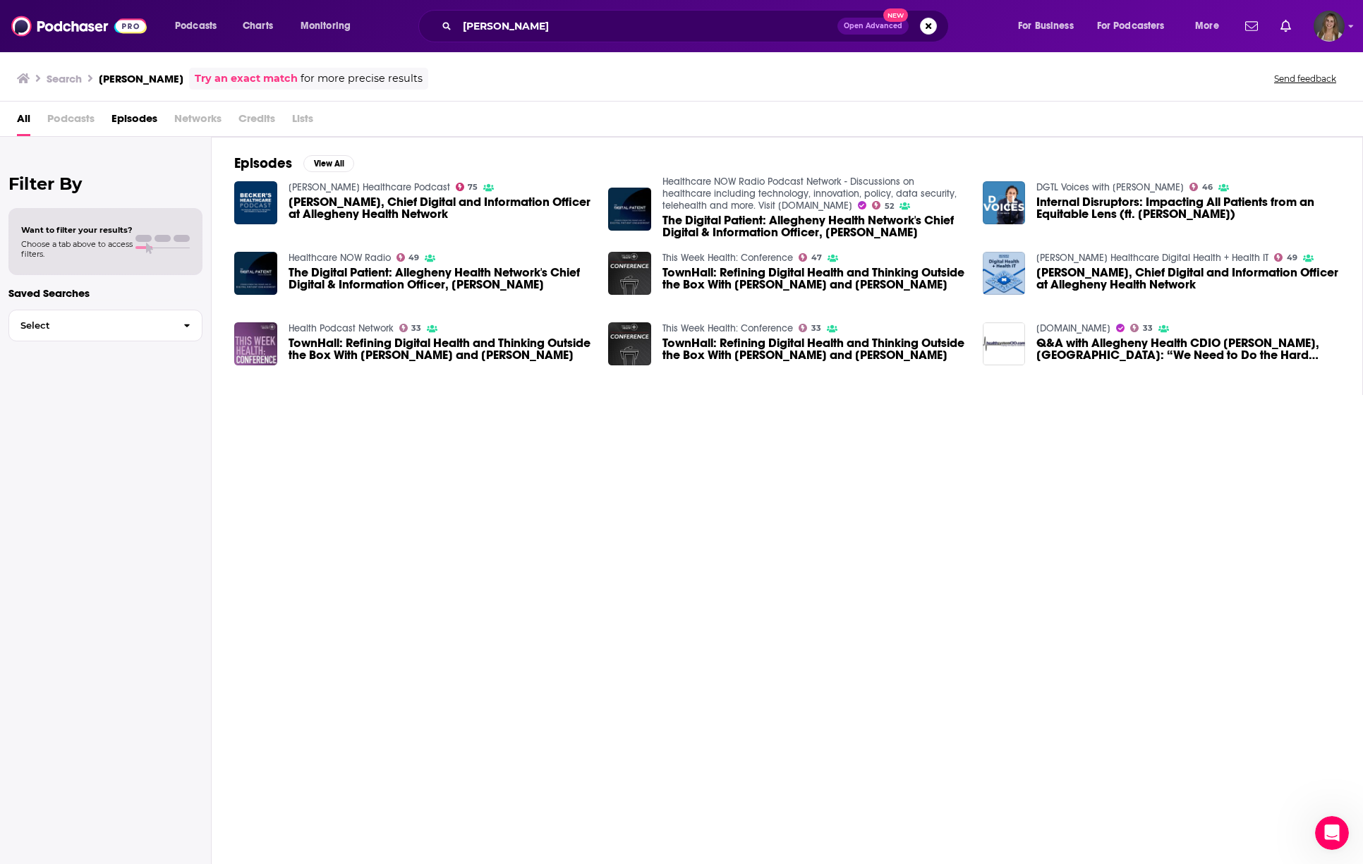
click at [1090, 212] on span "Internal Disruptors: Impacting All Patients from an Equitable Lens (ft. [PERSON…" at bounding box center [1188, 208] width 303 height 24
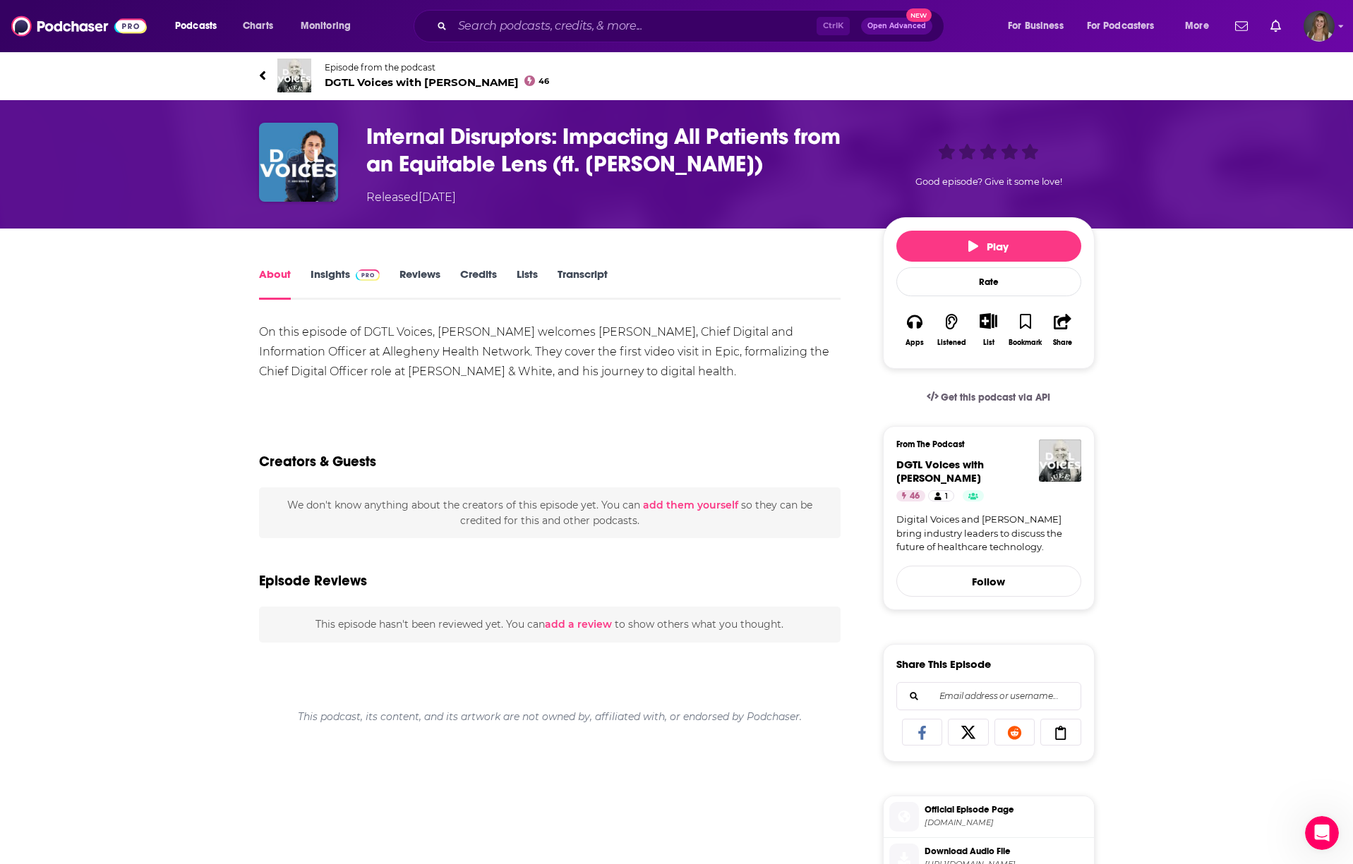
click at [489, 277] on link "Credits" at bounding box center [478, 283] width 37 height 32
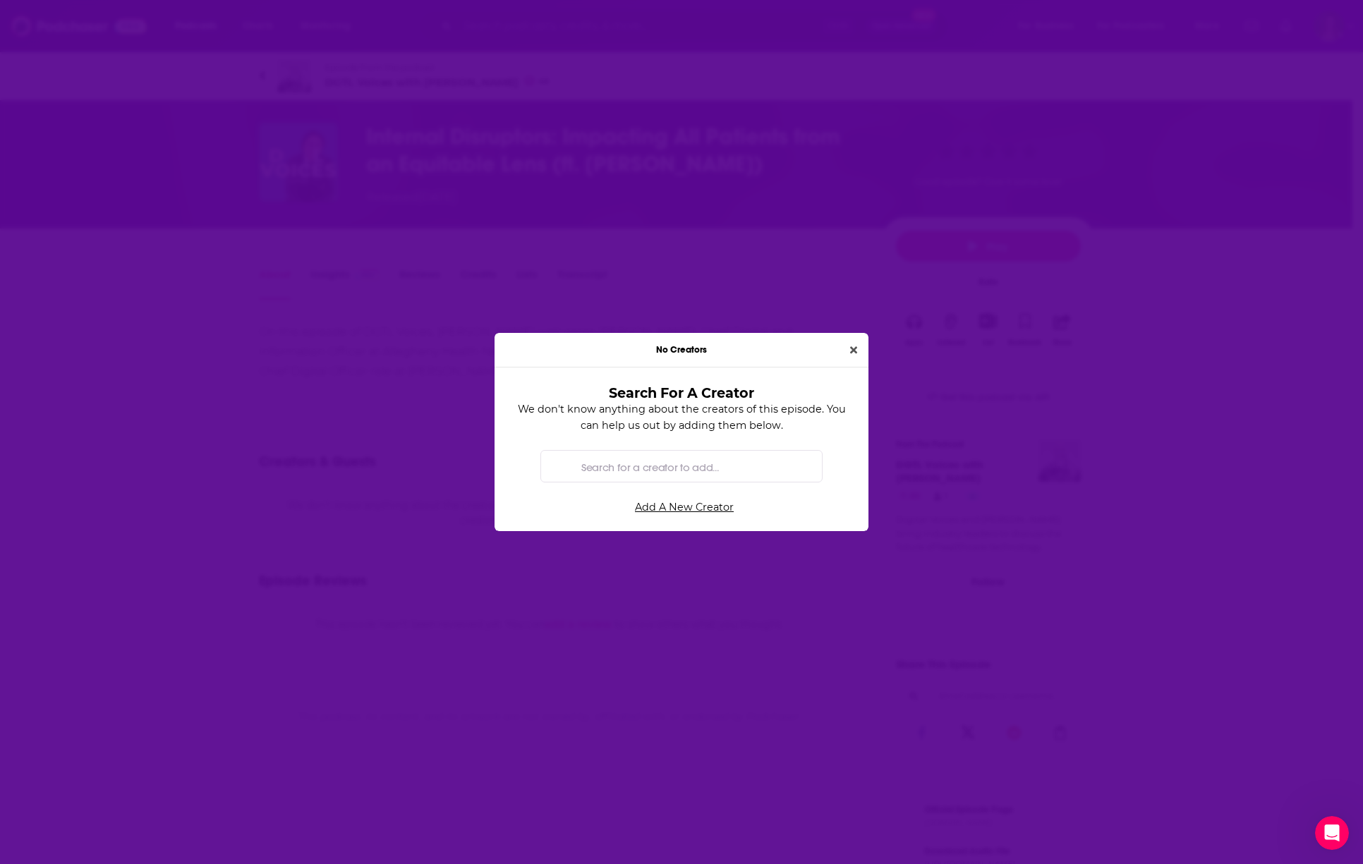
click at [644, 469] on input "Search for a creator to add..." at bounding box center [693, 467] width 235 height 32
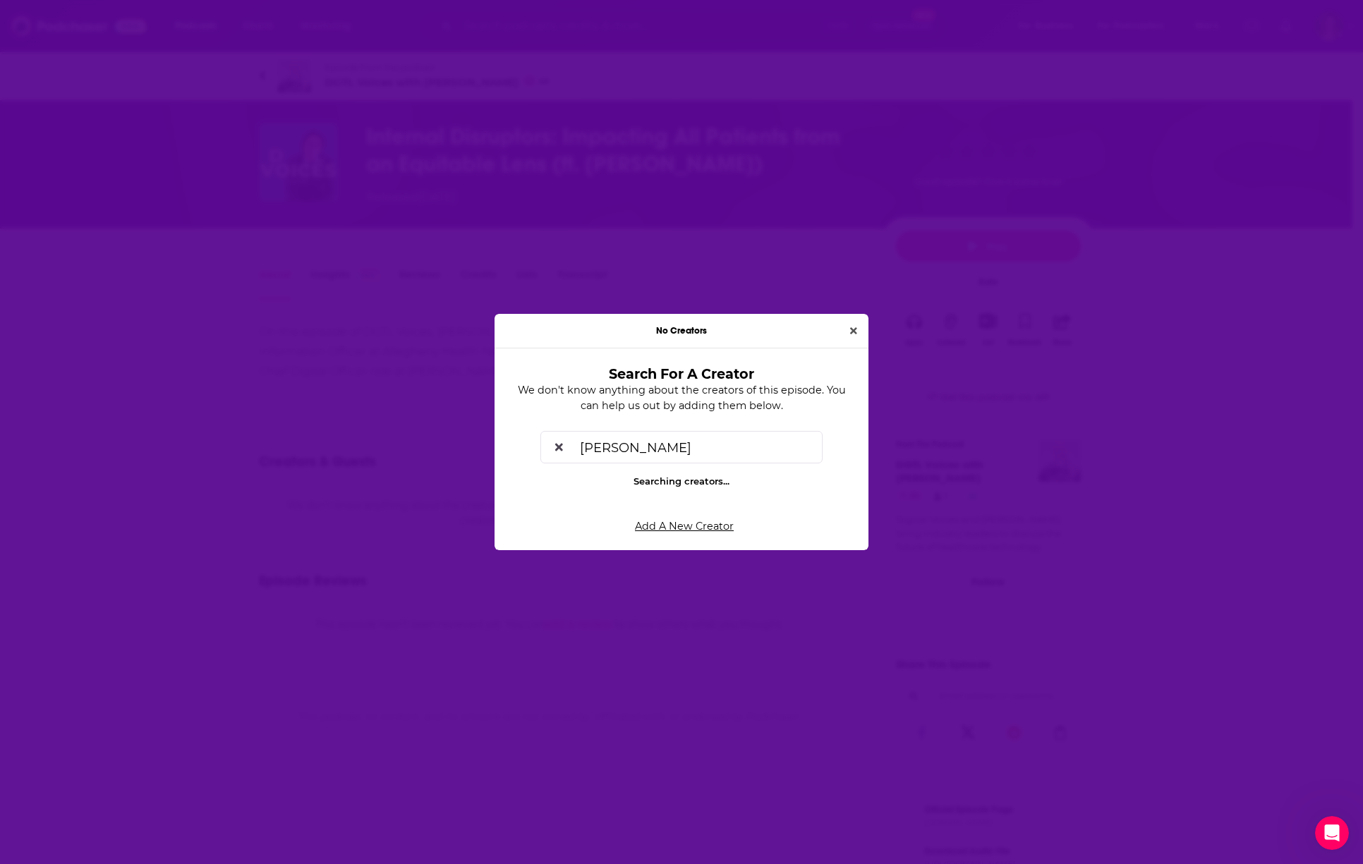
type input "[PERSON_NAME]"
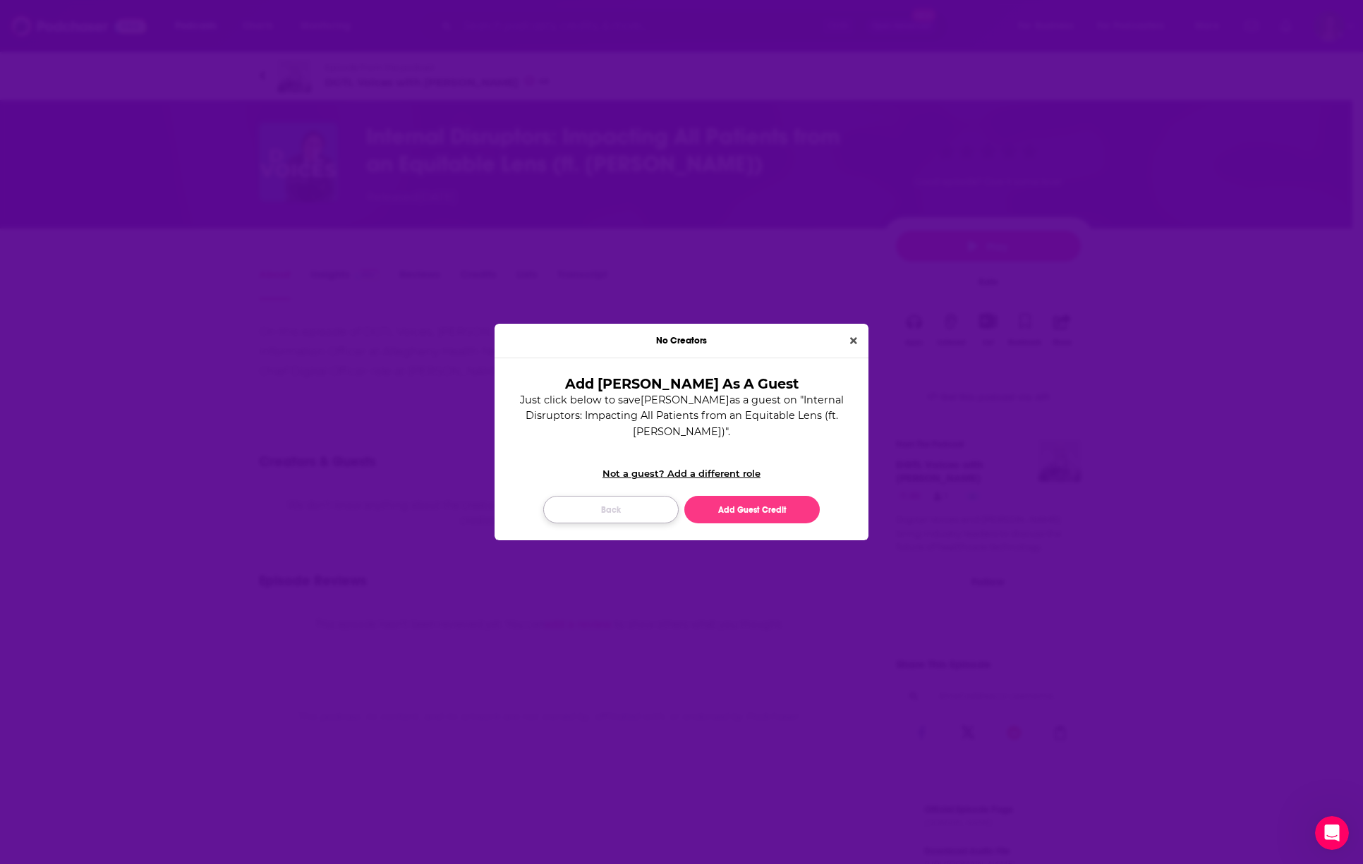
click at [608, 514] on button "Back" at bounding box center [610, 510] width 135 height 28
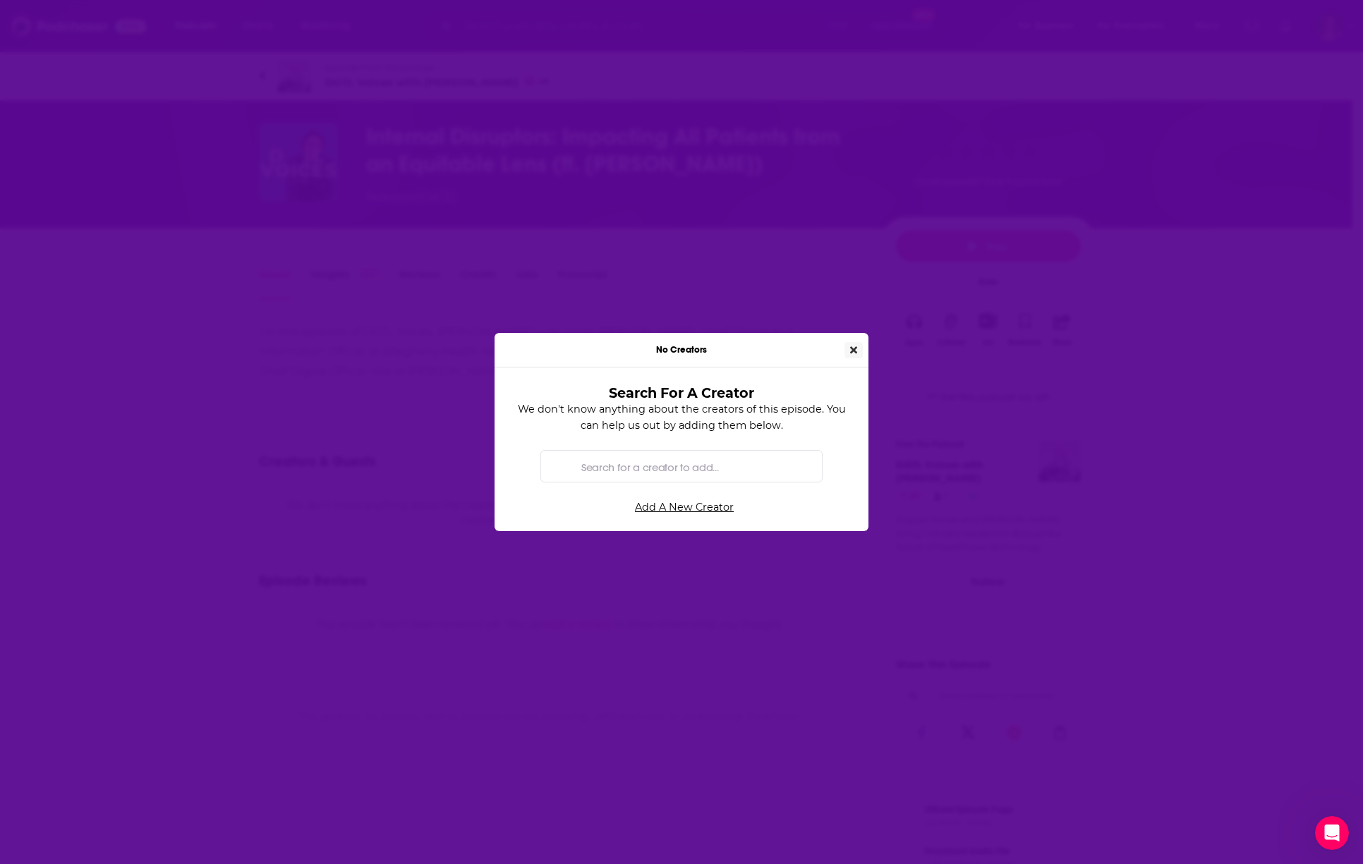
click at [860, 349] on button "Close" at bounding box center [854, 350] width 18 height 16
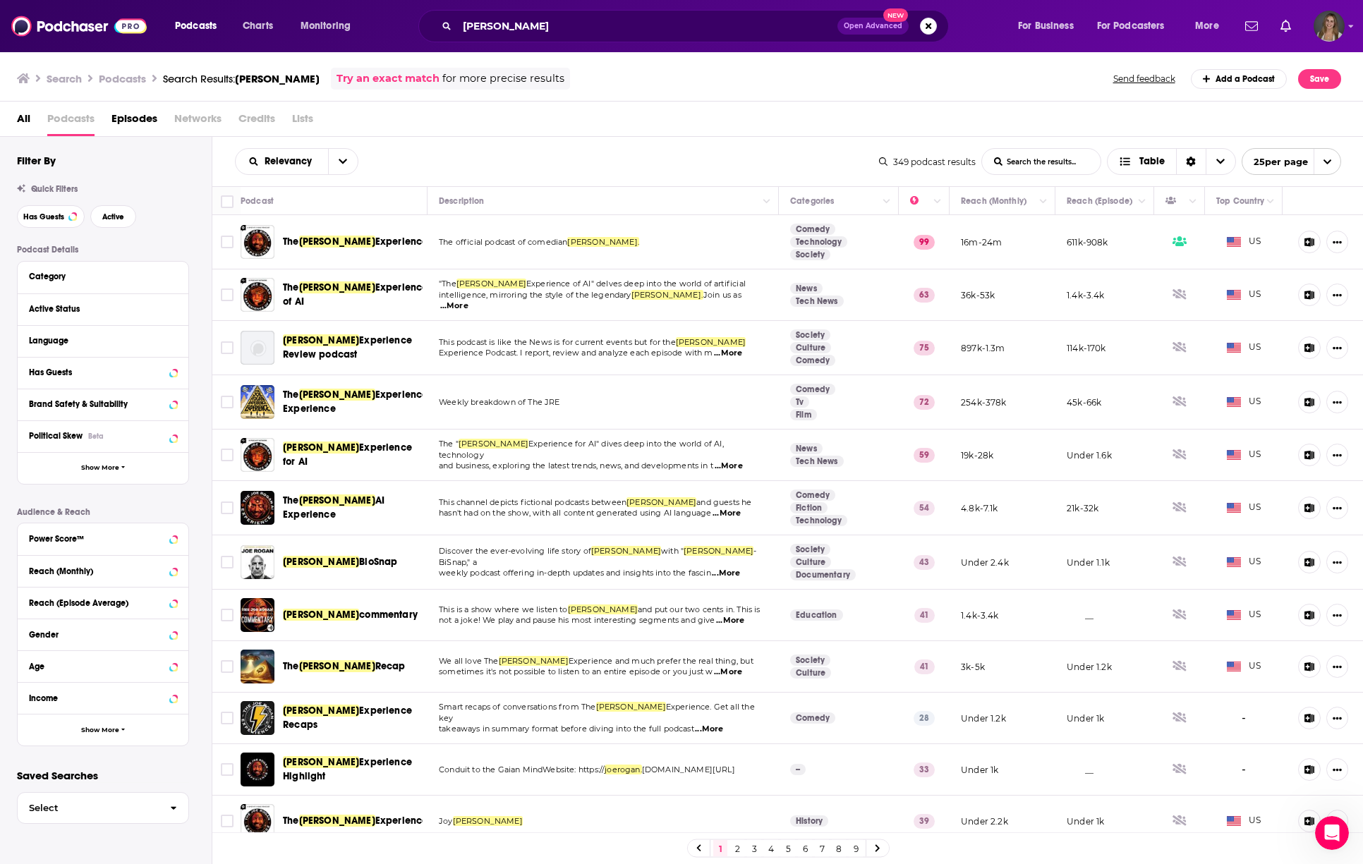
click at [61, 115] on span "Podcasts" at bounding box center [70, 121] width 47 height 29
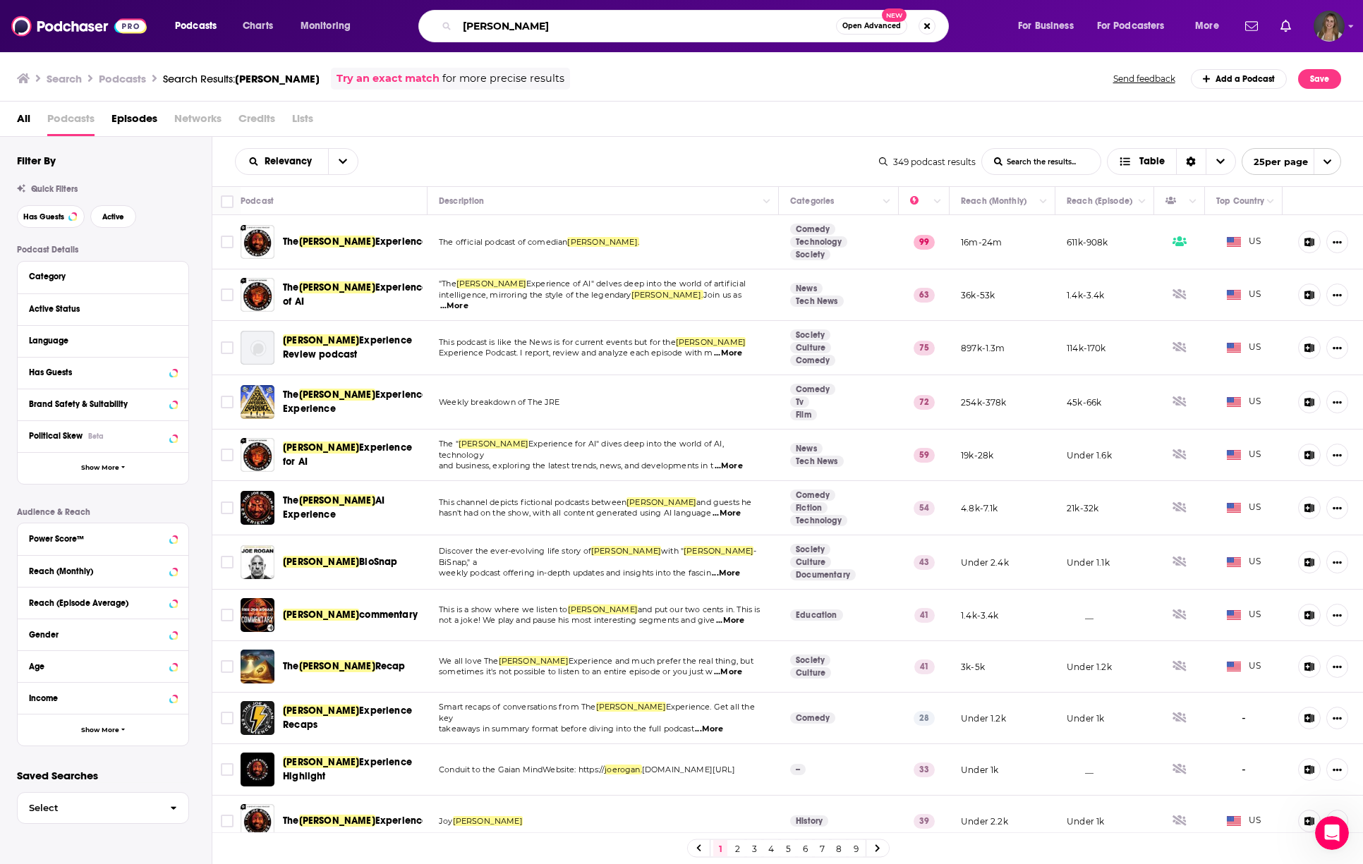
drag, startPoint x: 545, startPoint y: 21, endPoint x: 442, endPoint y: 21, distance: 103.7
click at [442, 21] on div "[PERSON_NAME] Open Advanced New" at bounding box center [683, 26] width 531 height 32
type input "[PERSON_NAME]"
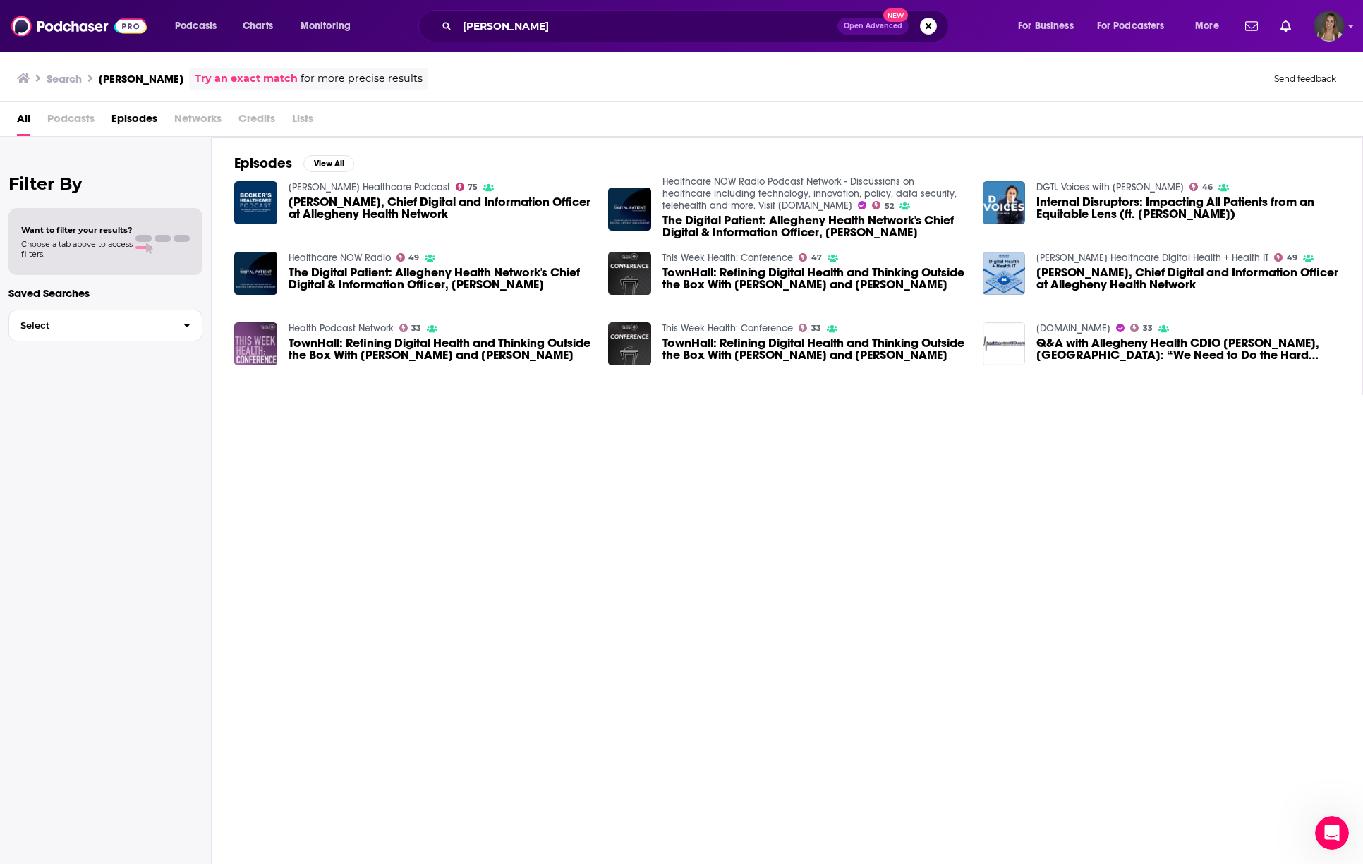
click at [59, 82] on h3 "Search" at bounding box center [64, 78] width 35 height 13
